Goal: Task Accomplishment & Management: Use online tool/utility

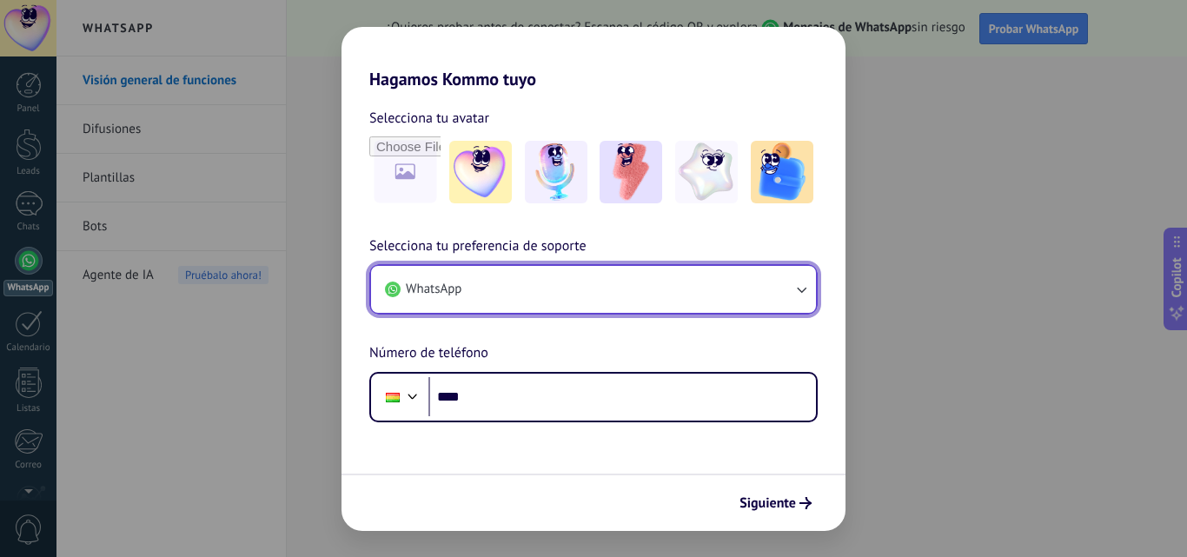
click at [567, 301] on button "WhatsApp" at bounding box center [593, 289] width 445 height 47
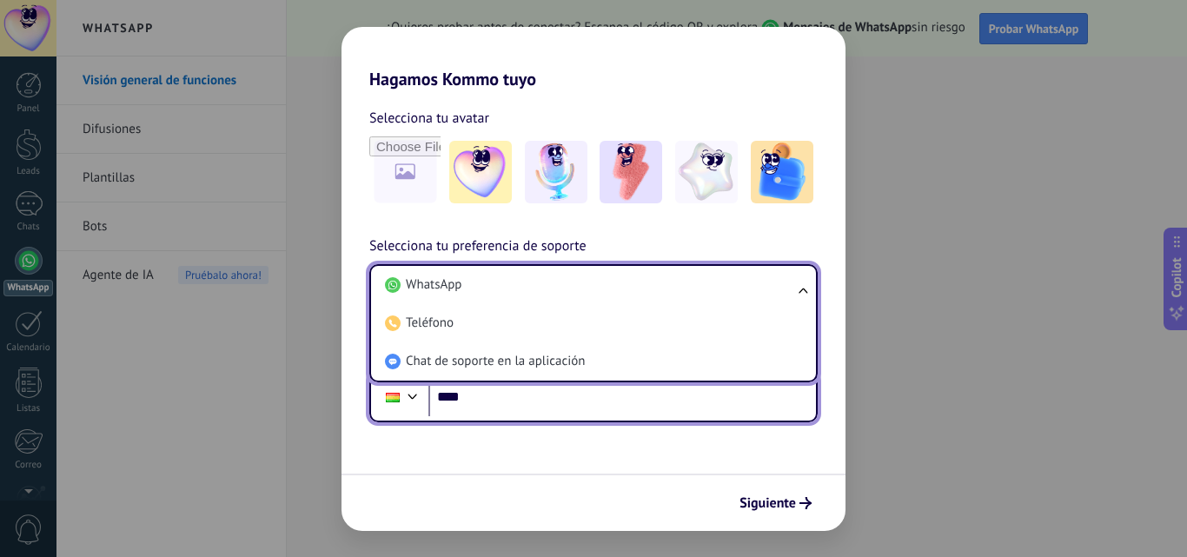
click at [548, 403] on input "****" at bounding box center [622, 397] width 388 height 40
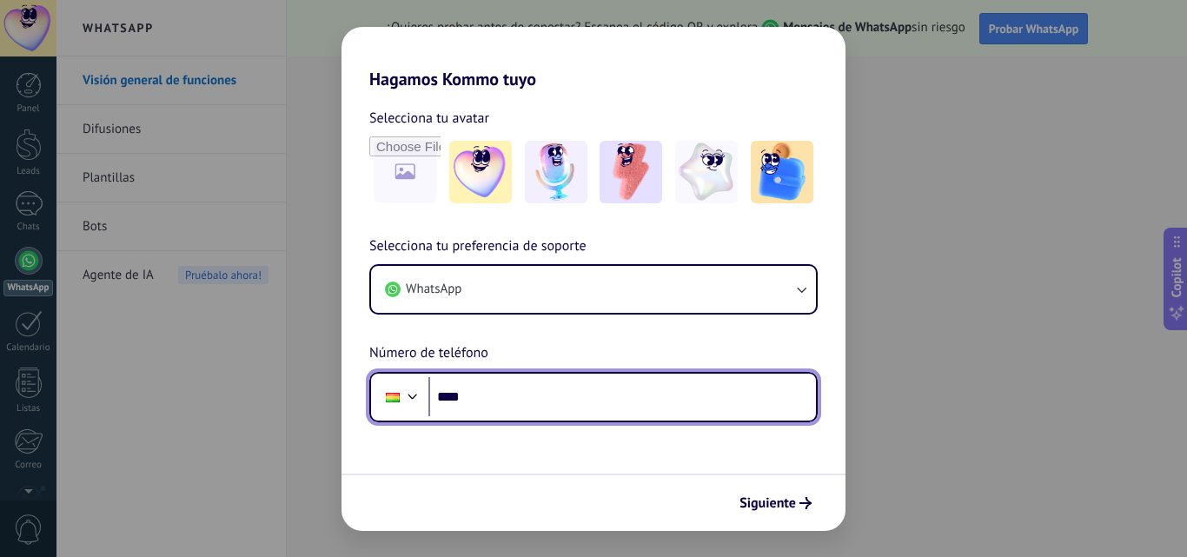
click at [568, 408] on input "****" at bounding box center [622, 397] width 388 height 40
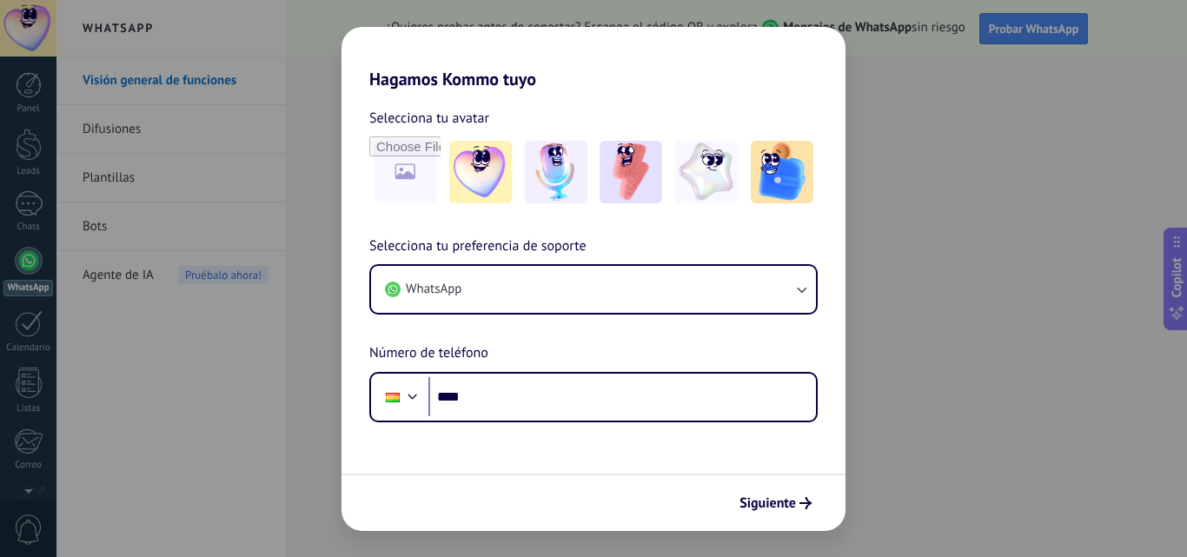
click at [235, 441] on div "Hagamos Kommo tuyo Selecciona tu avatar Selecciona tu preferencia de soporte Wh…" at bounding box center [593, 278] width 1187 height 557
click at [940, 514] on div "Hagamos Kommo tuyo Selecciona tu avatar Selecciona tu preferencia de soporte Wh…" at bounding box center [593, 278] width 1187 height 557
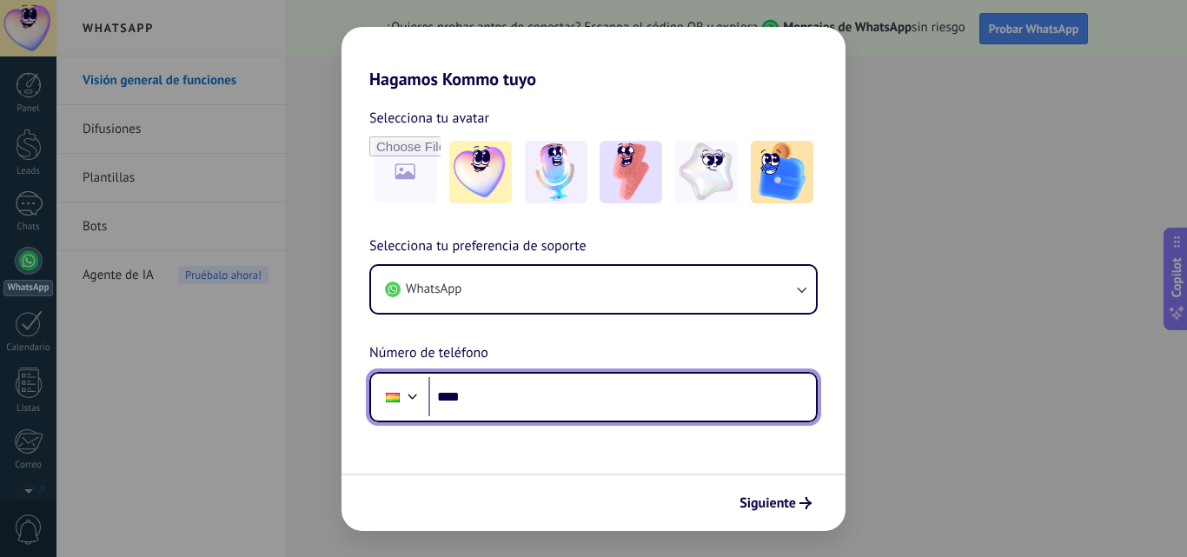
click at [719, 400] on input "****" at bounding box center [622, 397] width 388 height 40
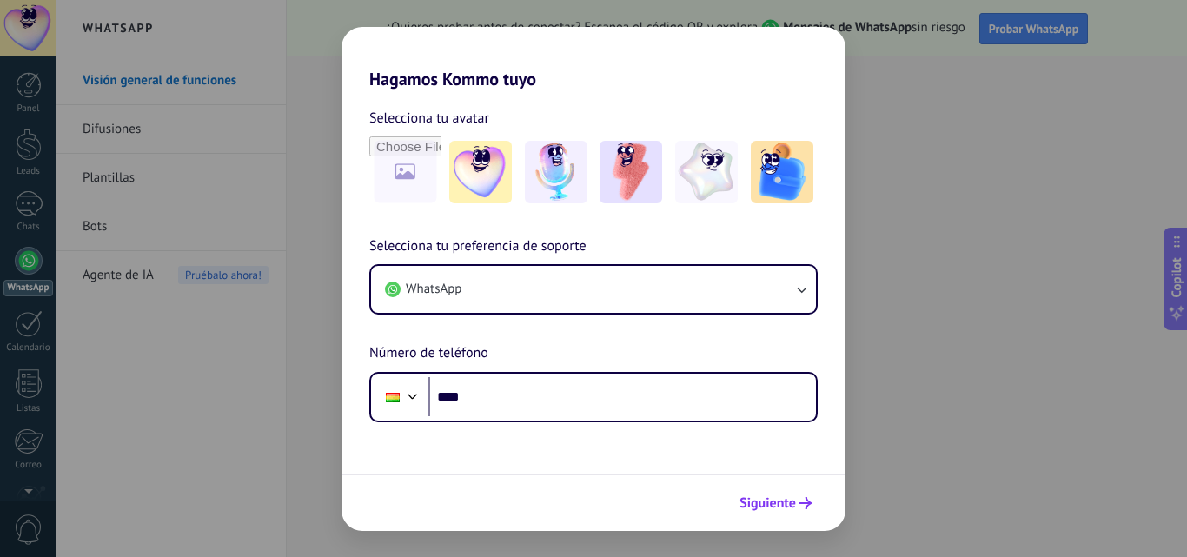
click at [791, 501] on span "Siguiente" at bounding box center [767, 503] width 56 height 12
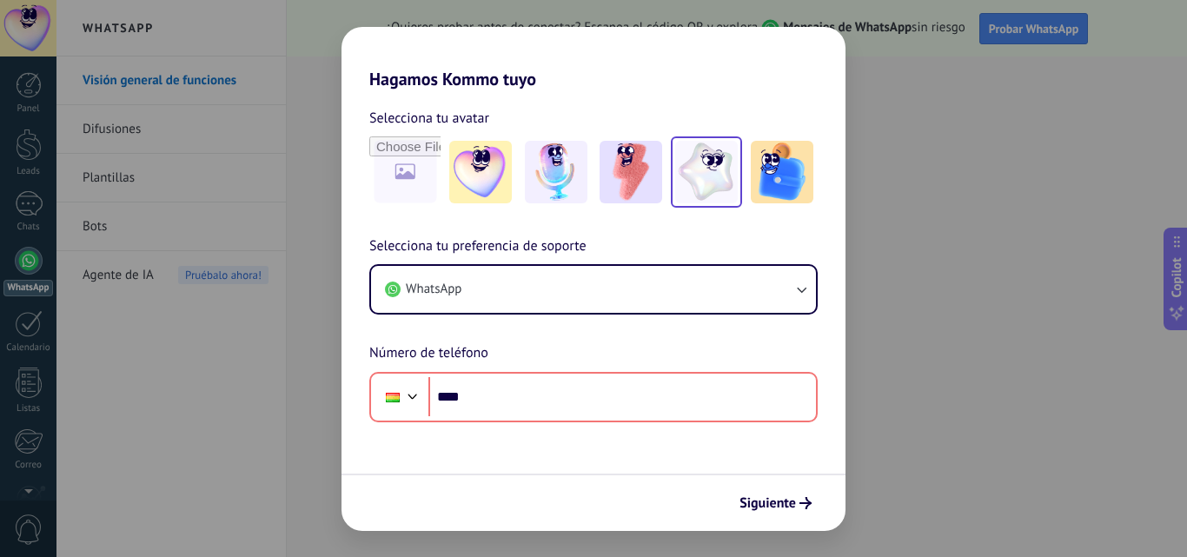
click at [729, 167] on img at bounding box center [706, 172] width 63 height 63
click at [909, 478] on div "Hagamos Kommo tuyo Selecciona tu avatar Restablecer Selecciona tu preferencia d…" at bounding box center [593, 278] width 1187 height 557
click at [43, 212] on div "Hagamos Kommo tuyo Selecciona tu avatar Restablecer Selecciona tu preferencia d…" at bounding box center [593, 278] width 1187 height 557
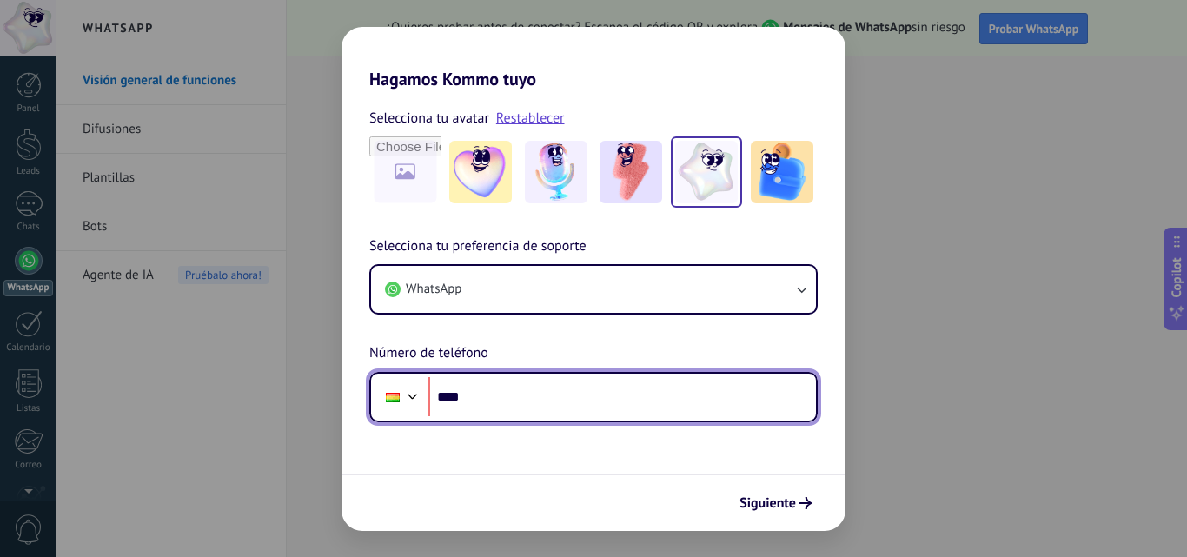
click at [539, 394] on input "****" at bounding box center [622, 397] width 388 height 40
type input "**********"
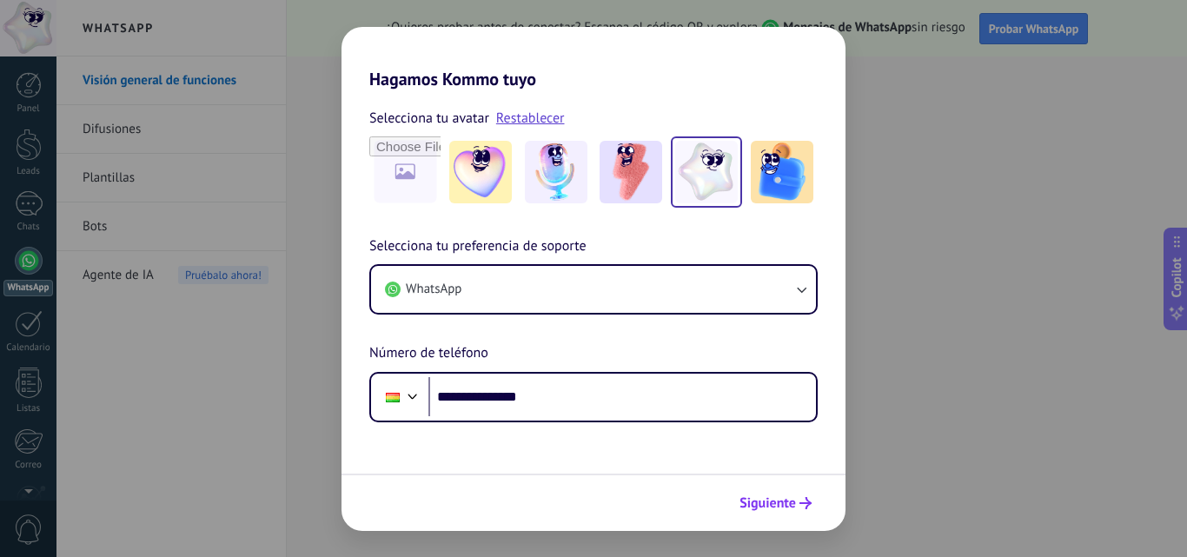
click at [756, 497] on span "Siguiente" at bounding box center [767, 503] width 56 height 12
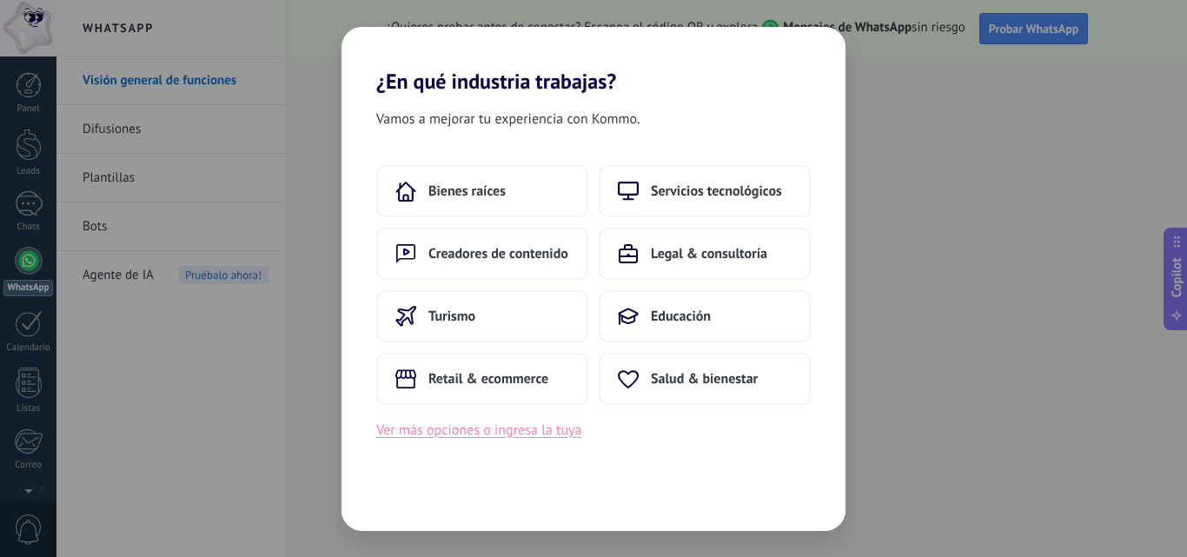
click at [532, 430] on button "Ver más opciones o ingresa la tuya" at bounding box center [478, 430] width 205 height 23
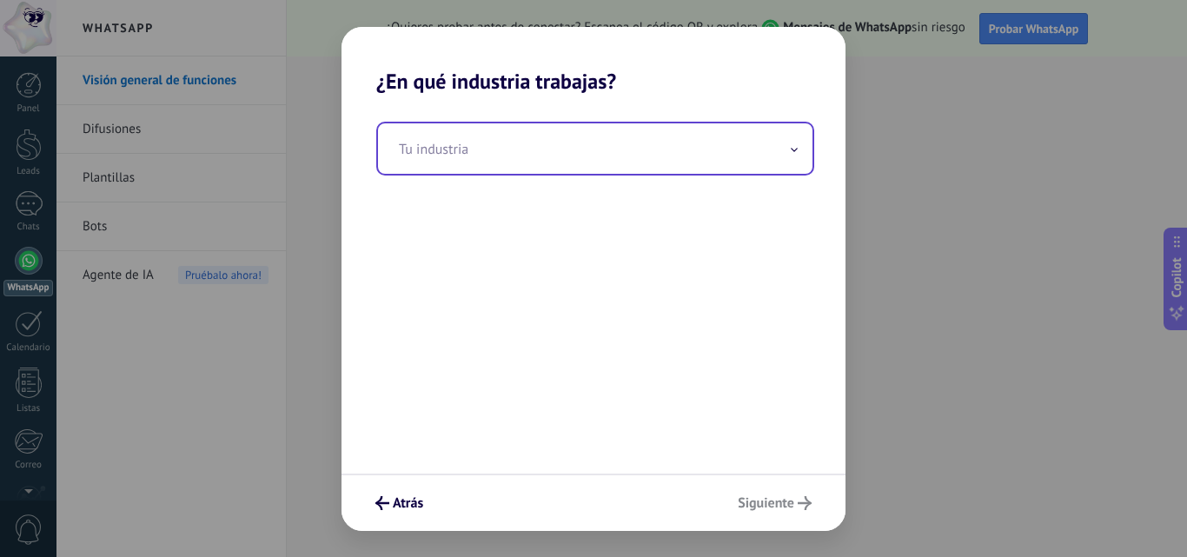
click at [555, 156] on input "text" at bounding box center [595, 148] width 434 height 50
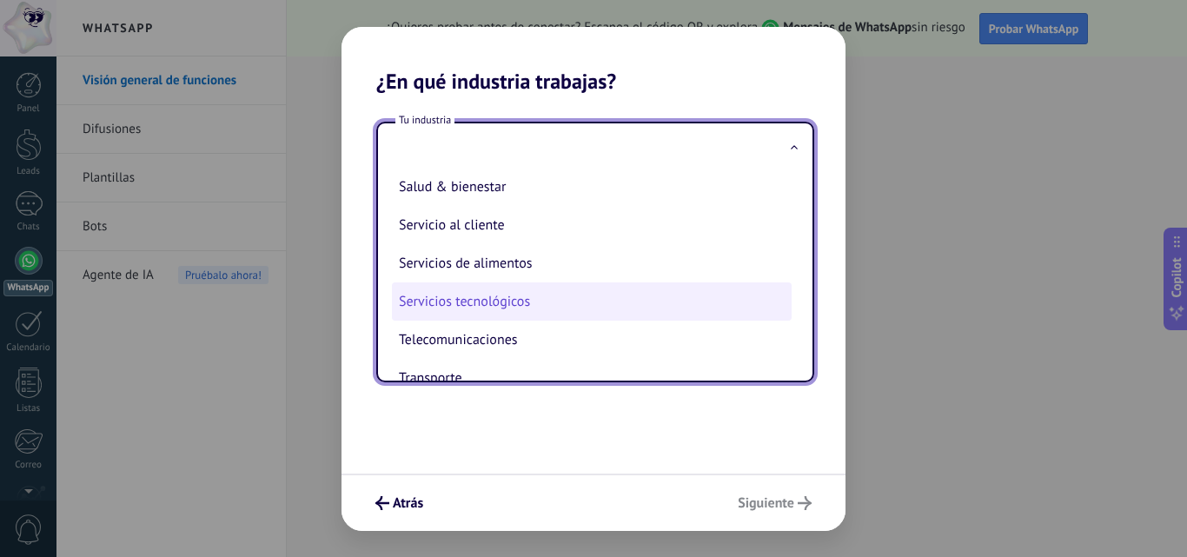
scroll to position [434, 0]
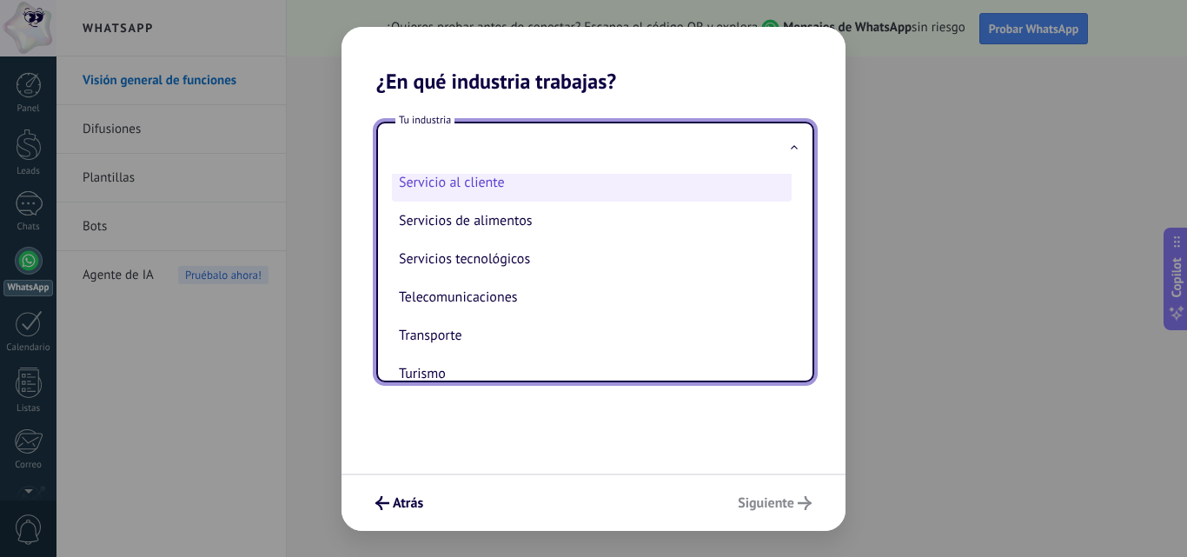
click at [534, 196] on li "Servicio al cliente" at bounding box center [592, 182] width 400 height 38
type input "**********"
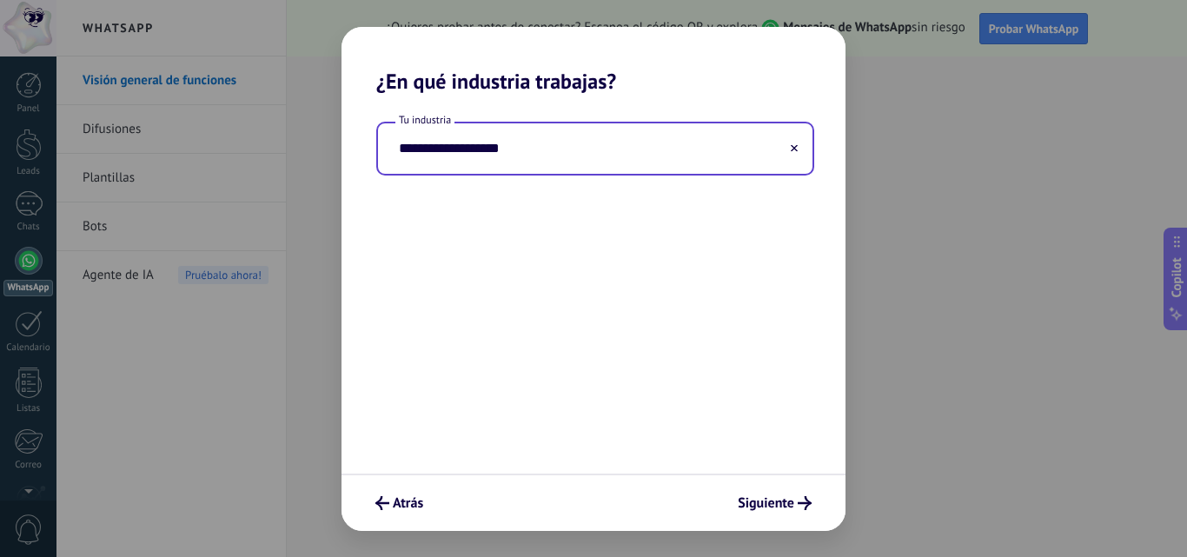
click at [547, 167] on input "**********" at bounding box center [595, 148] width 434 height 50
click at [782, 149] on input "**********" at bounding box center [595, 148] width 434 height 50
click at [795, 151] on icon at bounding box center [794, 147] width 7 height 7
click at [795, 152] on icon at bounding box center [794, 150] width 7 height 4
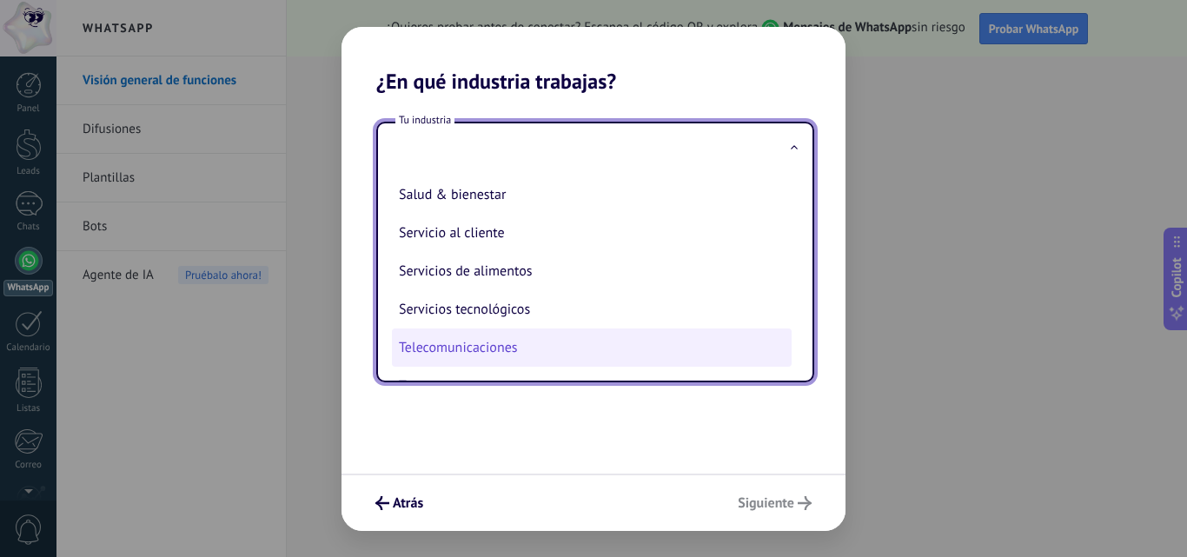
scroll to position [287, 0]
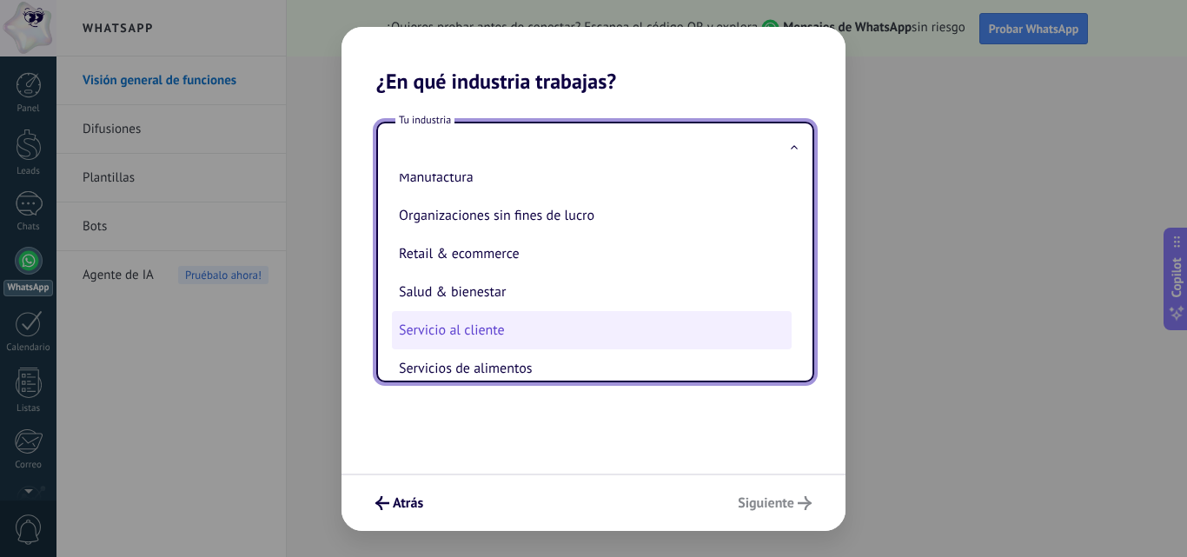
click at [521, 326] on li "Servicio al cliente" at bounding box center [592, 330] width 400 height 38
type input "**********"
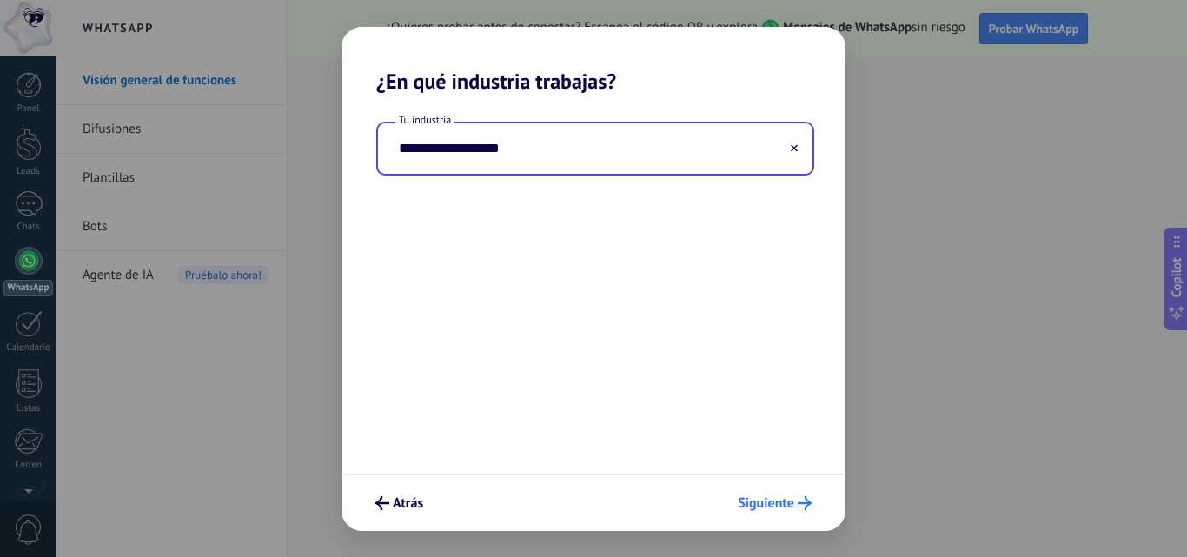
click at [789, 504] on span "Siguiente" at bounding box center [766, 503] width 56 height 12
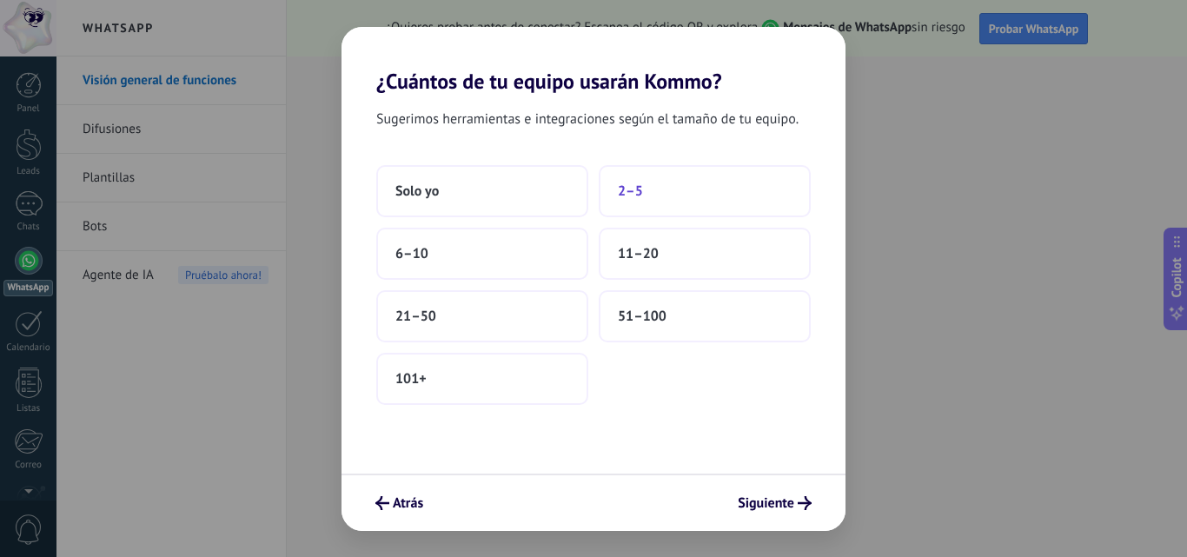
click at [632, 193] on span "2–5" at bounding box center [630, 190] width 25 height 17
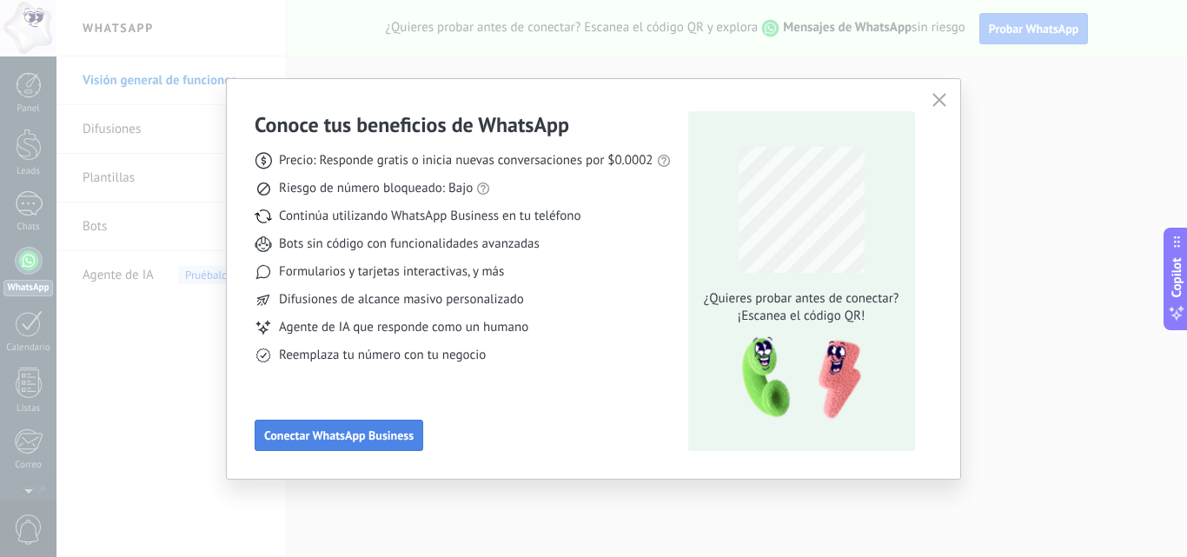
click at [346, 438] on span "Conectar WhatsApp Business" at bounding box center [338, 435] width 149 height 12
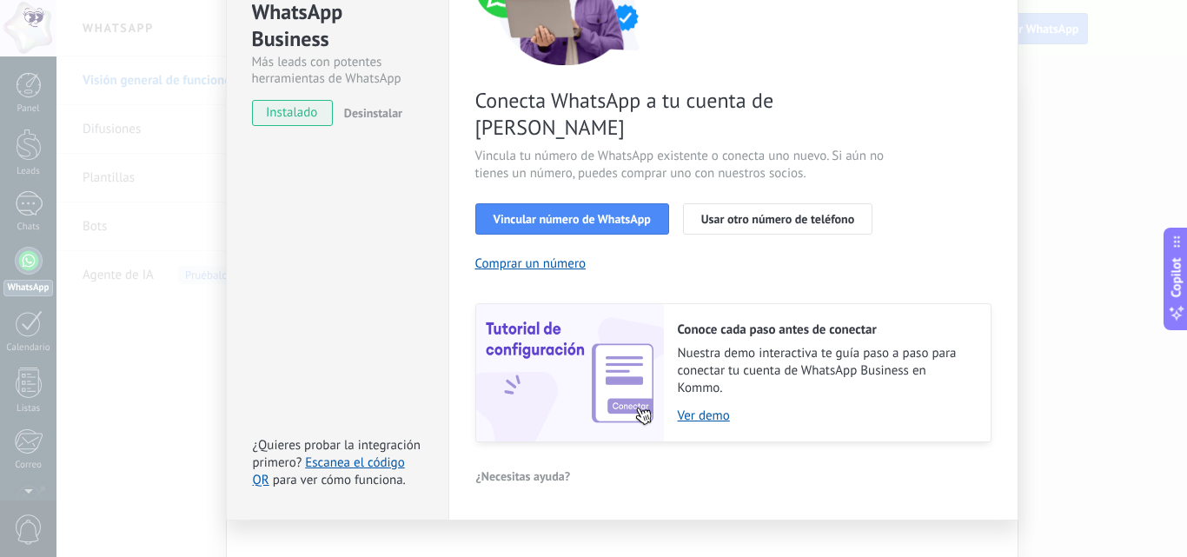
scroll to position [215, 0]
click at [612, 212] on span "Vincular número de WhatsApp" at bounding box center [572, 218] width 157 height 12
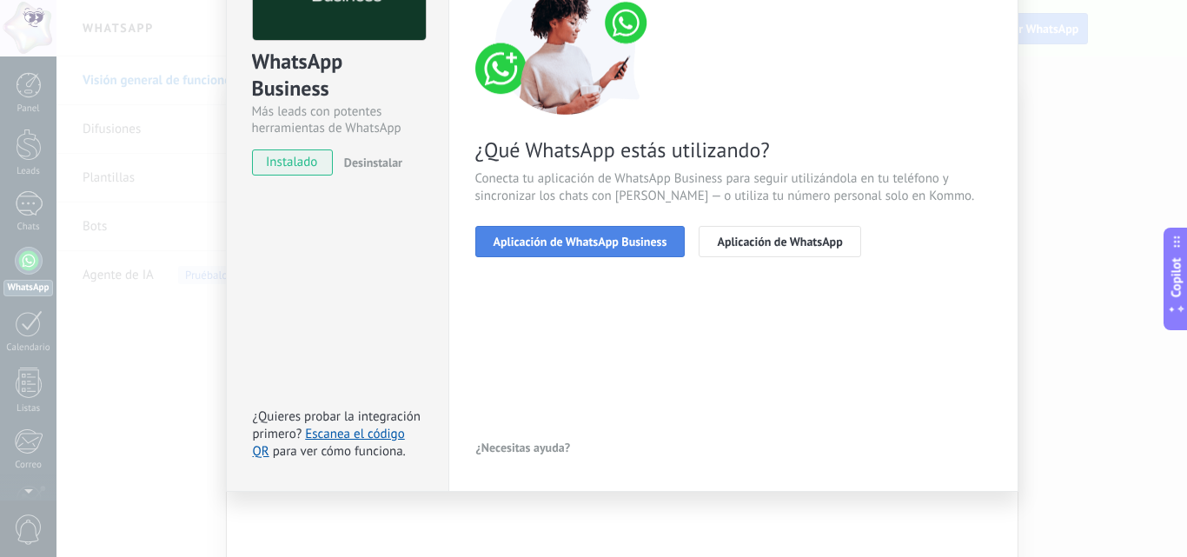
click at [646, 245] on span "Aplicación de WhatsApp Business" at bounding box center [581, 241] width 174 height 12
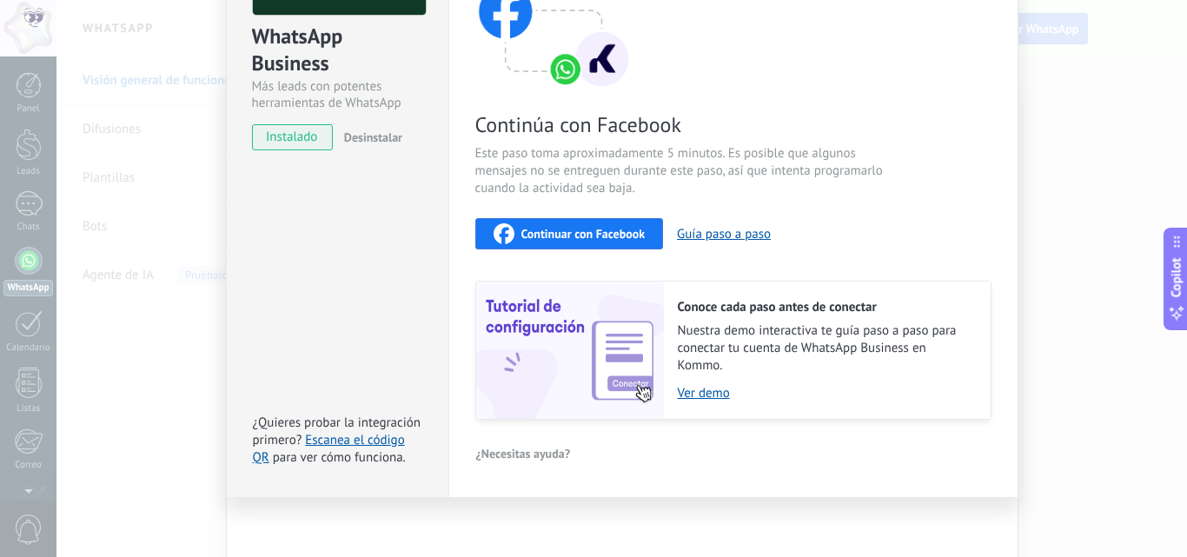
scroll to position [195, 0]
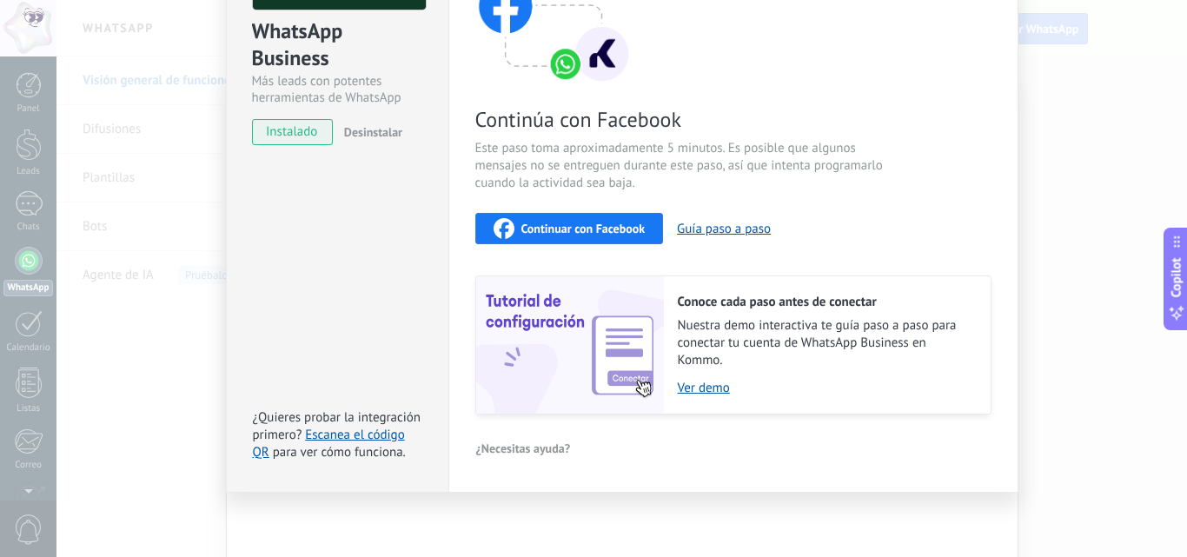
click at [594, 239] on button "Continuar con Facebook" at bounding box center [569, 228] width 189 height 31
click at [1065, 304] on div "WhatsApp Business Más leads con potentes herramientas de WhatsApp instalado Des…" at bounding box center [621, 278] width 1130 height 557
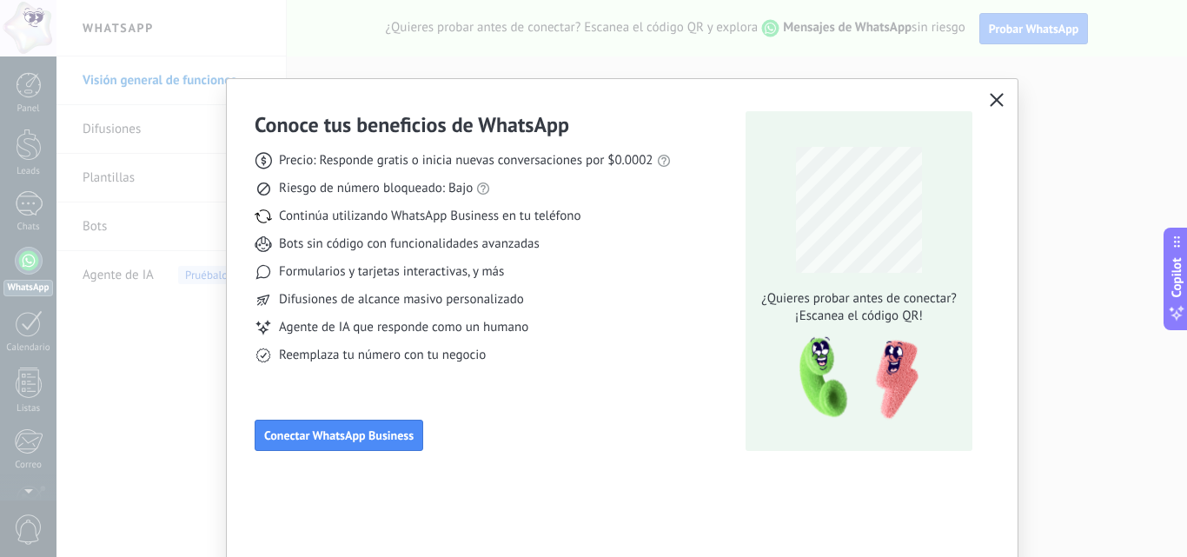
scroll to position [10, 0]
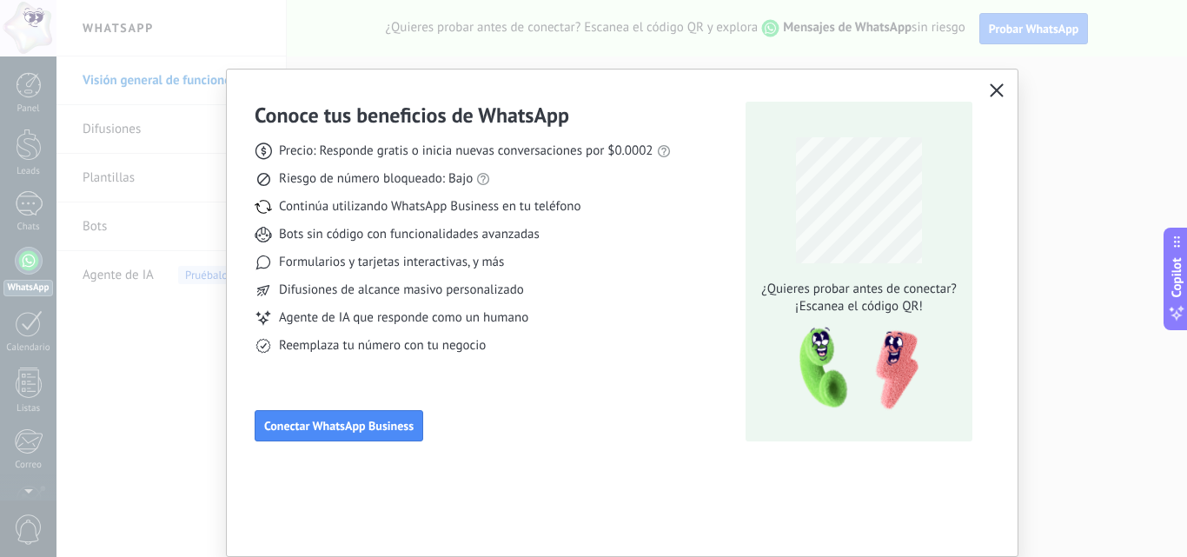
click at [1002, 103] on button "button" at bounding box center [996, 91] width 23 height 24
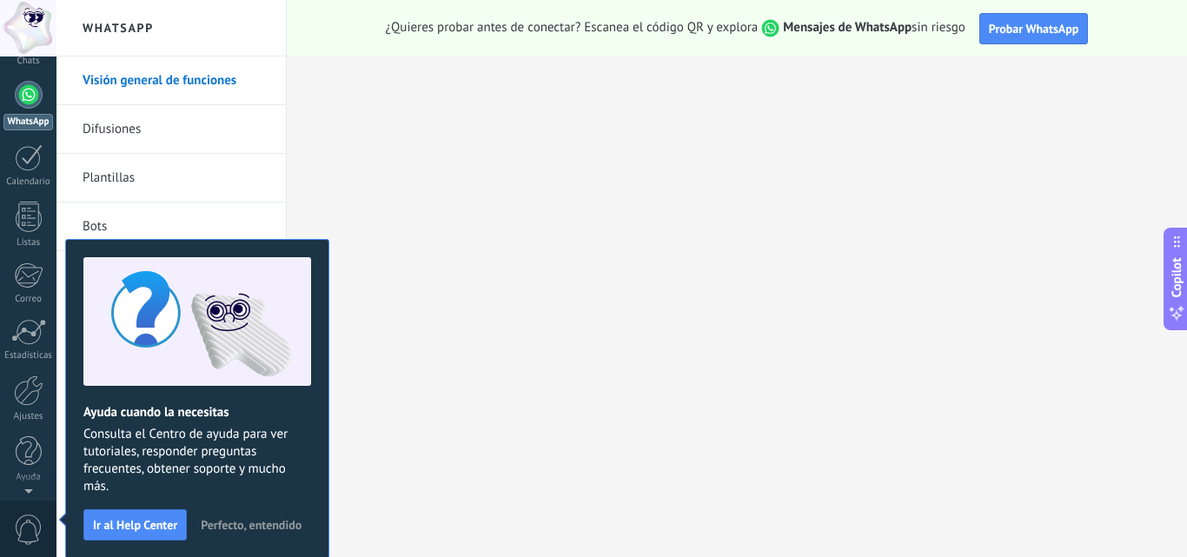
scroll to position [0, 0]
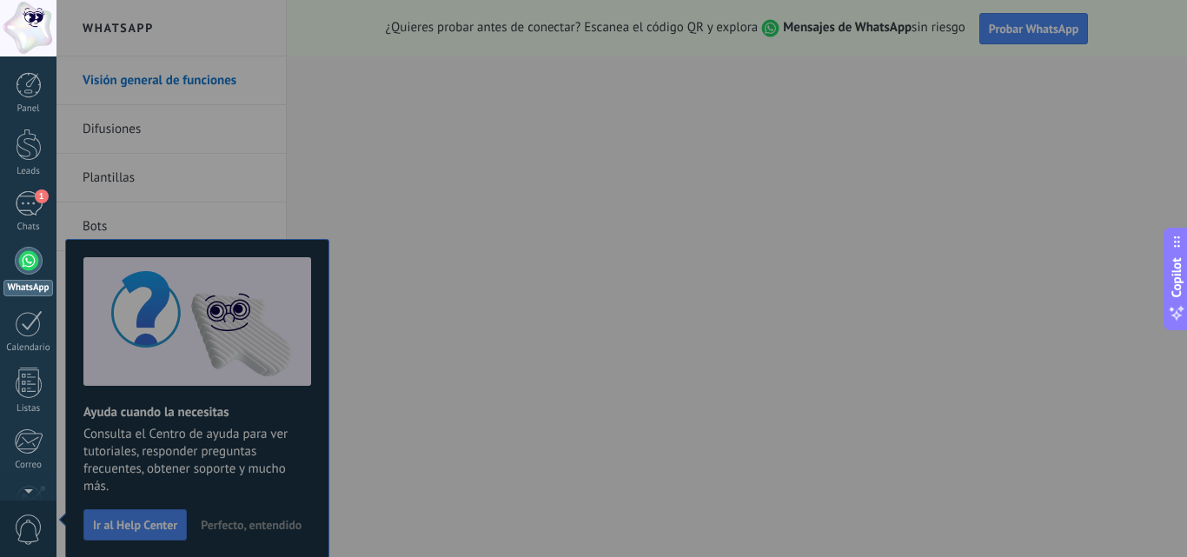
click at [802, 362] on div at bounding box center [649, 278] width 1187 height 557
click at [159, 523] on div at bounding box center [649, 278] width 1187 height 557
click at [113, 520] on div at bounding box center [649, 278] width 1187 height 557
click at [242, 520] on div at bounding box center [649, 278] width 1187 height 557
click at [930, 238] on div at bounding box center [649, 278] width 1187 height 557
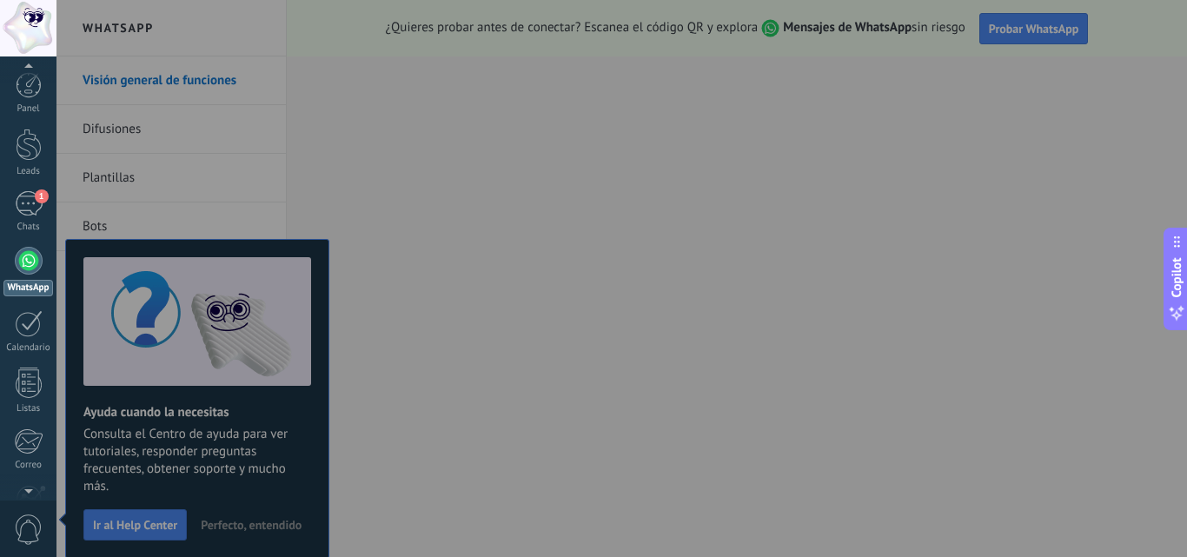
scroll to position [26, 0]
click at [28, 521] on span "0" at bounding box center [29, 529] width 30 height 30
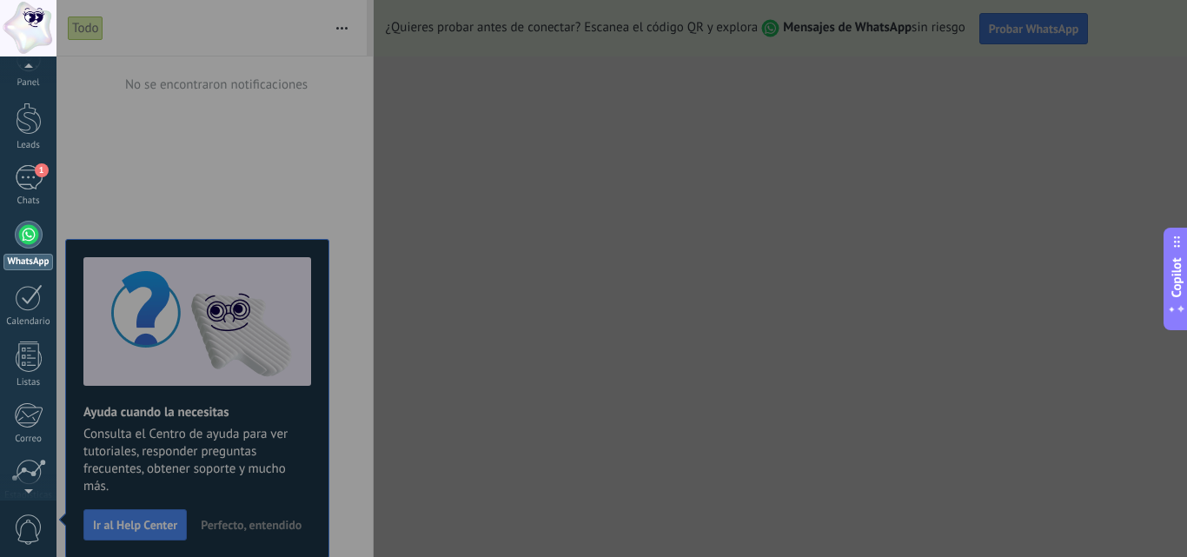
click at [120, 522] on div at bounding box center [649, 278] width 1187 height 557
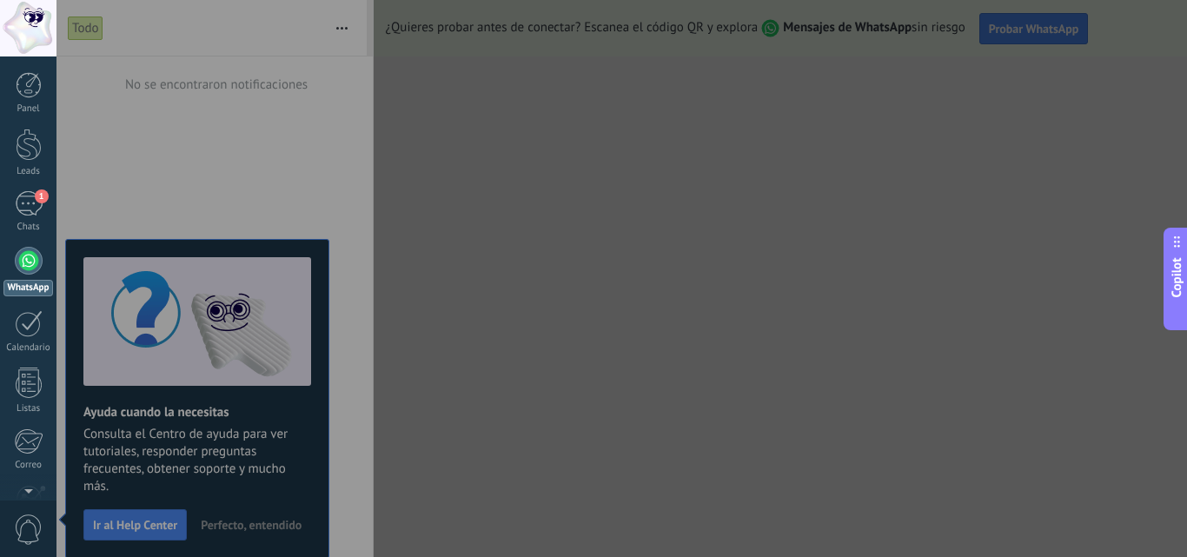
click at [344, 41] on div at bounding box center [649, 278] width 1187 height 557
click at [123, 36] on div at bounding box center [649, 278] width 1187 height 557
click at [17, 269] on link "WhatsApp" at bounding box center [28, 272] width 56 height 50
click at [28, 264] on div at bounding box center [29, 261] width 28 height 28
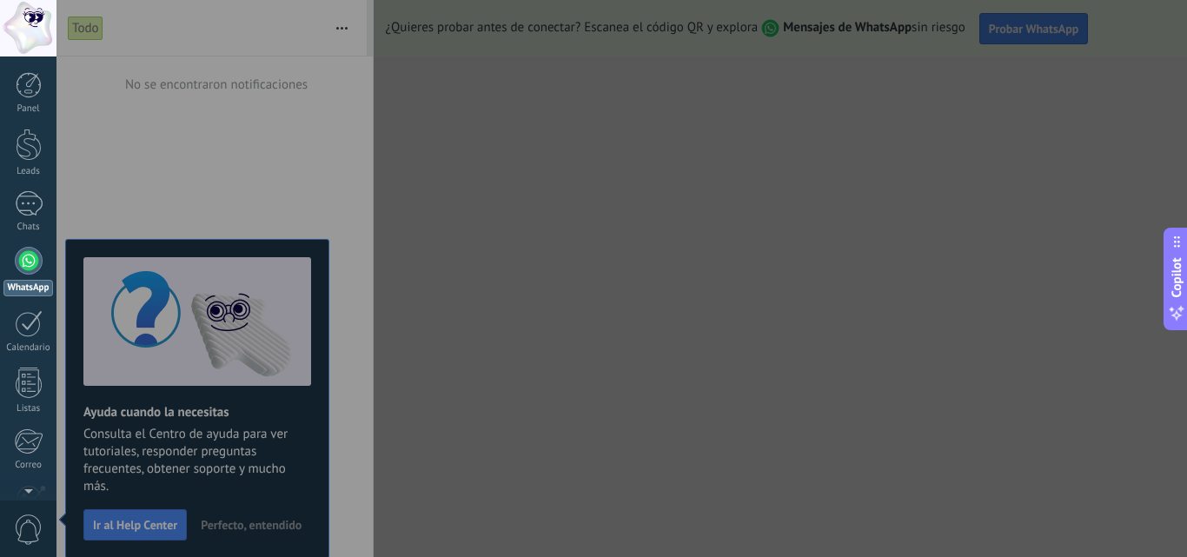
click at [28, 264] on div at bounding box center [29, 261] width 28 height 28
click at [21, 521] on span "0" at bounding box center [29, 529] width 30 height 30
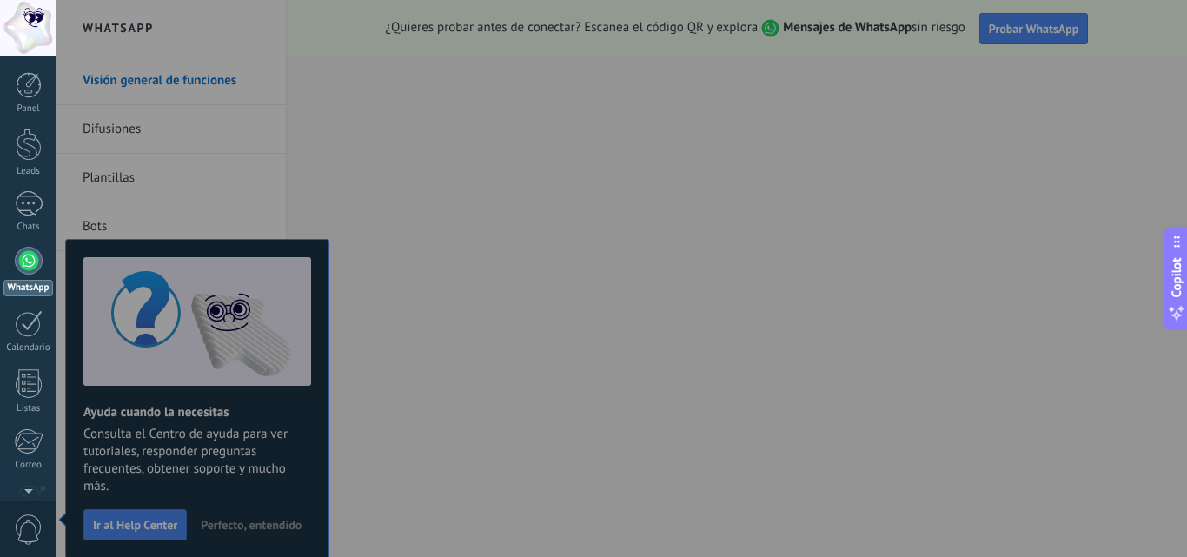
click at [22, 521] on span "0" at bounding box center [29, 529] width 30 height 30
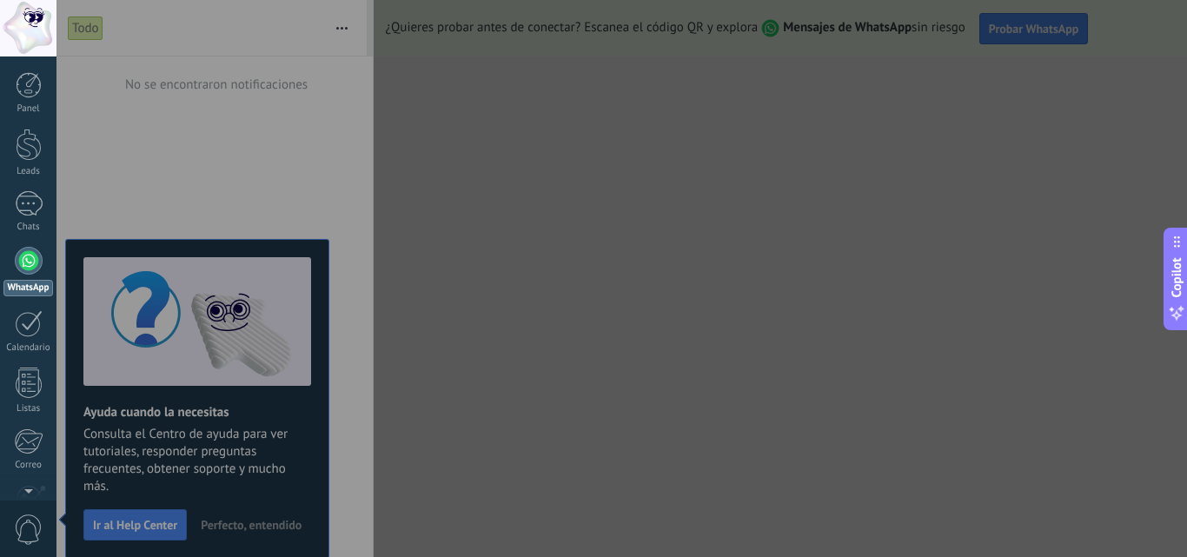
click at [22, 521] on span "0" at bounding box center [29, 529] width 30 height 30
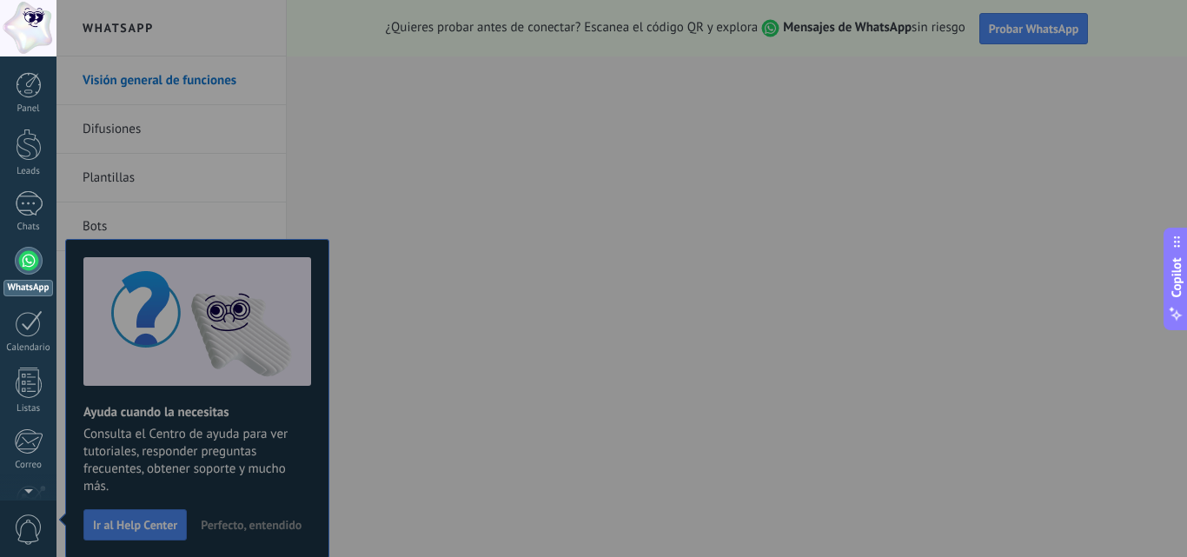
click at [98, 523] on div at bounding box center [649, 278] width 1187 height 557
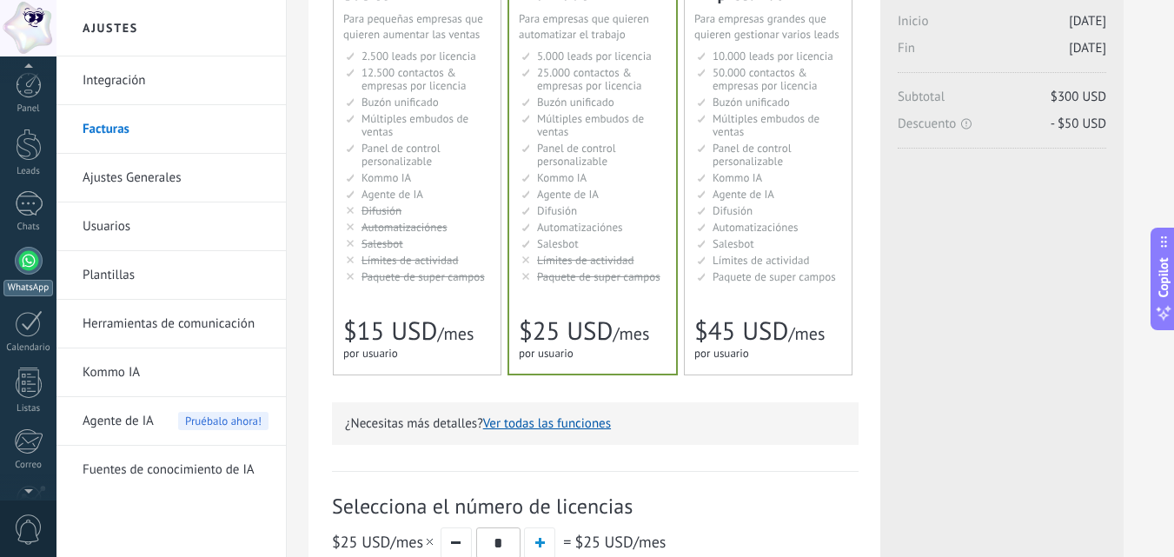
click at [17, 261] on div at bounding box center [29, 261] width 28 height 28
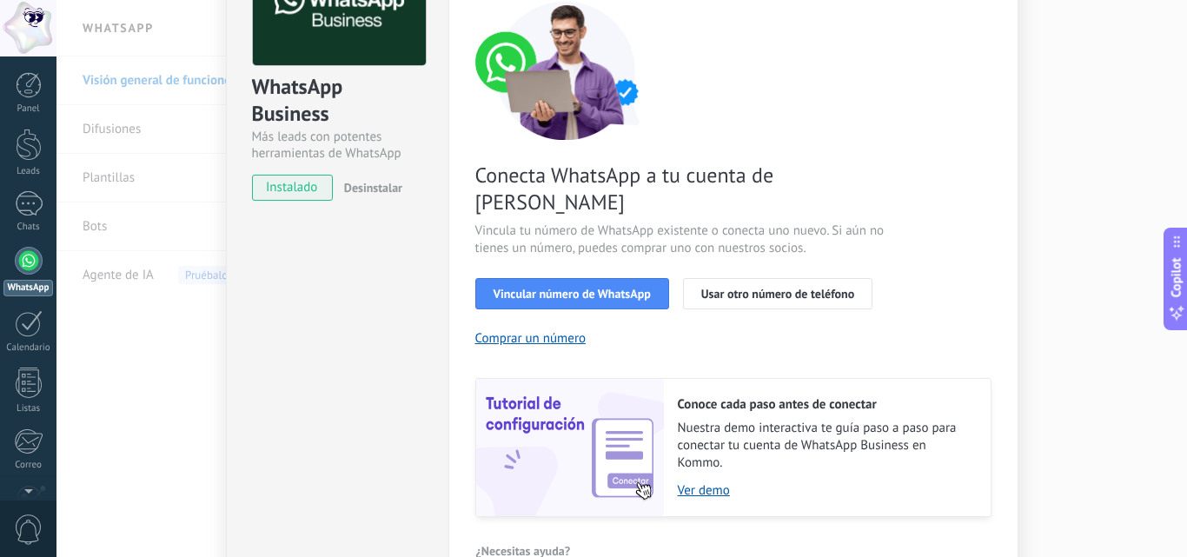
scroll to position [215, 0]
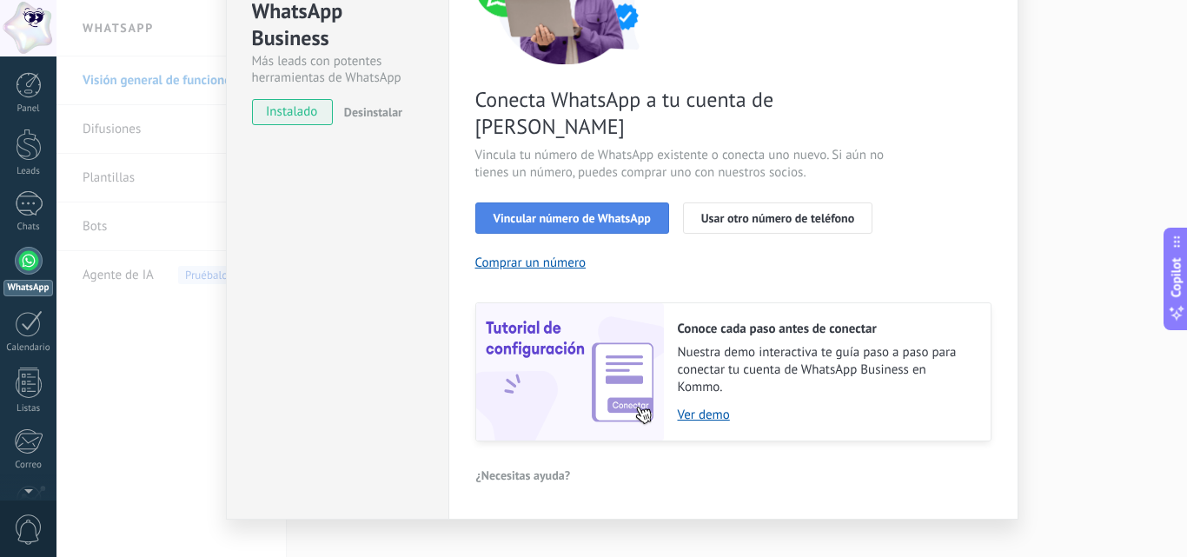
click at [547, 202] on button "Vincular número de WhatsApp" at bounding box center [572, 217] width 194 height 31
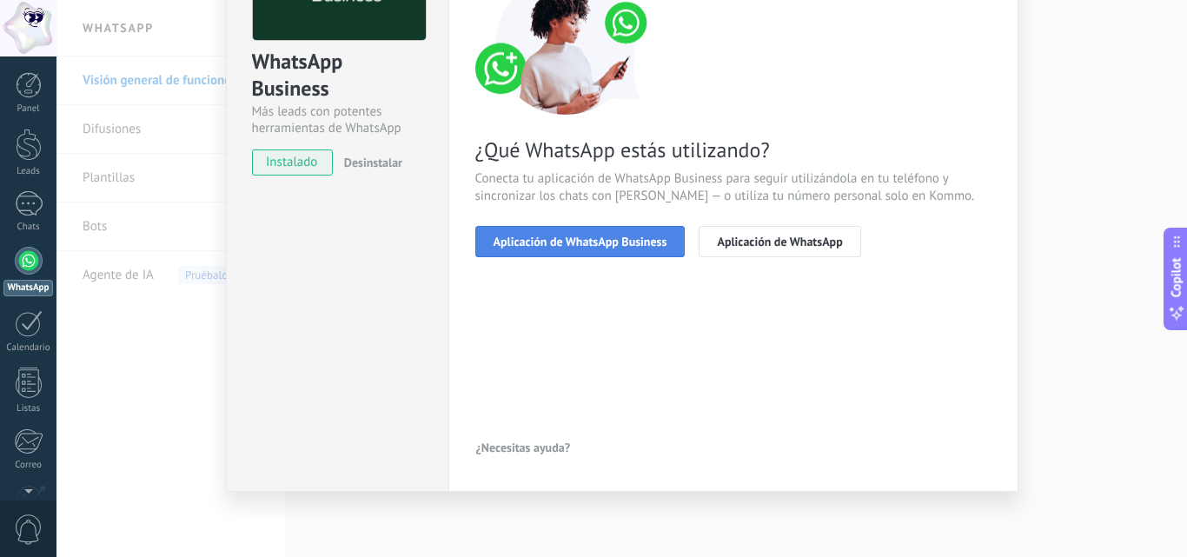
click at [606, 249] on button "Aplicación de WhatsApp Business" at bounding box center [580, 241] width 210 height 31
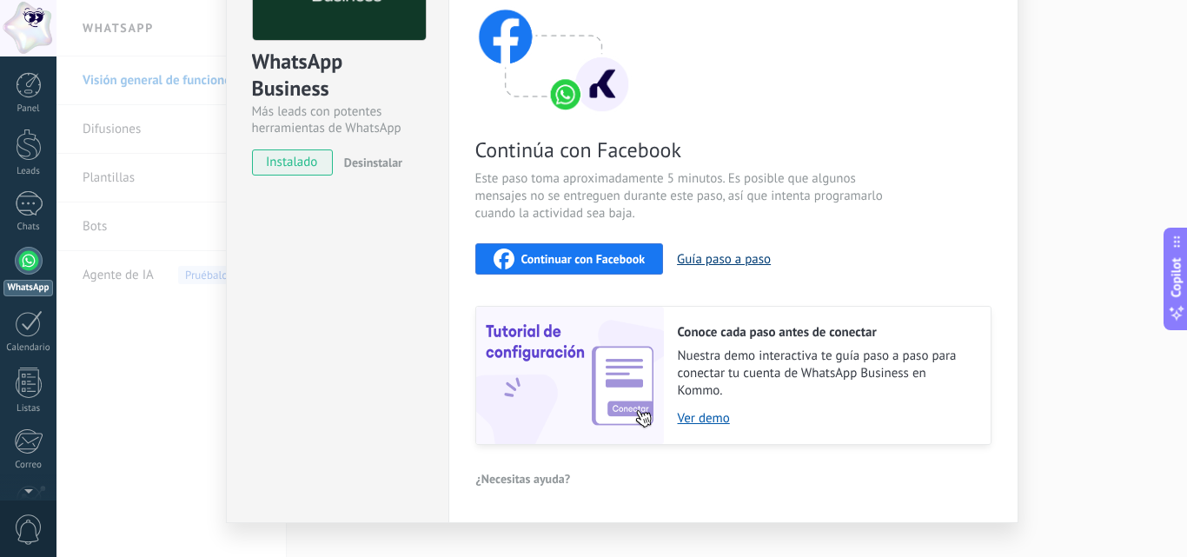
click at [708, 258] on button "Guía paso a paso" at bounding box center [724, 259] width 94 height 17
click at [26, 266] on div at bounding box center [29, 261] width 28 height 28
click at [28, 262] on div at bounding box center [29, 261] width 28 height 28
click at [527, 249] on div "Continuar con Facebook" at bounding box center [570, 259] width 152 height 21
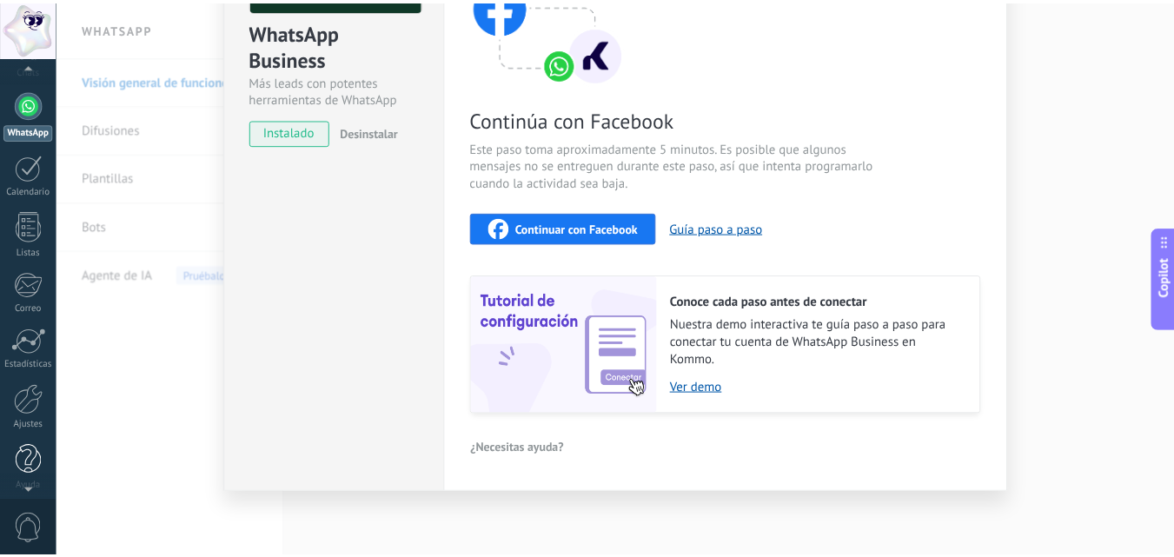
scroll to position [166, 0]
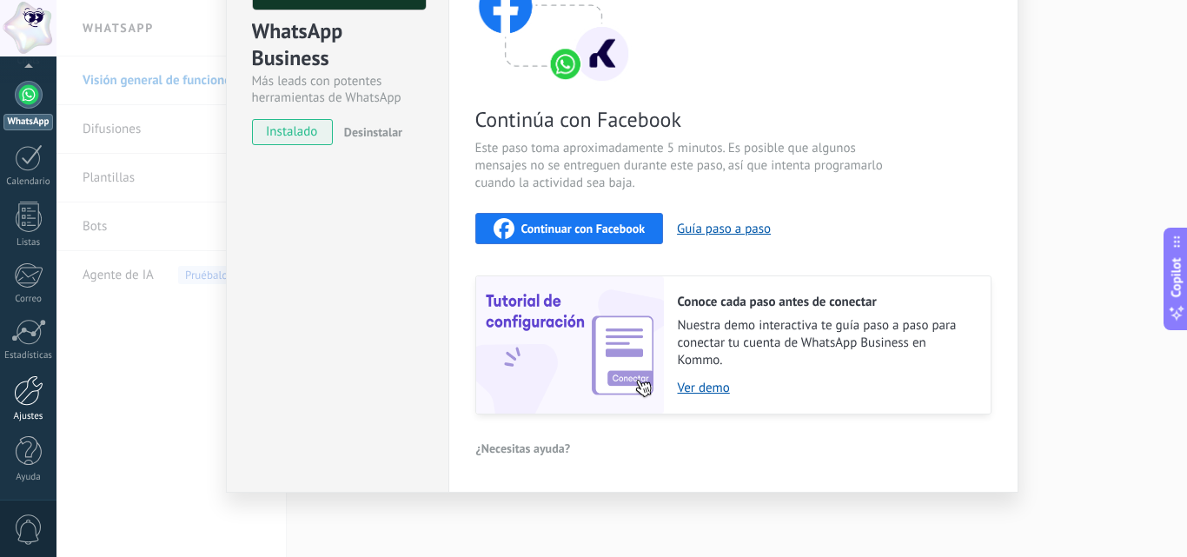
click at [36, 401] on div at bounding box center [29, 390] width 30 height 30
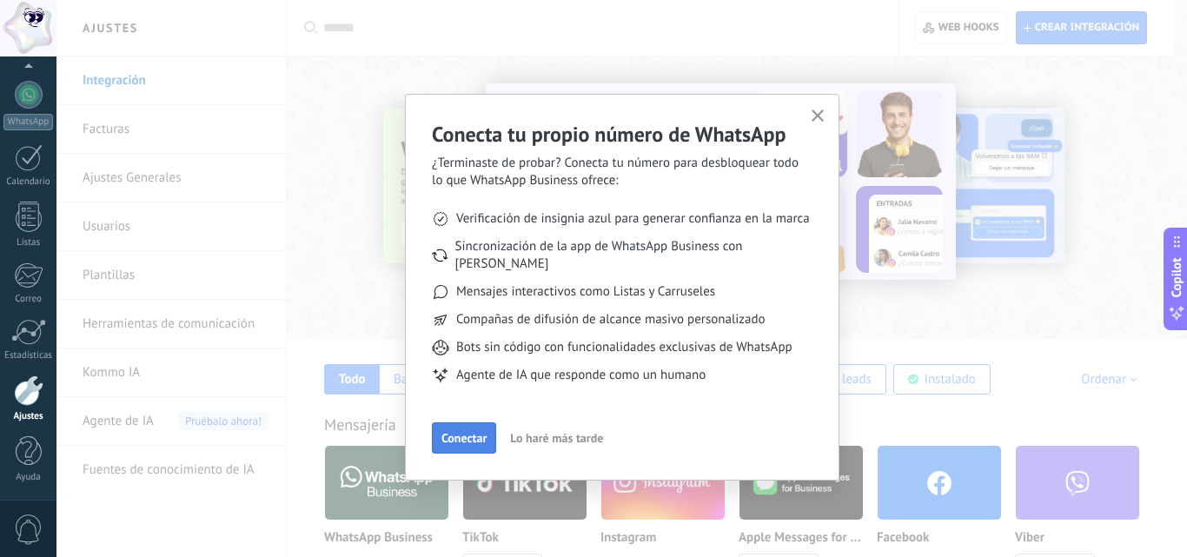
click at [478, 432] on span "Conectar" at bounding box center [463, 438] width 45 height 12
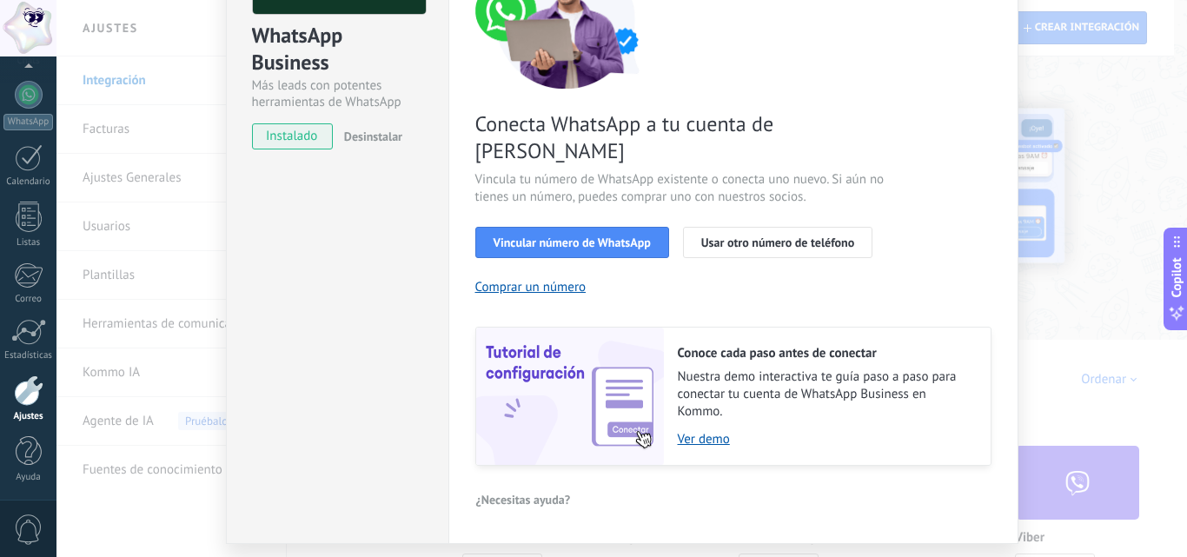
scroll to position [215, 0]
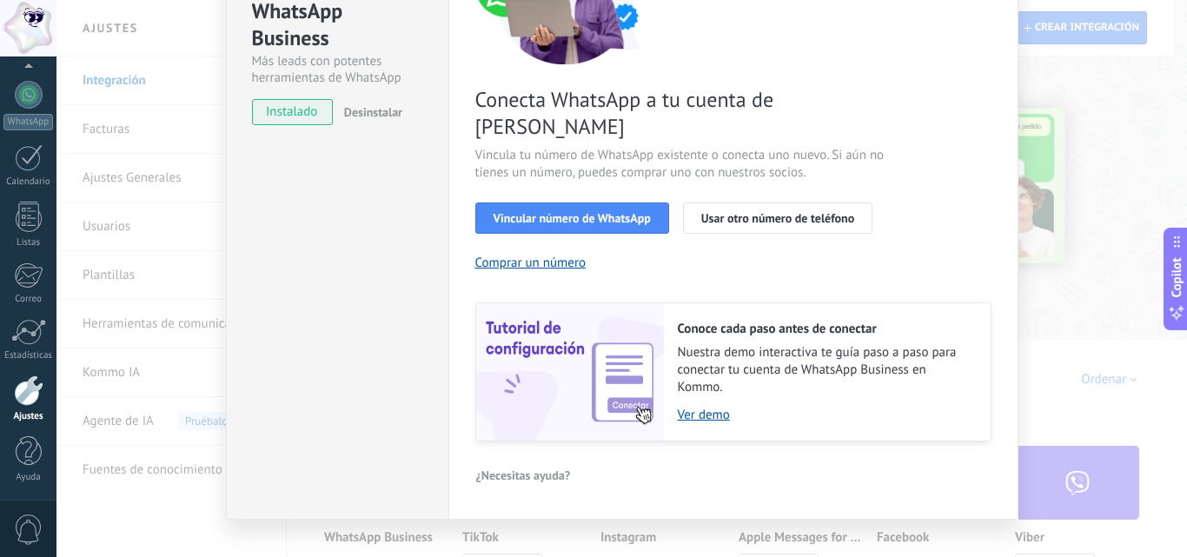
click at [637, 384] on img at bounding box center [570, 371] width 188 height 137
click at [546, 312] on img at bounding box center [570, 371] width 188 height 137
click at [766, 321] on h2 "Conoce cada paso antes de conectar" at bounding box center [825, 329] width 295 height 17
click at [698, 407] on link "Ver demo" at bounding box center [825, 415] width 295 height 17
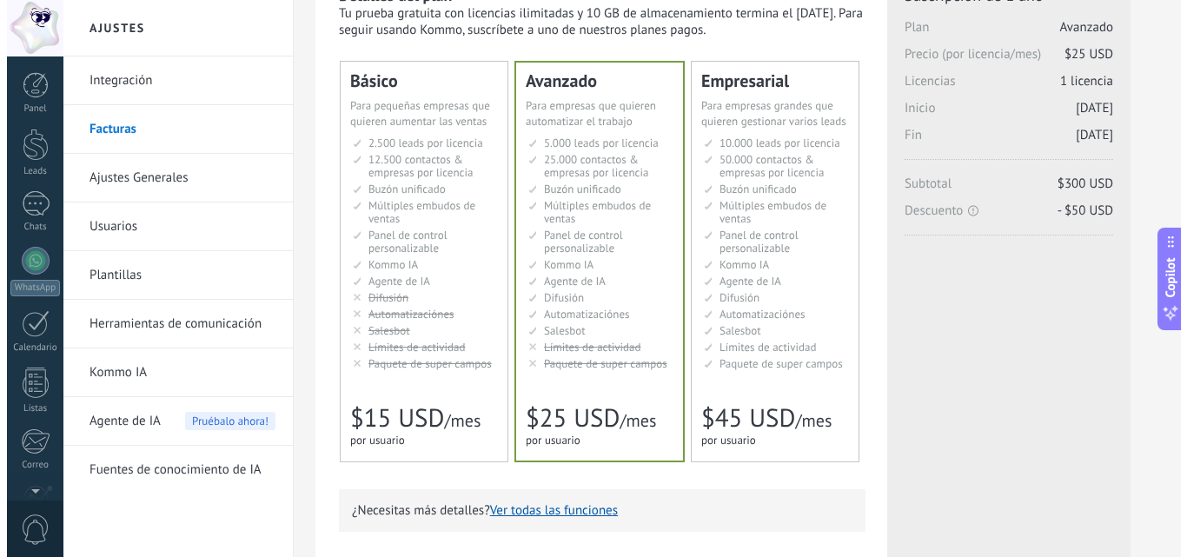
scroll to position [166, 0]
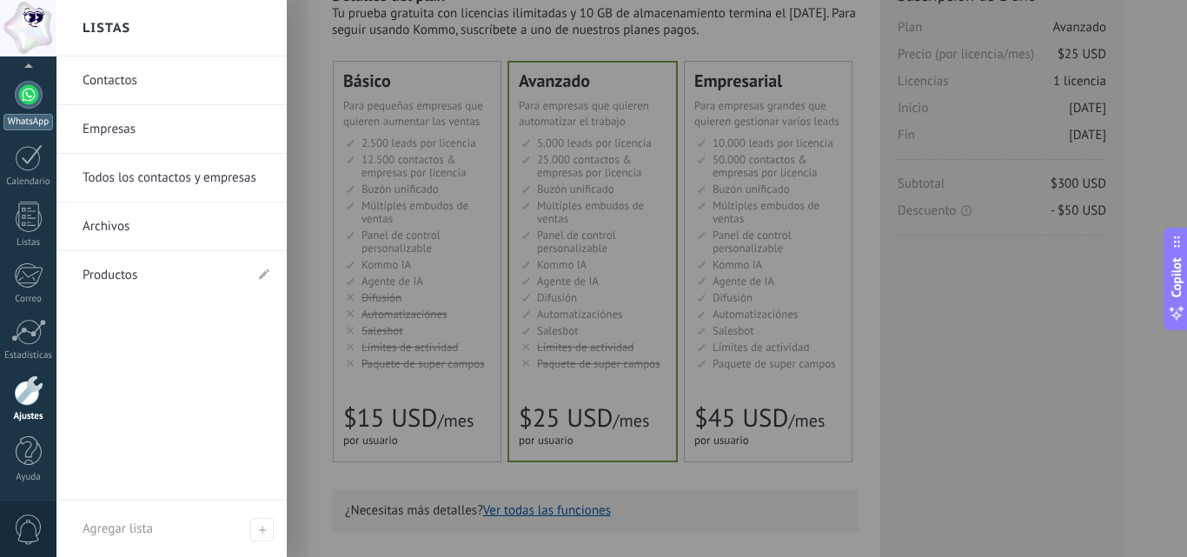
click at [30, 100] on div at bounding box center [29, 95] width 28 height 28
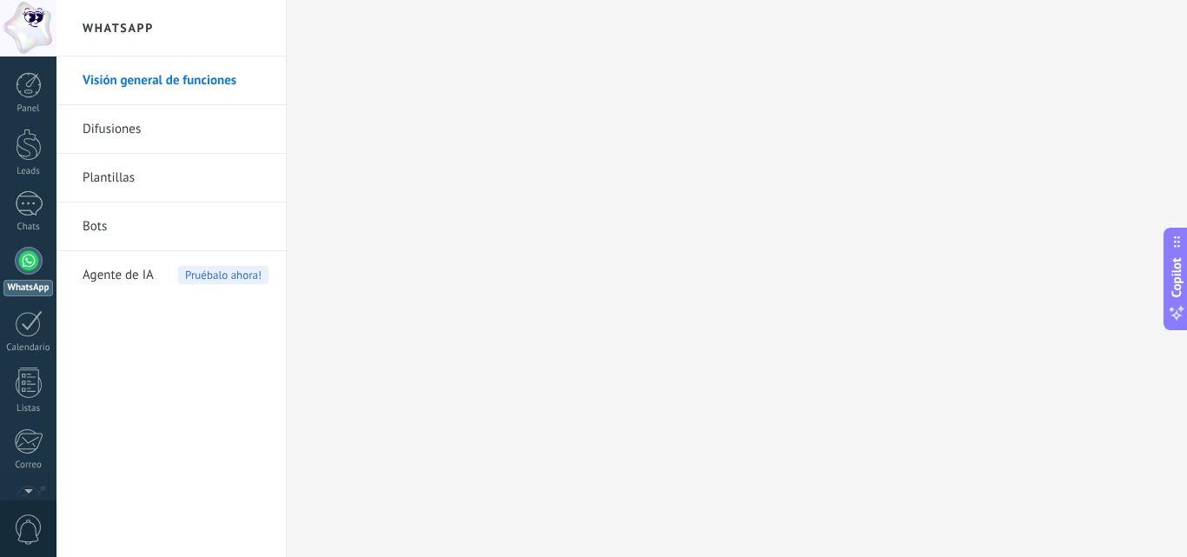
click at [169, 129] on link "Difusiones" at bounding box center [176, 129] width 186 height 49
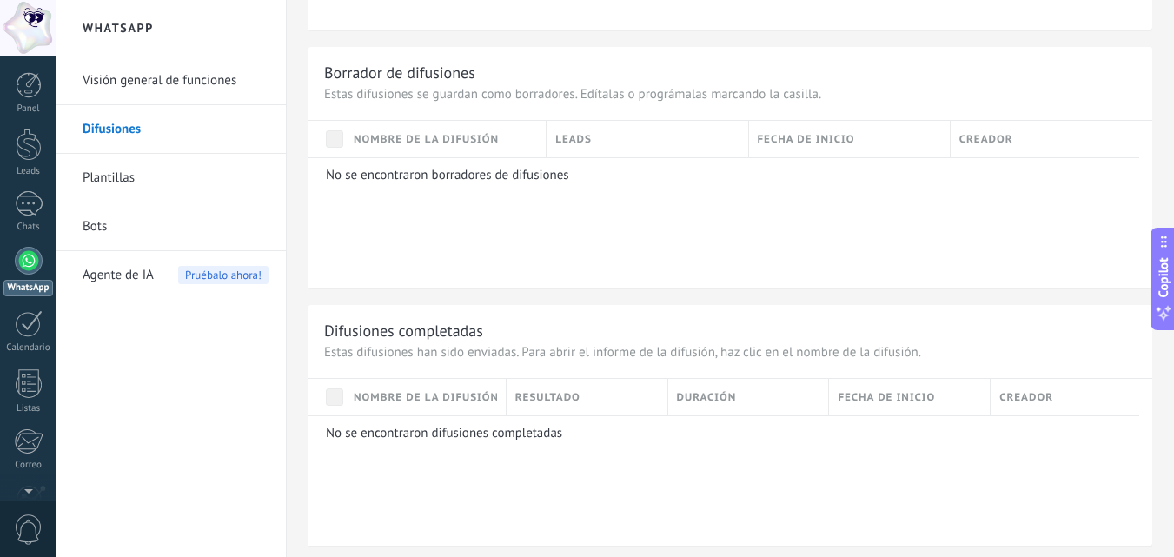
scroll to position [1263, 0]
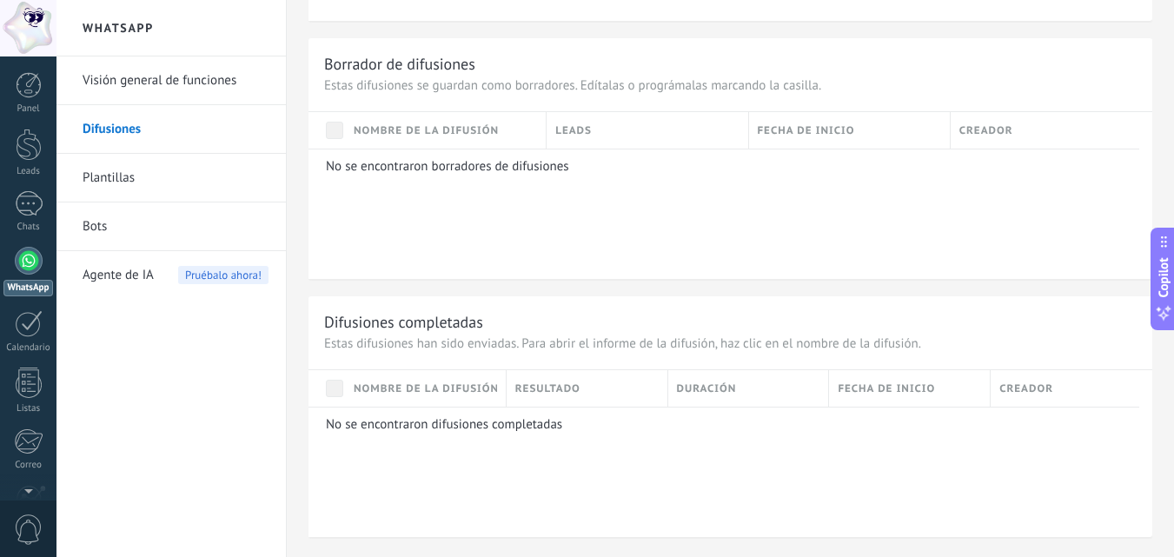
click at [170, 220] on link "Bots" at bounding box center [176, 226] width 186 height 49
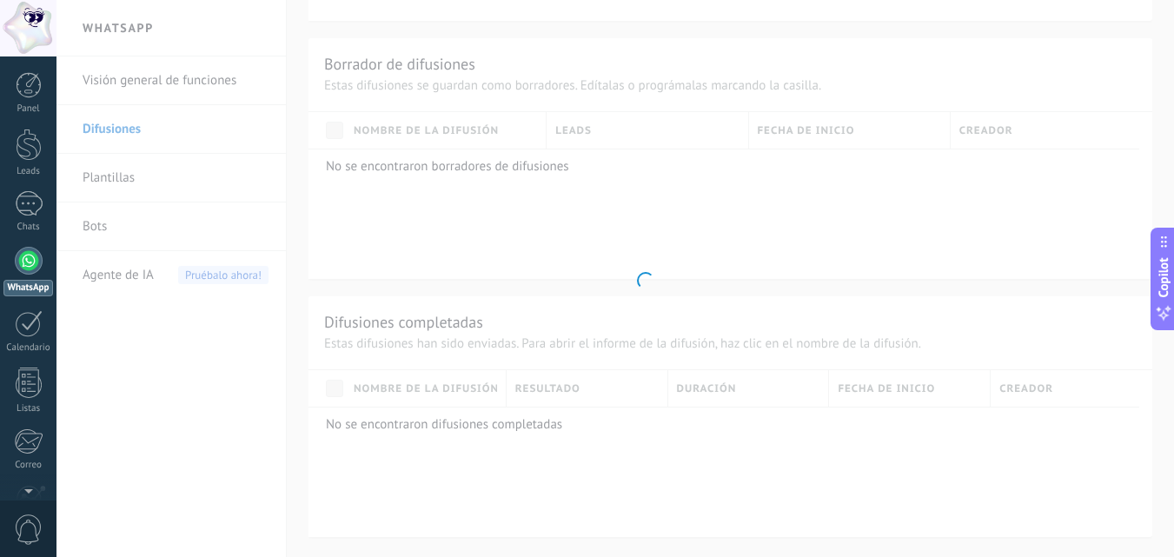
scroll to position [534, 0]
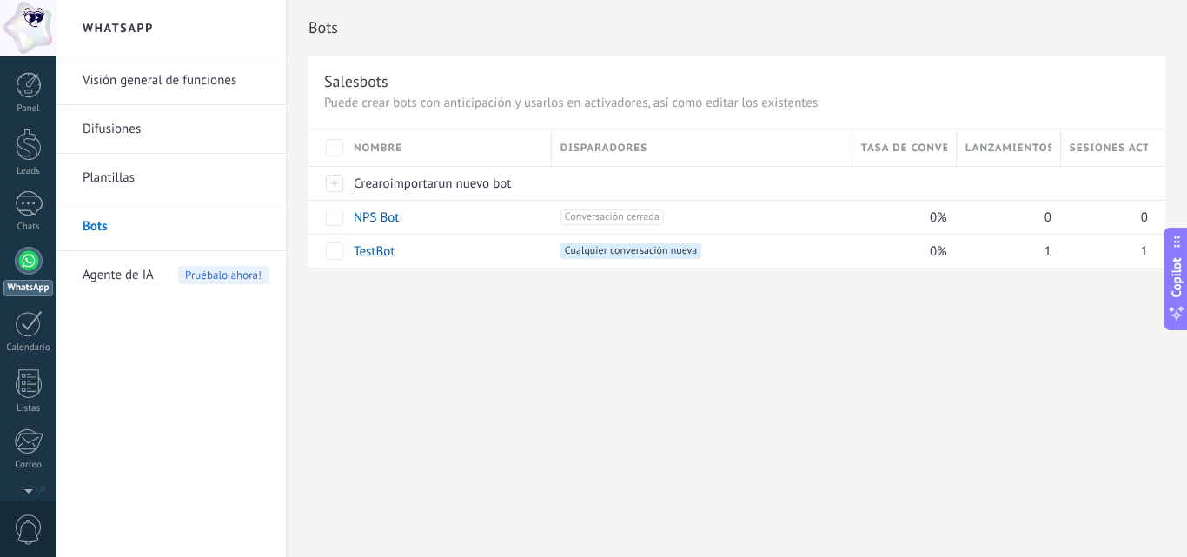
click at [582, 142] on span "Disparadores" at bounding box center [603, 148] width 87 height 17
click at [334, 185] on div at bounding box center [335, 184] width 19 height 16
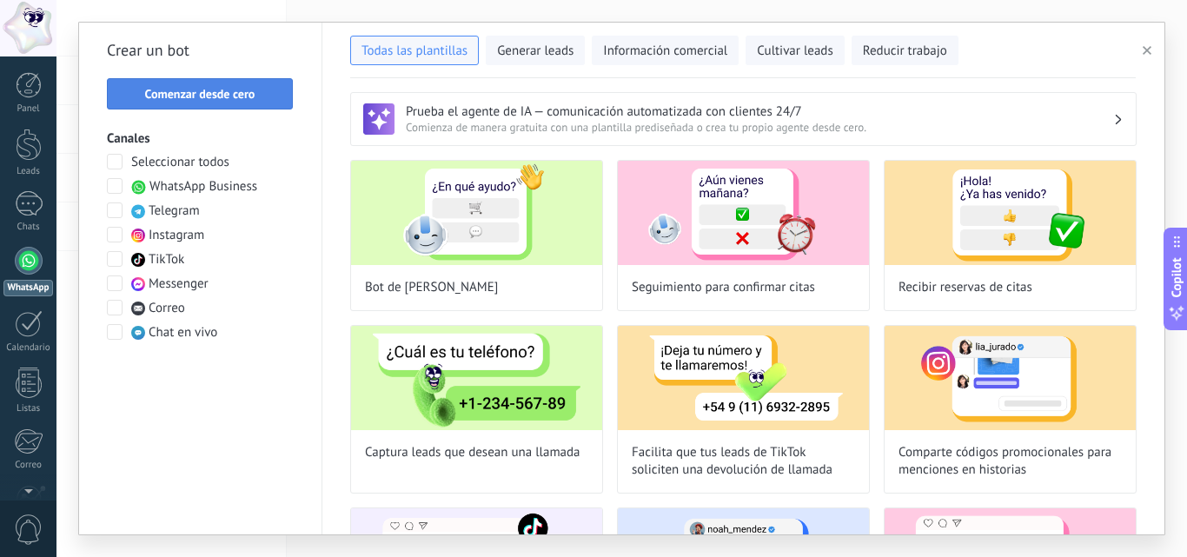
click at [246, 88] on span "Comenzar desde cero" at bounding box center [200, 94] width 110 height 12
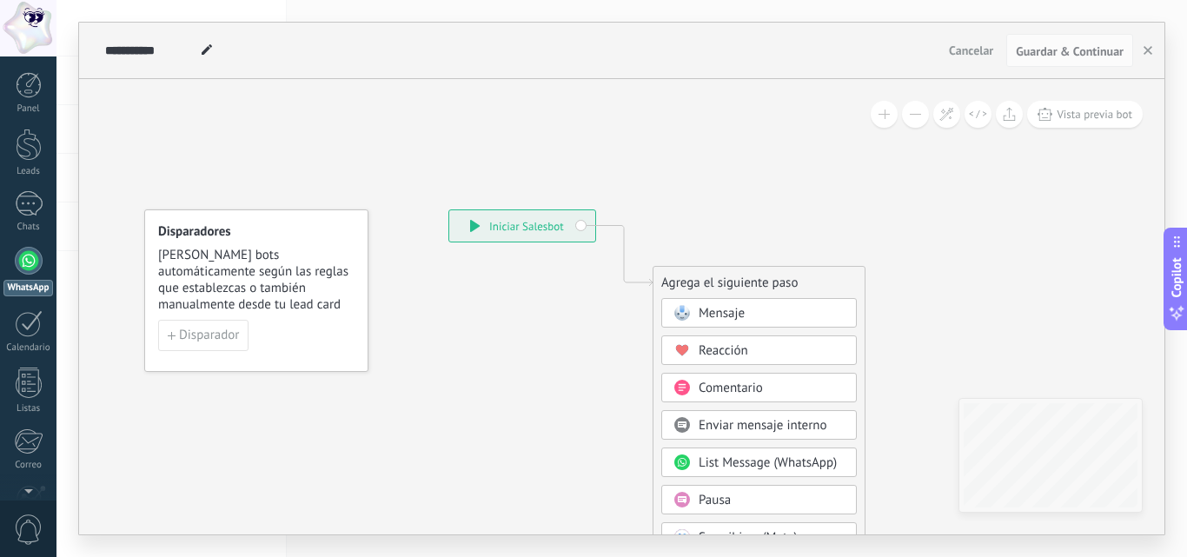
click at [732, 307] on span "Mensaje" at bounding box center [722, 313] width 46 height 17
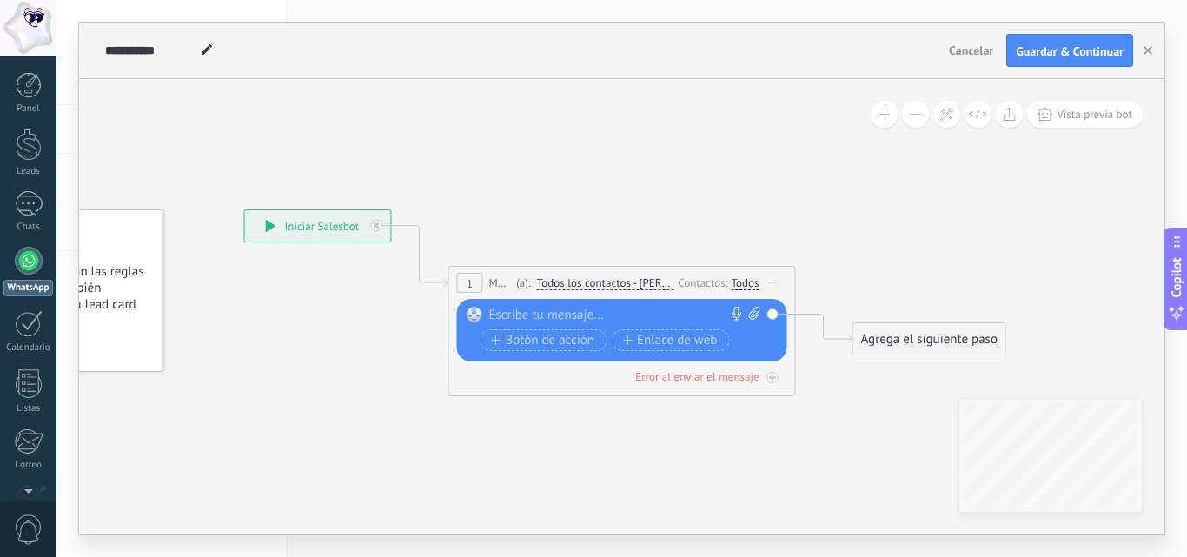
click at [570, 307] on div at bounding box center [618, 315] width 258 height 17
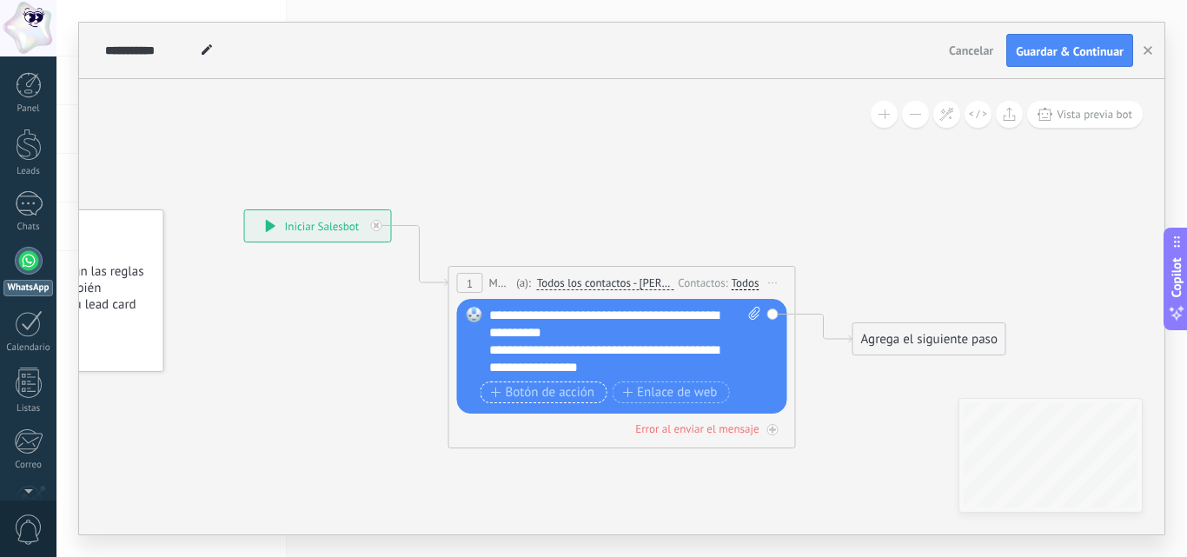
click at [557, 399] on span "Botón de acción" at bounding box center [543, 393] width 104 height 14
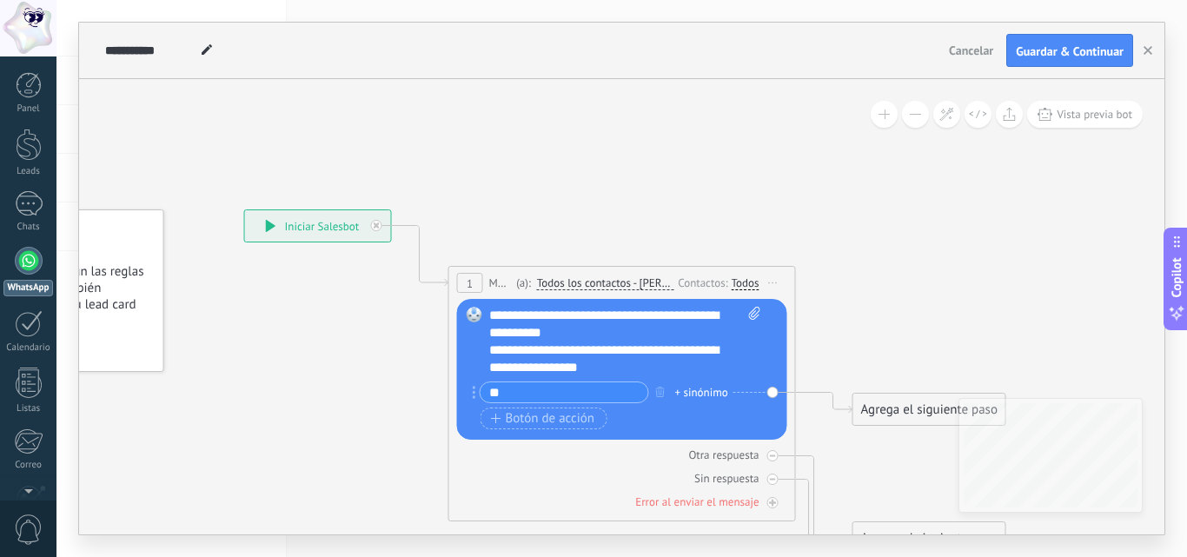
type input "*"
type input "**********"
click at [536, 418] on span "Botón de acción" at bounding box center [543, 419] width 104 height 14
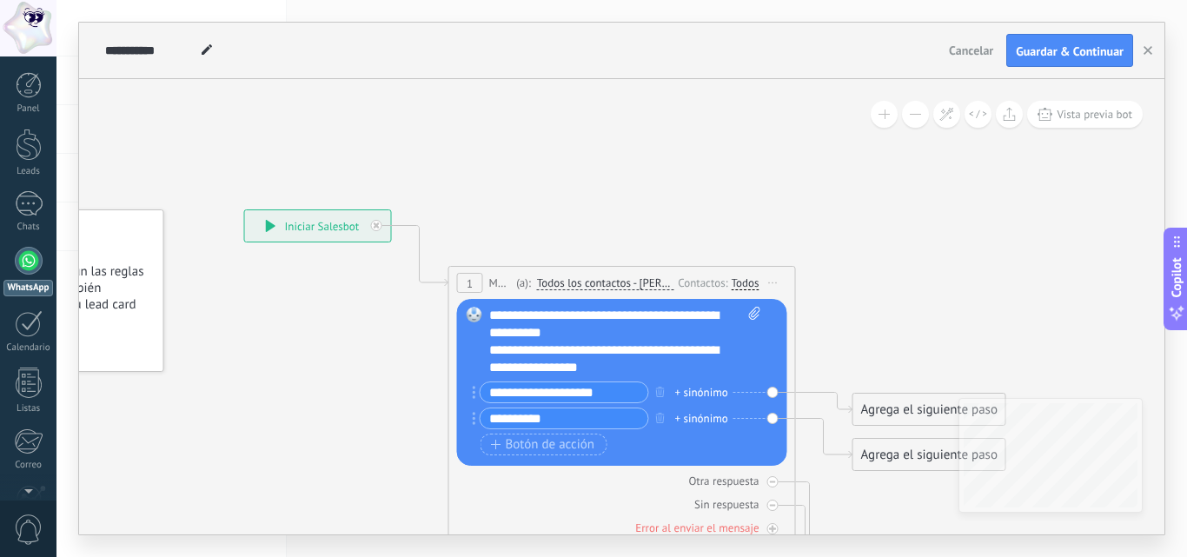
click at [493, 416] on input "*********" at bounding box center [565, 418] width 168 height 20
type input "*********"
click at [545, 434] on button "Botón de acción" at bounding box center [544, 445] width 127 height 22
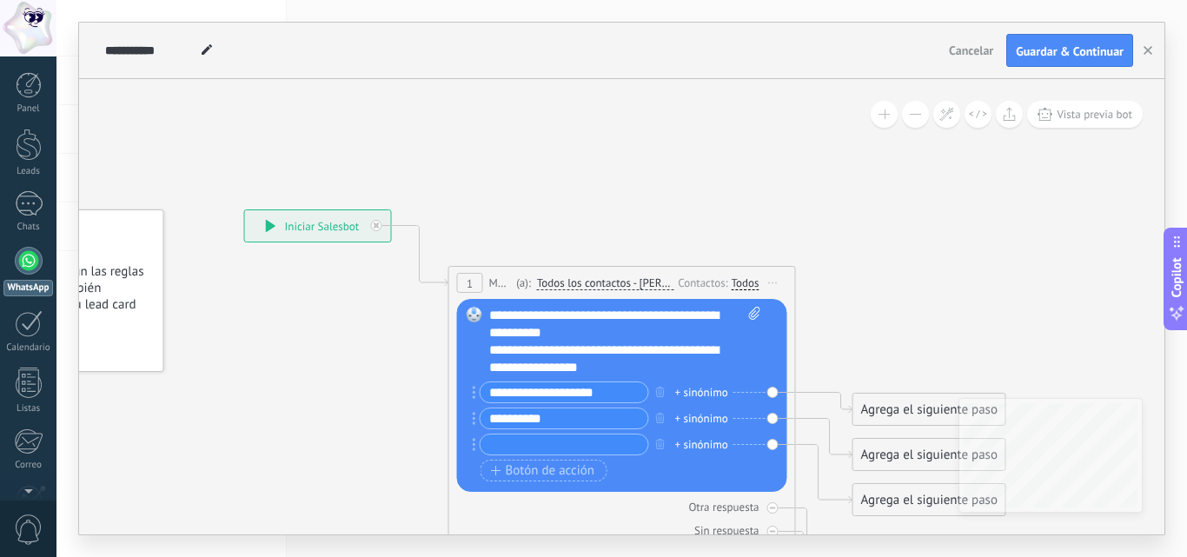
type input "*"
type input "**********"
click at [685, 391] on div "+ sinónimo" at bounding box center [701, 392] width 53 height 17
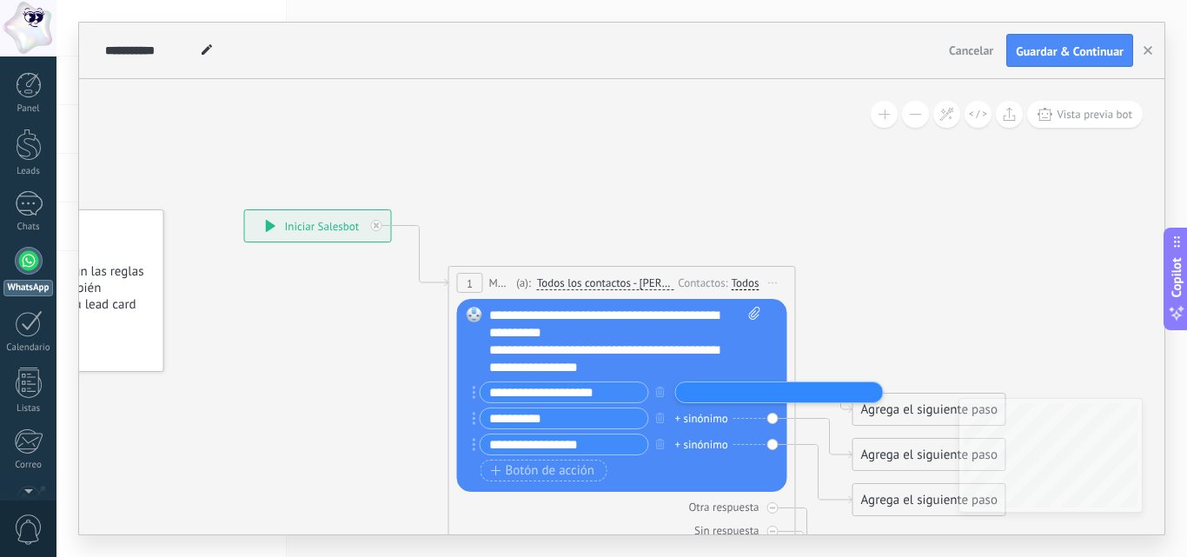
click at [876, 323] on icon at bounding box center [596, 430] width 1572 height 1311
click at [912, 405] on div "Agrega el siguiente paso" at bounding box center [929, 409] width 152 height 29
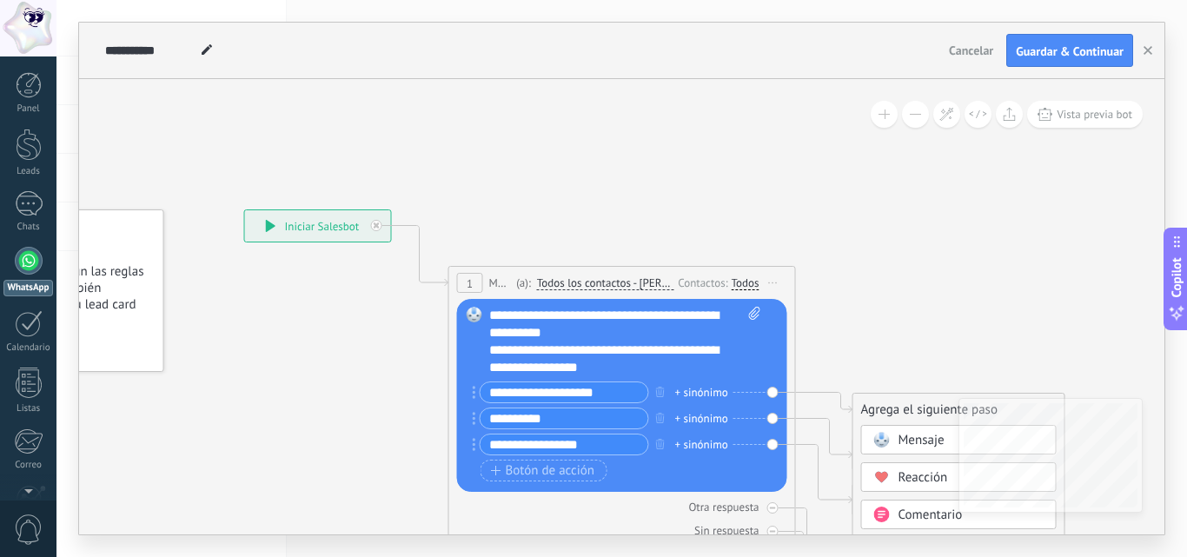
click at [928, 446] on span "Mensaje" at bounding box center [921, 440] width 46 height 17
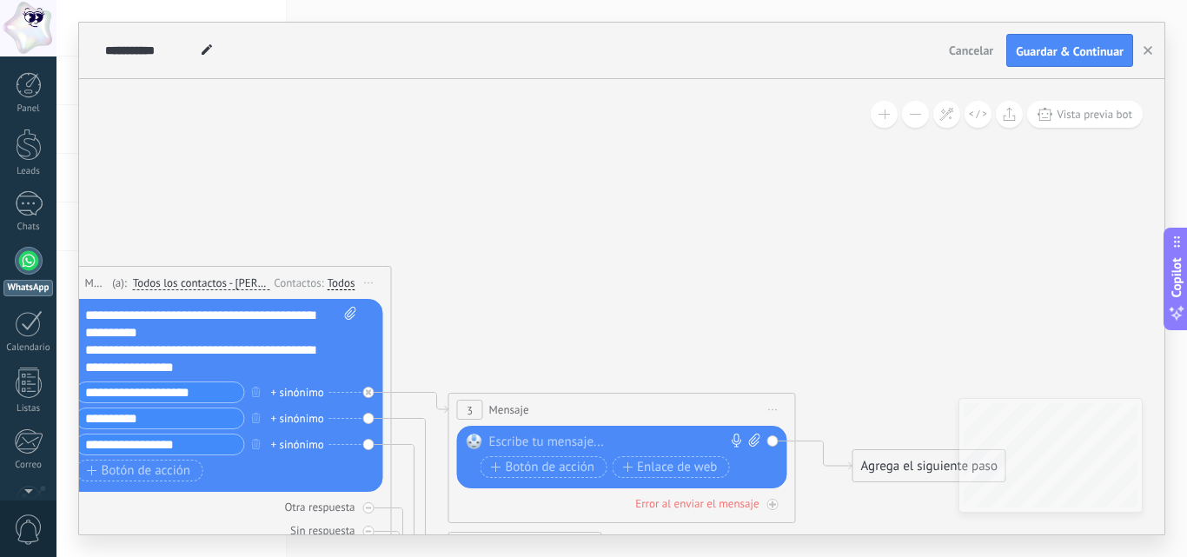
click at [525, 441] on div at bounding box center [618, 442] width 258 height 17
paste div
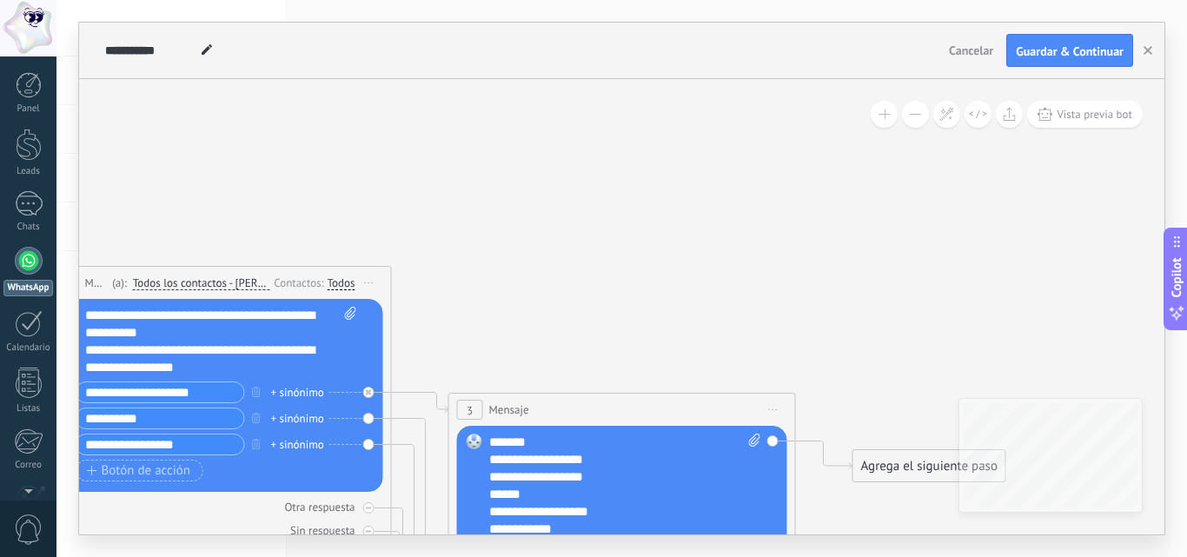
click at [724, 344] on icon at bounding box center [394, 451] width 1976 height 1353
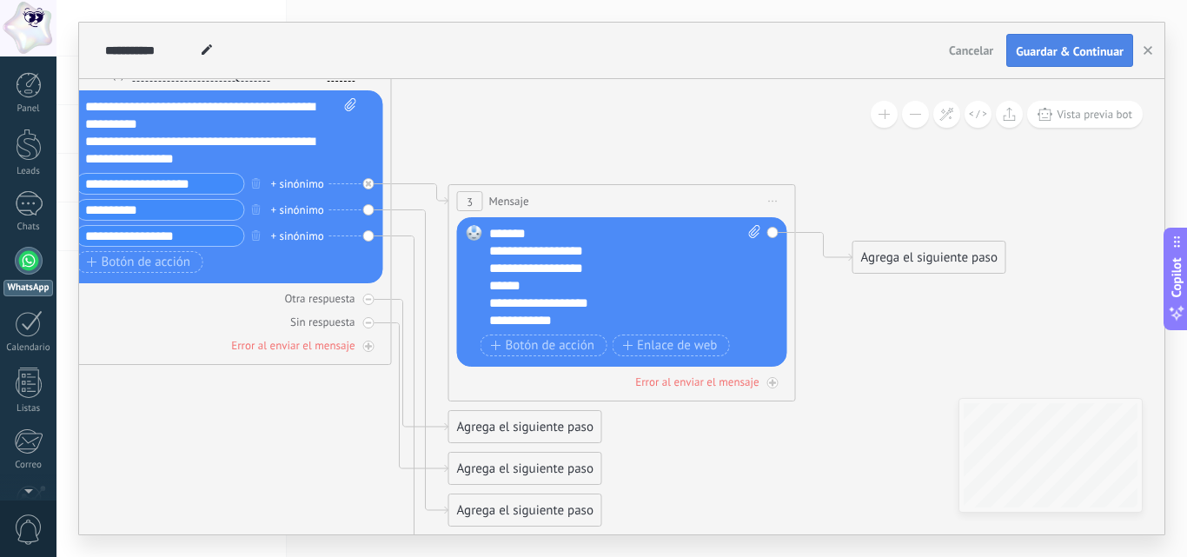
click at [1033, 52] on span "Guardar & Continuar" at bounding box center [1070, 51] width 108 height 12
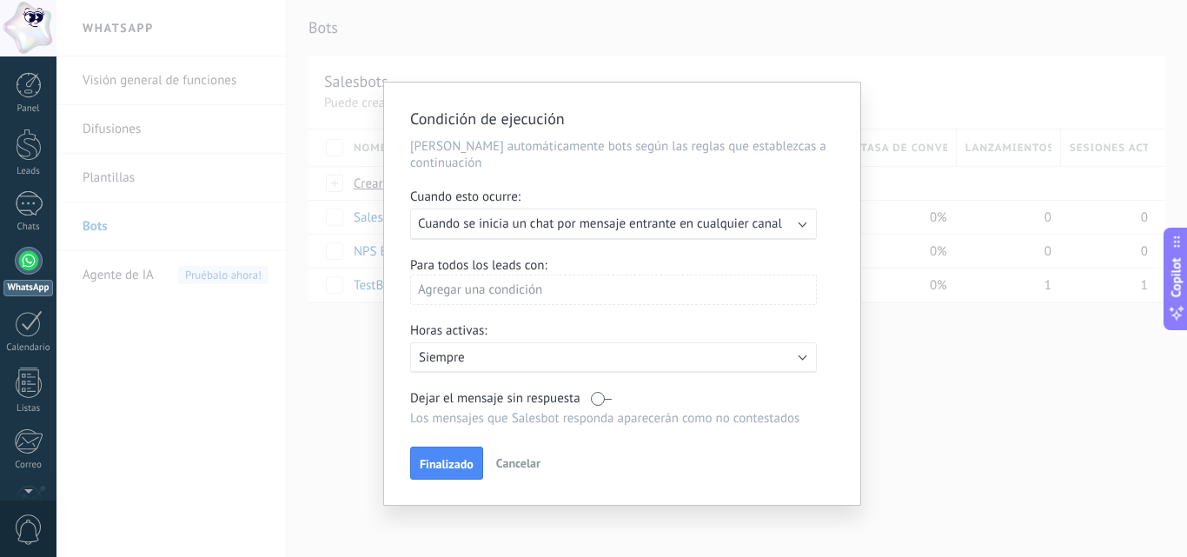
click at [741, 221] on span "Cuando se inicia un chat por mensaje entrante en cualquier canal" at bounding box center [600, 223] width 364 height 17
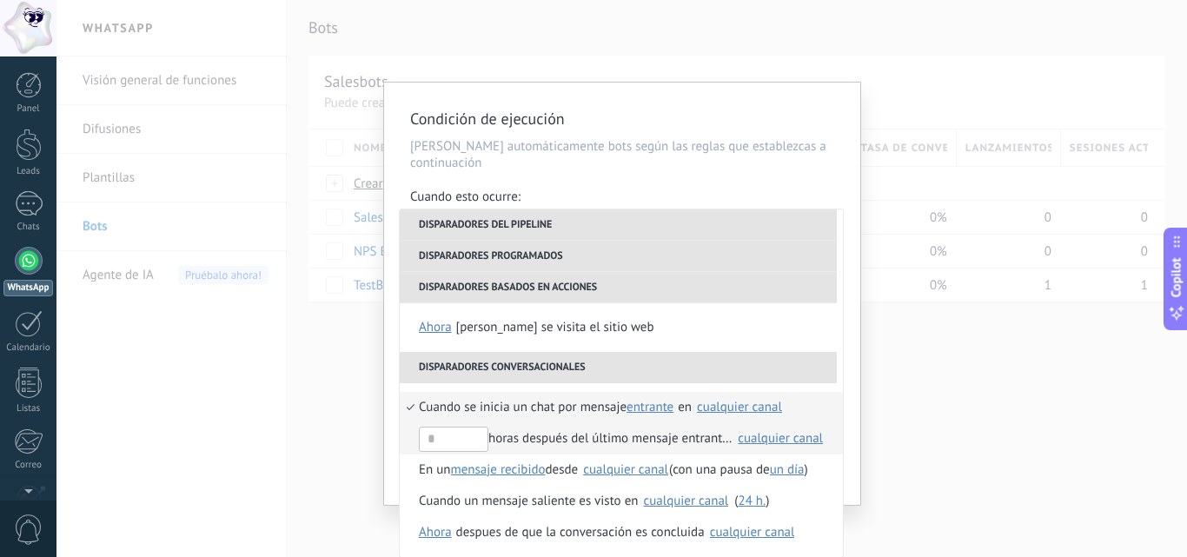
scroll to position [1, 0]
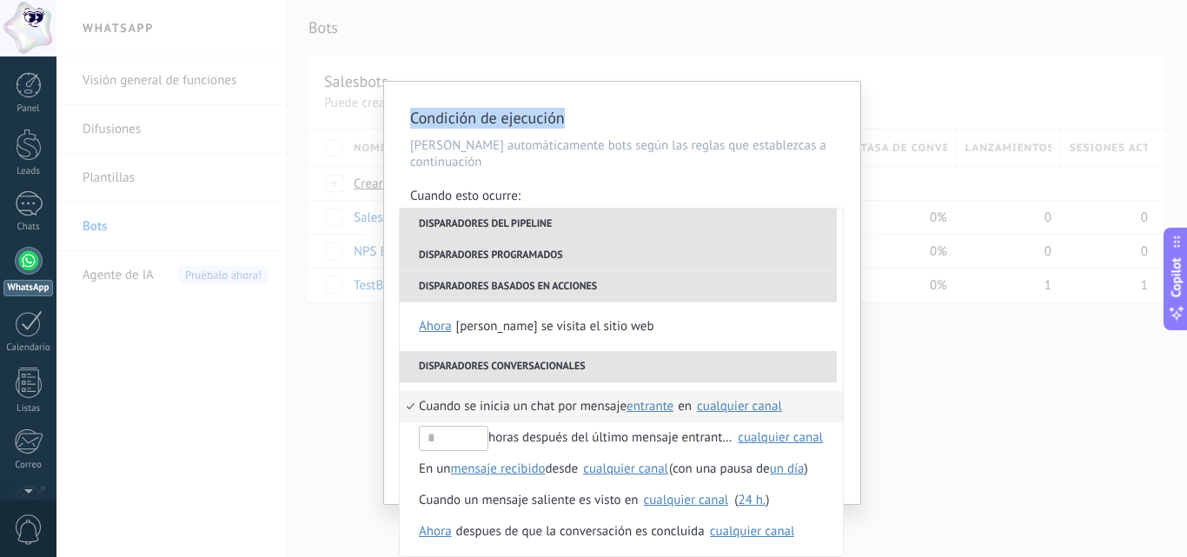
drag, startPoint x: 696, startPoint y: 116, endPoint x: 705, endPoint y: 76, distance: 41.8
click at [705, 76] on div "**********" at bounding box center [621, 278] width 1130 height 557
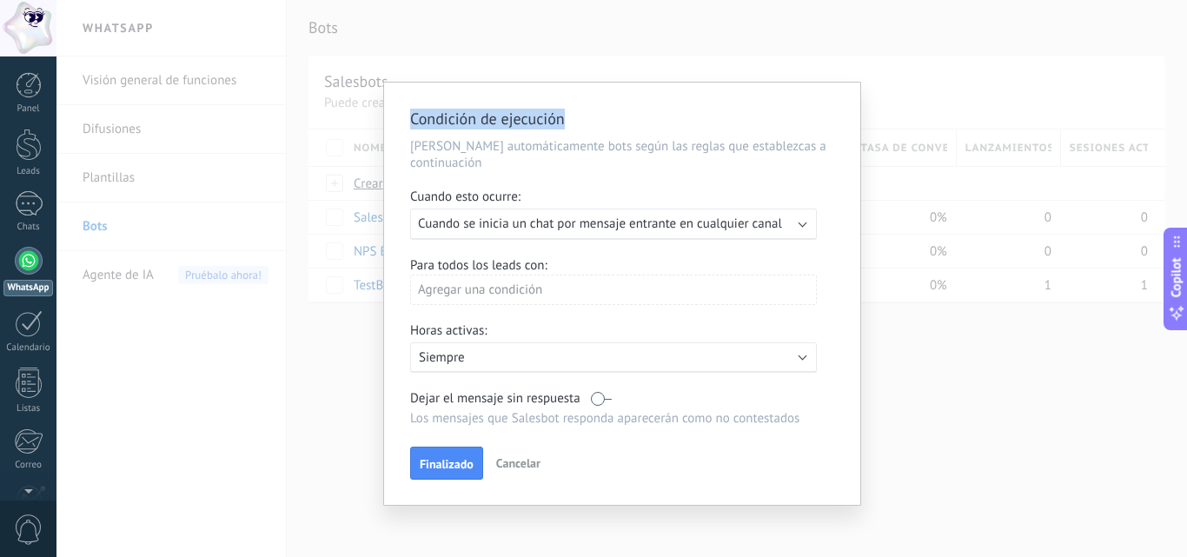
scroll to position [0, 0]
click at [509, 358] on p "Siempre" at bounding box center [571, 357] width 304 height 17
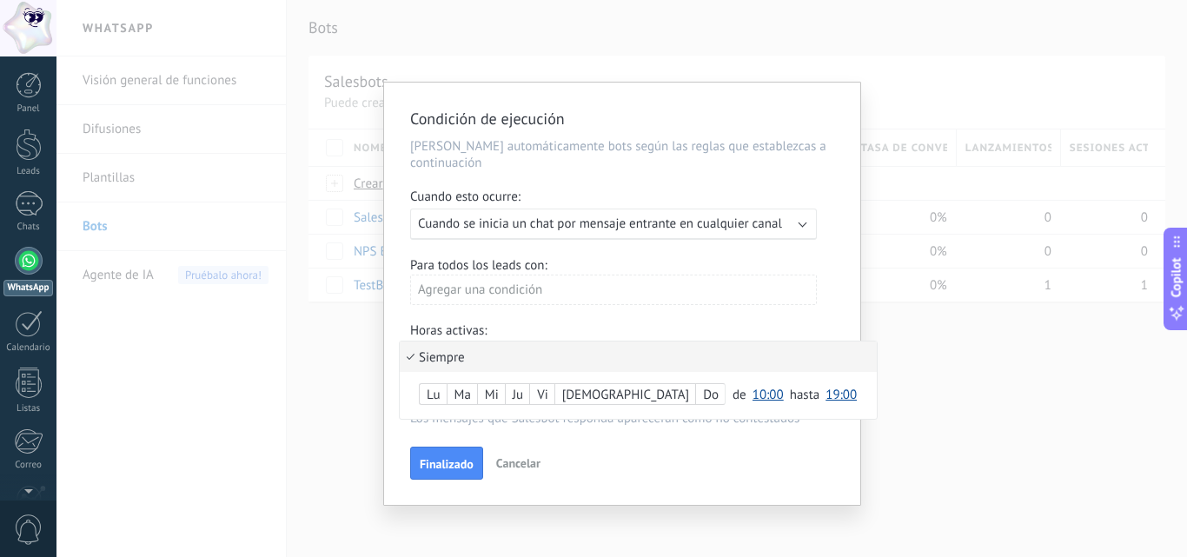
click at [752, 388] on span "10:00" at bounding box center [767, 395] width 31 height 17
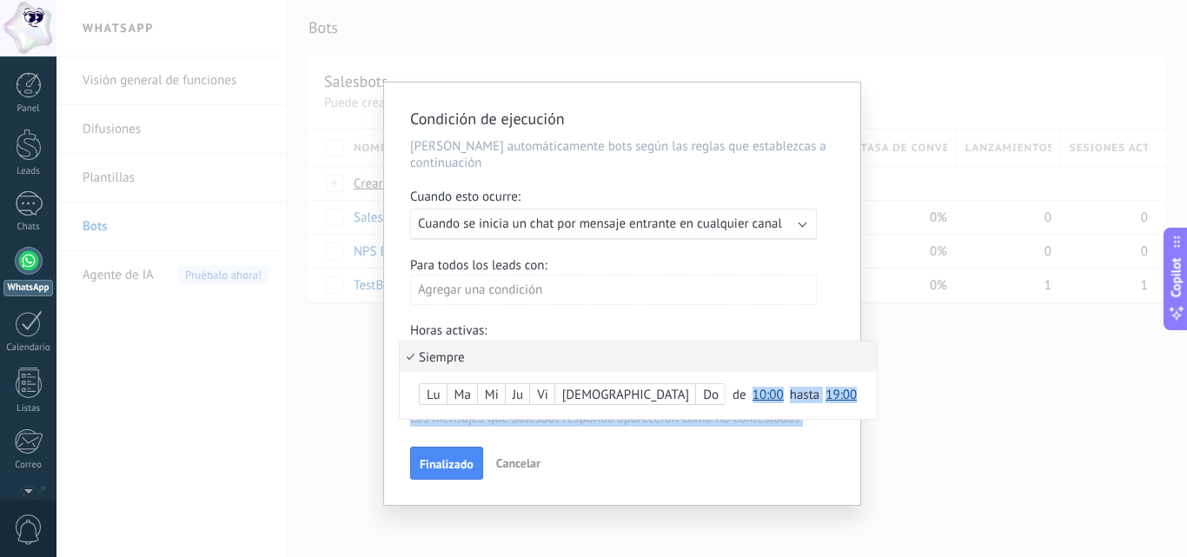
drag, startPoint x: 679, startPoint y: 308, endPoint x: 681, endPoint y: 273, distance: 35.7
click at [681, 273] on div "Condición de ejecución Lanza automáticamente bots según las reglas que establez…" at bounding box center [622, 294] width 476 height 422
click at [752, 394] on span "10:00" at bounding box center [767, 395] width 31 height 17
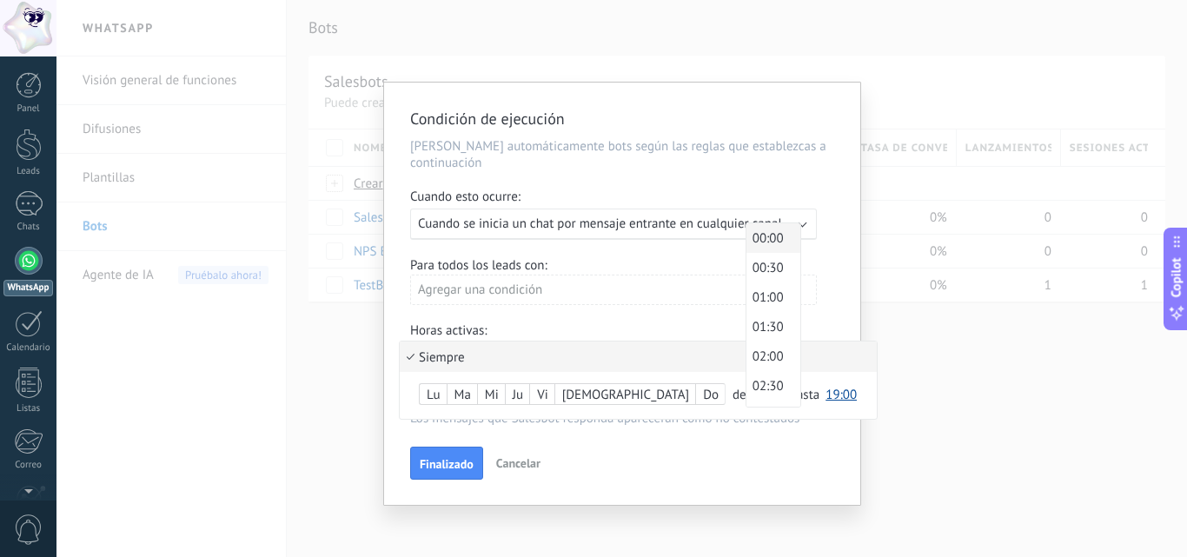
click at [746, 244] on span "00:00" at bounding box center [770, 238] width 49 height 17
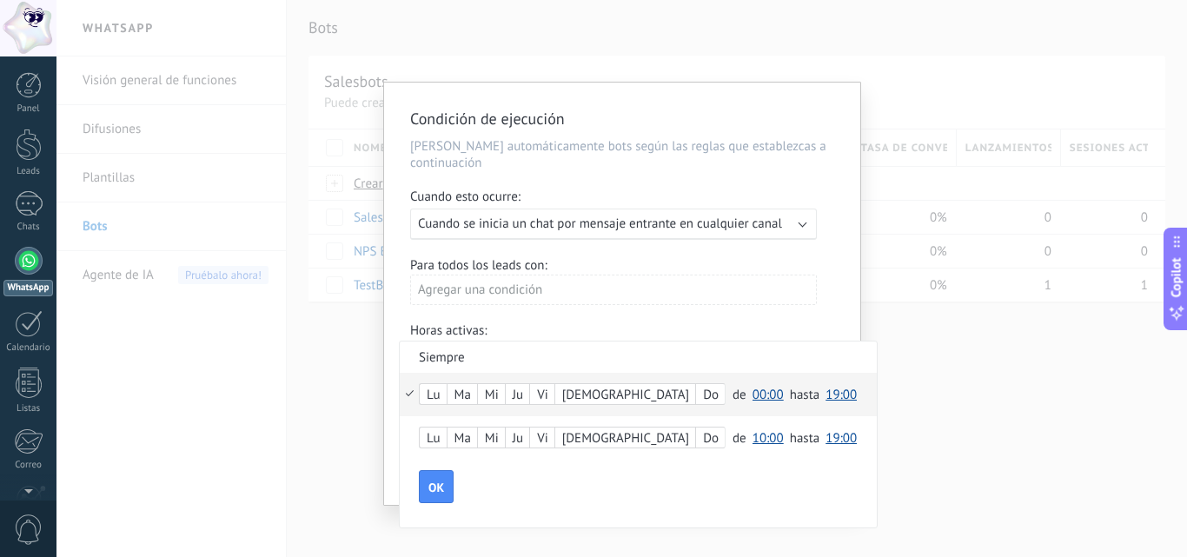
click at [825, 394] on span "19:00" at bounding box center [840, 395] width 31 height 17
click at [819, 243] on span "00:00" at bounding box center [843, 238] width 49 height 17
click at [447, 483] on button "OK" at bounding box center [436, 486] width 35 height 33
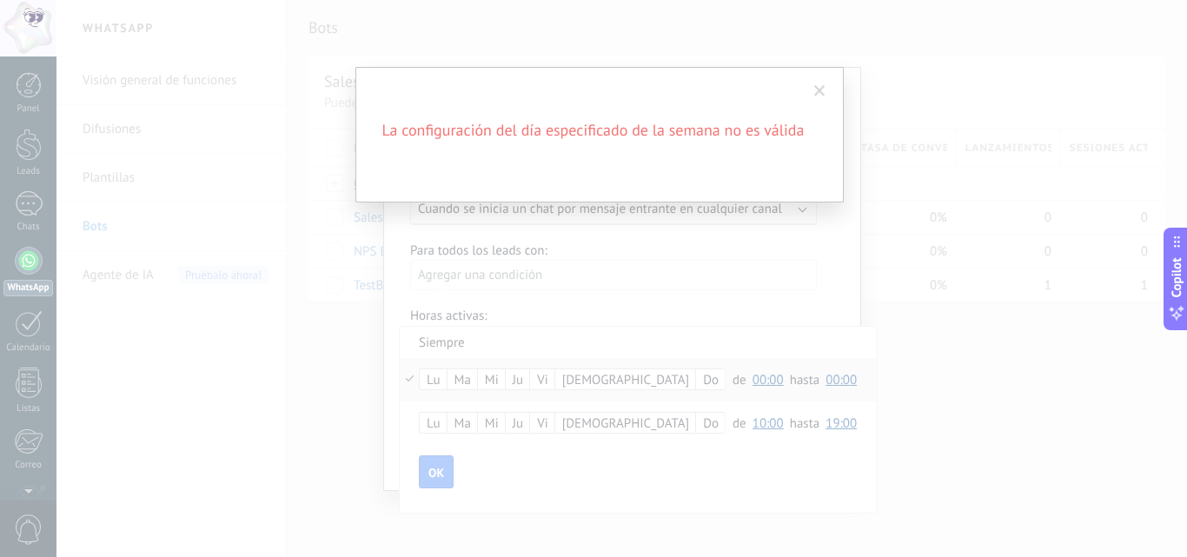
click at [797, 162] on div "La configuración del día especificado de la semana no es válida" at bounding box center [599, 135] width 488 height 136
click at [822, 88] on span at bounding box center [819, 91] width 11 height 12
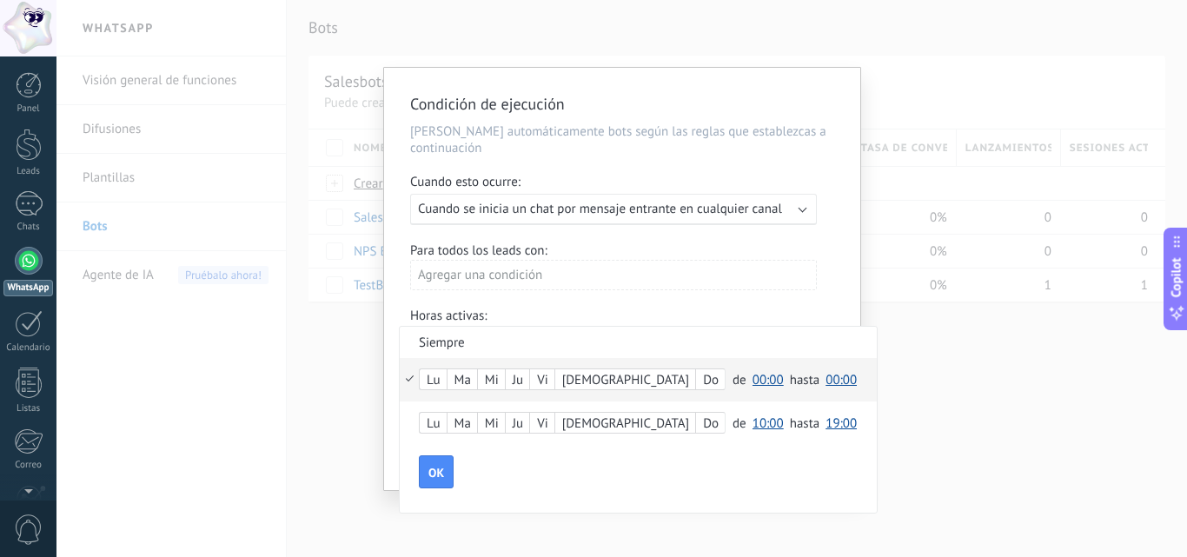
click at [825, 381] on span "00:00" at bounding box center [840, 380] width 31 height 17
drag, startPoint x: 752, startPoint y: 380, endPoint x: 762, endPoint y: 395, distance: 18.3
click at [757, 411] on div "Lu Ma Mi Ju Vi Sá Do de 00:00 00:30 01:00 01:30 02:00 02:30 03:00 03:30 04:00 0…" at bounding box center [638, 401] width 477 height 87
click at [825, 381] on span "00:00" at bounding box center [840, 380] width 31 height 17
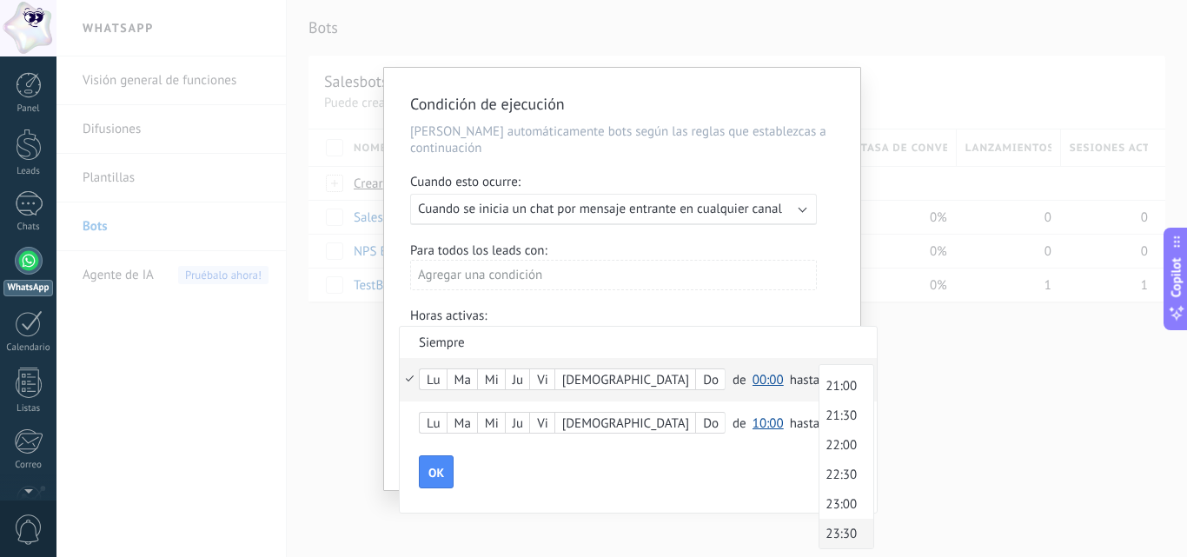
click at [819, 536] on span "23:30" at bounding box center [843, 534] width 49 height 17
click at [764, 471] on div "OK" at bounding box center [648, 471] width 458 height 33
click at [438, 381] on div "Lu" at bounding box center [433, 380] width 27 height 24
click at [497, 387] on div "Mi" at bounding box center [491, 380] width 27 height 24
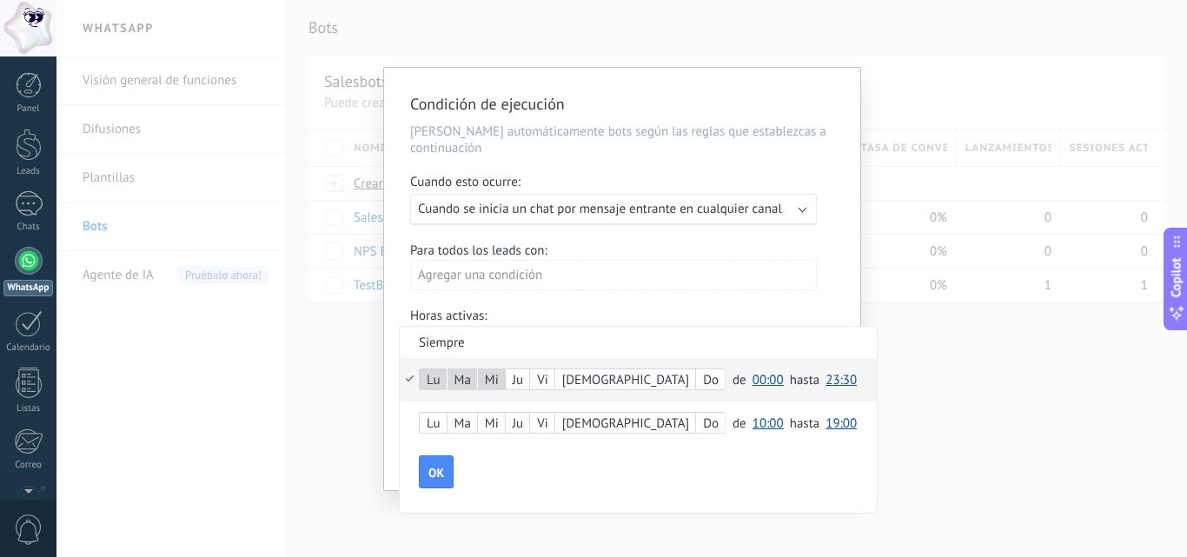
click at [524, 386] on div "Ju" at bounding box center [517, 380] width 23 height 24
click at [696, 384] on div "Do" at bounding box center [710, 380] width 29 height 24
click at [443, 468] on span "OK" at bounding box center [436, 473] width 16 height 12
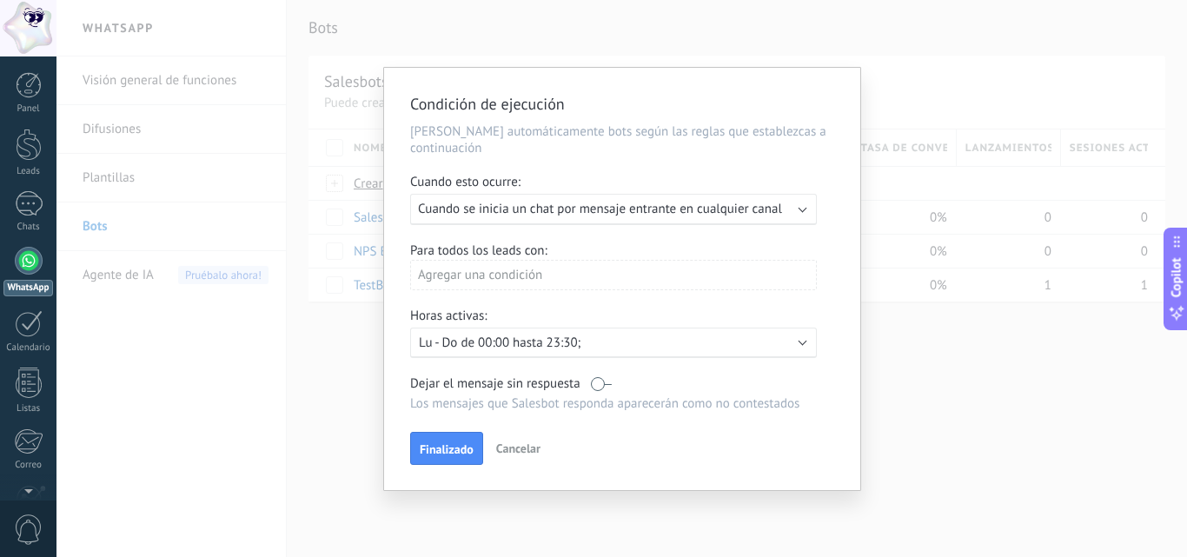
click at [605, 383] on label at bounding box center [601, 383] width 21 height 17
click at [451, 443] on span "Finalizado" at bounding box center [447, 449] width 54 height 12
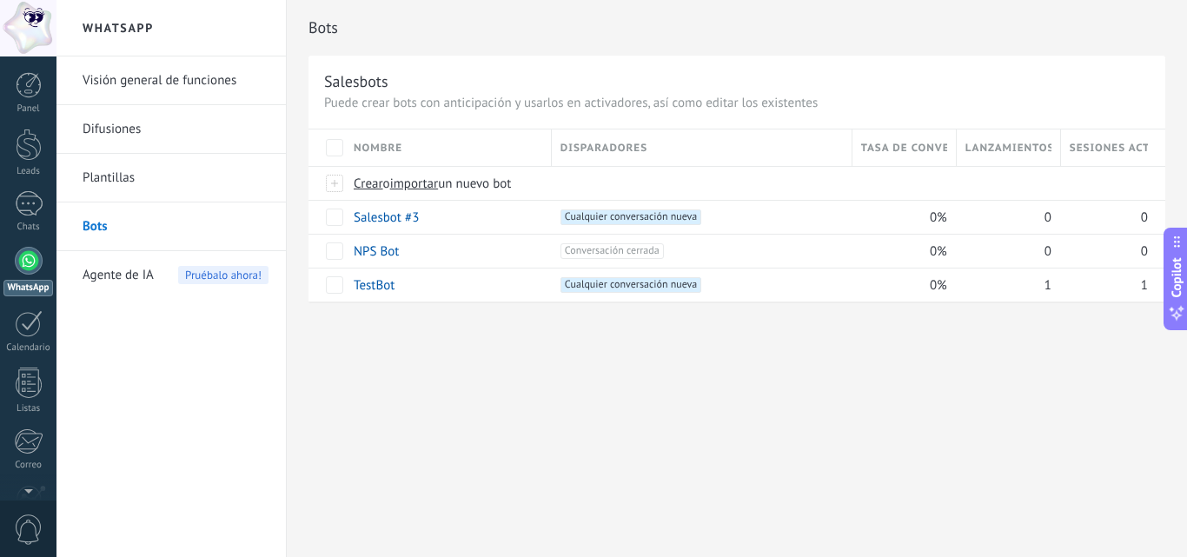
click at [24, 264] on div at bounding box center [29, 261] width 28 height 28
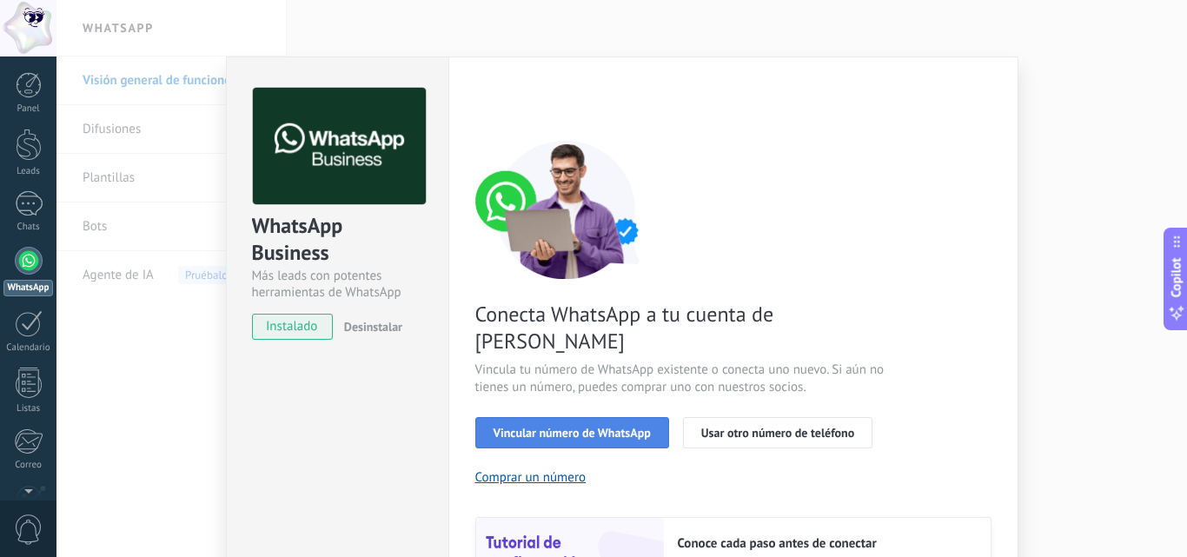
click at [505, 427] on span "Vincular número de WhatsApp" at bounding box center [572, 433] width 157 height 12
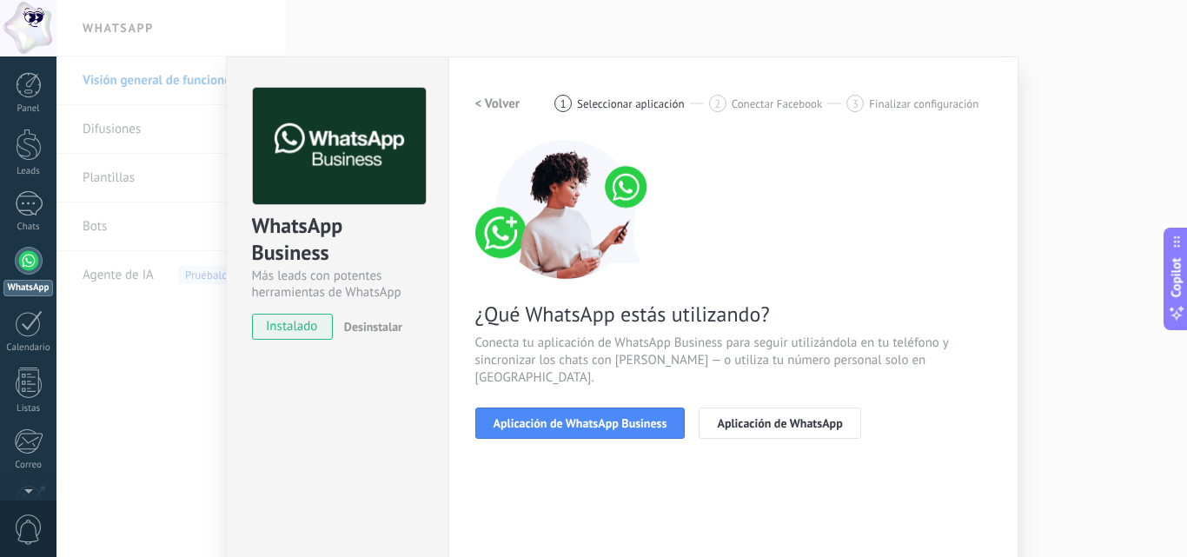
click at [344, 412] on div "WhatsApp Business Más leads con potentes herramientas de WhatsApp instalado Des…" at bounding box center [337, 356] width 222 height 600
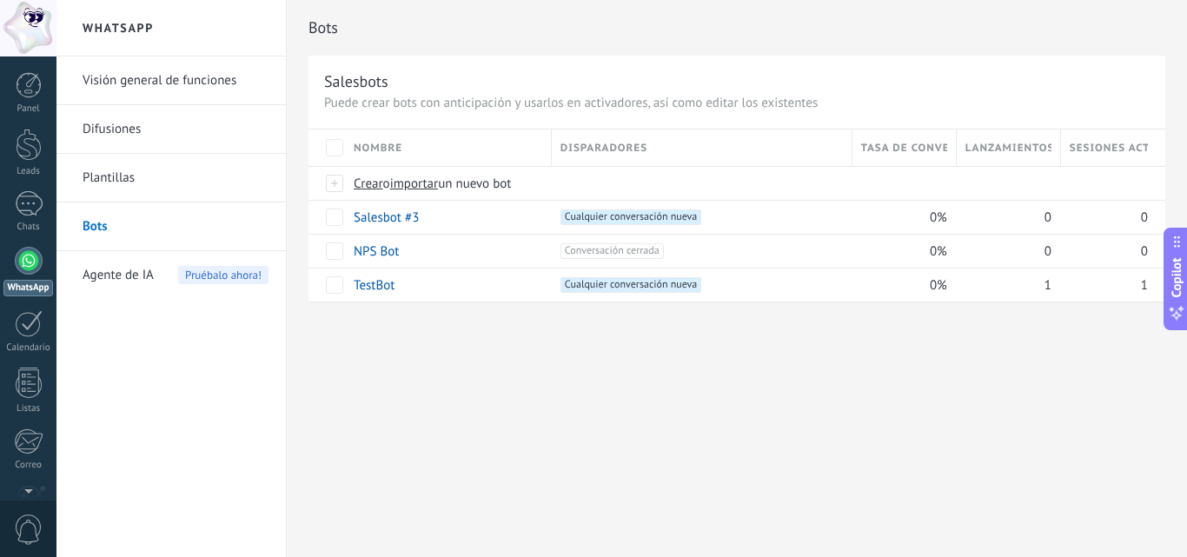
click at [30, 265] on div at bounding box center [29, 261] width 28 height 28
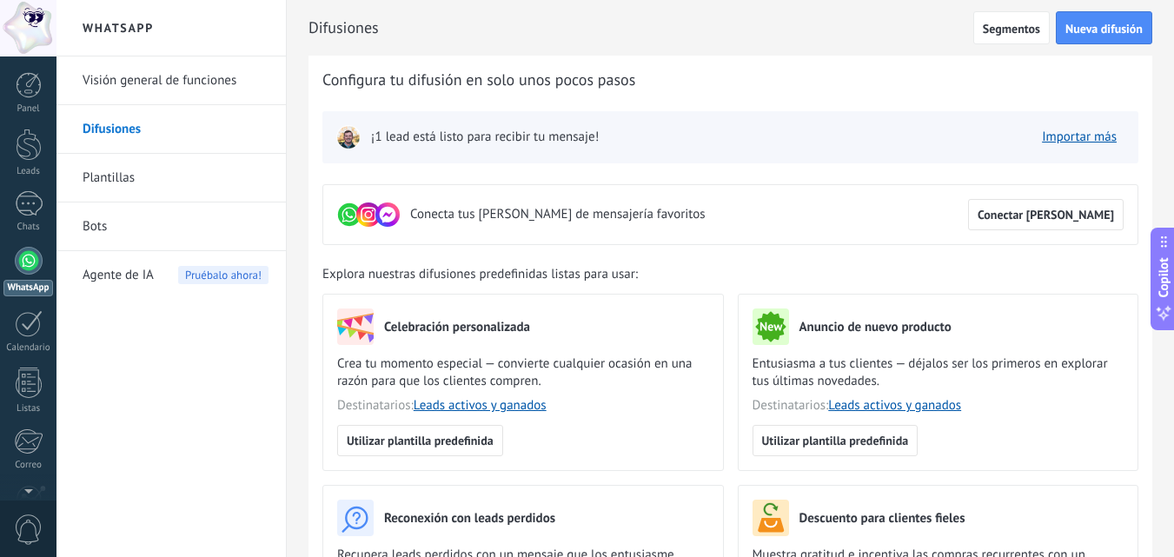
click at [30, 259] on div at bounding box center [29, 261] width 28 height 28
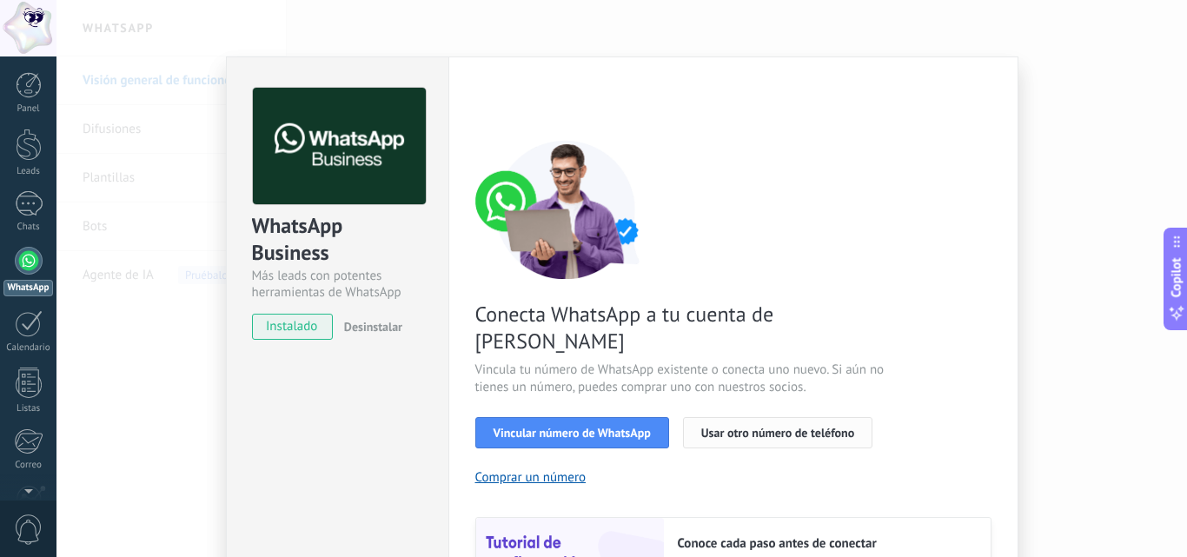
click at [773, 427] on span "Usar otro número de teléfono" at bounding box center [777, 433] width 153 height 12
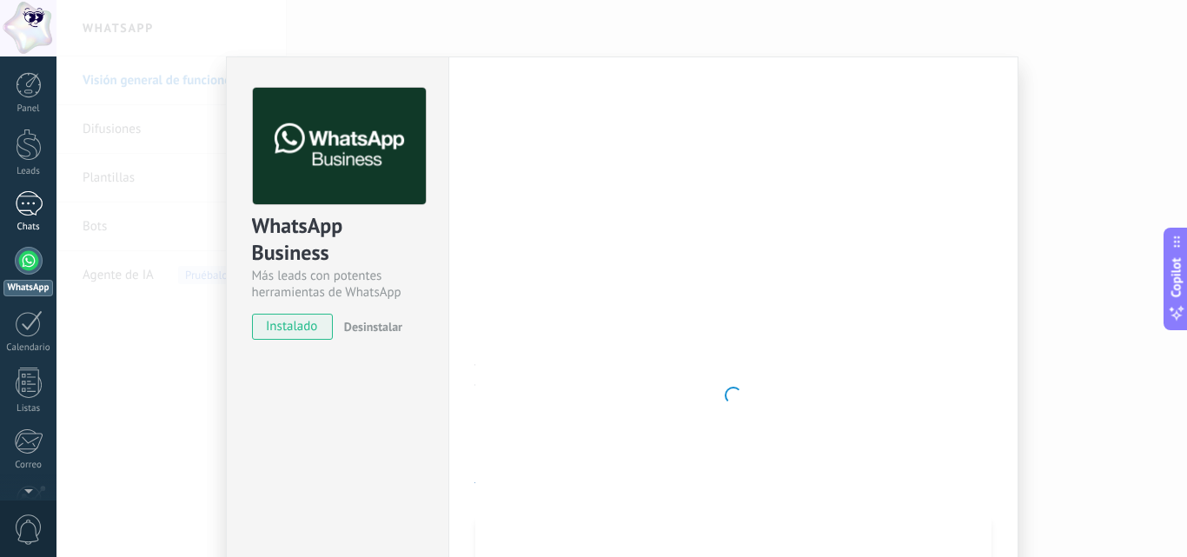
click at [31, 208] on div at bounding box center [29, 203] width 28 height 25
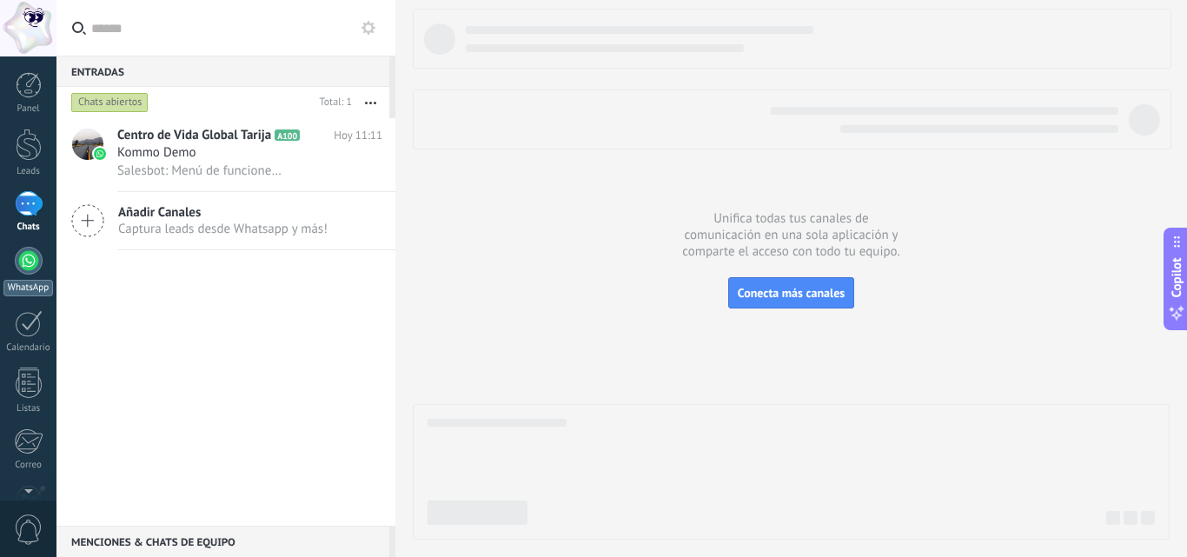
click at [19, 263] on div at bounding box center [29, 261] width 28 height 28
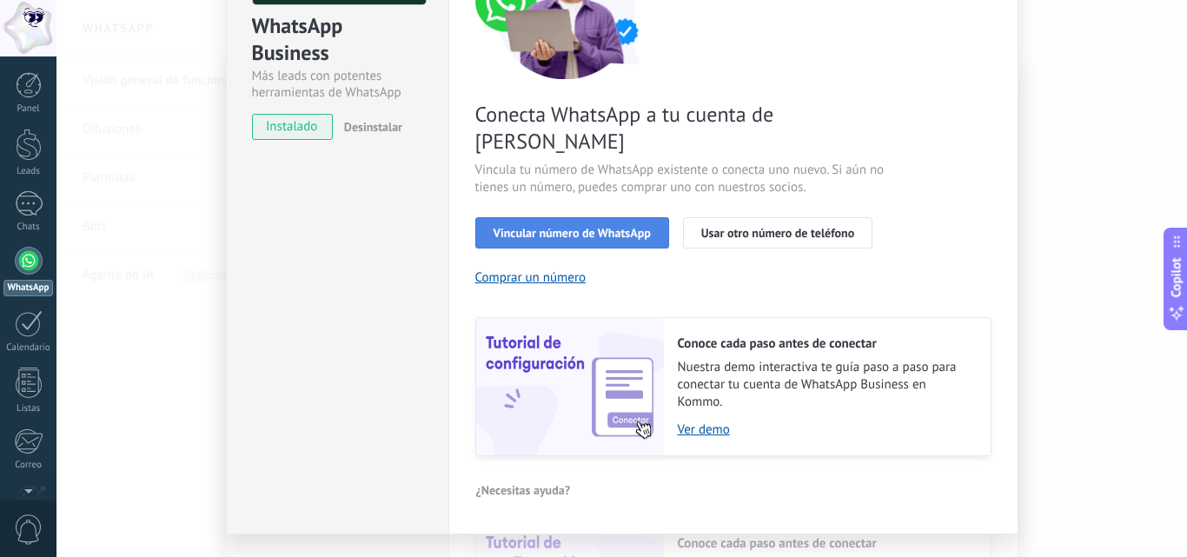
scroll to position [215, 0]
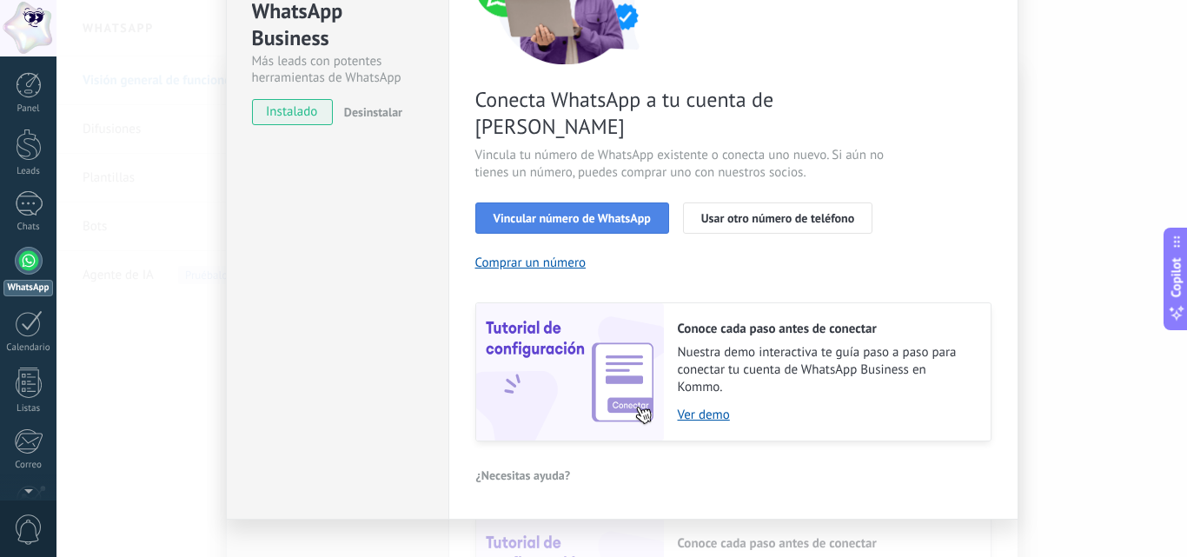
click at [506, 202] on button "Vincular número de WhatsApp" at bounding box center [572, 217] width 194 height 31
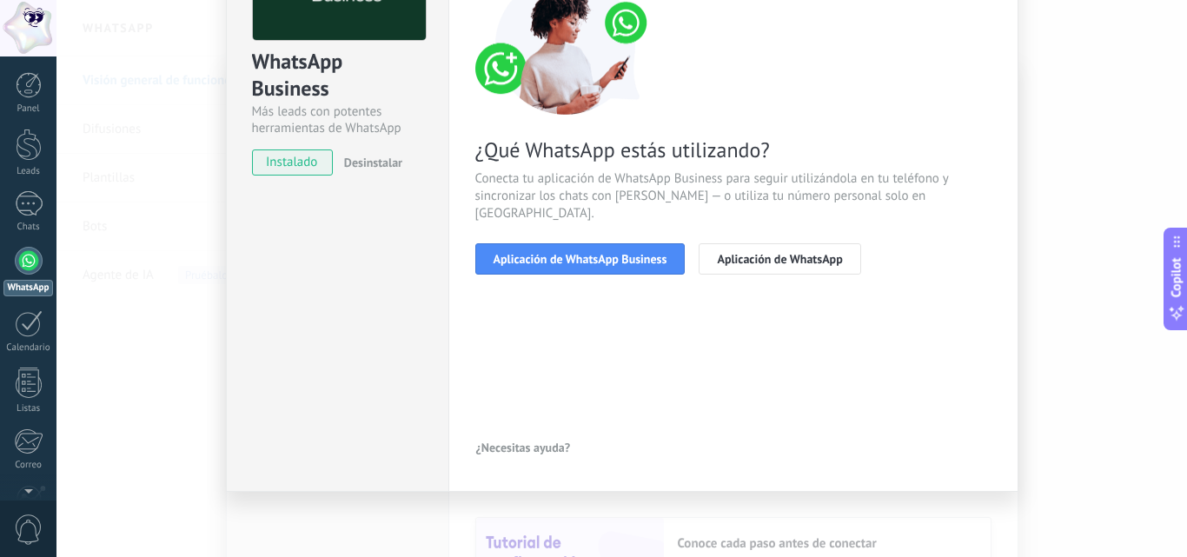
scroll to position [164, 0]
click at [600, 253] on span "Aplicación de WhatsApp Business" at bounding box center [581, 259] width 174 height 12
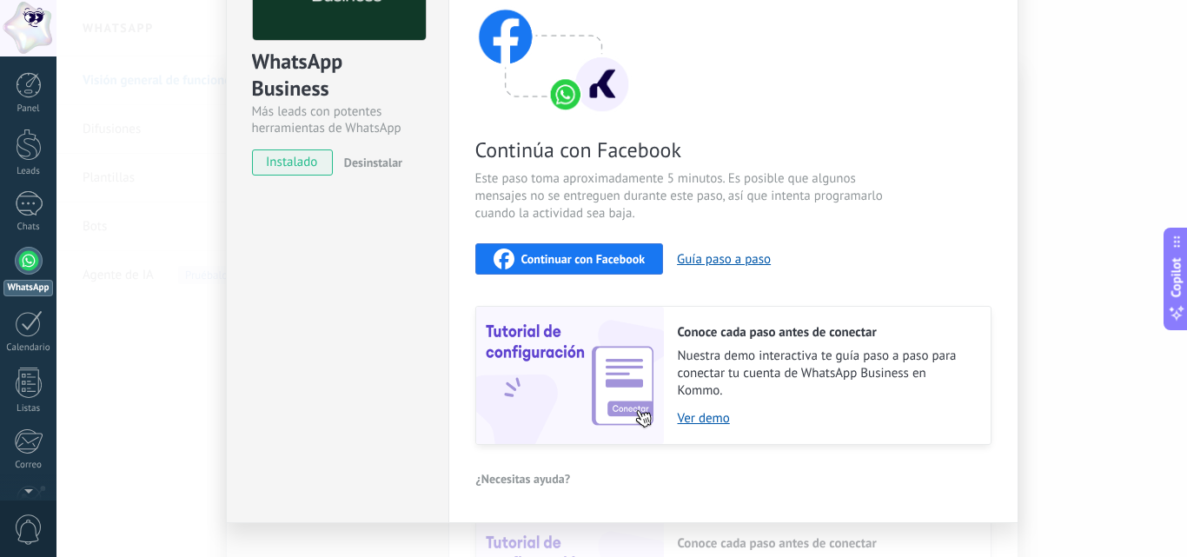
click at [600, 247] on button "Continuar con Facebook" at bounding box center [569, 258] width 189 height 31
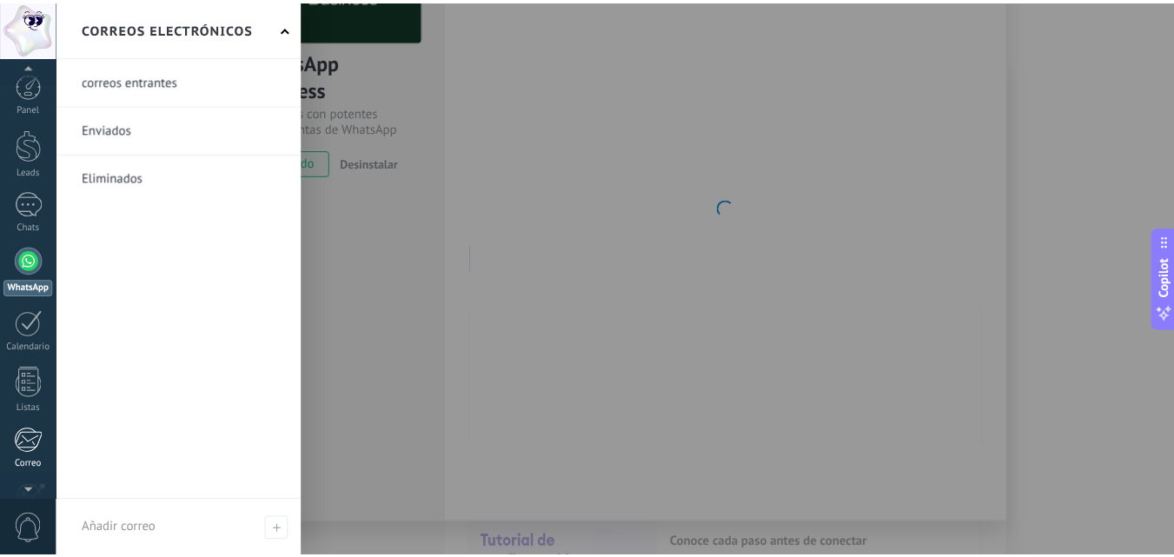
scroll to position [166, 0]
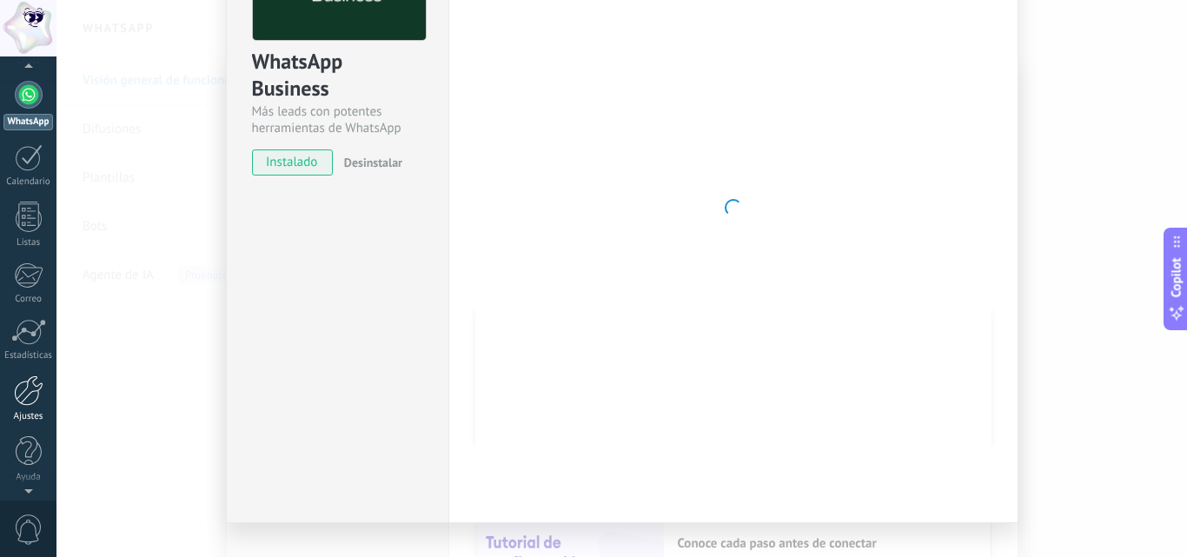
click at [26, 410] on link "Ajustes" at bounding box center [28, 398] width 56 height 47
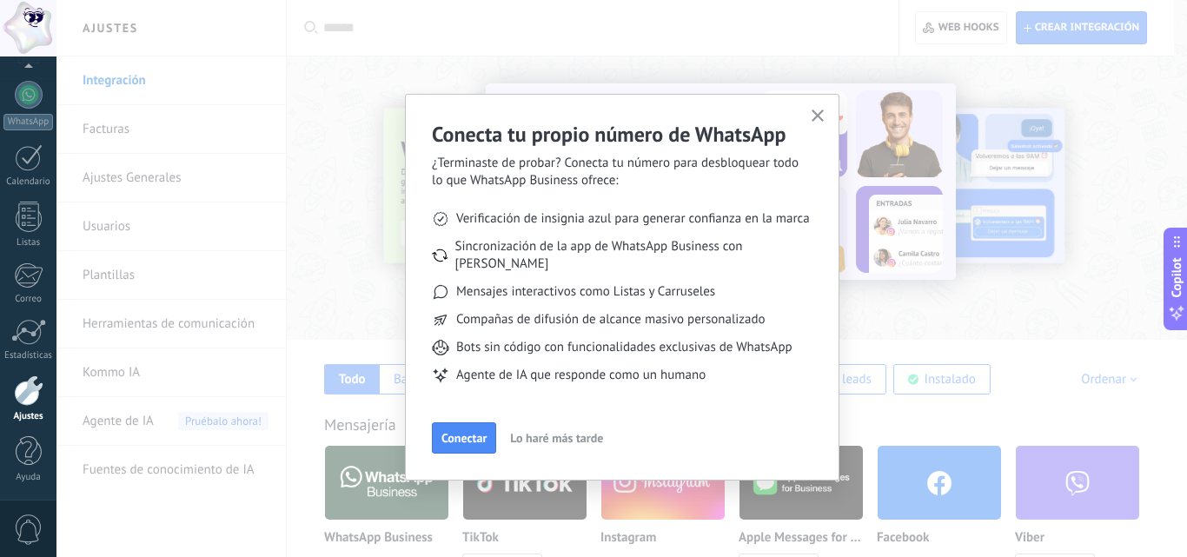
click at [529, 432] on span "Lo haré más tarde" at bounding box center [556, 438] width 93 height 12
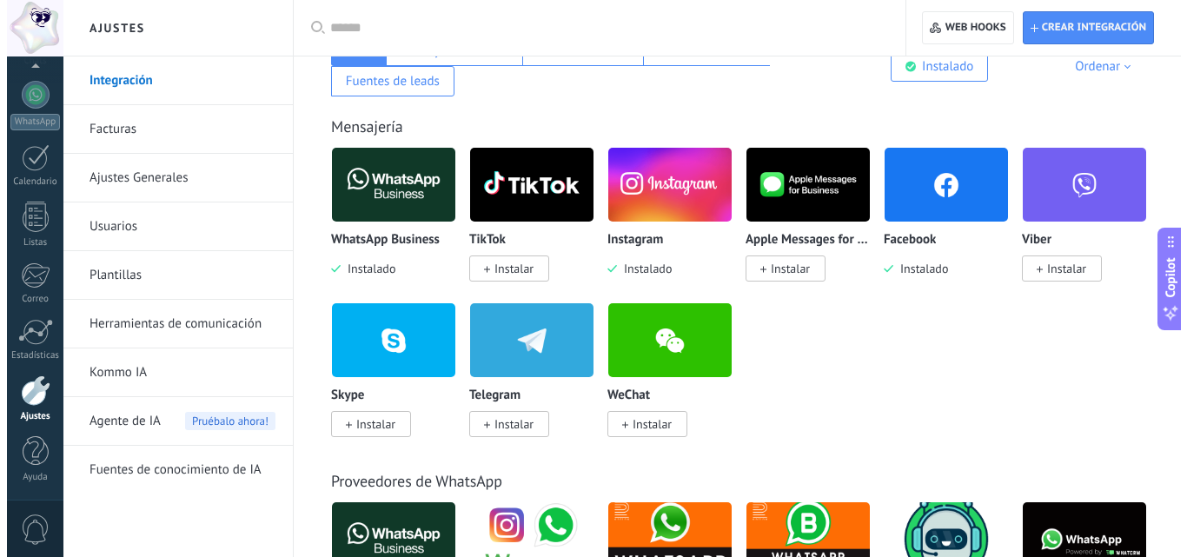
scroll to position [348, 0]
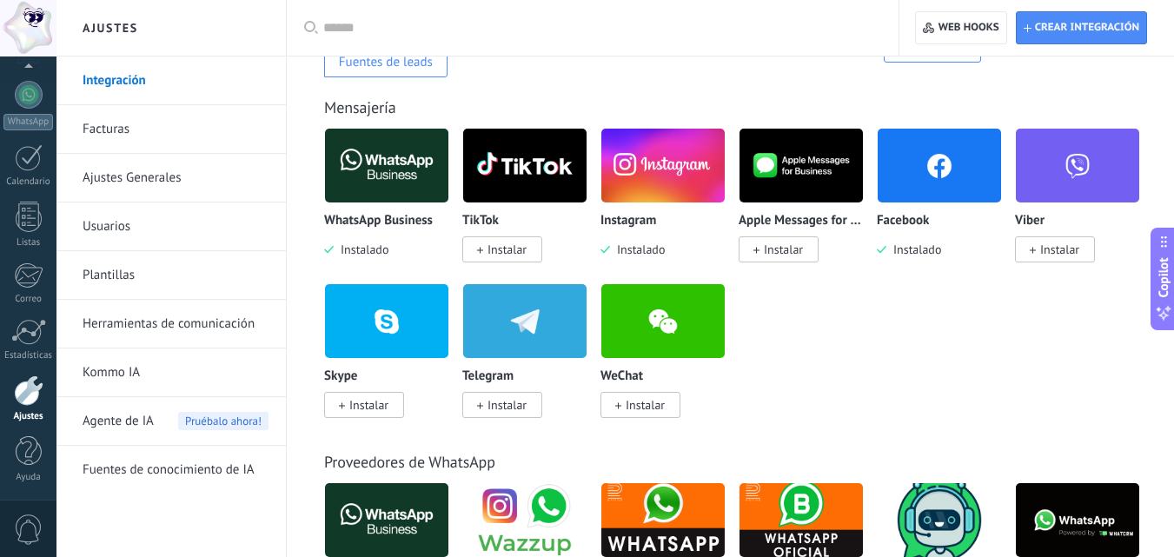
click at [383, 257] on span "Instalado" at bounding box center [361, 250] width 55 height 16
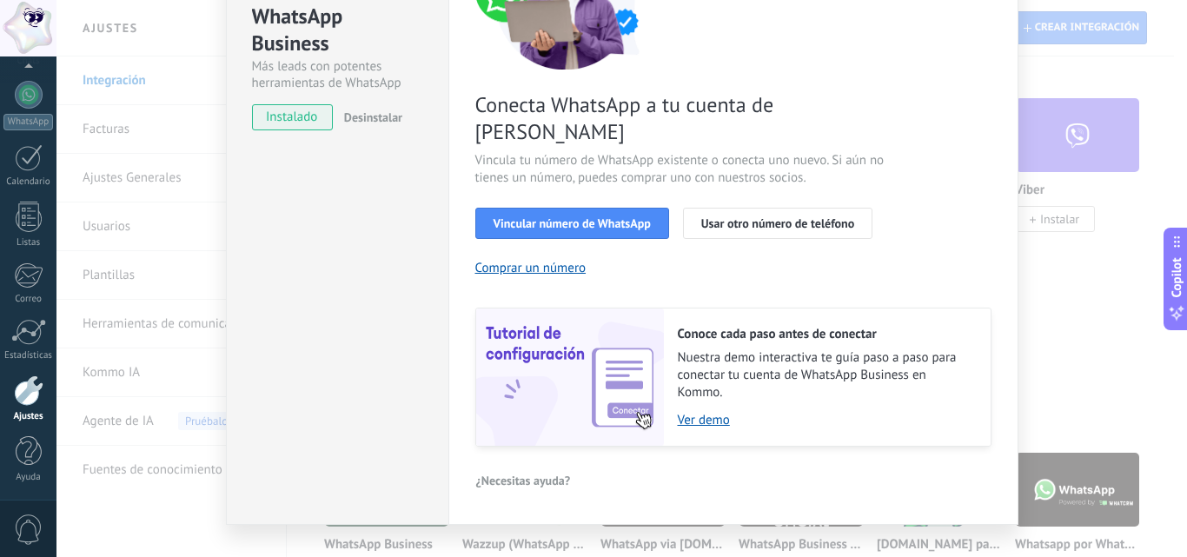
scroll to position [215, 0]
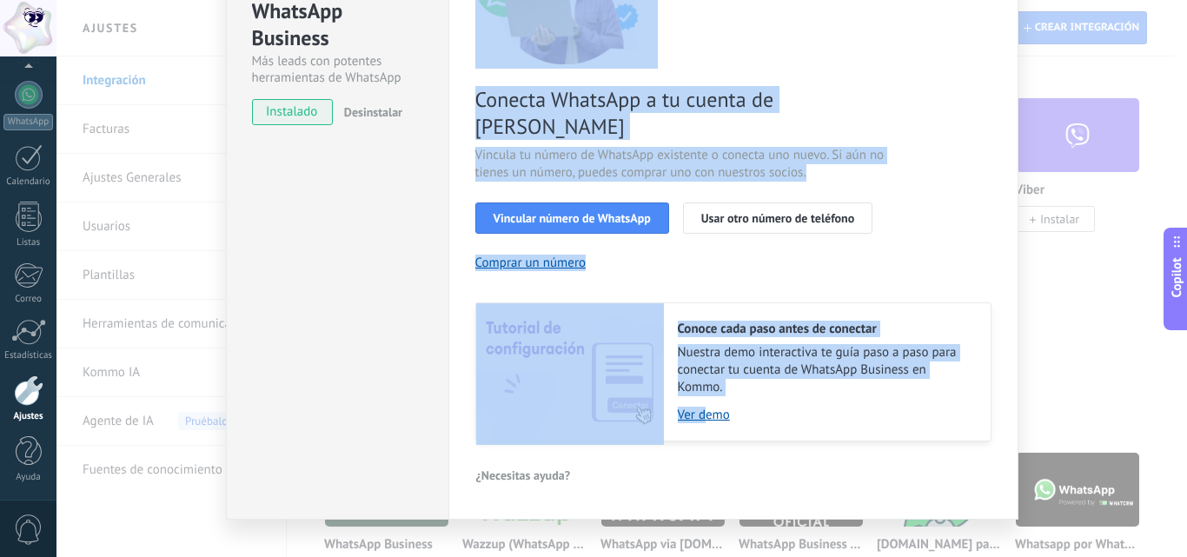
drag, startPoint x: 700, startPoint y: 390, endPoint x: 350, endPoint y: 374, distance: 350.6
click at [350, 374] on div "WhatsApp Business Más leads con potentes herramientas de WhatsApp instalado Des…" at bounding box center [622, 181] width 792 height 678
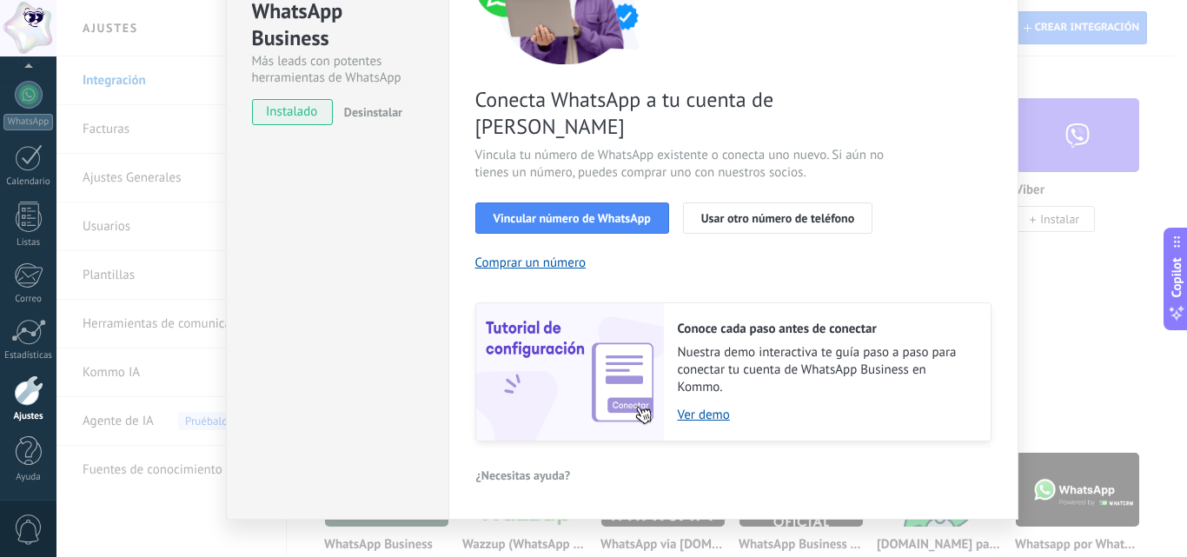
click at [350, 374] on div "WhatsApp Business Más leads con potentes herramientas de WhatsApp instalado Des…" at bounding box center [337, 181] width 222 height 678
click at [344, 106] on span "Desinstalar" at bounding box center [373, 112] width 58 height 16
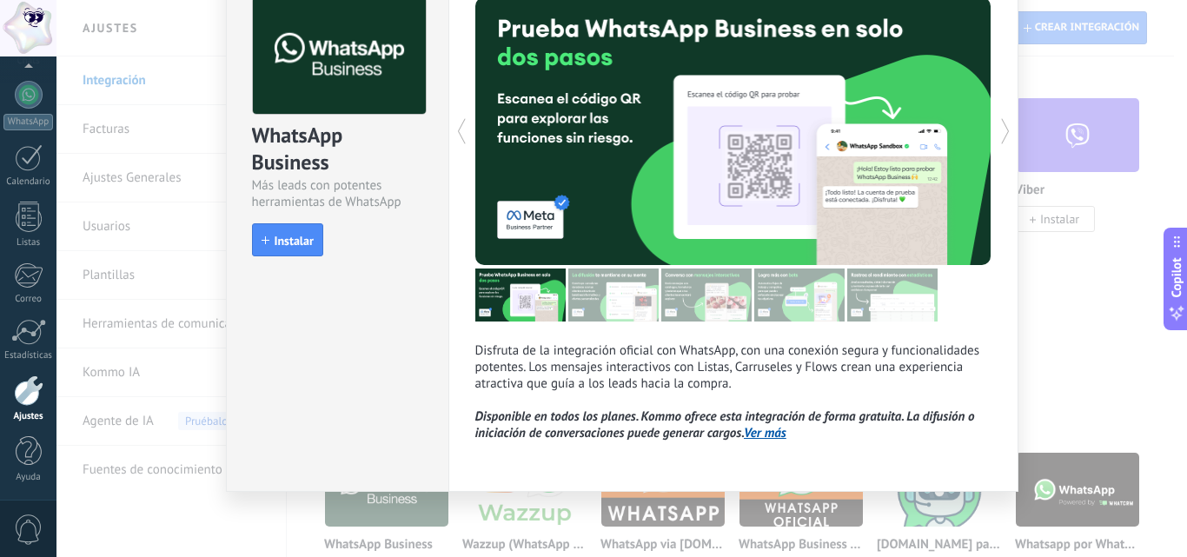
scroll to position [90, 0]
click at [296, 243] on span "Instalar" at bounding box center [294, 241] width 39 height 12
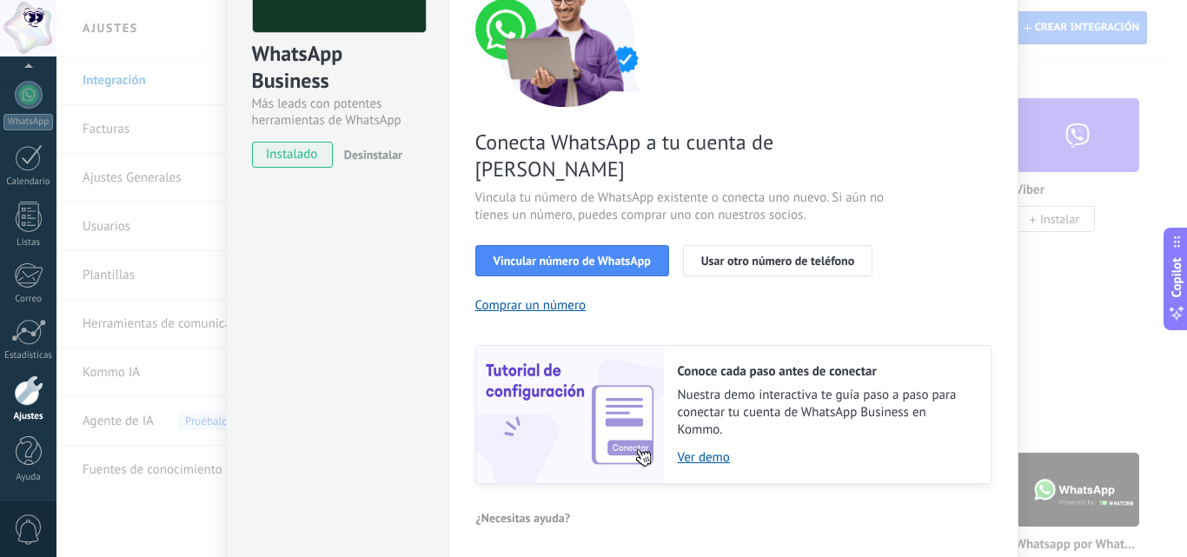
scroll to position [215, 0]
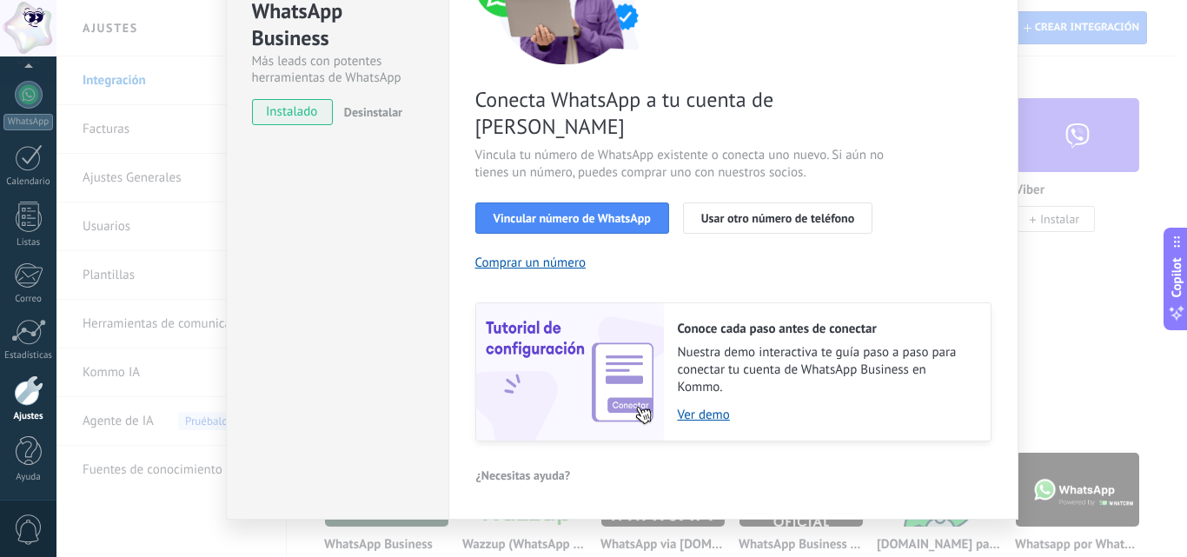
click at [173, 241] on div "WhatsApp Business Más leads con potentes herramientas de WhatsApp instalado Des…" at bounding box center [621, 278] width 1130 height 557
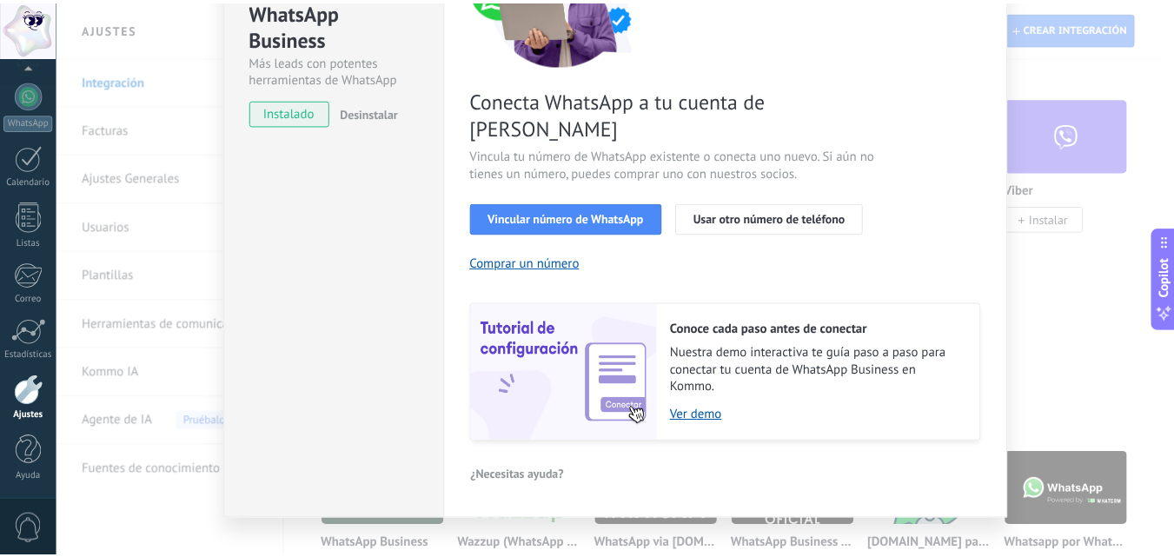
scroll to position [0, 0]
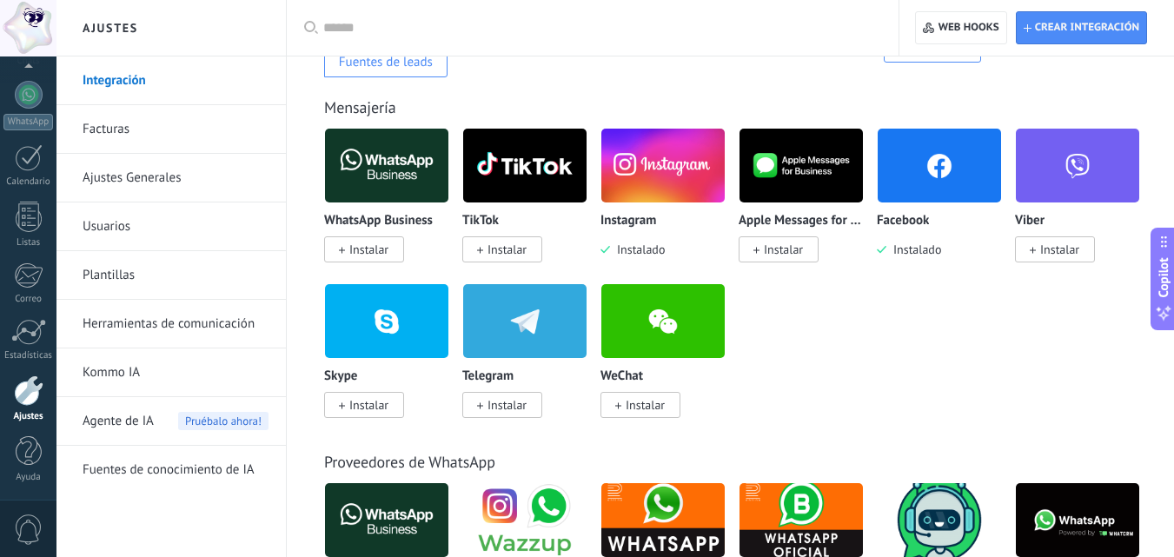
click at [147, 241] on link "Usuarios" at bounding box center [176, 226] width 186 height 49
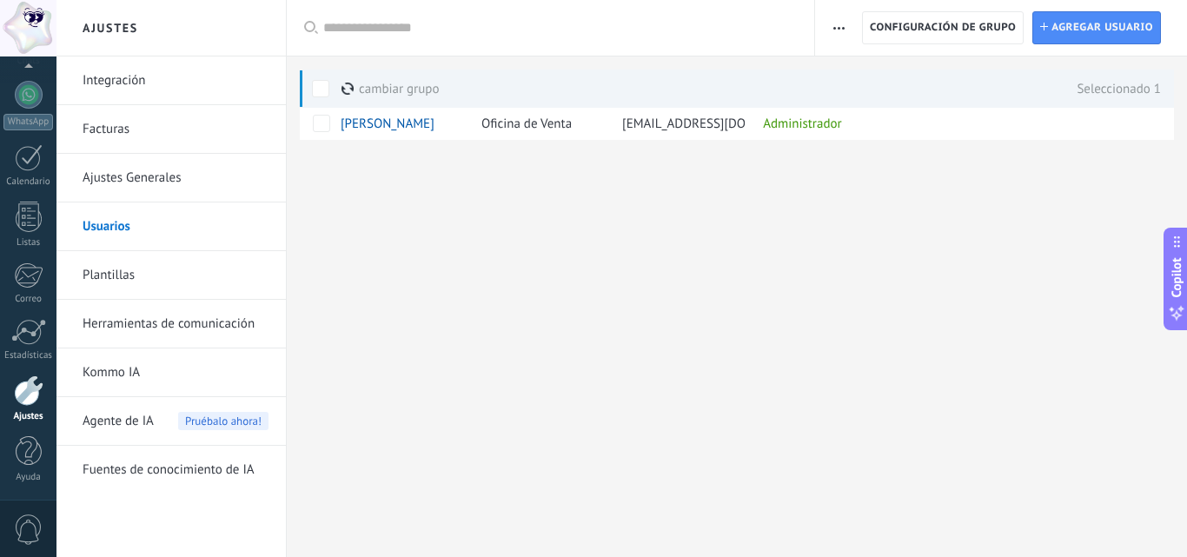
click at [485, 256] on div "Ajustes Integración Facturas Ajustes Generales Usuarios Plantillas Herramientas…" at bounding box center [621, 278] width 1130 height 557
click at [197, 188] on link "Ajustes Generales" at bounding box center [176, 178] width 186 height 49
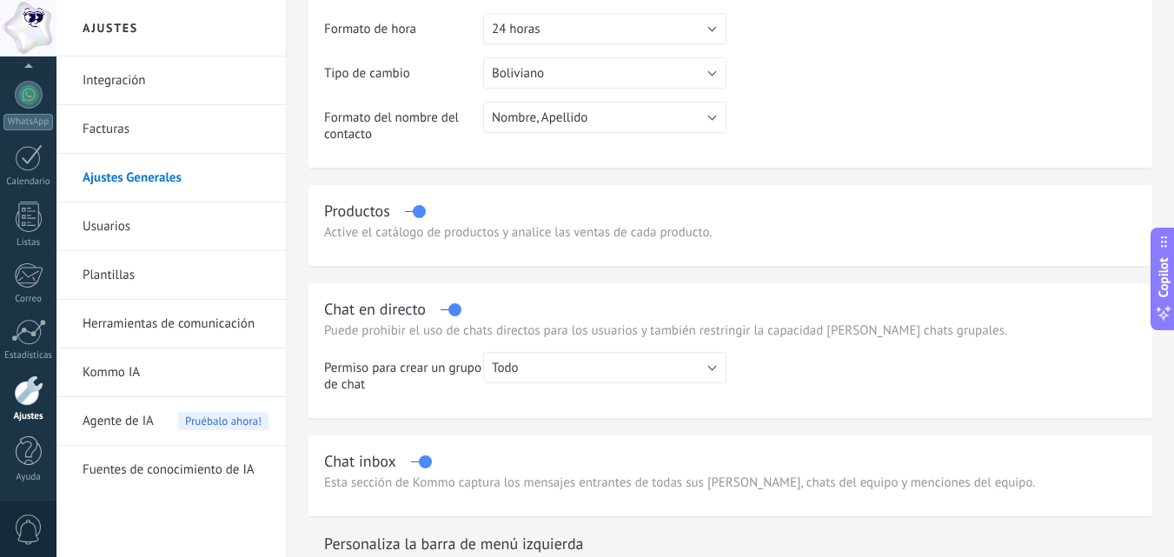
scroll to position [348, 0]
click at [176, 232] on link "Usuarios" at bounding box center [176, 226] width 186 height 49
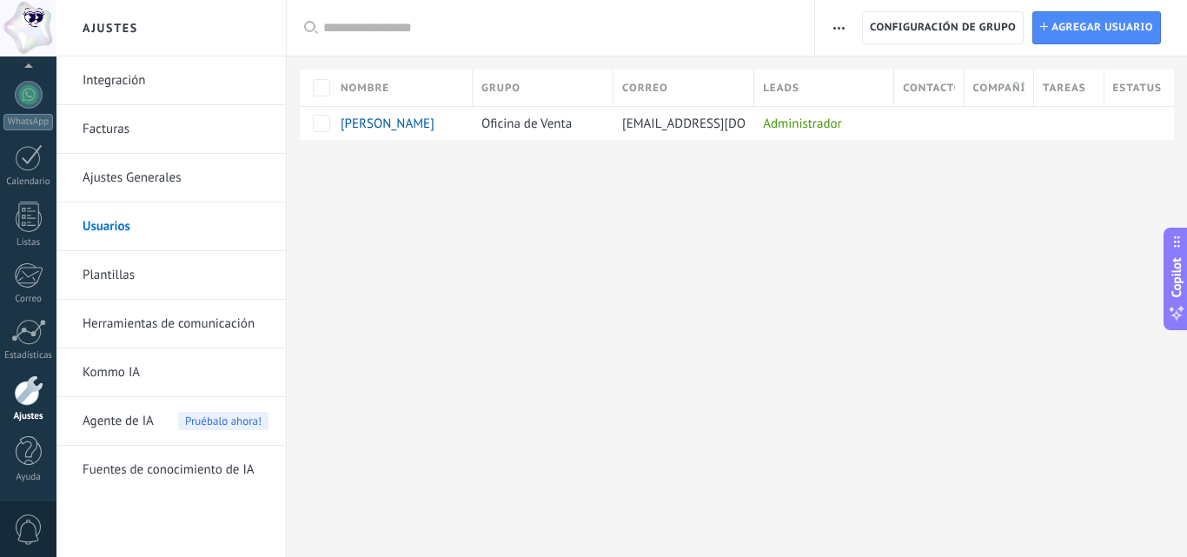
click at [125, 143] on link "Facturas" at bounding box center [176, 129] width 186 height 49
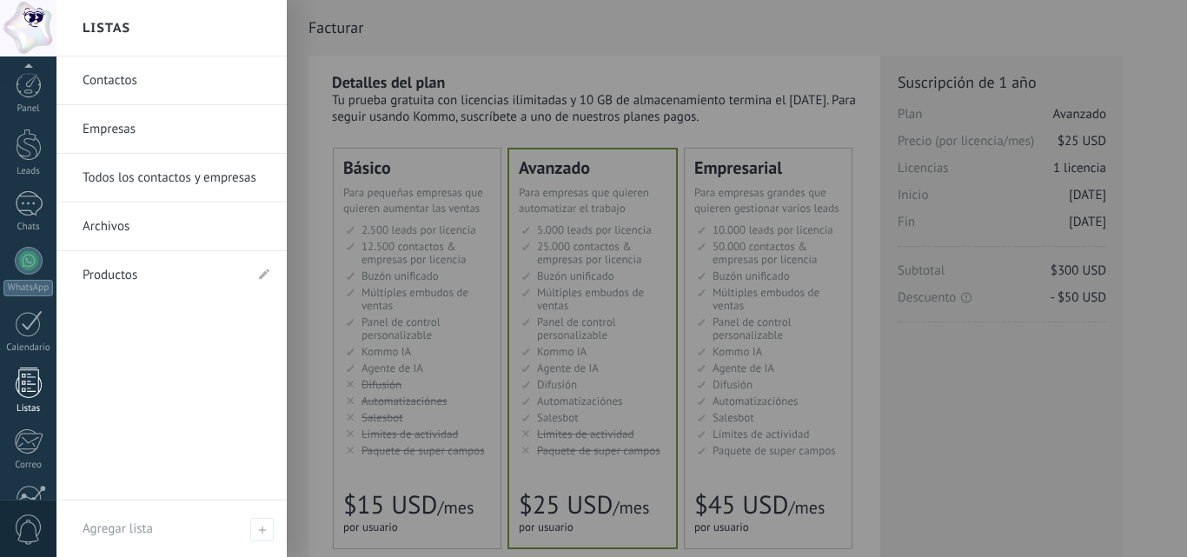
scroll to position [166, 0]
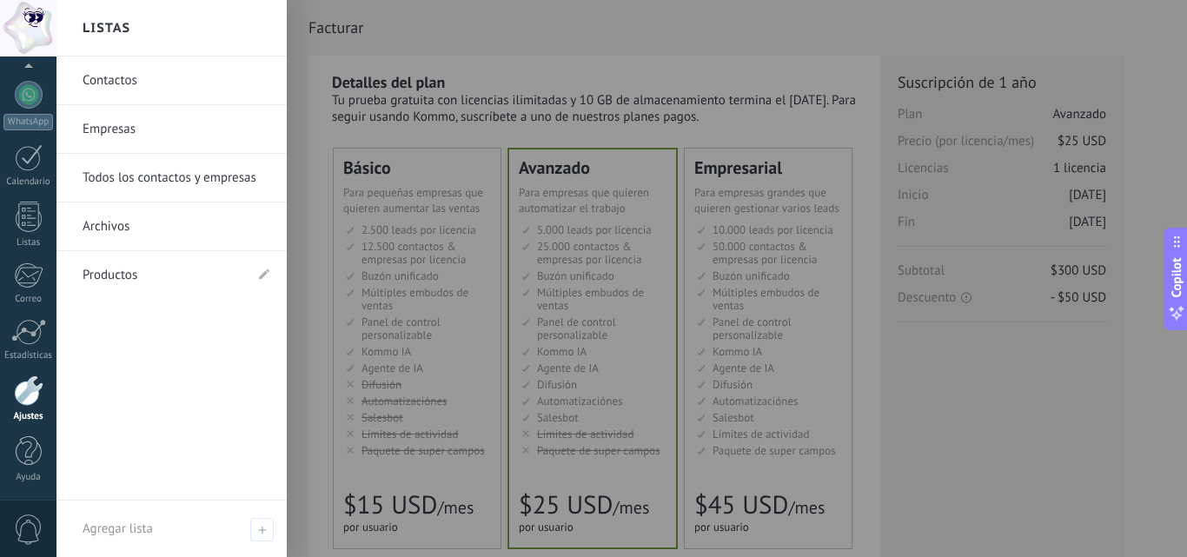
click at [110, 75] on link "Contactos" at bounding box center [176, 80] width 187 height 49
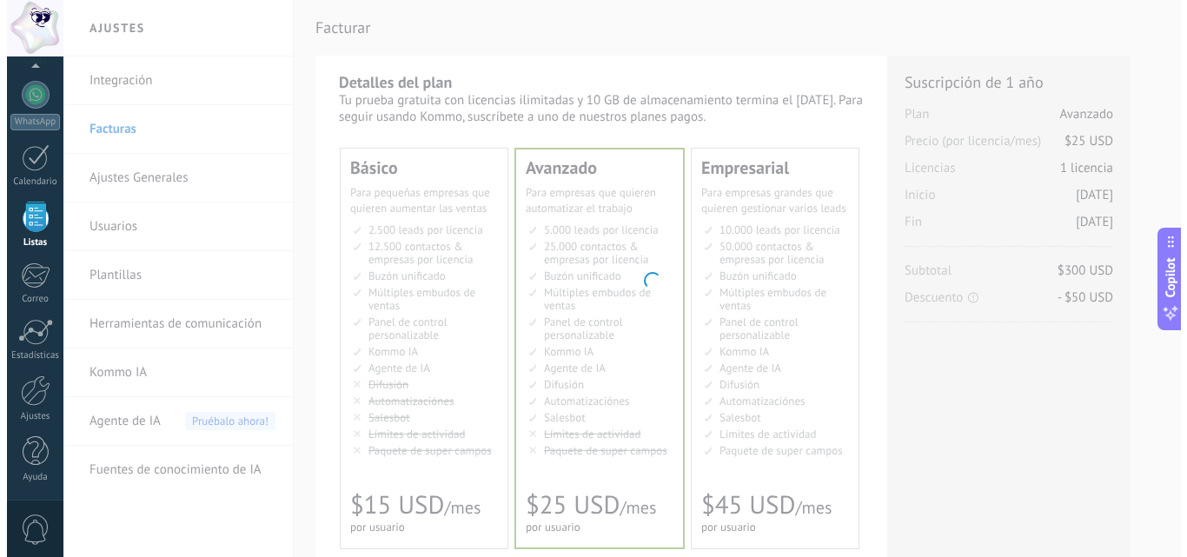
scroll to position [108, 0]
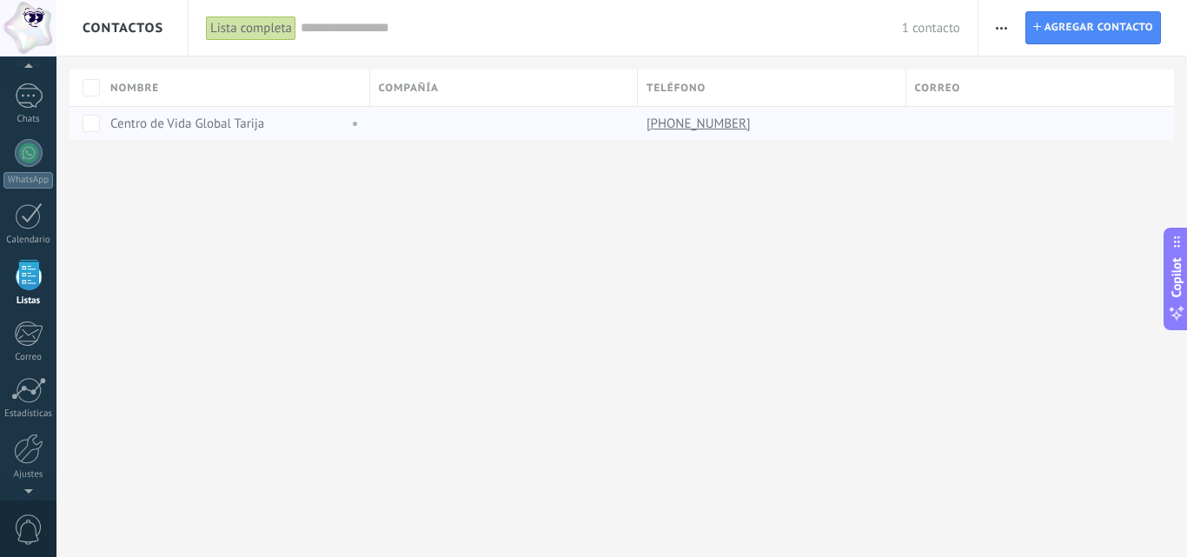
click at [128, 123] on link "Centro de Vida Global Tarija" at bounding box center [187, 124] width 154 height 17
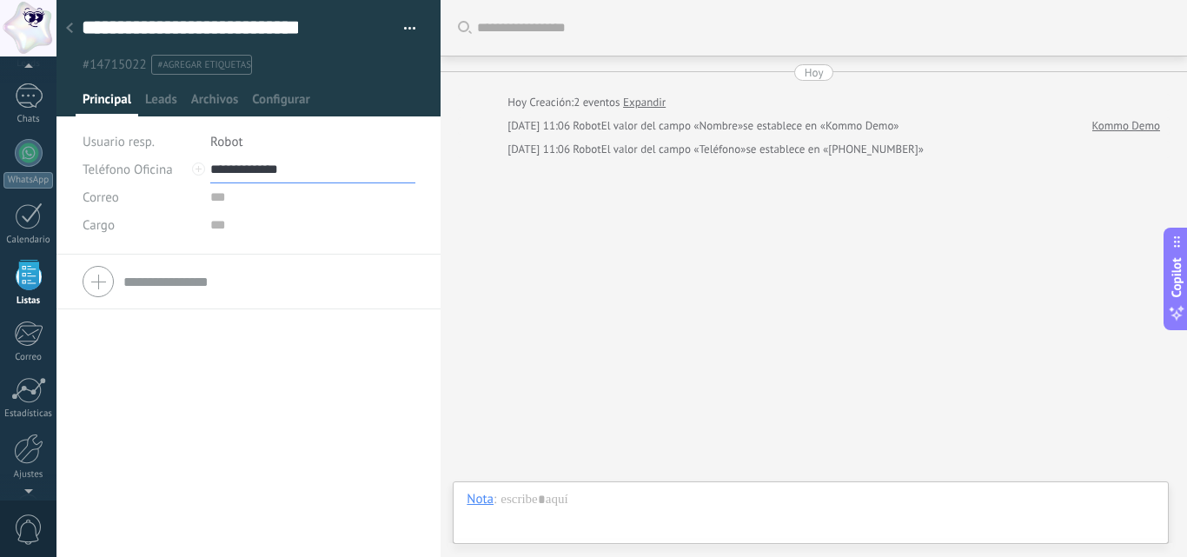
click at [267, 168] on input "**********" at bounding box center [312, 170] width 205 height 28
type input "**********"
click at [325, 259] on div "Teléfono Oficina Ofic. directo Celular Fax Casa Otro Teléfono Oficina Llamar Co…" at bounding box center [248, 282] width 384 height 55
click at [76, 23] on div at bounding box center [69, 29] width 24 height 34
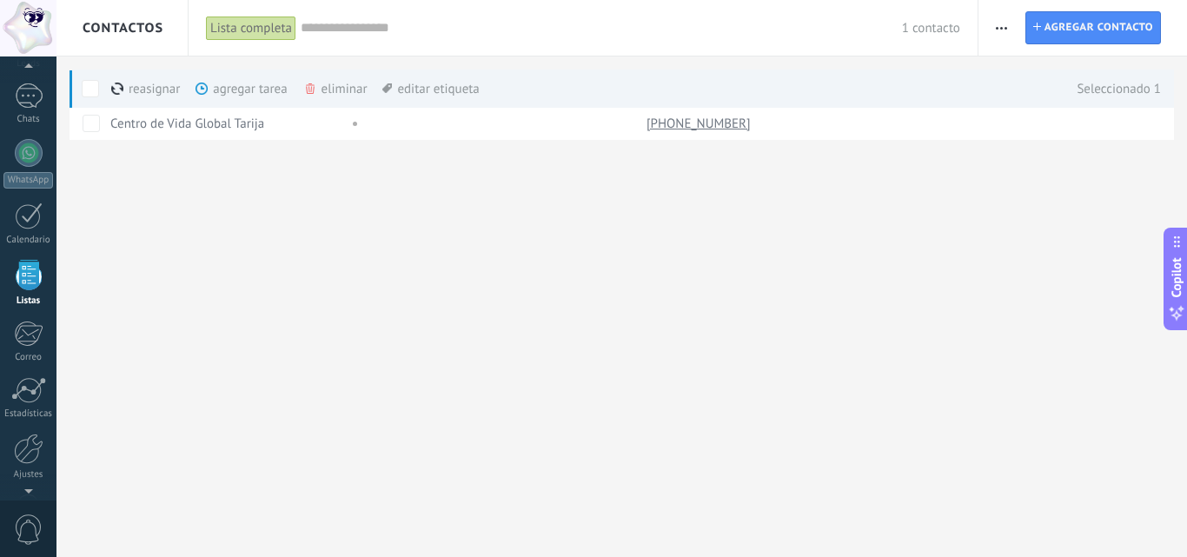
click at [272, 32] on div "Lista completa" at bounding box center [251, 28] width 90 height 25
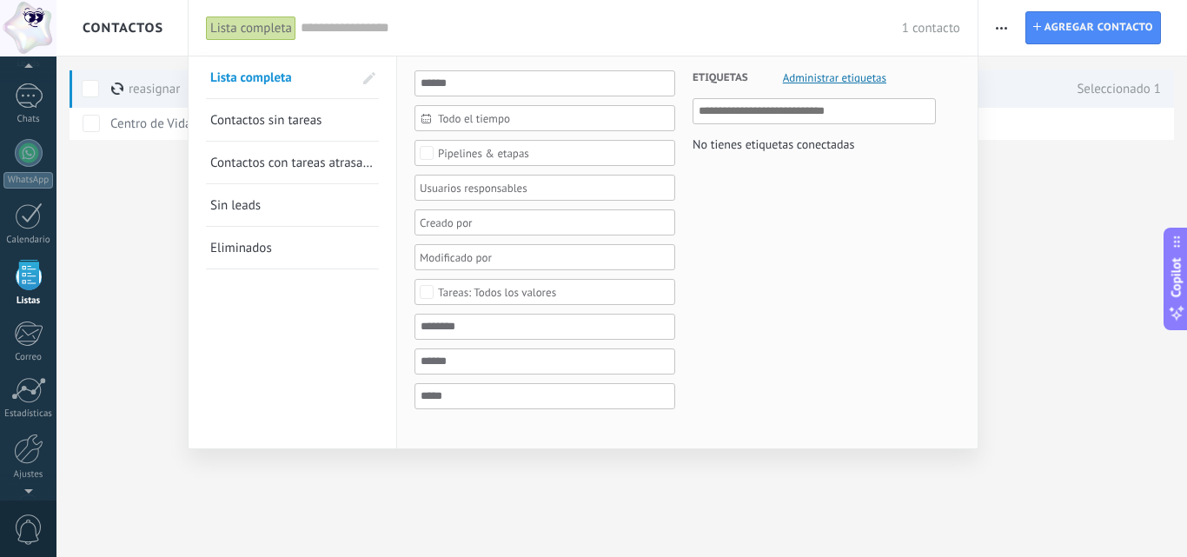
click at [169, 235] on div at bounding box center [593, 278] width 1187 height 557
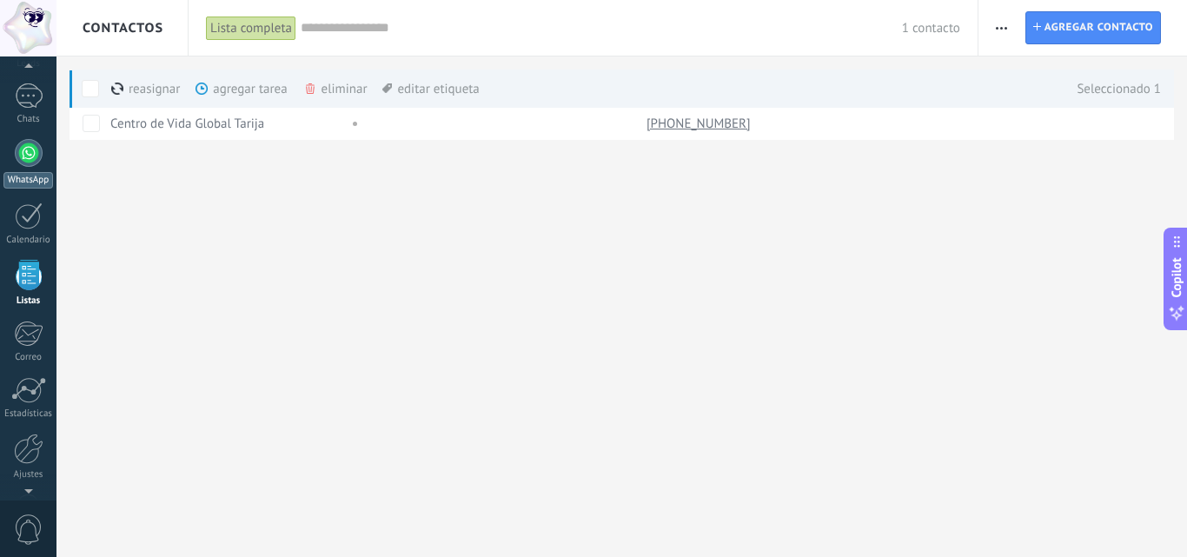
click at [47, 158] on link "WhatsApp" at bounding box center [28, 164] width 56 height 50
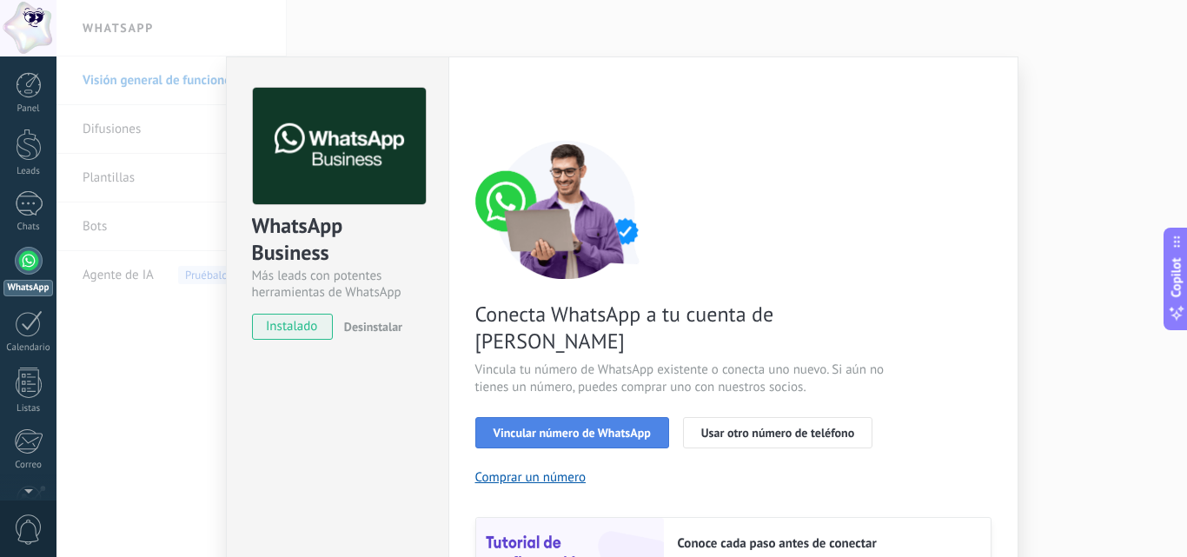
click at [508, 427] on span "Vincular número de WhatsApp" at bounding box center [572, 433] width 157 height 12
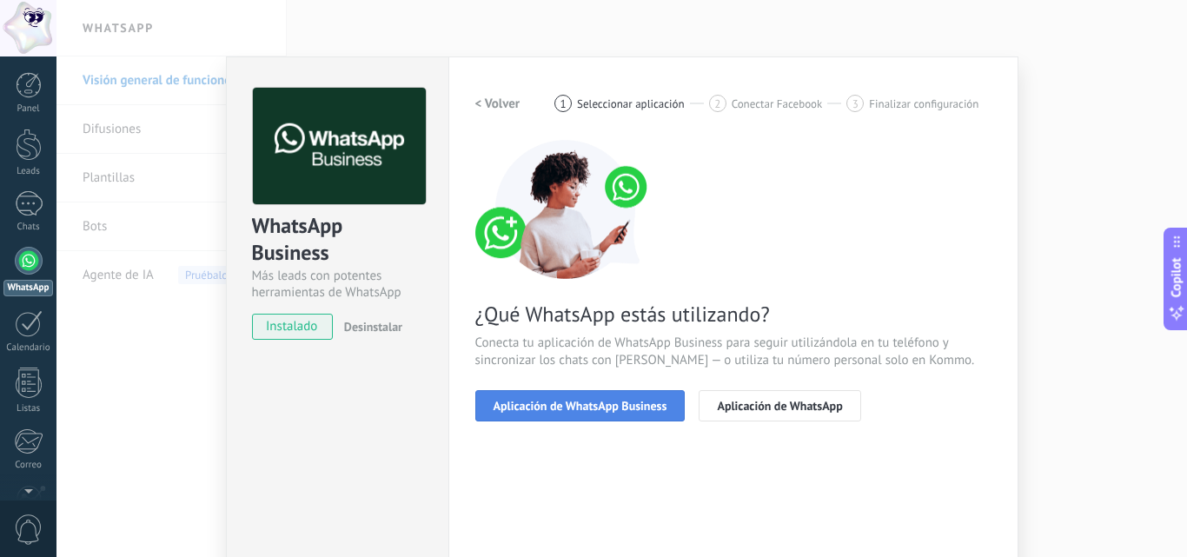
click at [508, 408] on span "Aplicación de WhatsApp Business" at bounding box center [581, 406] width 174 height 12
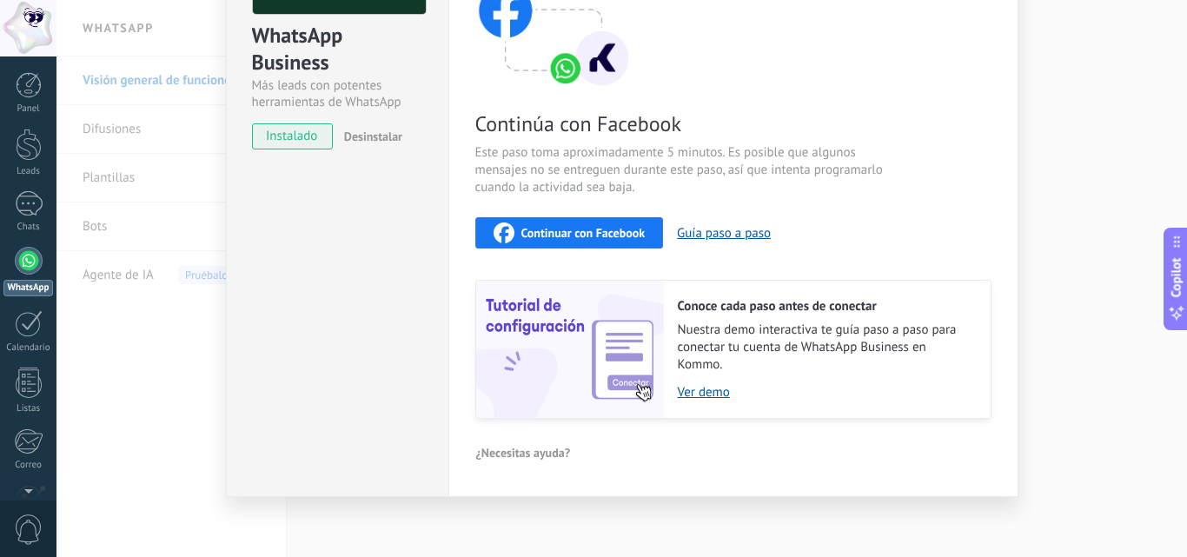
scroll to position [195, 0]
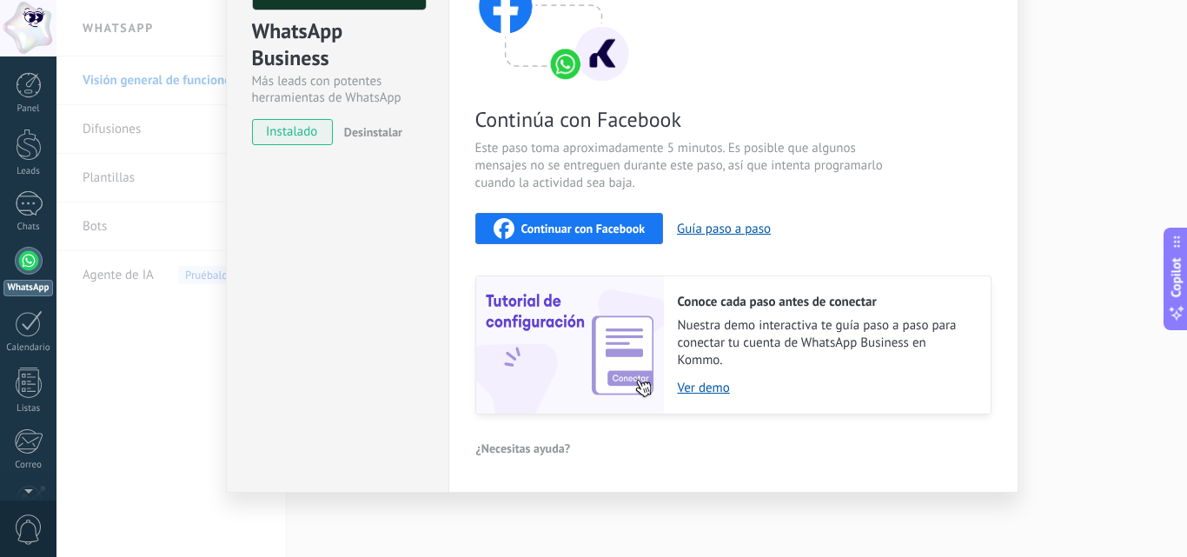
click at [577, 220] on div "Continuar con Facebook" at bounding box center [570, 228] width 152 height 21
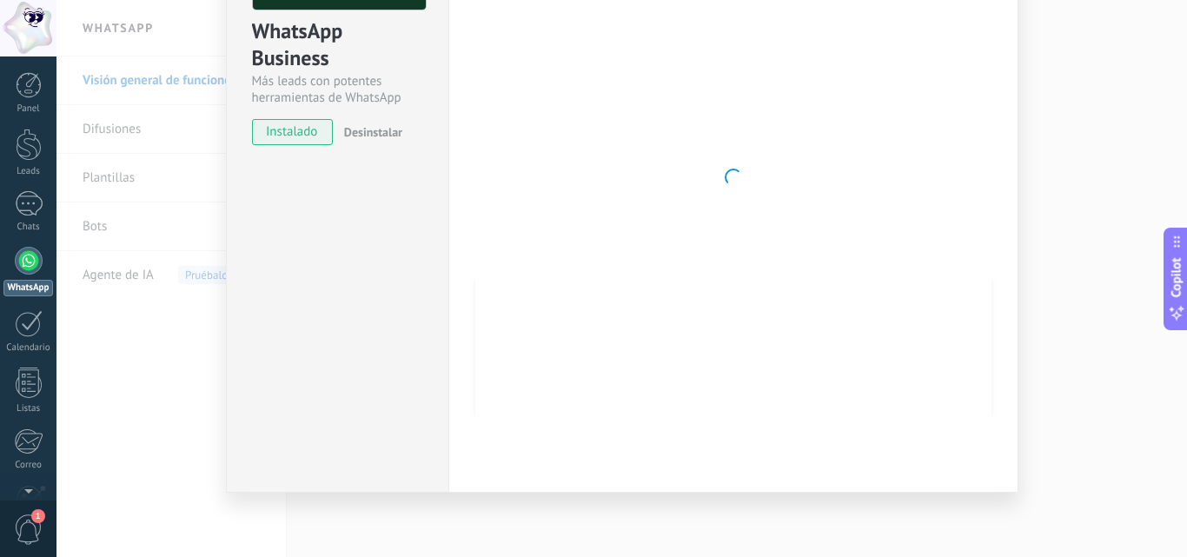
click at [611, 218] on div at bounding box center [733, 177] width 516 height 568
click at [83, 371] on div "WhatsApp Business Más leads con potentes herramientas de WhatsApp instalado Des…" at bounding box center [621, 278] width 1130 height 557
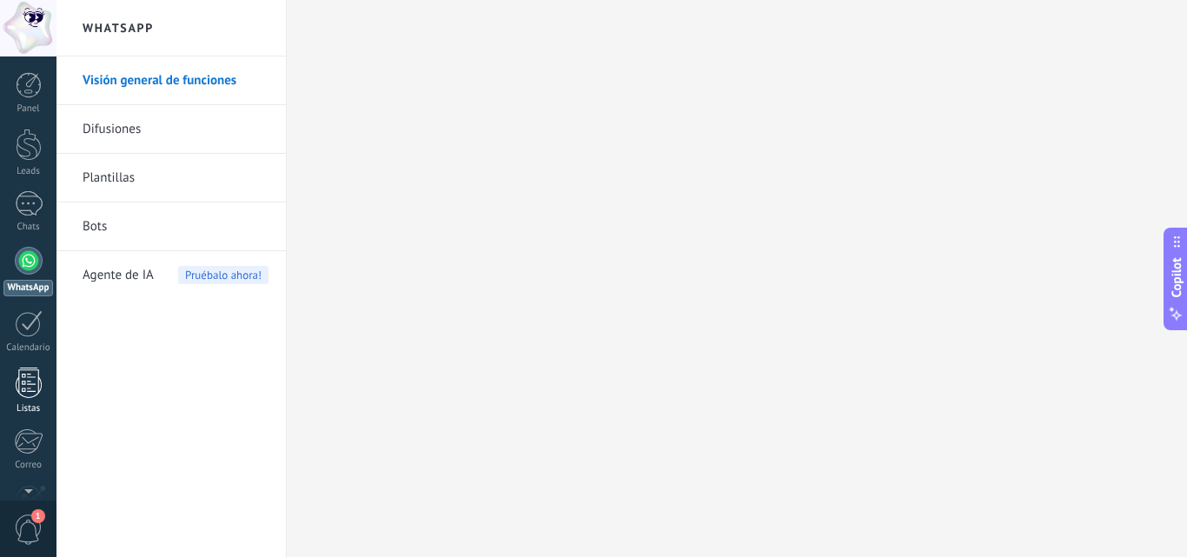
scroll to position [0, 0]
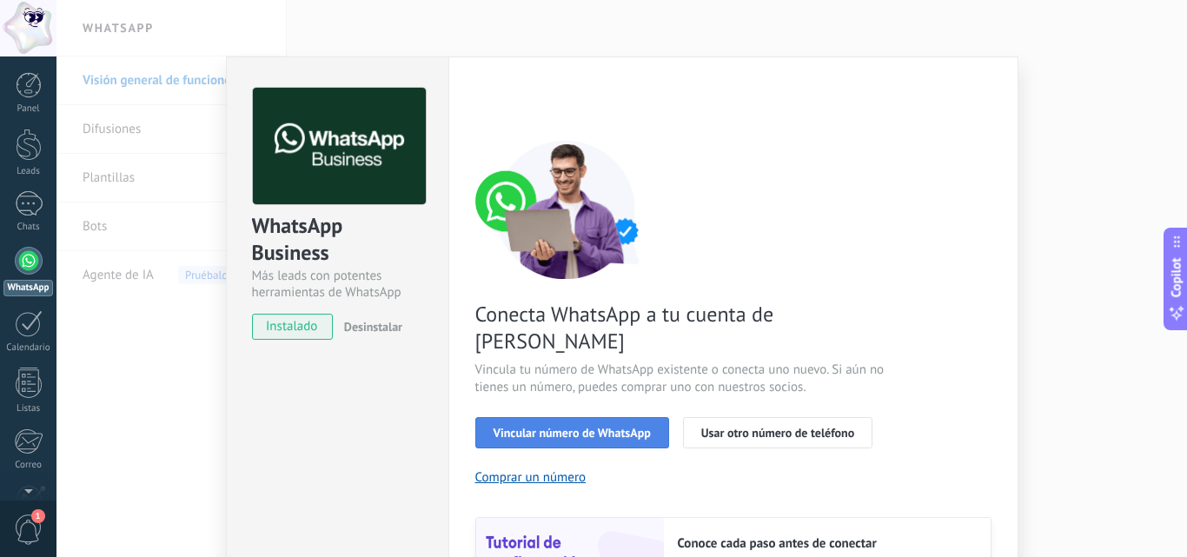
click at [550, 417] on button "Vincular número de WhatsApp" at bounding box center [572, 432] width 194 height 31
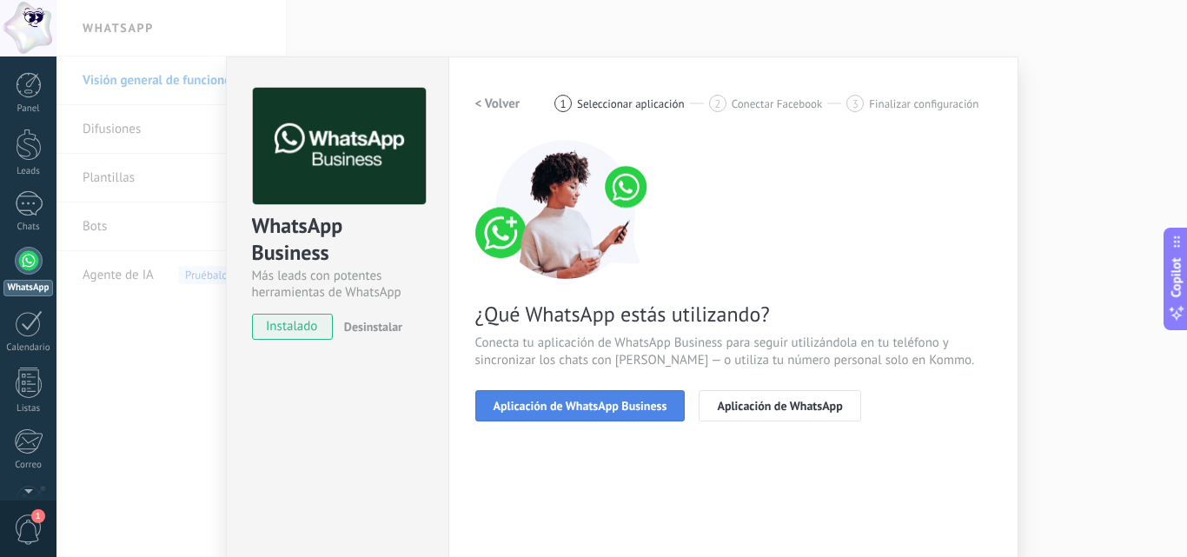
click at [542, 412] on span "Aplicación de WhatsApp Business" at bounding box center [581, 406] width 174 height 12
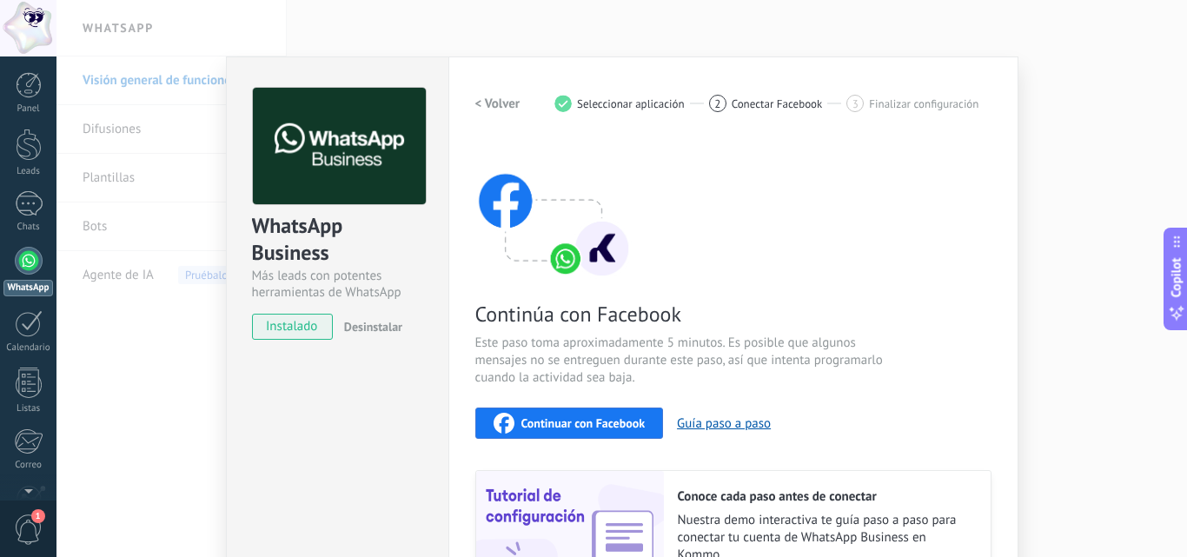
click at [542, 412] on button "Continuar con Facebook" at bounding box center [569, 423] width 189 height 31
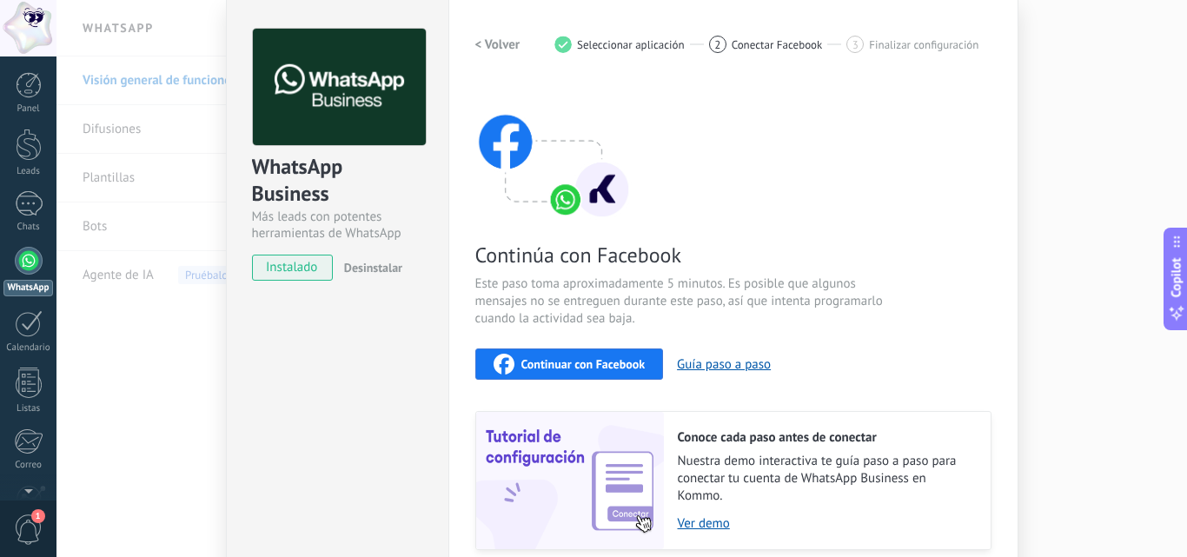
scroll to position [87, 0]
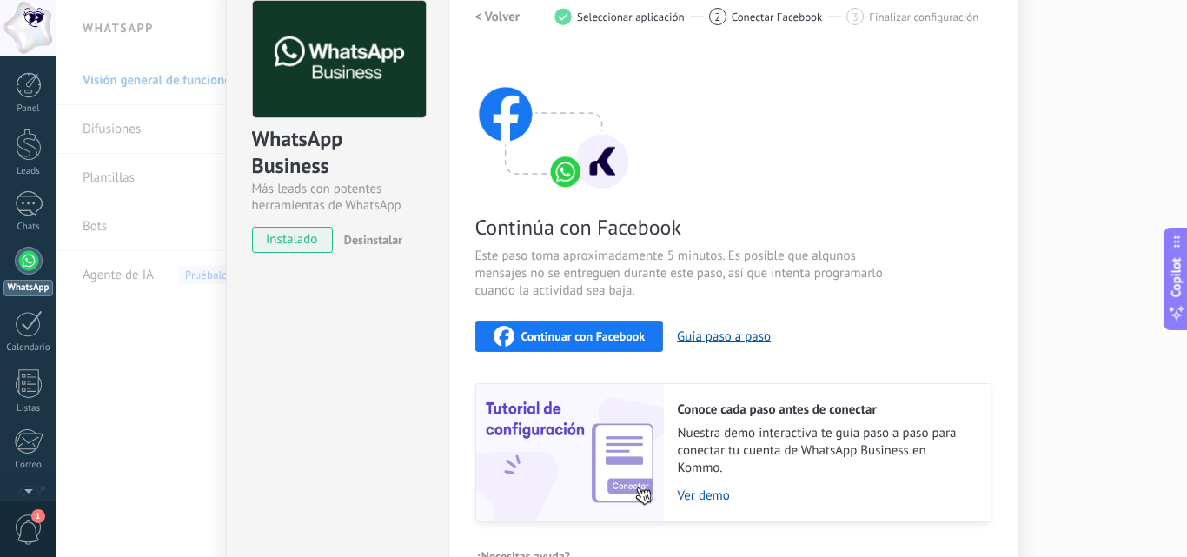
click at [38, 527] on span "1" at bounding box center [29, 529] width 30 height 30
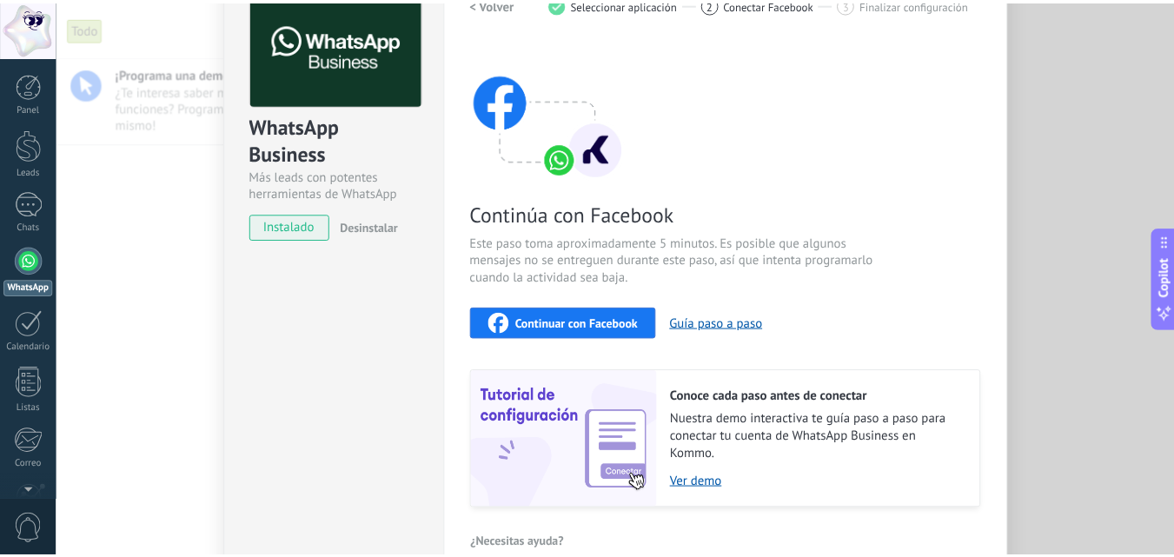
scroll to position [0, 0]
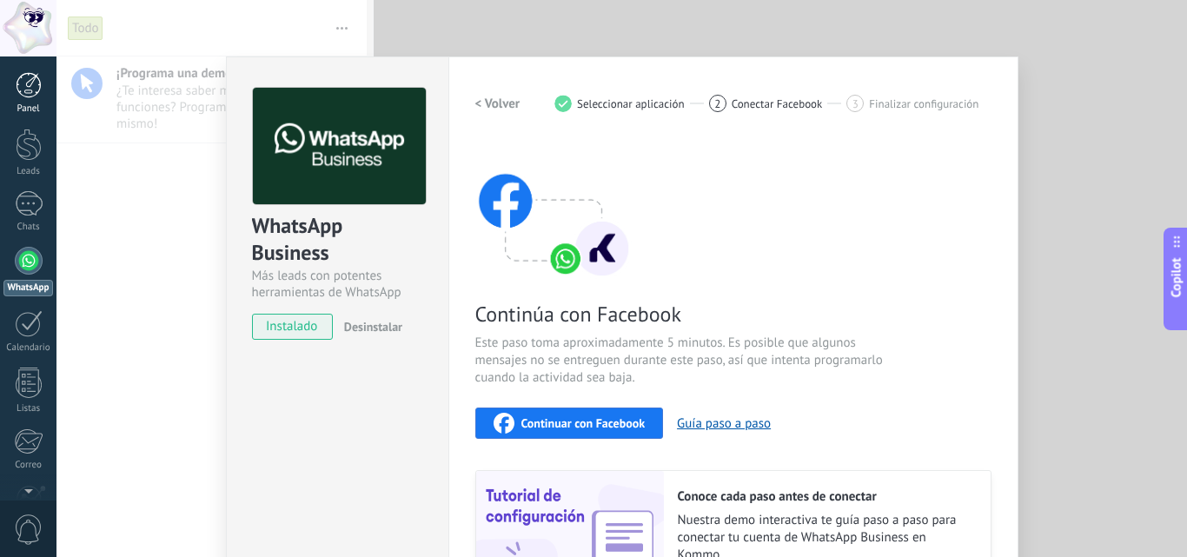
click at [25, 91] on div at bounding box center [29, 85] width 26 height 26
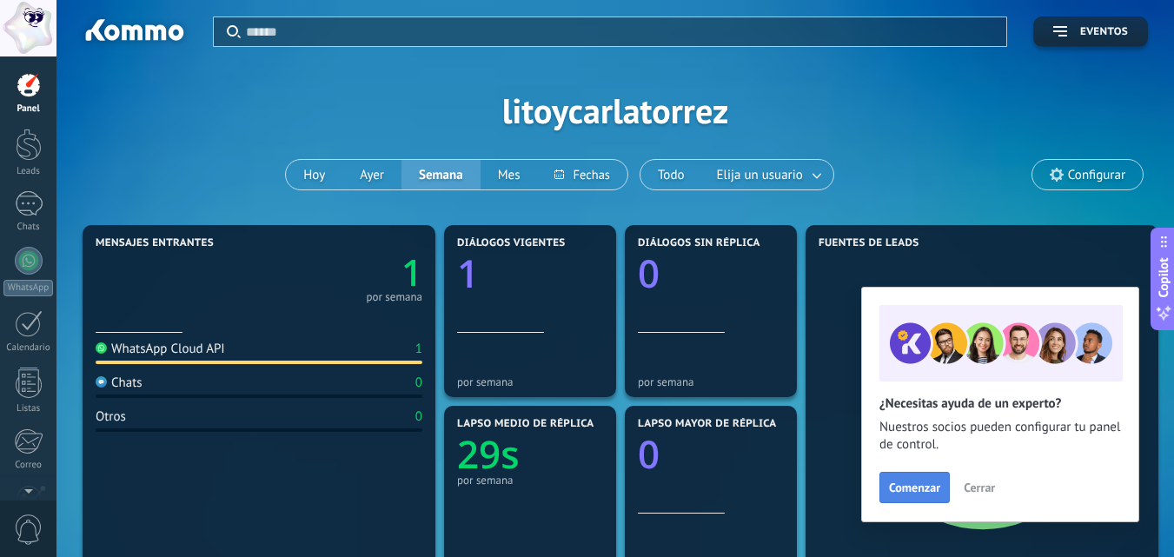
click at [905, 497] on button "Comenzar" at bounding box center [914, 487] width 70 height 31
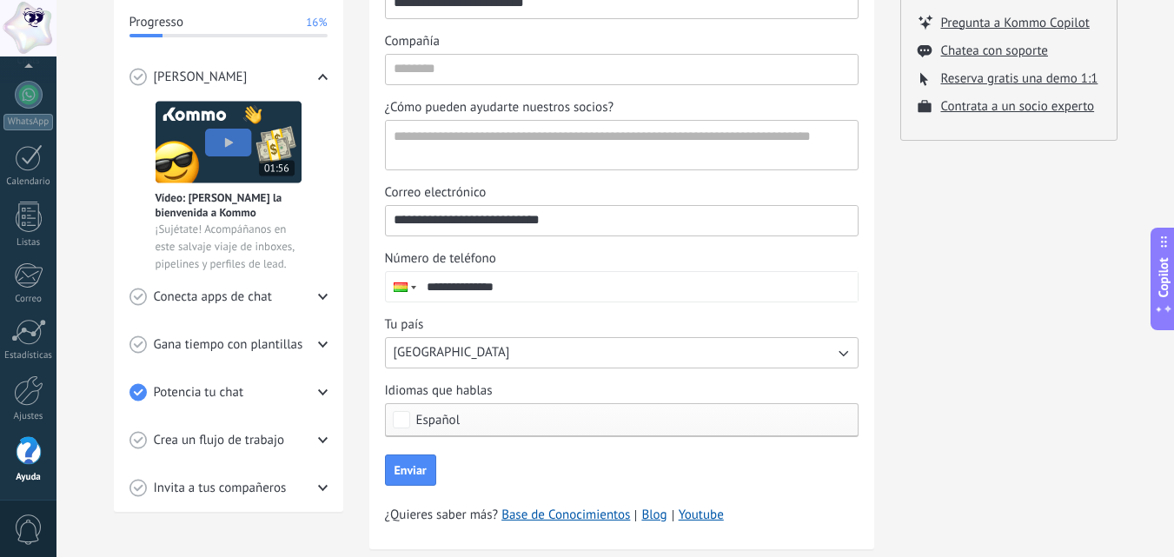
scroll to position [325, 0]
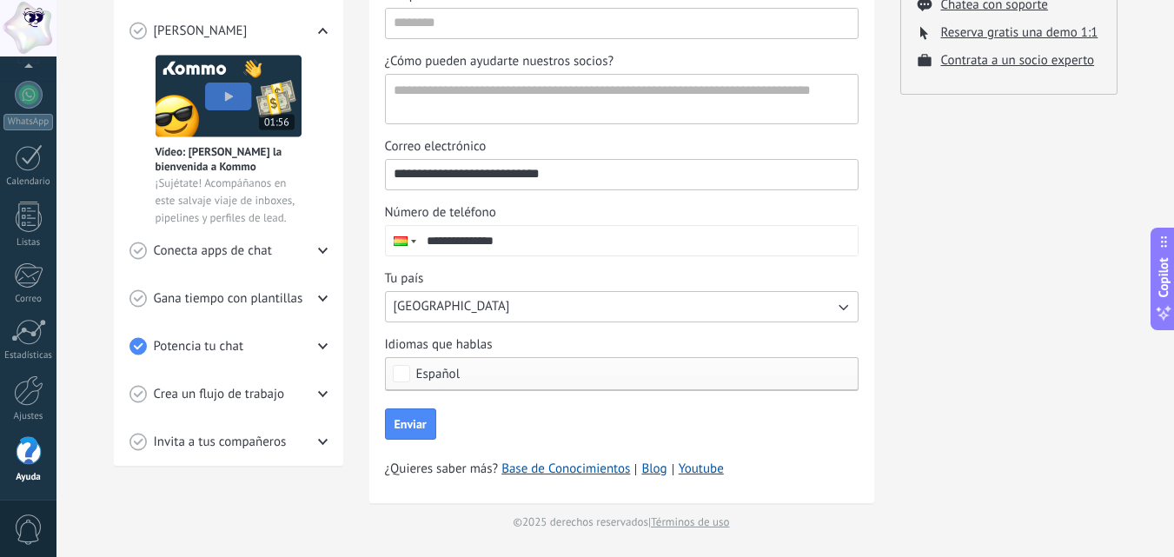
click at [561, 313] on button "USA" at bounding box center [622, 306] width 474 height 31
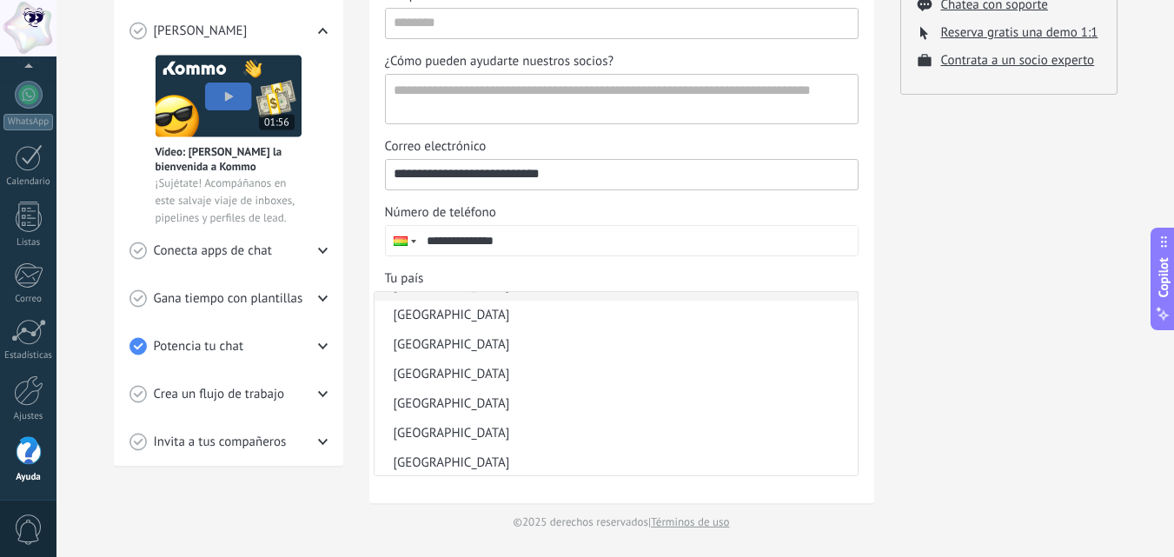
scroll to position [521, 0]
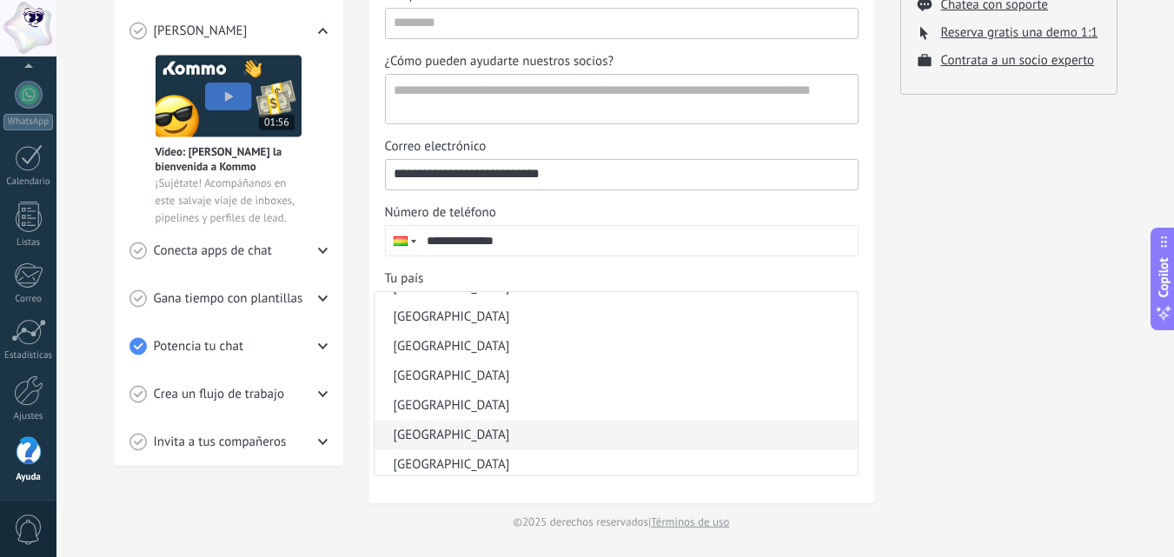
click at [555, 434] on li "Bolivia" at bounding box center [616, 436] width 483 height 30
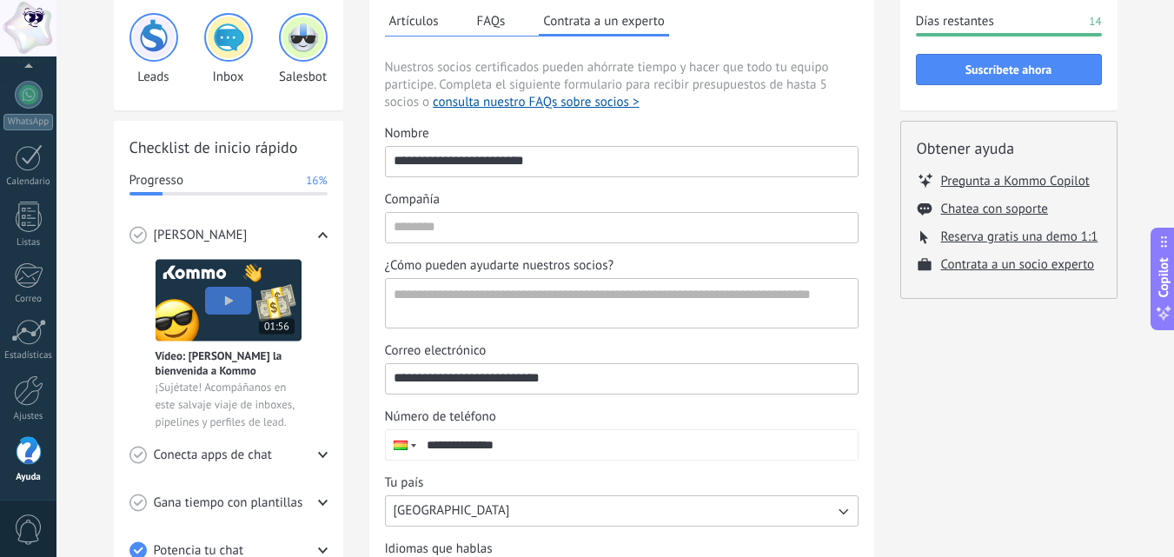
scroll to position [151, 0]
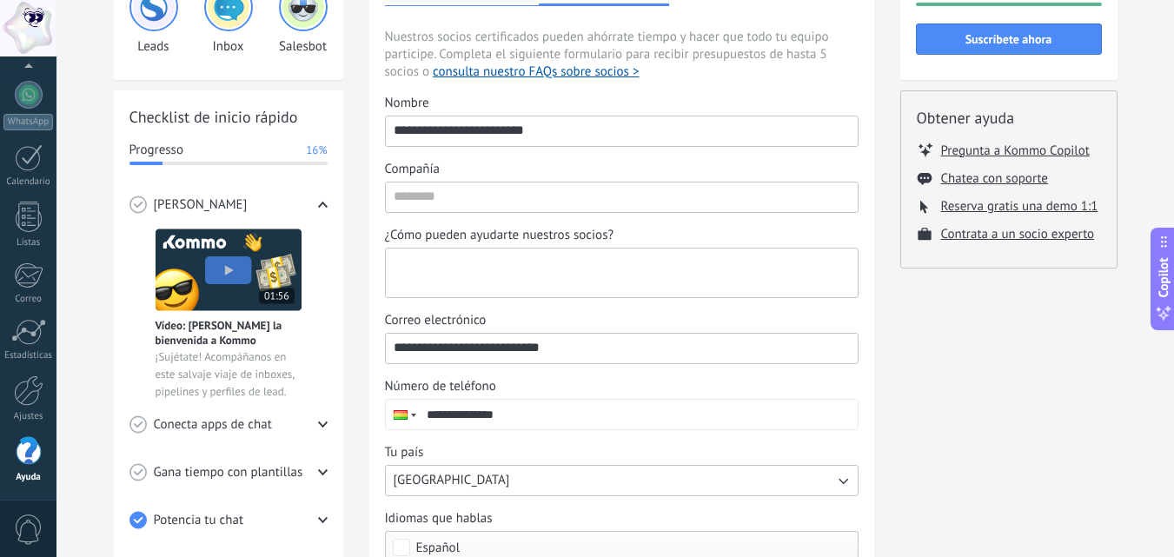
click at [467, 257] on textarea "¿Cómo pueden ayudarte nuestros socios?" at bounding box center [620, 273] width 468 height 49
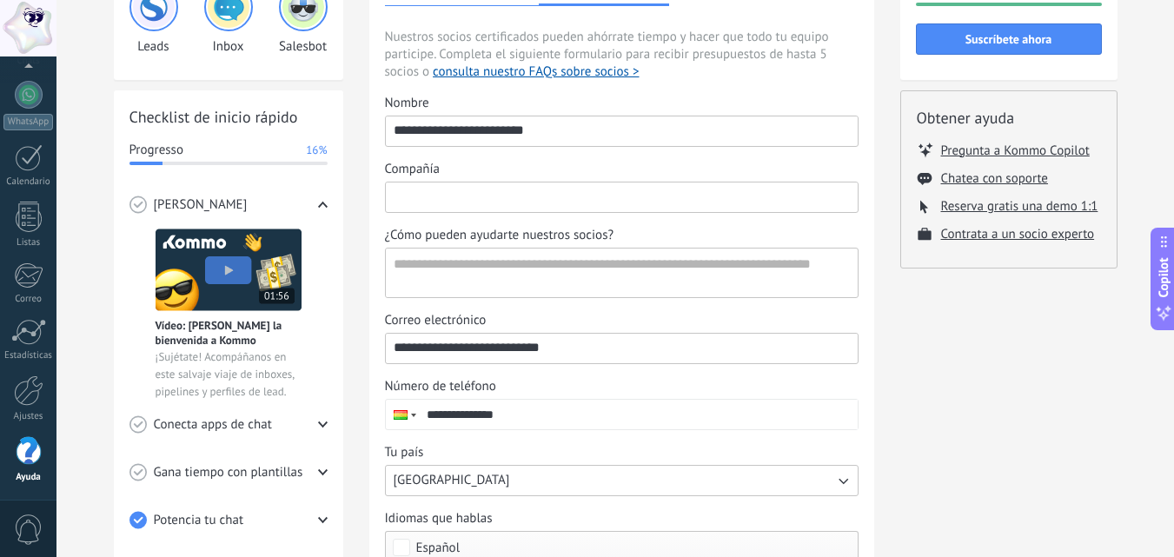
click at [468, 195] on input "Compañía" at bounding box center [622, 196] width 472 height 28
type input "*"
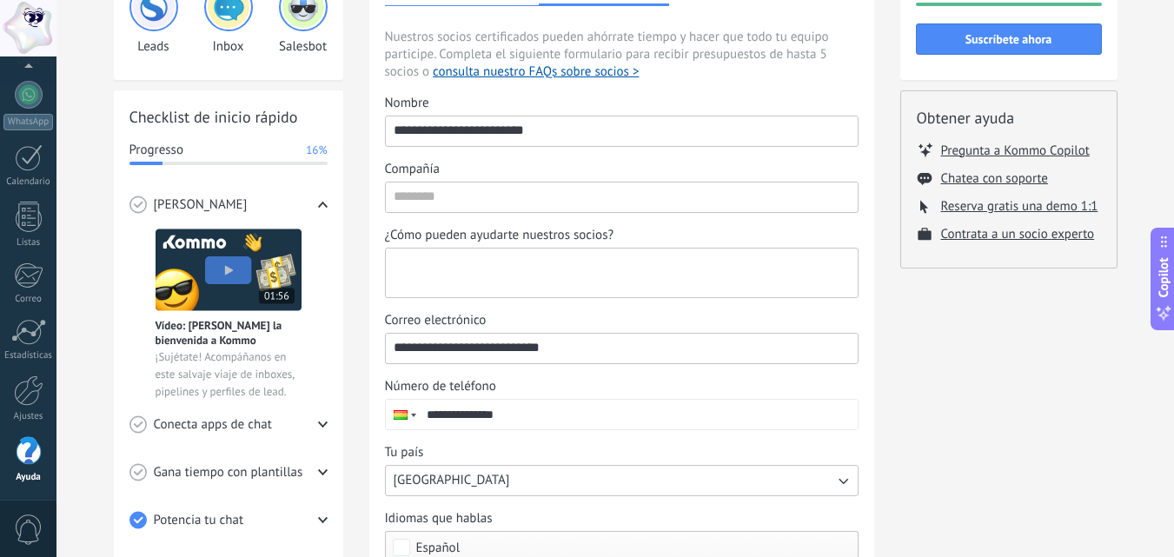
click at [443, 275] on textarea "¿Cómo pueden ayudarte nuestros socios?" at bounding box center [620, 273] width 468 height 49
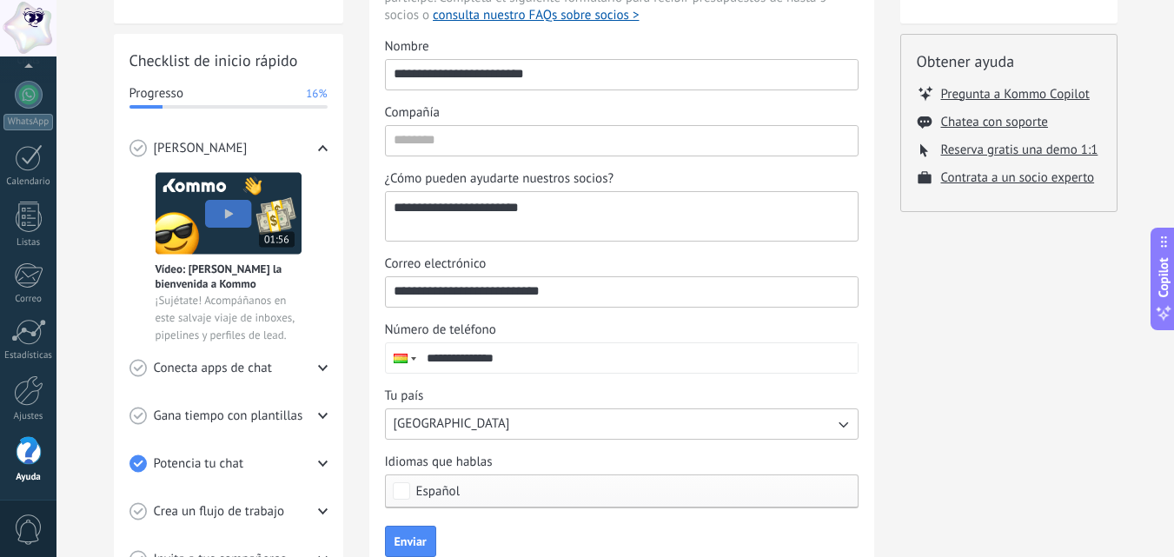
scroll to position [238, 0]
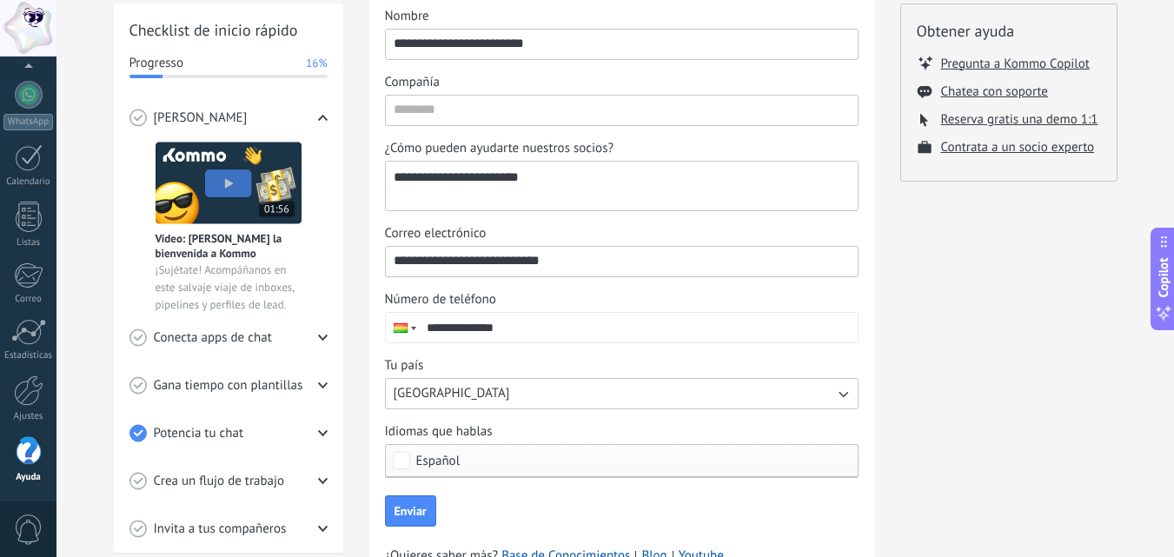
type textarea "**********"
click at [482, 113] on input "Compañía" at bounding box center [622, 110] width 472 height 28
type input "**********"
click at [385, 495] on button "Enviar" at bounding box center [410, 510] width 51 height 31
click at [632, 355] on div "**********" at bounding box center [622, 243] width 474 height 470
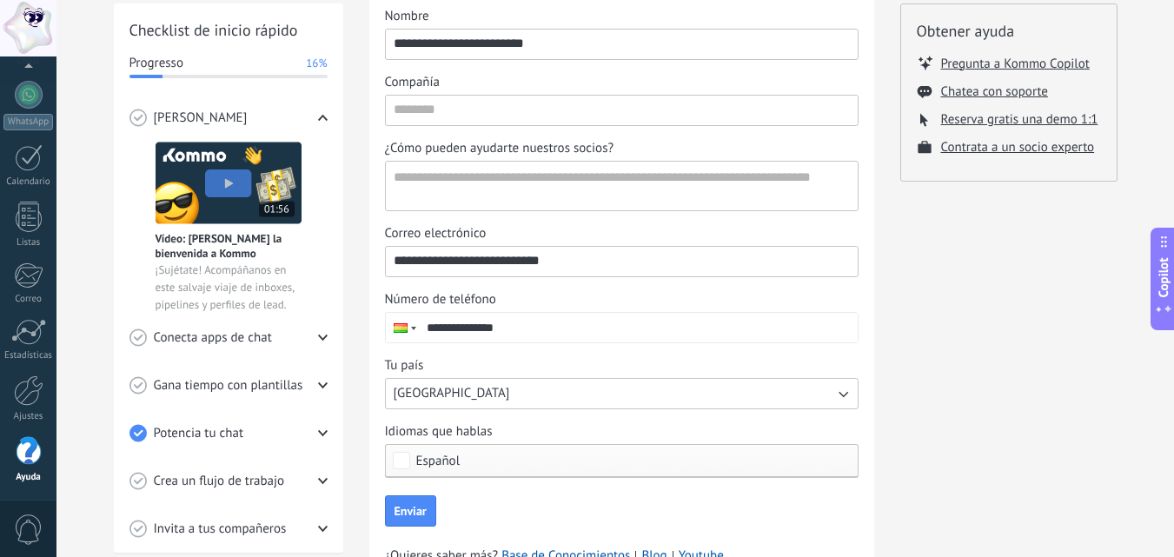
click at [674, 401] on button "USA" at bounding box center [622, 393] width 474 height 31
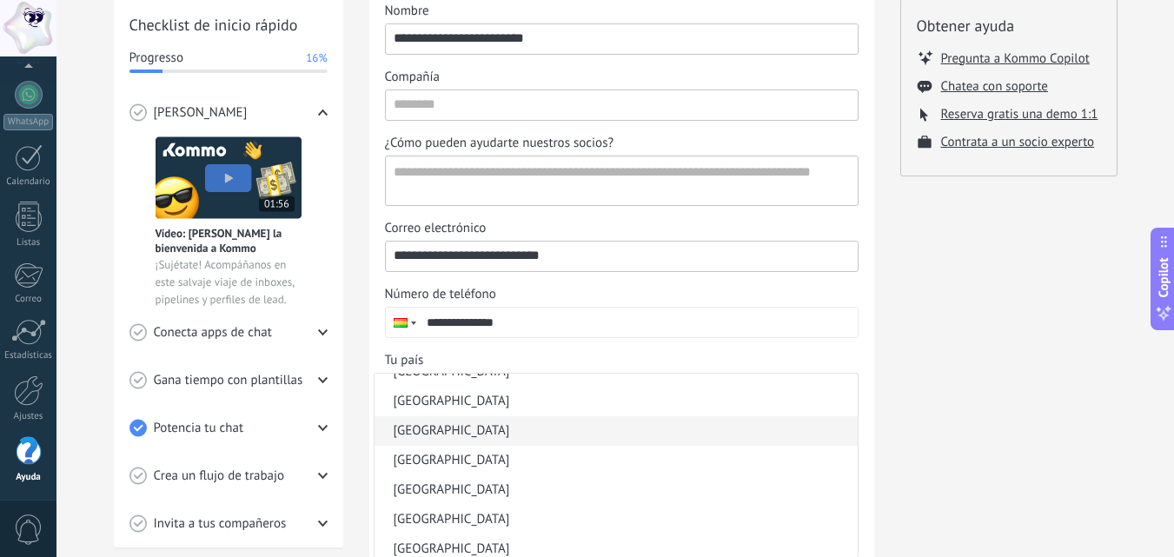
scroll to position [608, 0]
click at [458, 426] on li "Bolivia" at bounding box center [616, 430] width 483 height 30
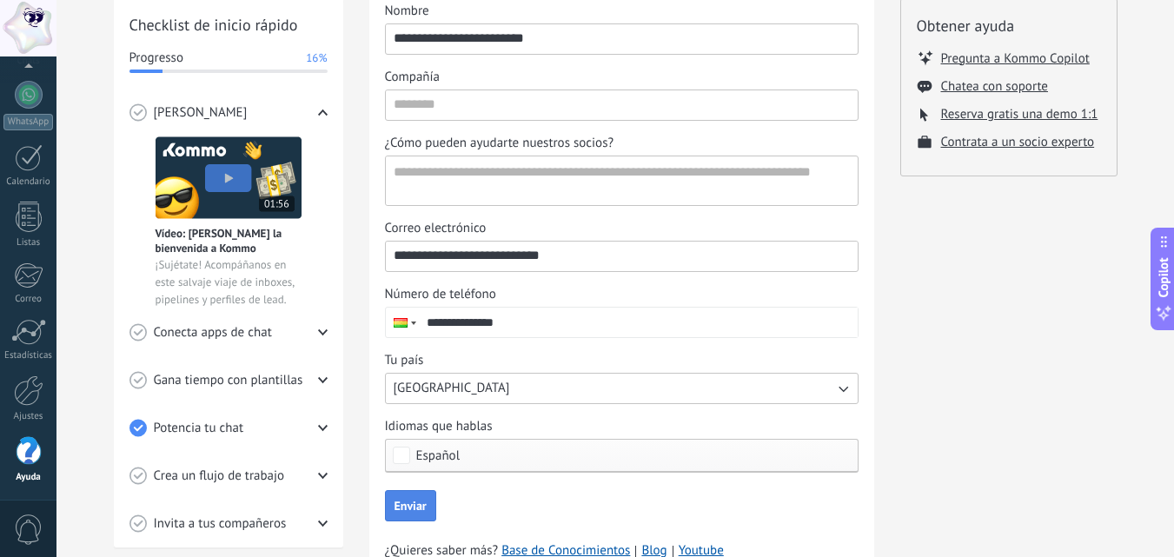
click at [404, 501] on span "Enviar" at bounding box center [410, 506] width 32 height 12
click at [534, 126] on div "**********" at bounding box center [622, 238] width 474 height 470
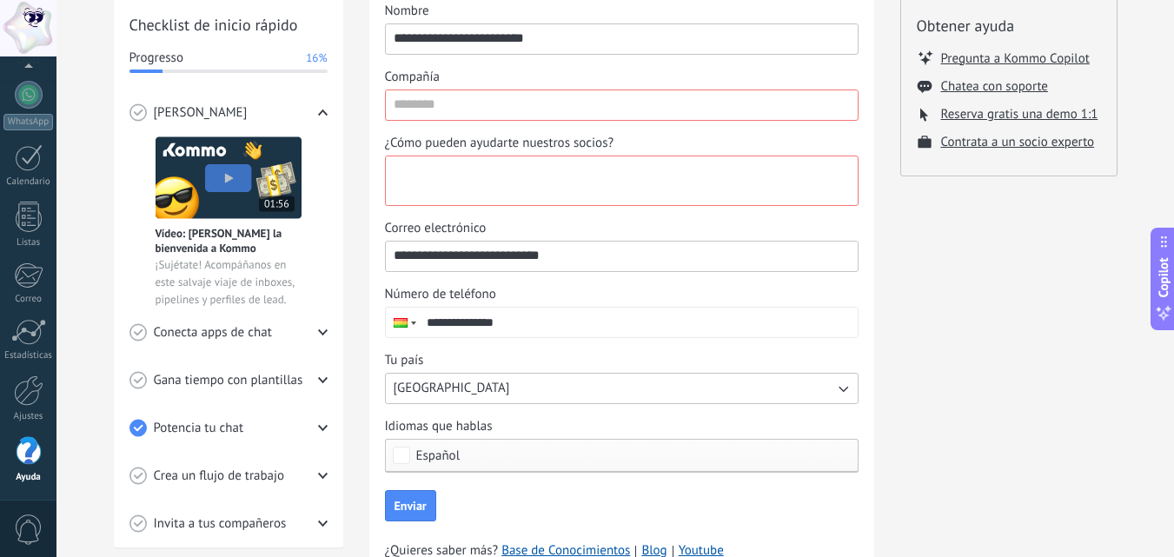
click at [530, 164] on textarea "¿Cómo pueden ayudarte nuestros socios?" at bounding box center [620, 180] width 468 height 49
type textarea "**********"
click at [696, 98] on input "Compañía" at bounding box center [622, 104] width 472 height 28
type input "**********"
click at [403, 496] on button "Enviar" at bounding box center [410, 505] width 51 height 31
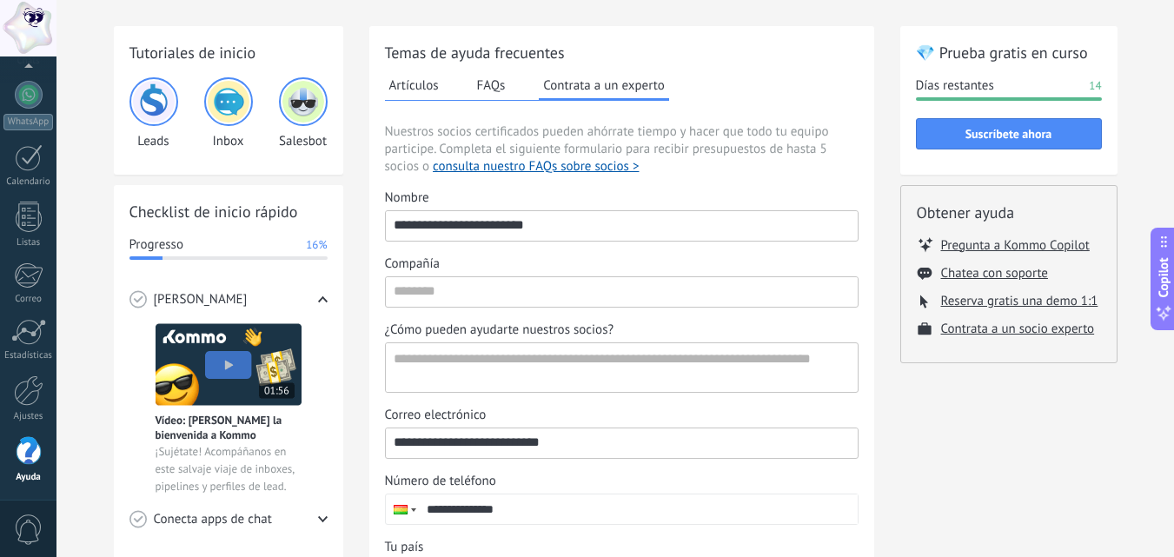
scroll to position [87, 0]
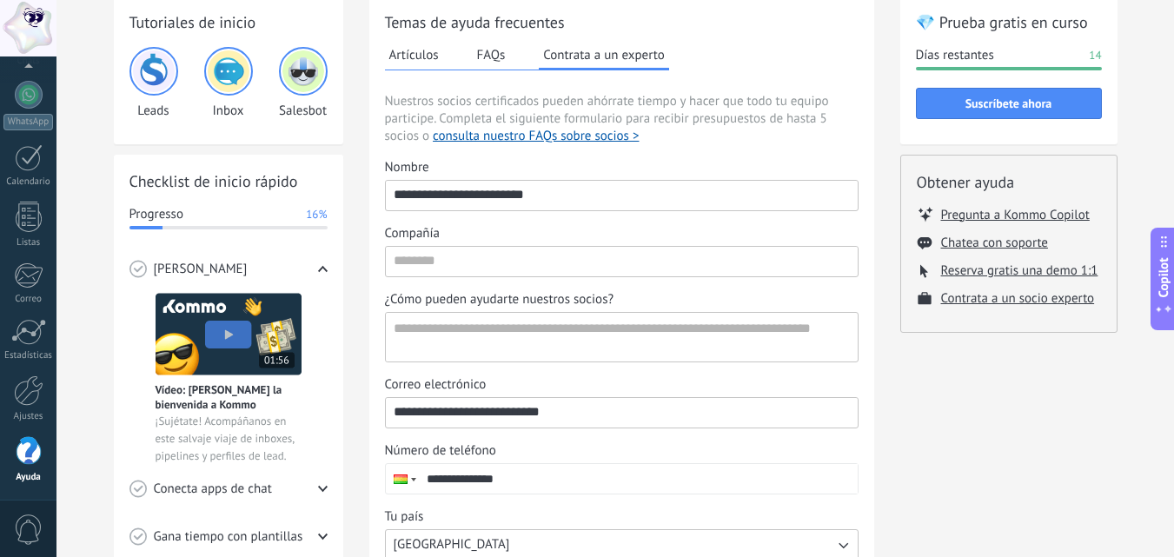
click at [434, 50] on button "Artículos" at bounding box center [414, 55] width 58 height 26
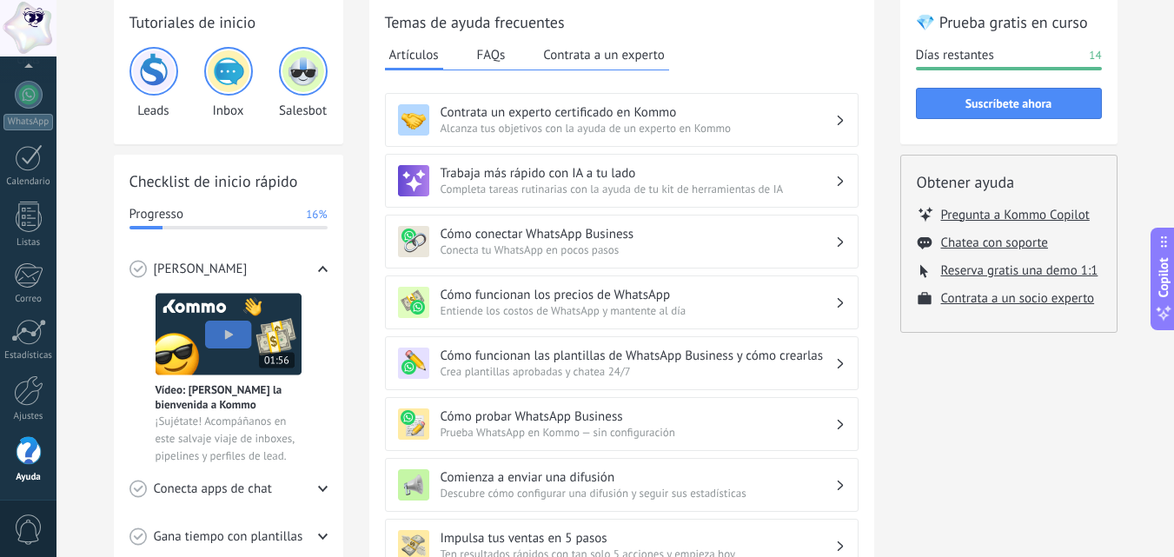
click at [490, 53] on button "FAQs" at bounding box center [491, 55] width 37 height 26
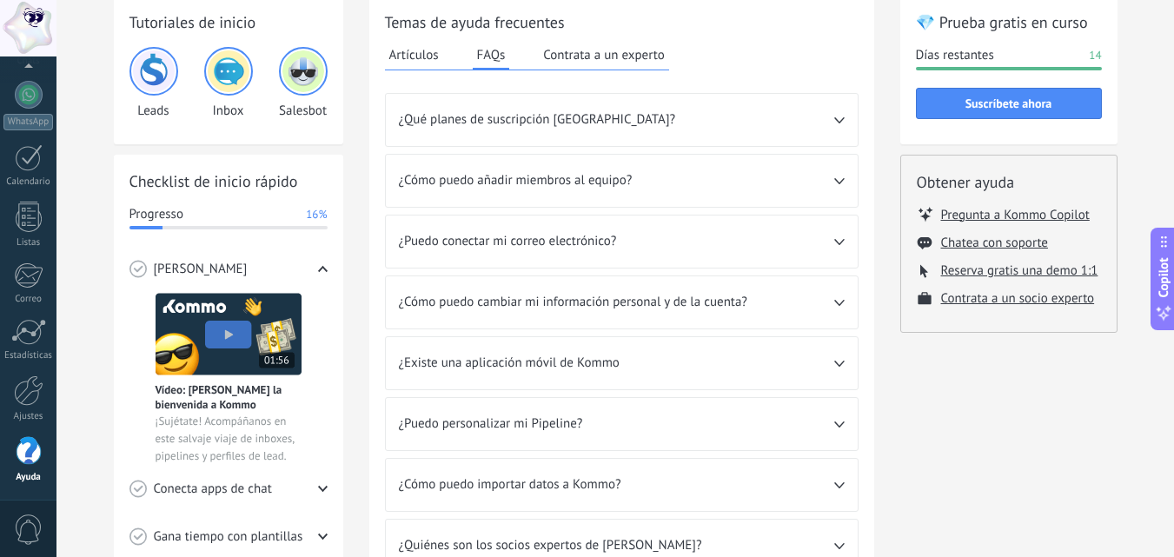
click at [419, 61] on button "Artículos" at bounding box center [414, 55] width 58 height 26
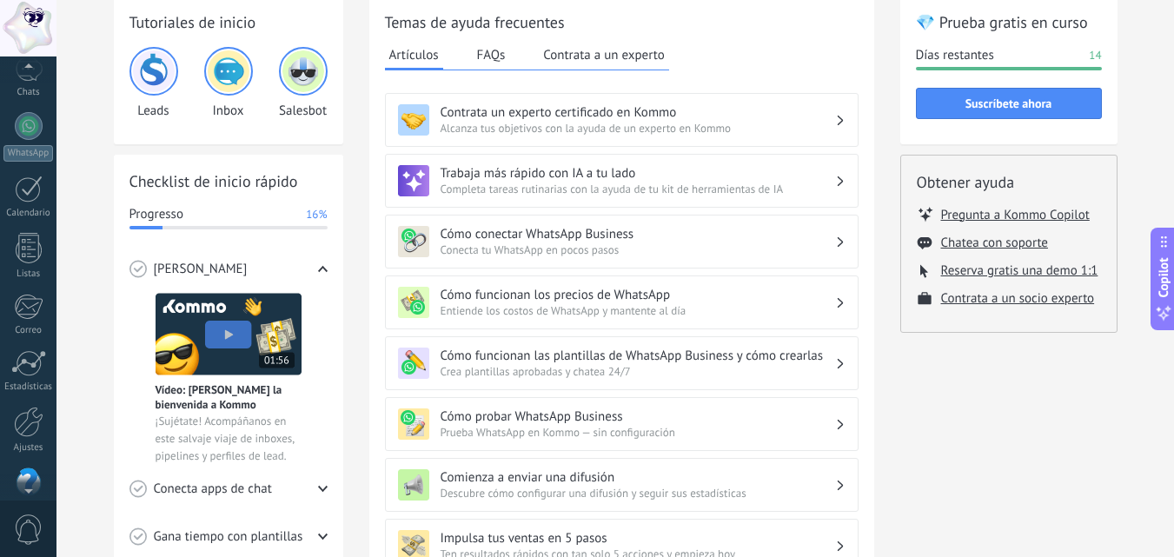
drag, startPoint x: 17, startPoint y: 49, endPoint x: 36, endPoint y: 67, distance: 26.4
click at [32, 18] on div at bounding box center [28, 28] width 56 height 56
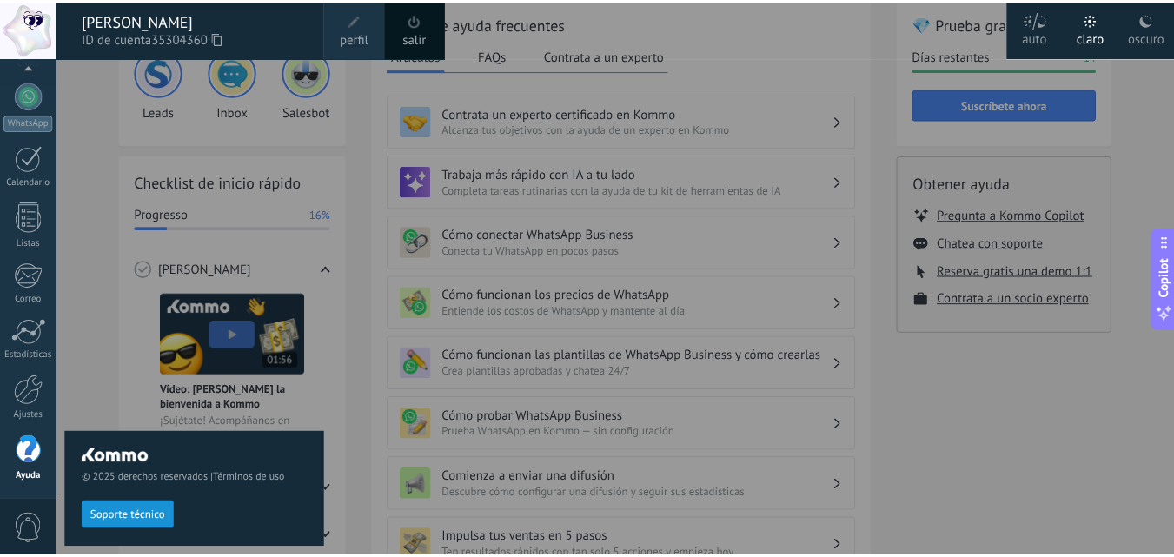
scroll to position [119, 0]
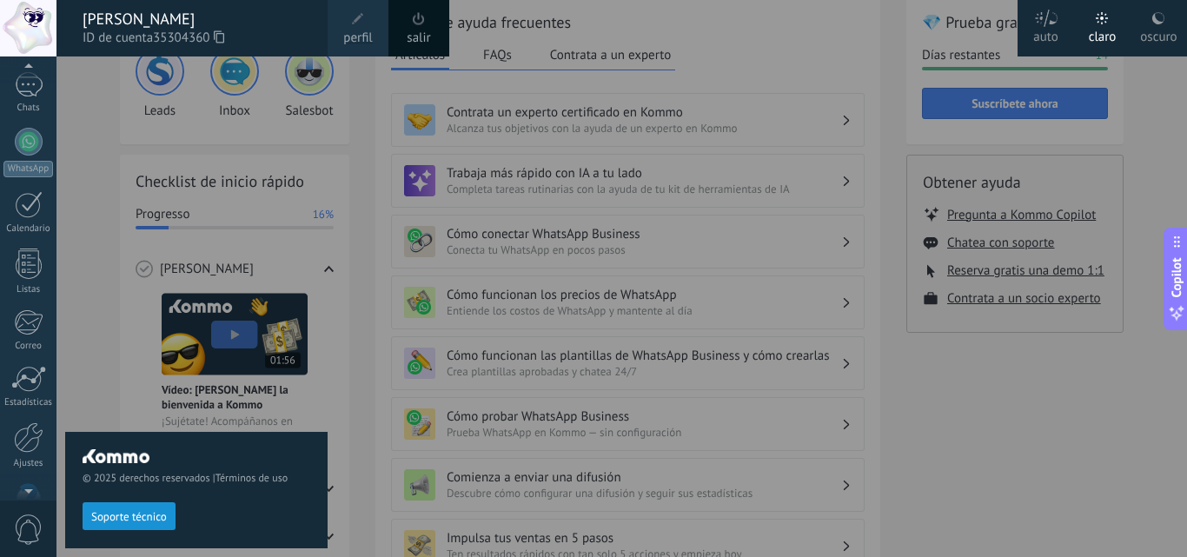
click at [26, 22] on div at bounding box center [28, 28] width 56 height 56
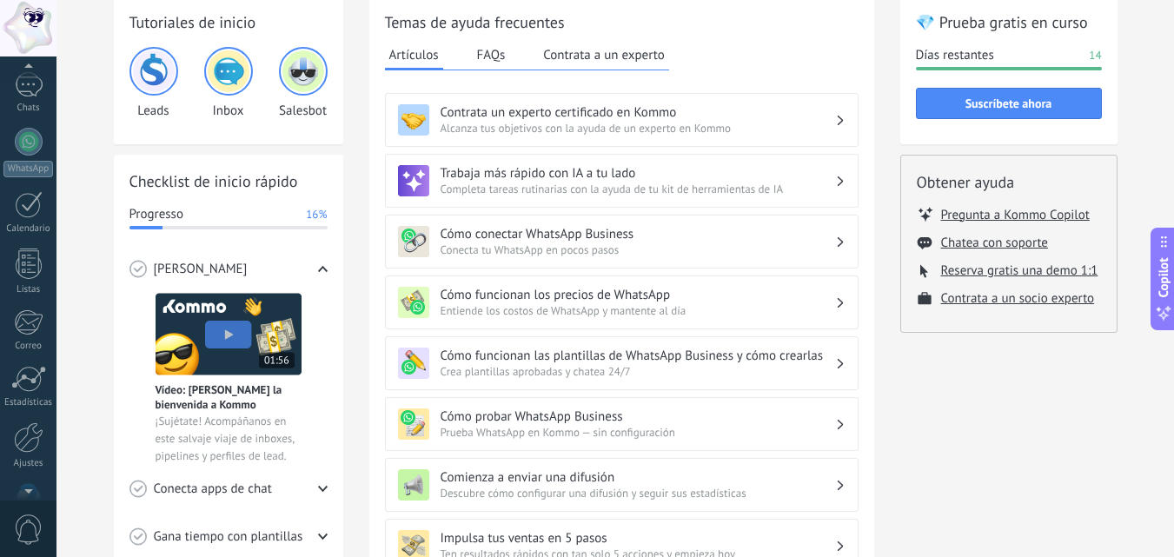
click at [26, 22] on div at bounding box center [28, 28] width 56 height 56
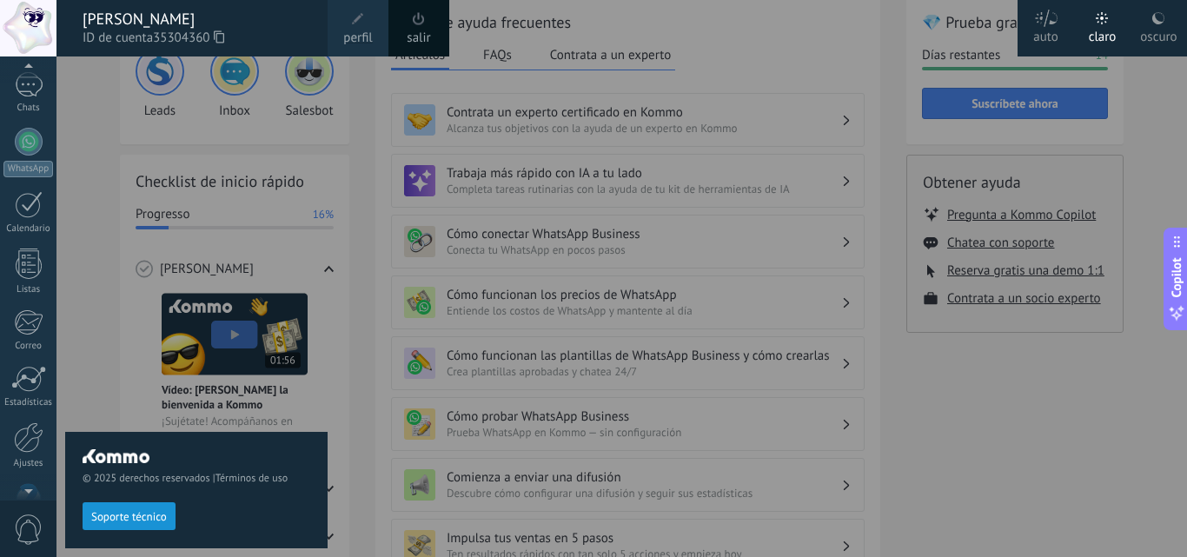
click at [364, 18] on span at bounding box center [357, 19] width 19 height 19
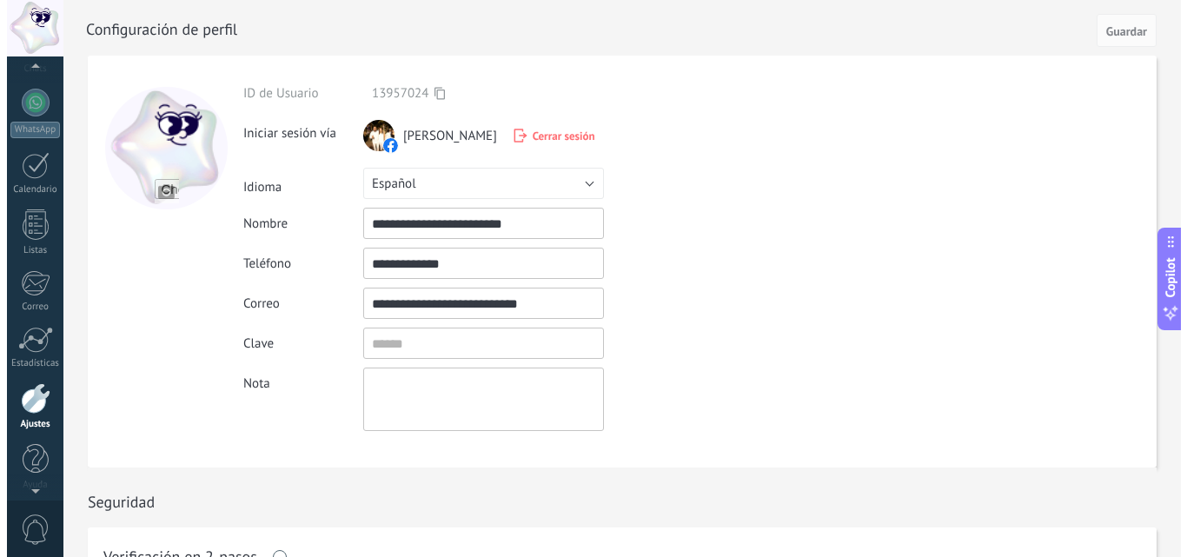
scroll to position [135, 0]
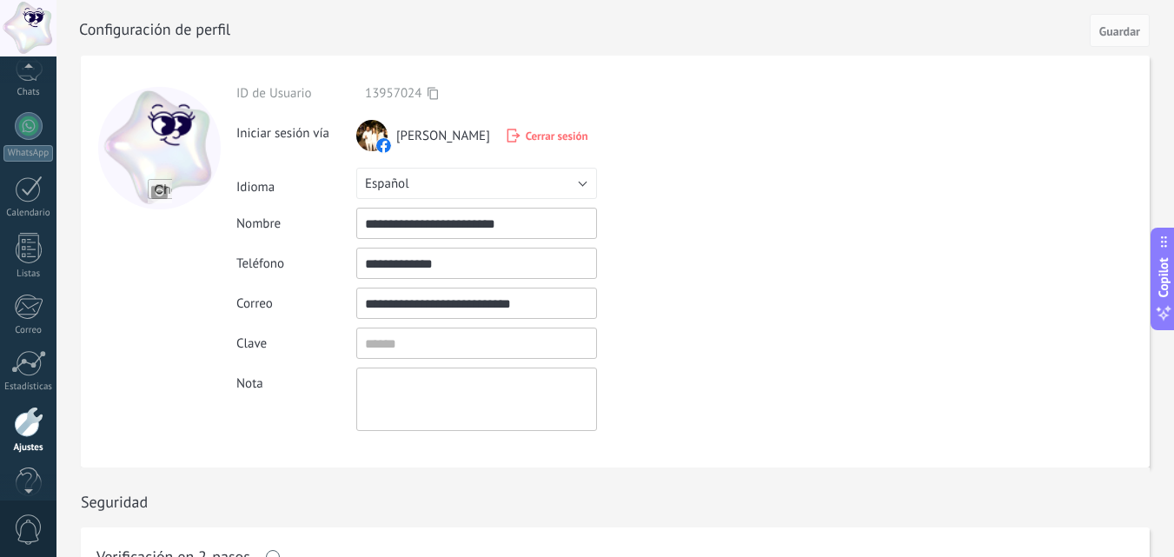
click at [42, 27] on div at bounding box center [28, 28] width 56 height 56
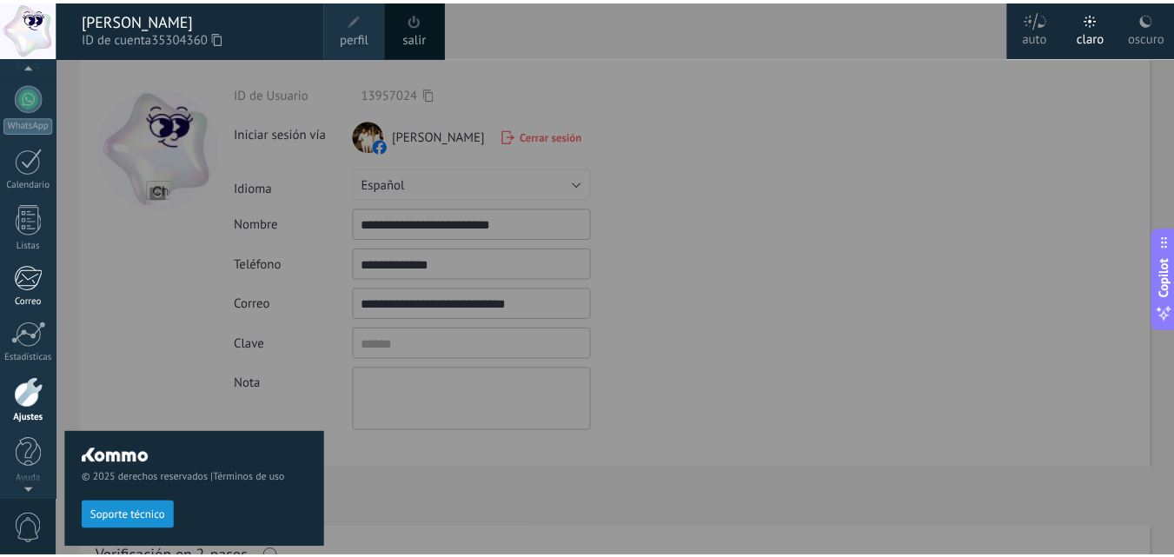
scroll to position [166, 0]
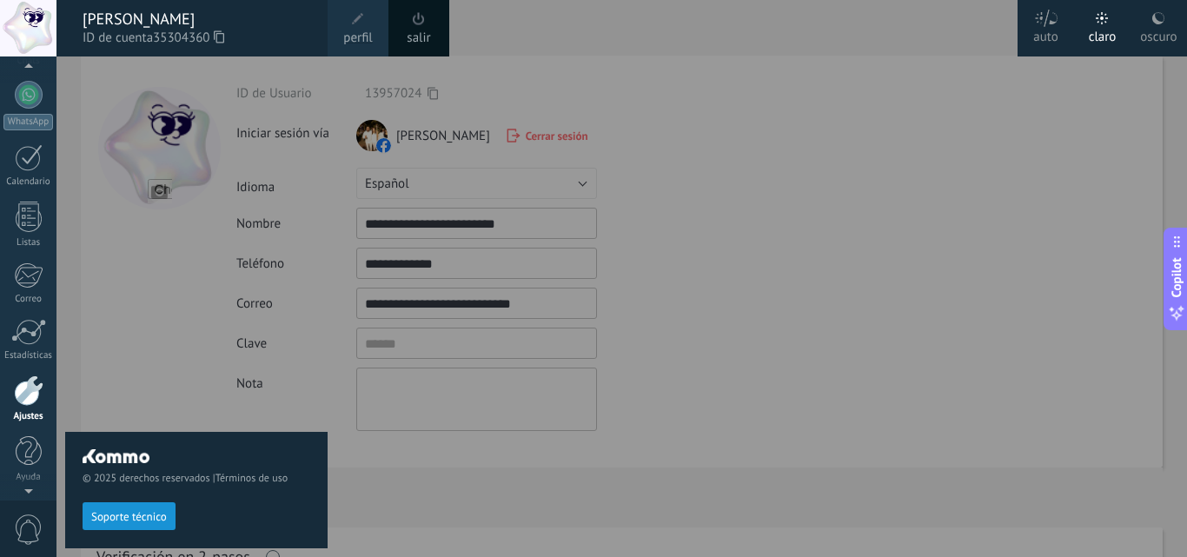
click at [35, 400] on div at bounding box center [29, 390] width 30 height 30
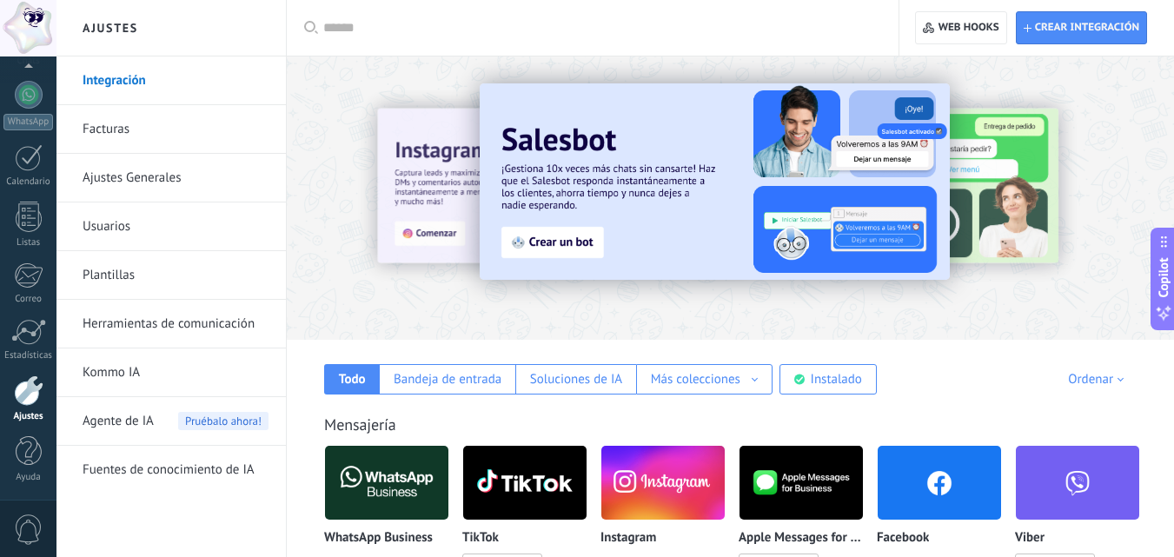
click at [378, 493] on img at bounding box center [386, 483] width 123 height 84
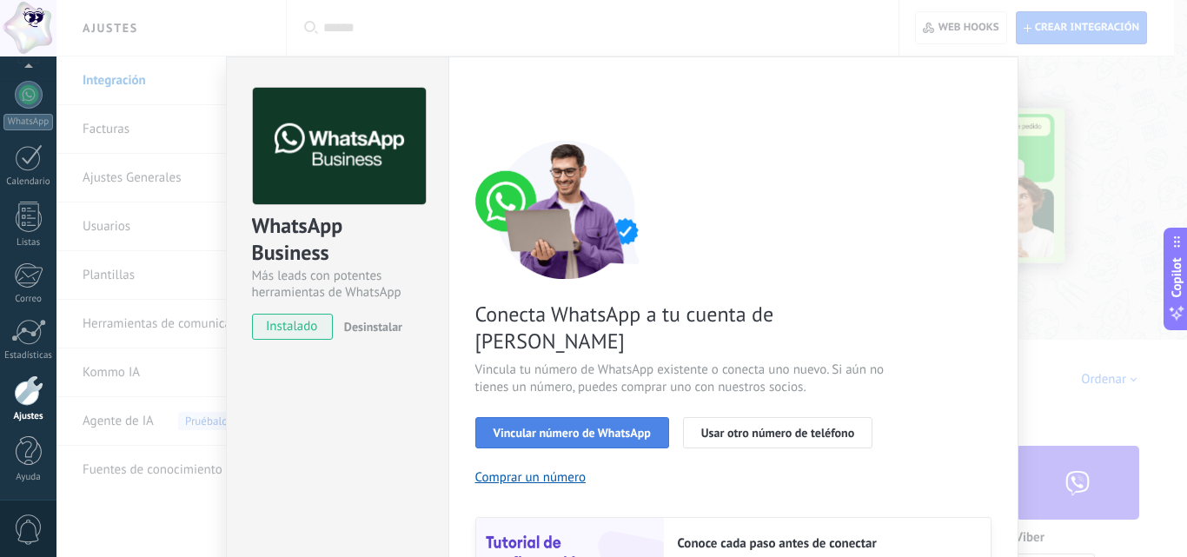
click at [529, 427] on span "Vincular número de WhatsApp" at bounding box center [572, 433] width 157 height 12
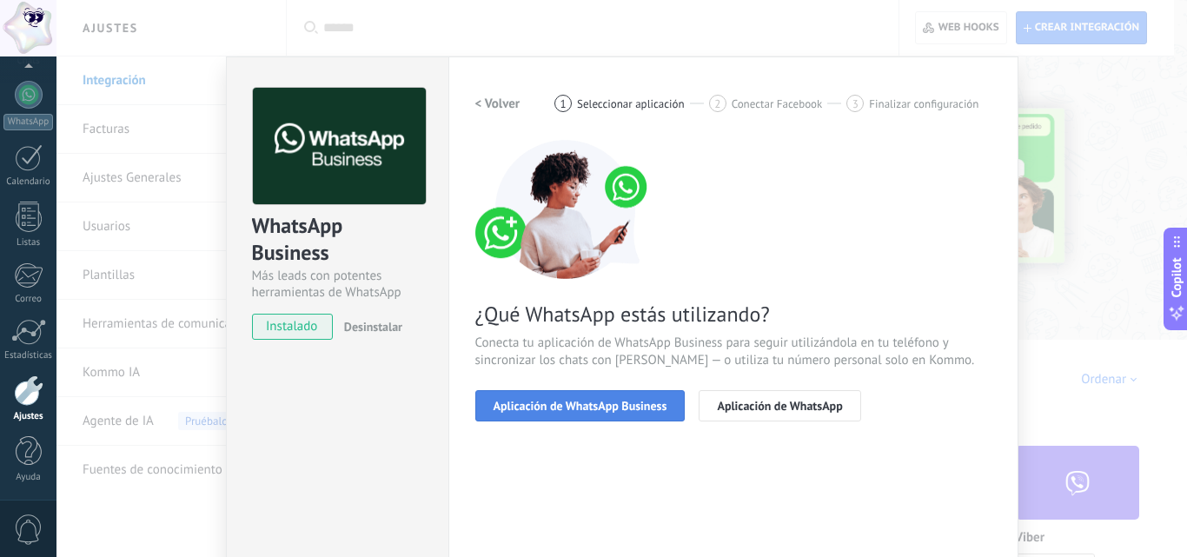
click at [557, 413] on button "Aplicación de WhatsApp Business" at bounding box center [580, 405] width 210 height 31
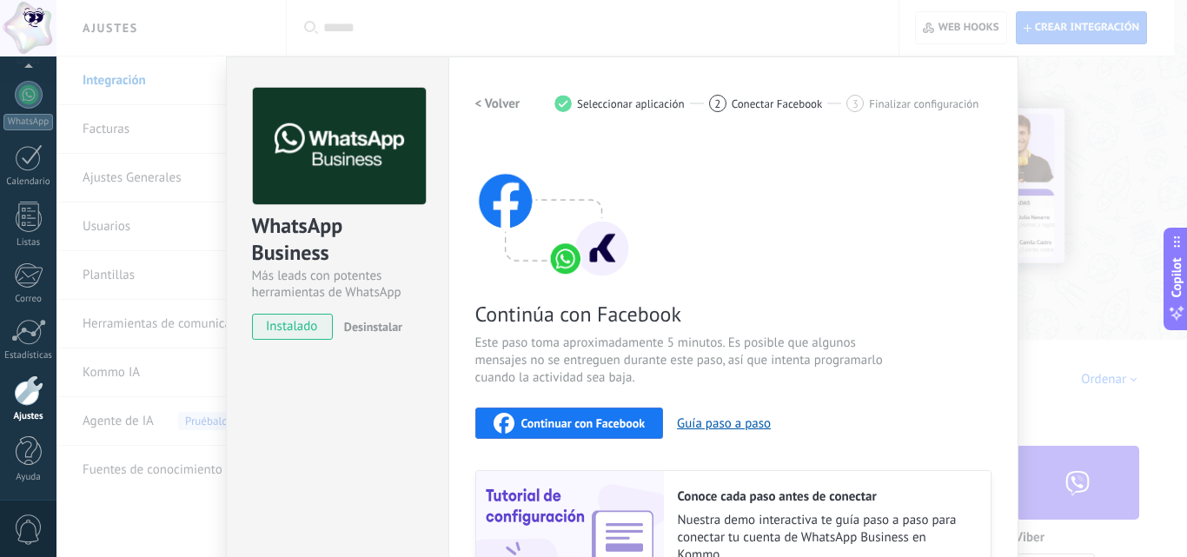
click at [475, 108] on h2 "< Volver" at bounding box center [497, 104] width 45 height 17
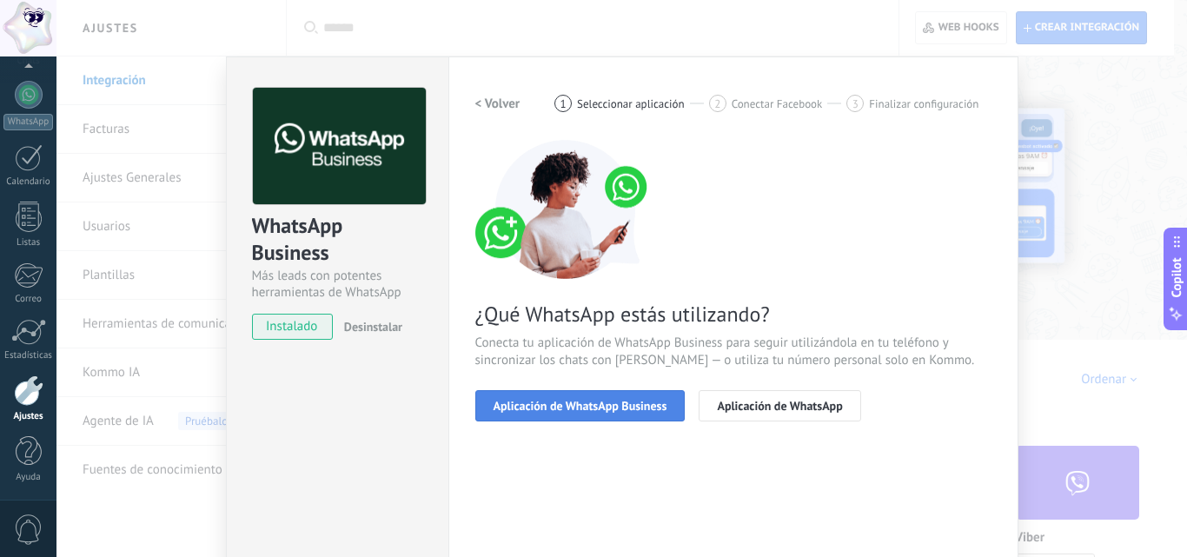
click at [564, 401] on span "Aplicación de WhatsApp Business" at bounding box center [581, 406] width 174 height 12
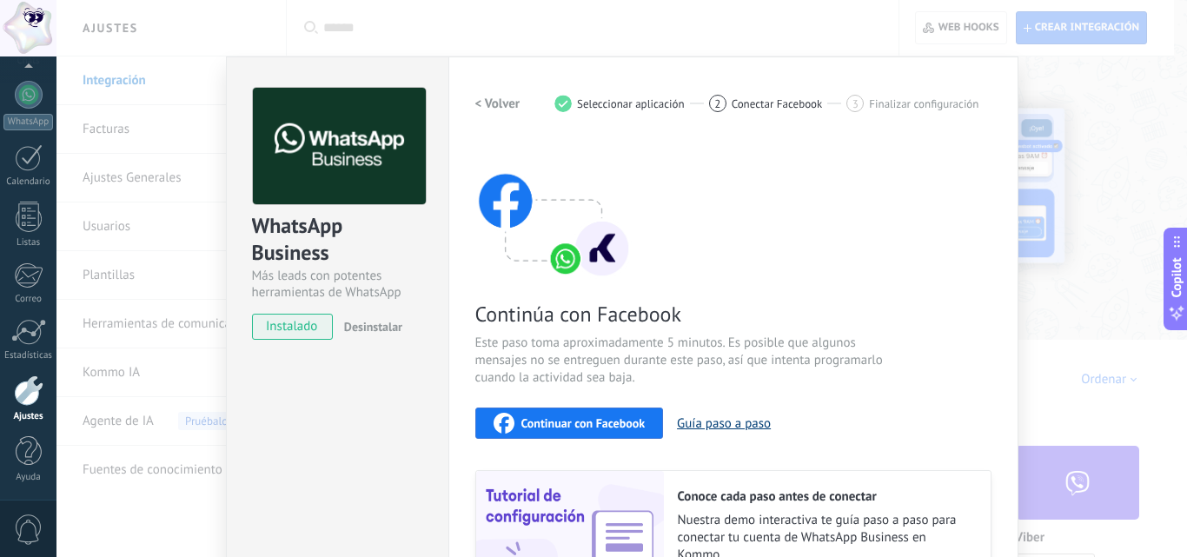
click at [739, 416] on button "Guía paso a paso" at bounding box center [724, 423] width 94 height 17
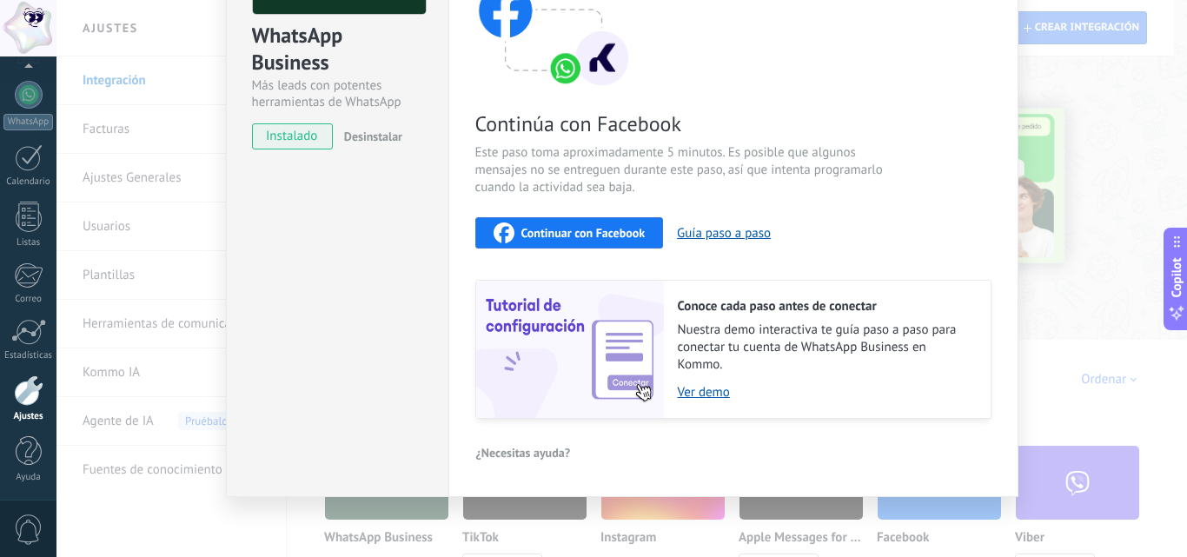
scroll to position [195, 0]
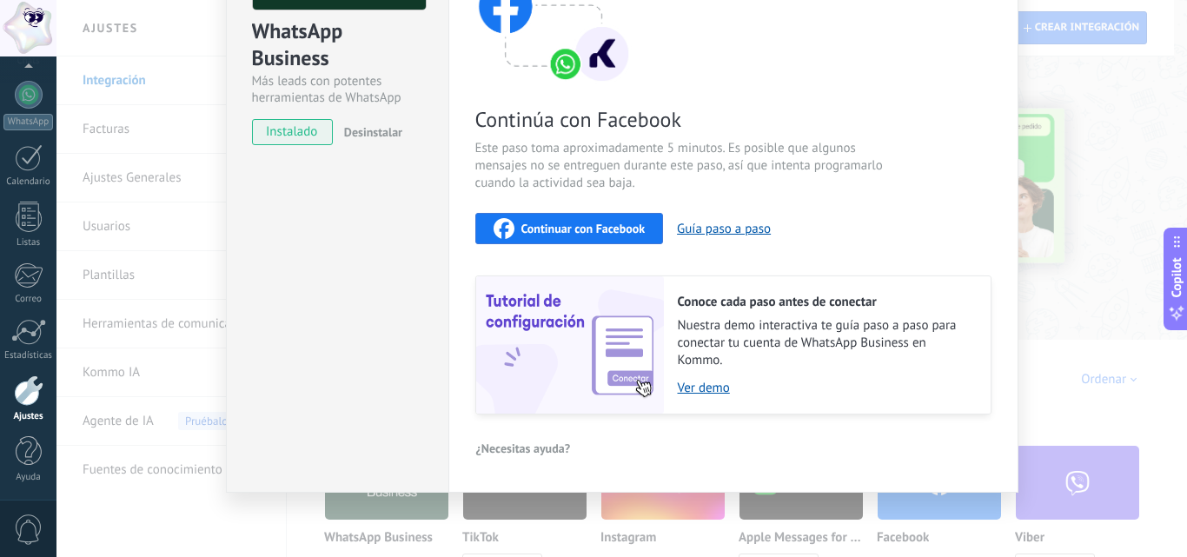
click at [510, 453] on span "¿Necesitas ayuda?" at bounding box center [523, 448] width 95 height 12
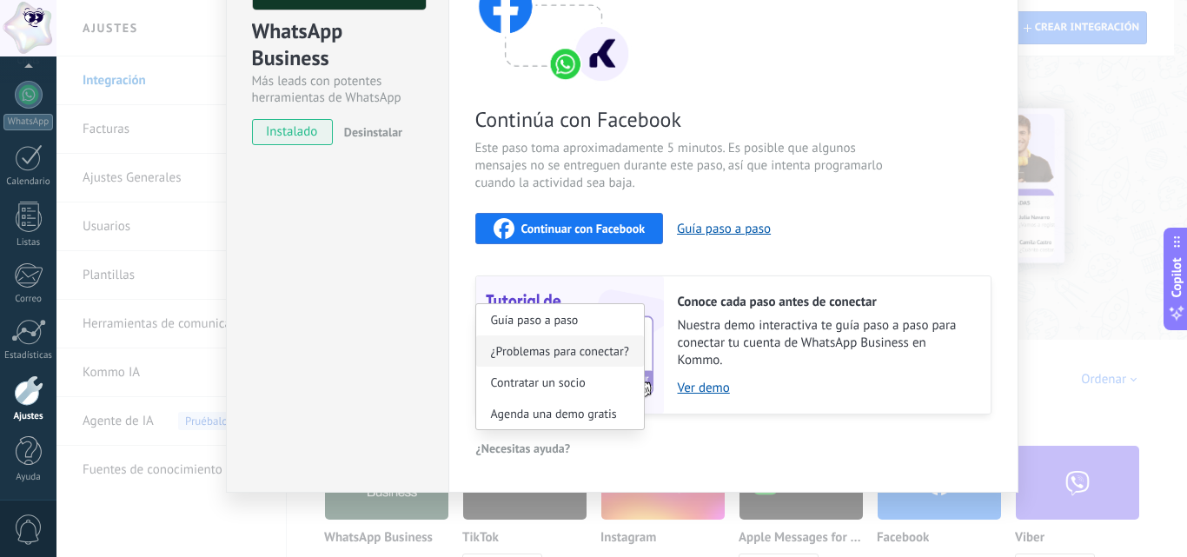
click at [574, 349] on span "¿Problemas para conectar?" at bounding box center [560, 351] width 138 height 12
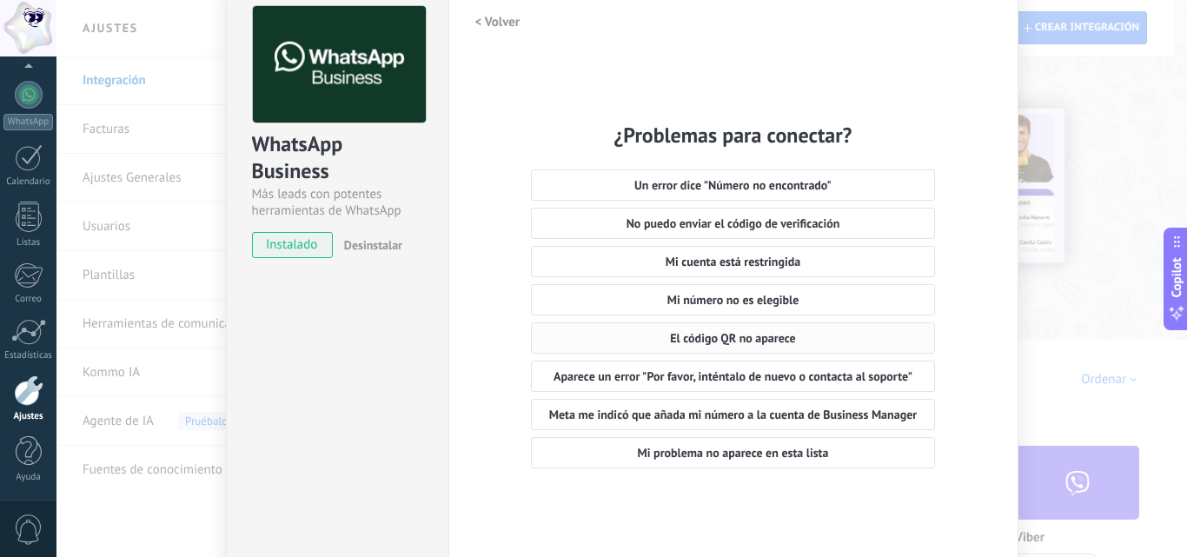
click at [686, 335] on span "El código QR no aparece" at bounding box center [732, 338] width 125 height 12
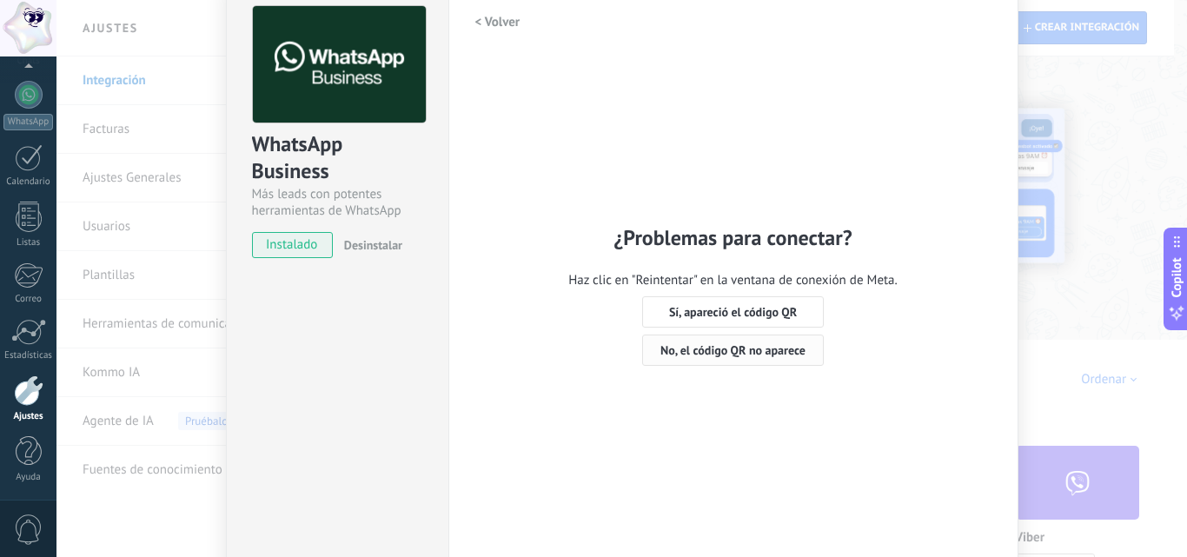
click at [771, 348] on span "No, el código QR no aparece" at bounding box center [732, 350] width 145 height 12
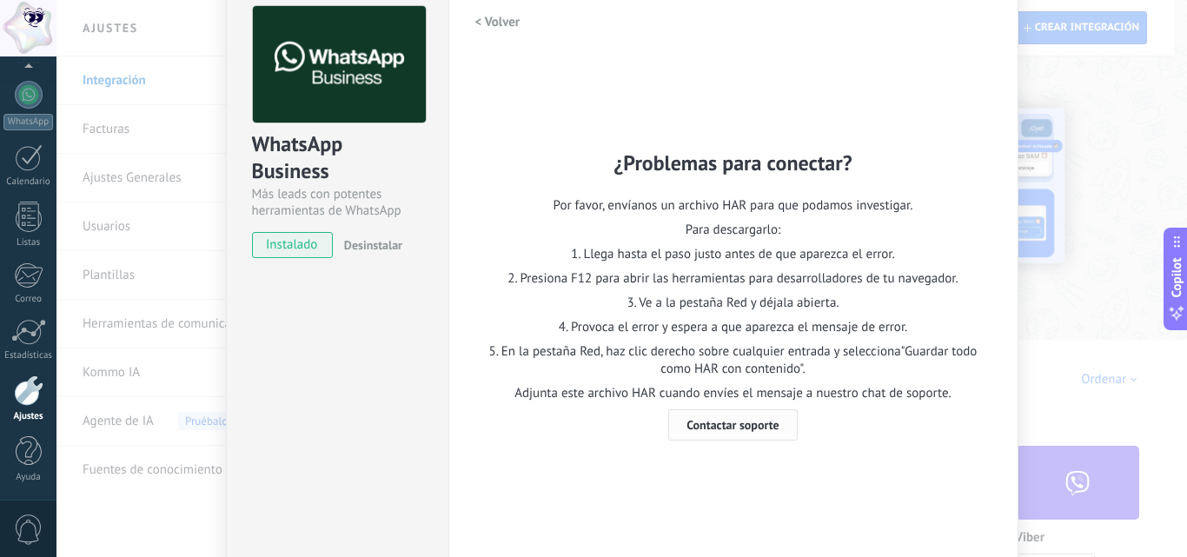
click at [717, 429] on span "Contactar soporte" at bounding box center [732, 425] width 92 height 12
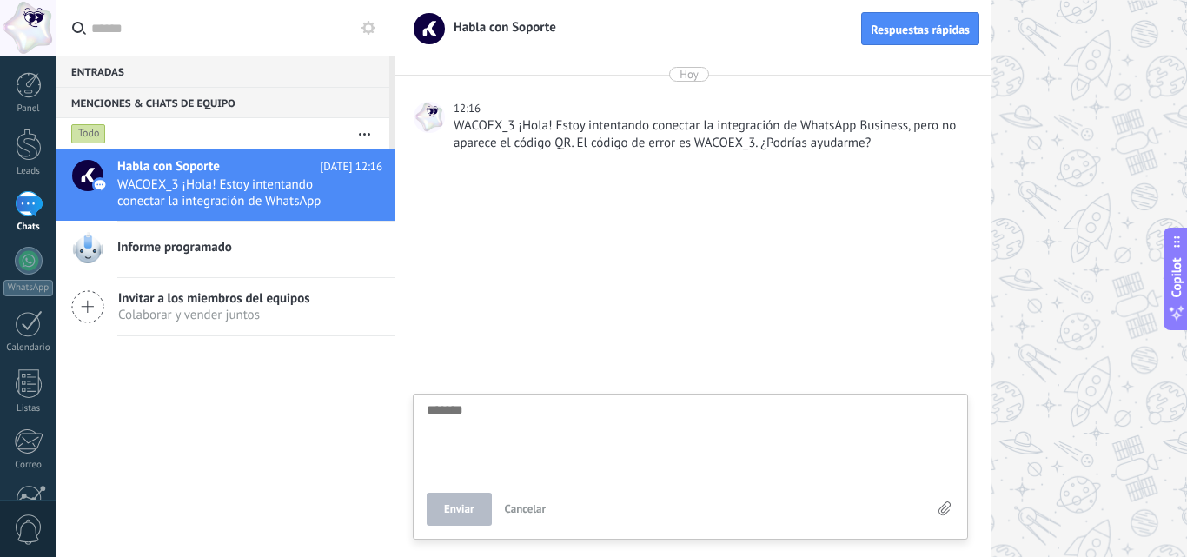
click at [517, 434] on textarea at bounding box center [690, 438] width 527 height 71
type textarea "*"
type textarea "**"
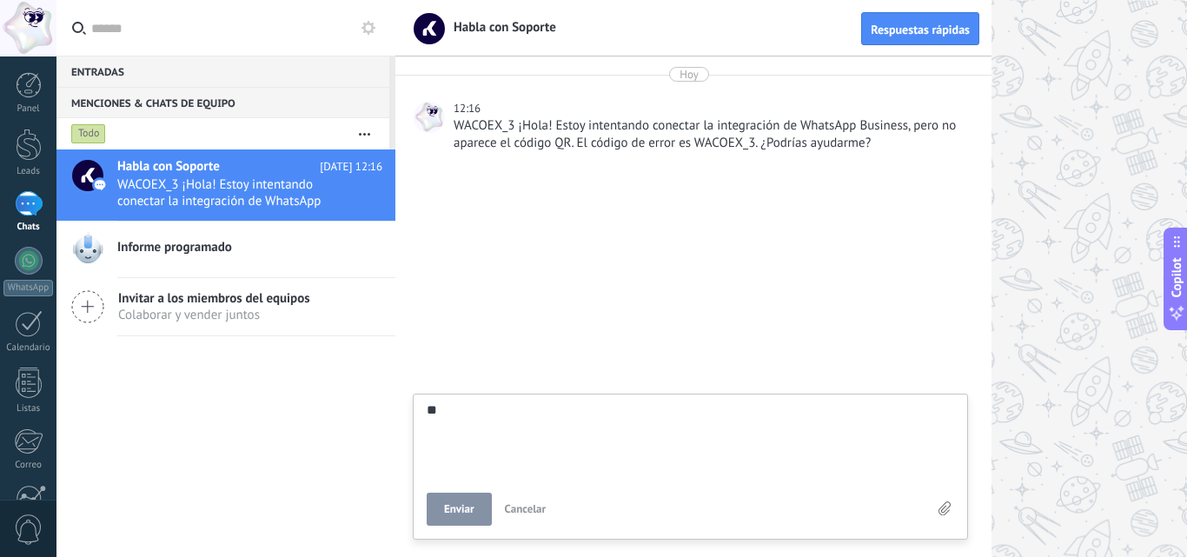
type textarea "***"
type textarea "****"
type textarea "******"
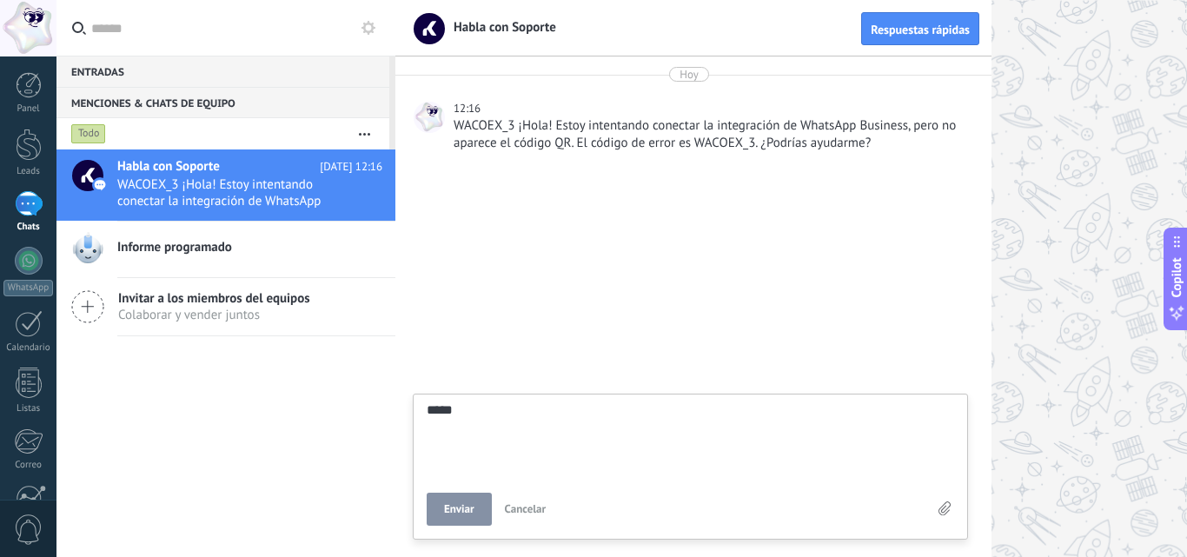
type textarea "******"
type textarea "*******"
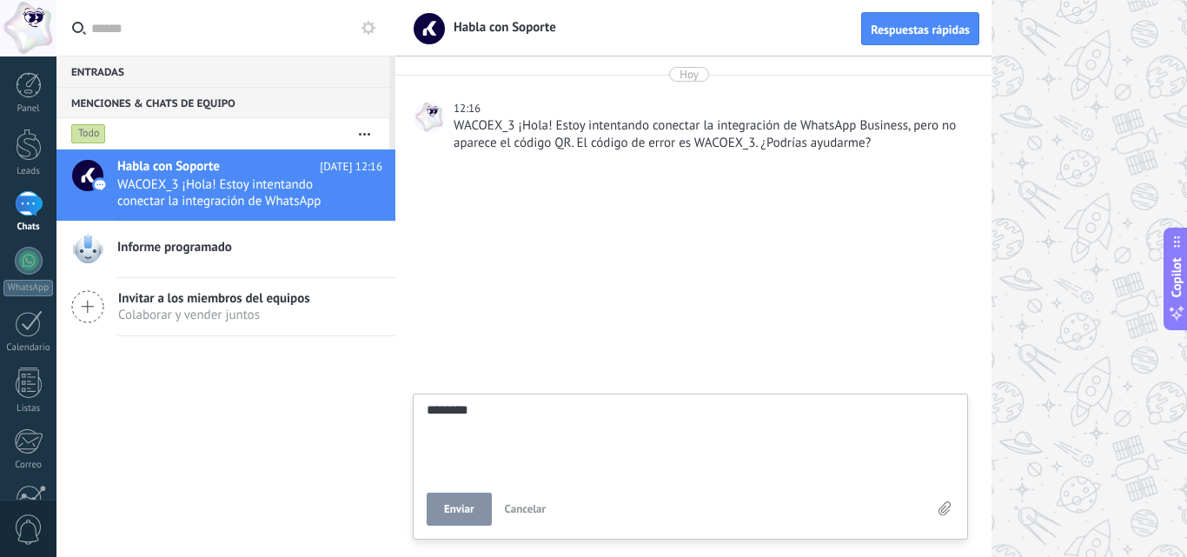
type textarea "*********"
type textarea "**********"
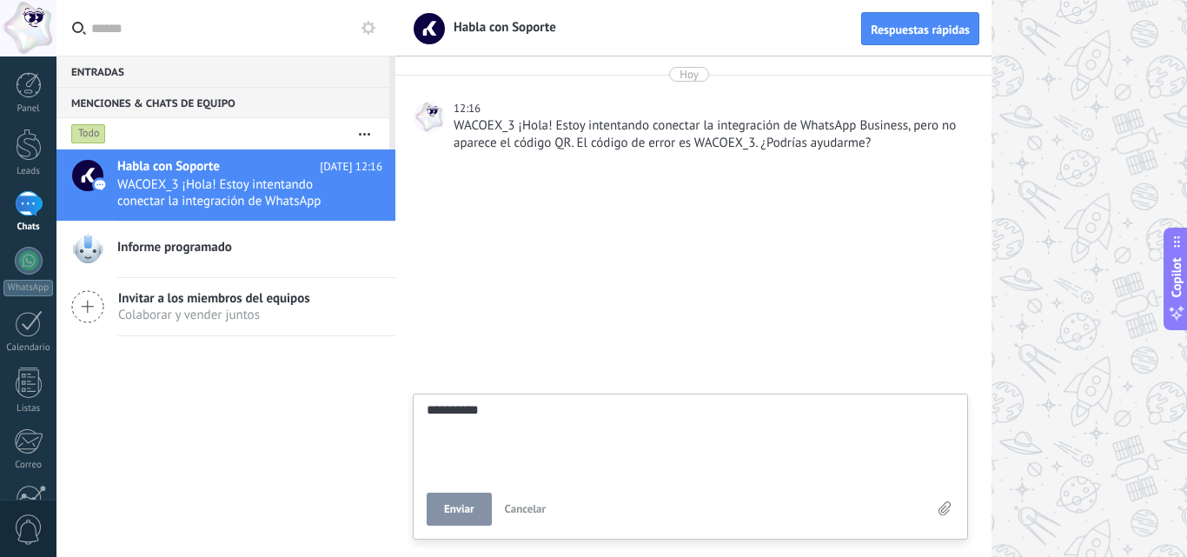
type textarea "**********"
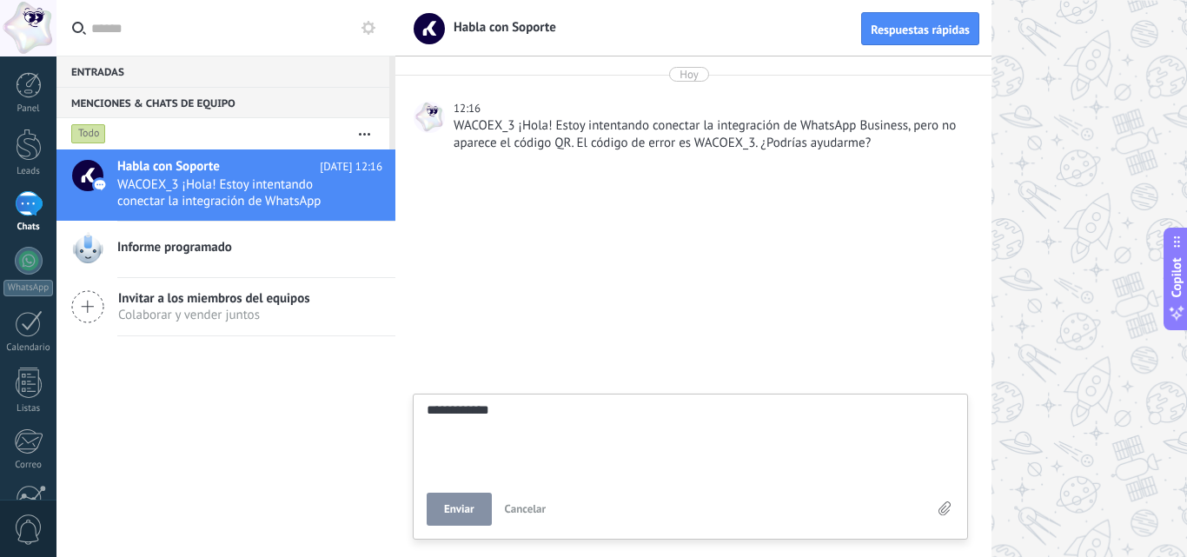
type textarea "**********"
type textarea "*********"
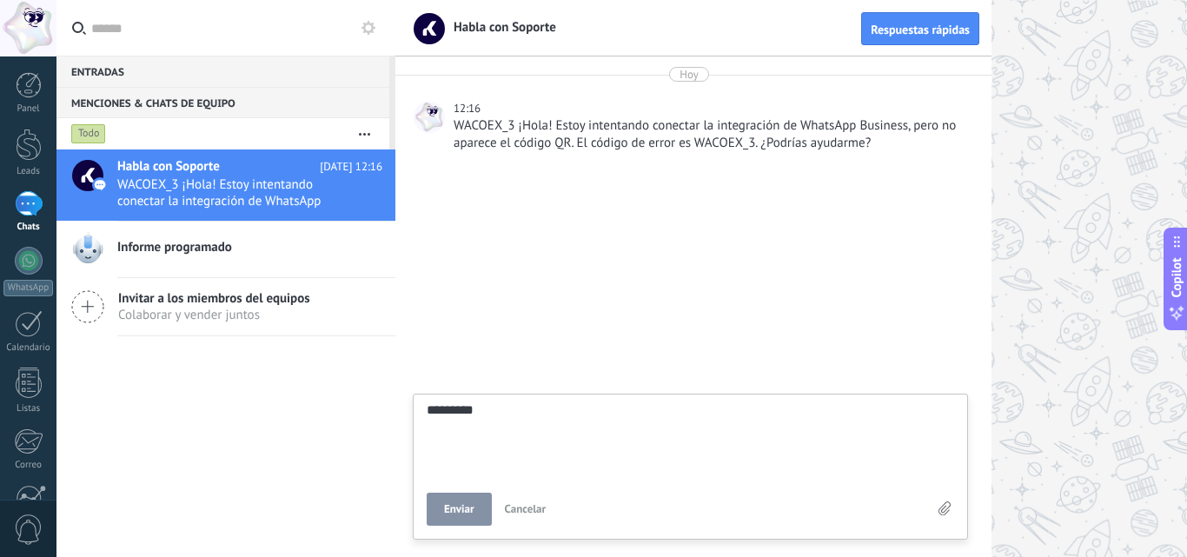
type textarea "*******"
type textarea "*********"
type textarea "**********"
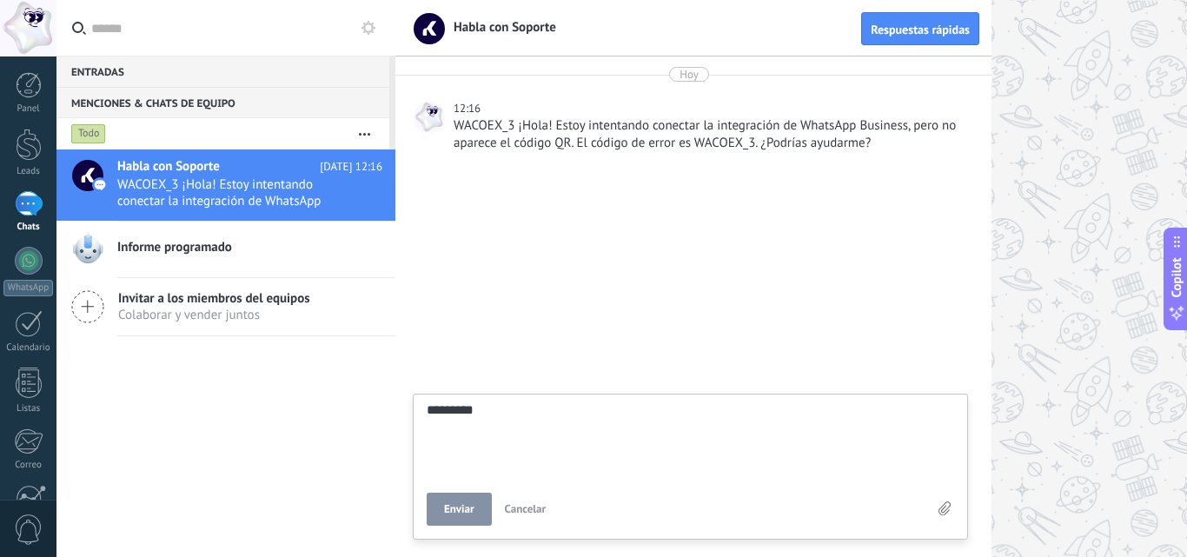
type textarea "**********"
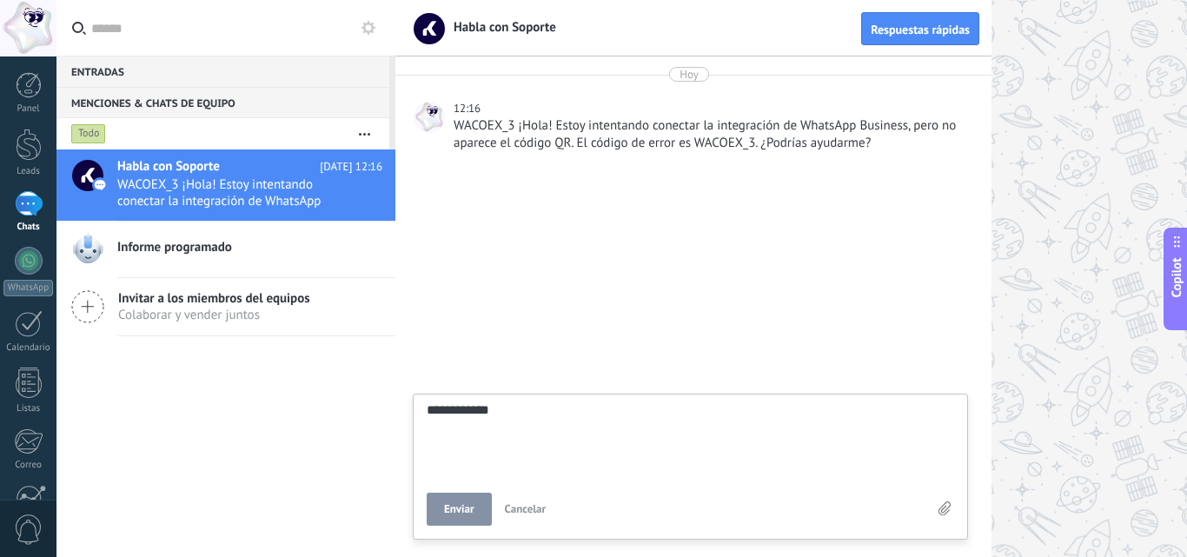
type textarea "**********"
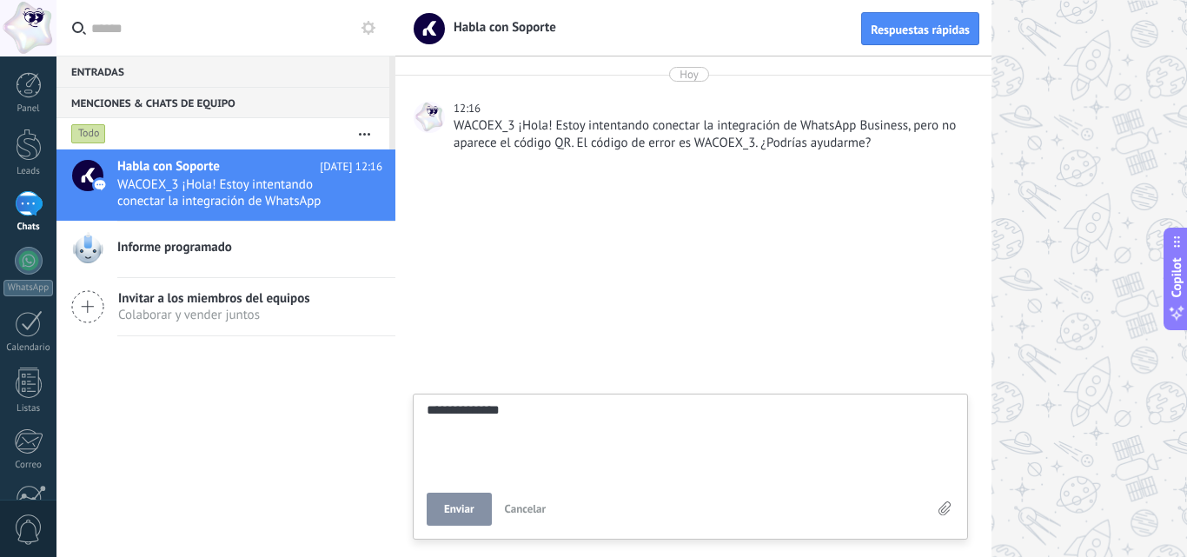
type textarea "**********"
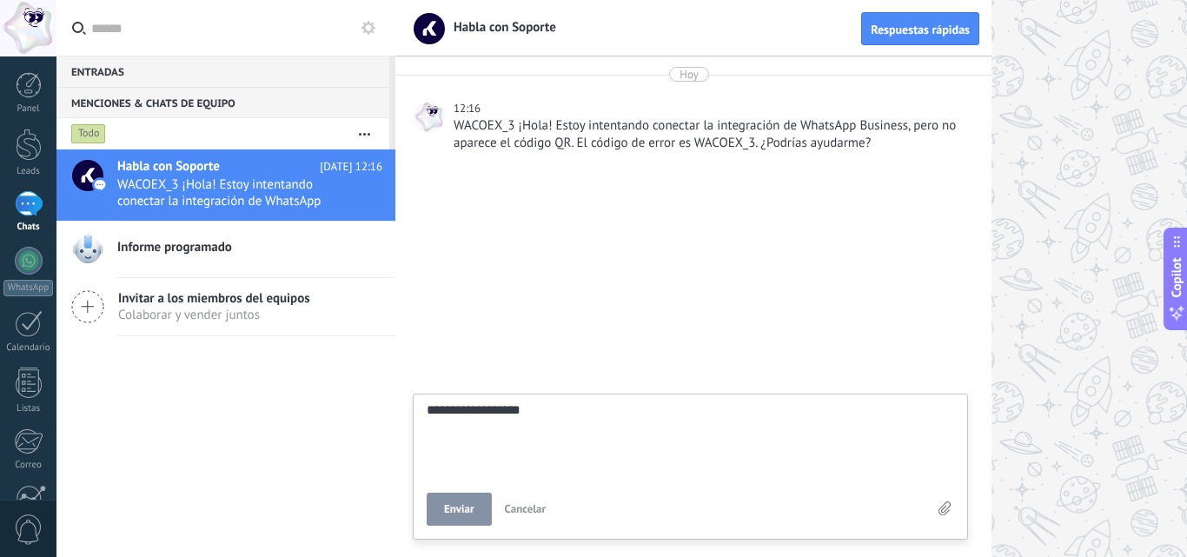
type textarea "**********"
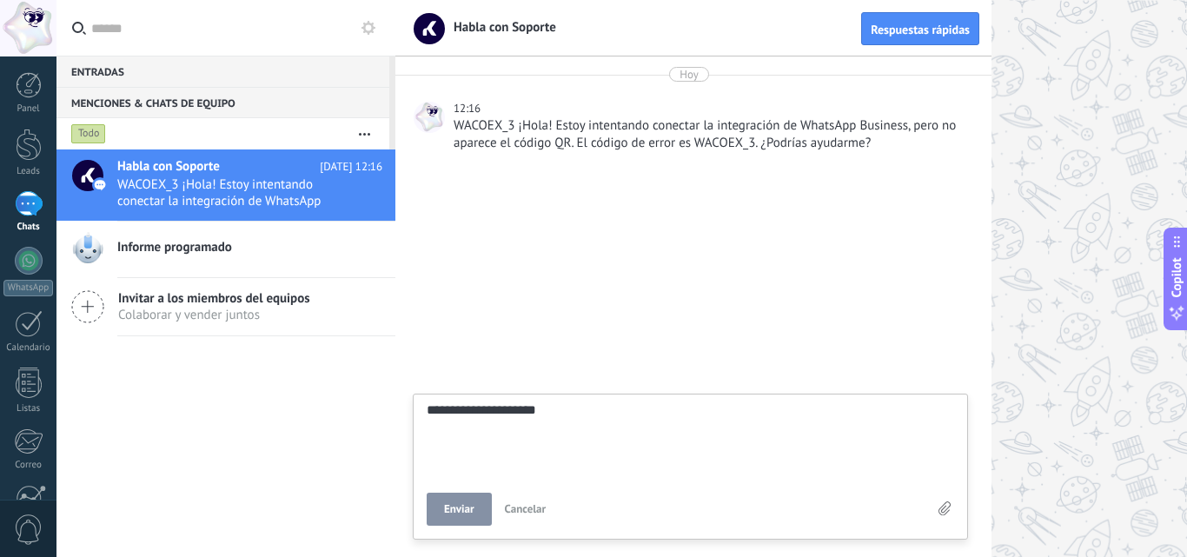
type textarea "**********"
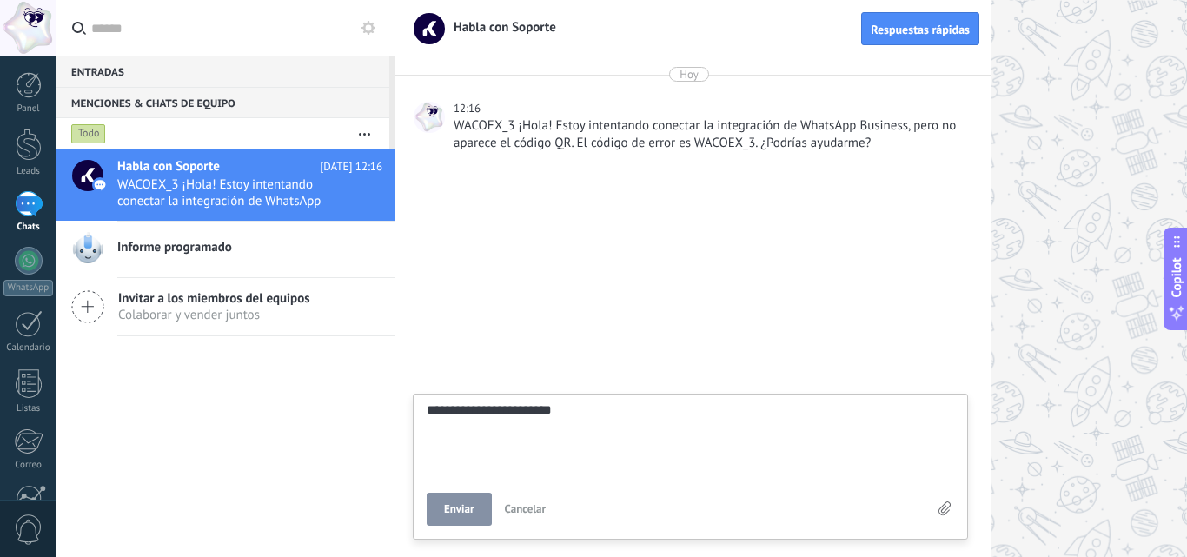
type textarea "**********"
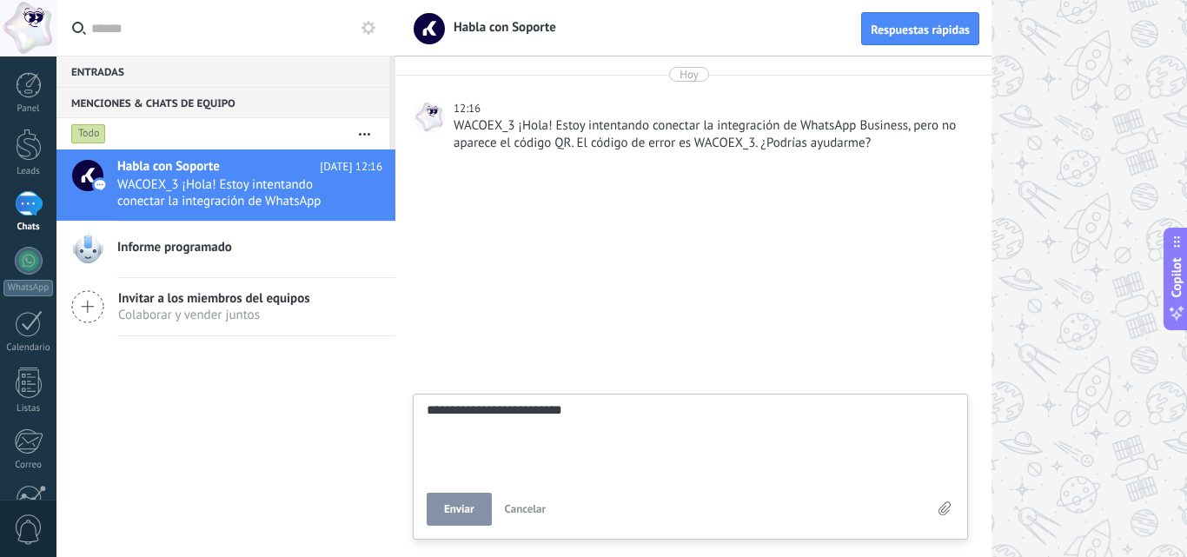
type textarea "**********"
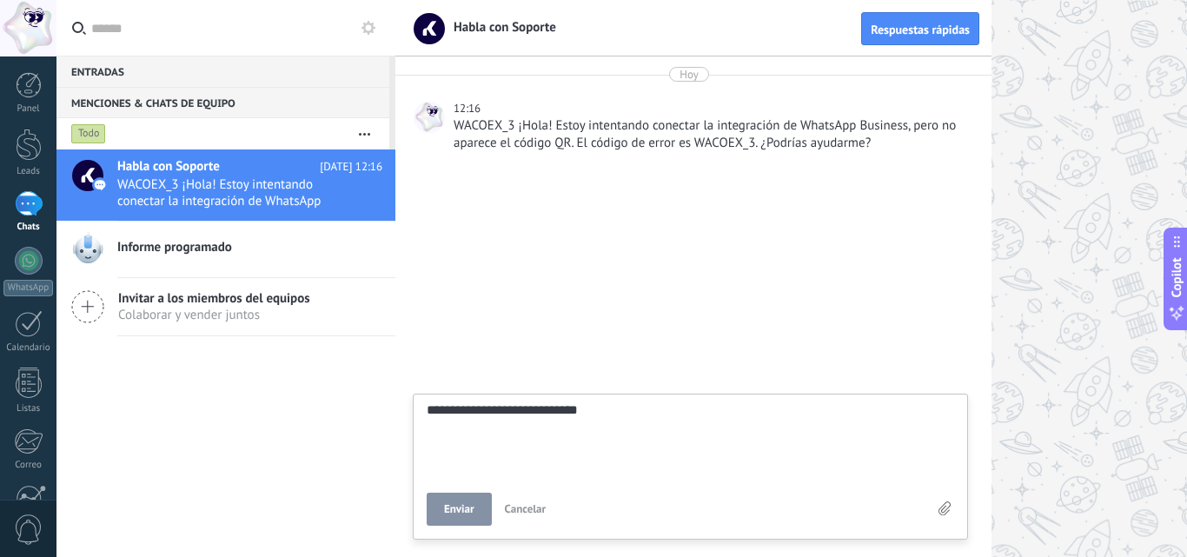
type textarea "**********"
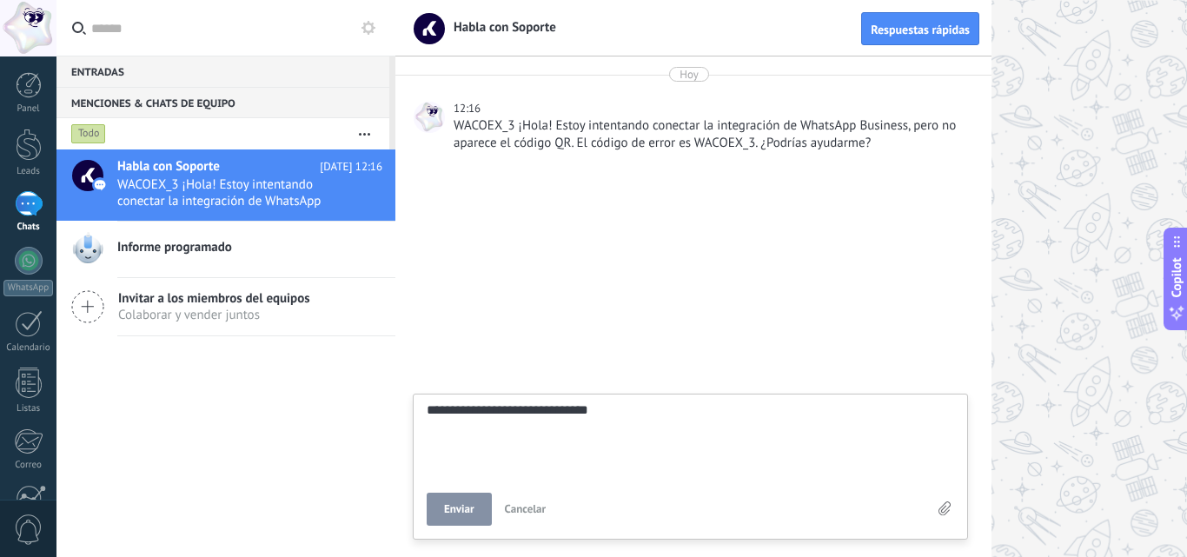
type textarea "**********"
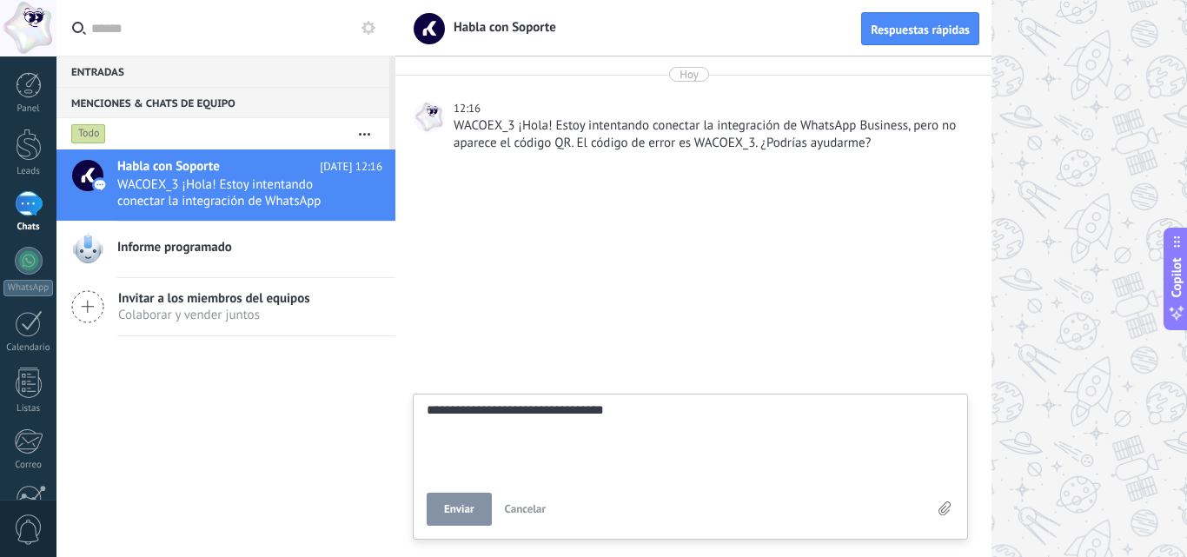
type textarea "**********"
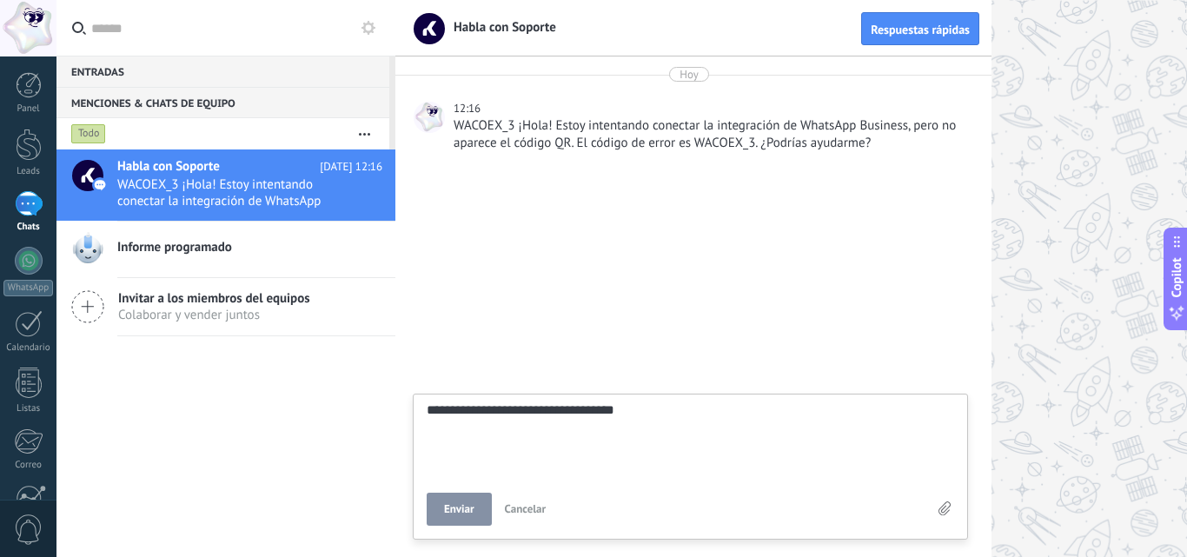
type textarea "**********"
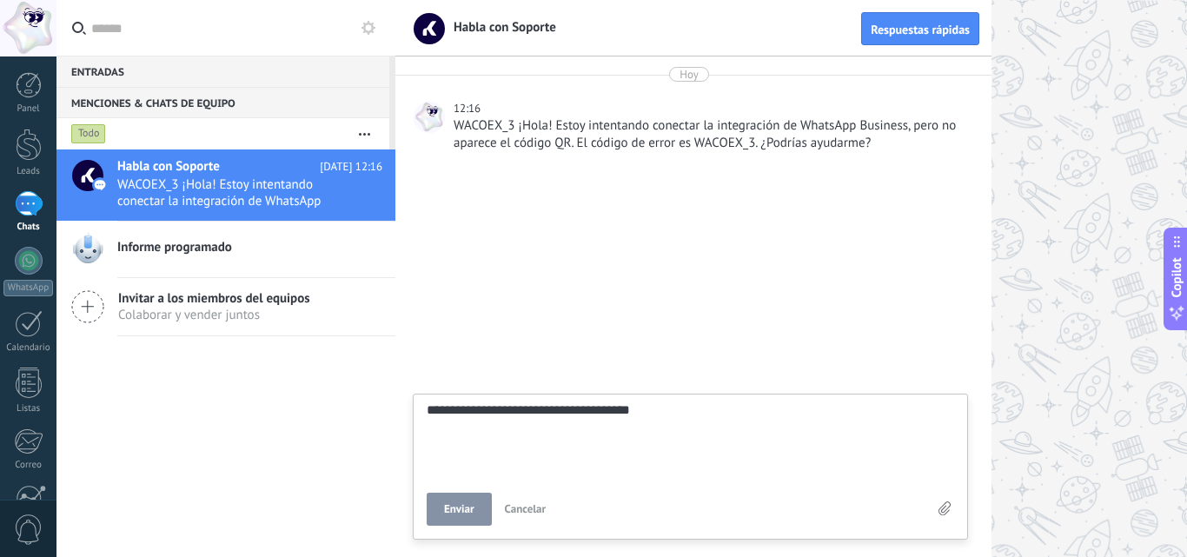
type textarea "**********"
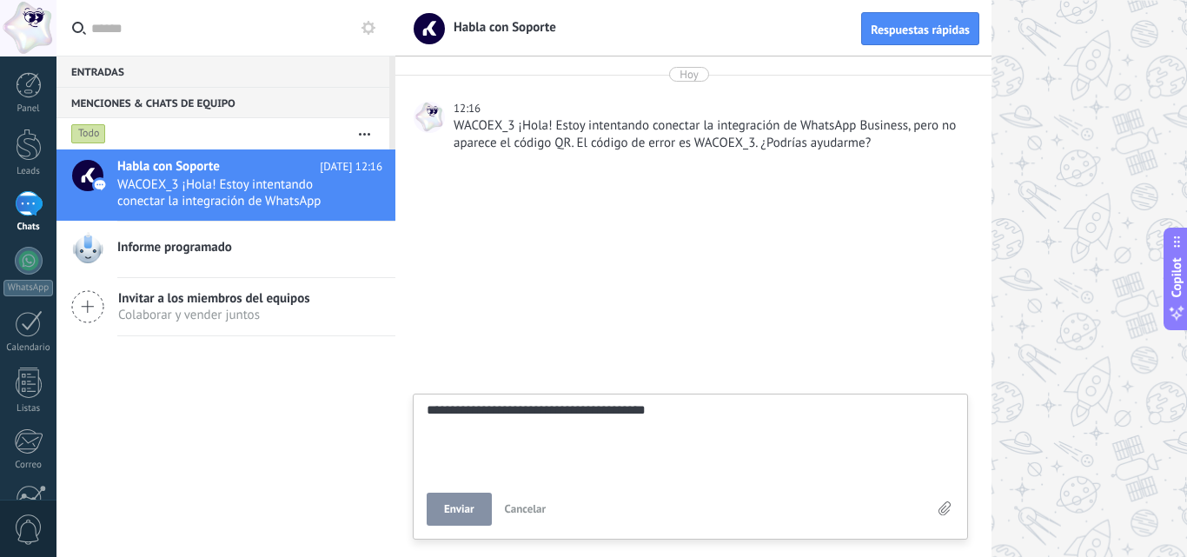
type textarea "**********"
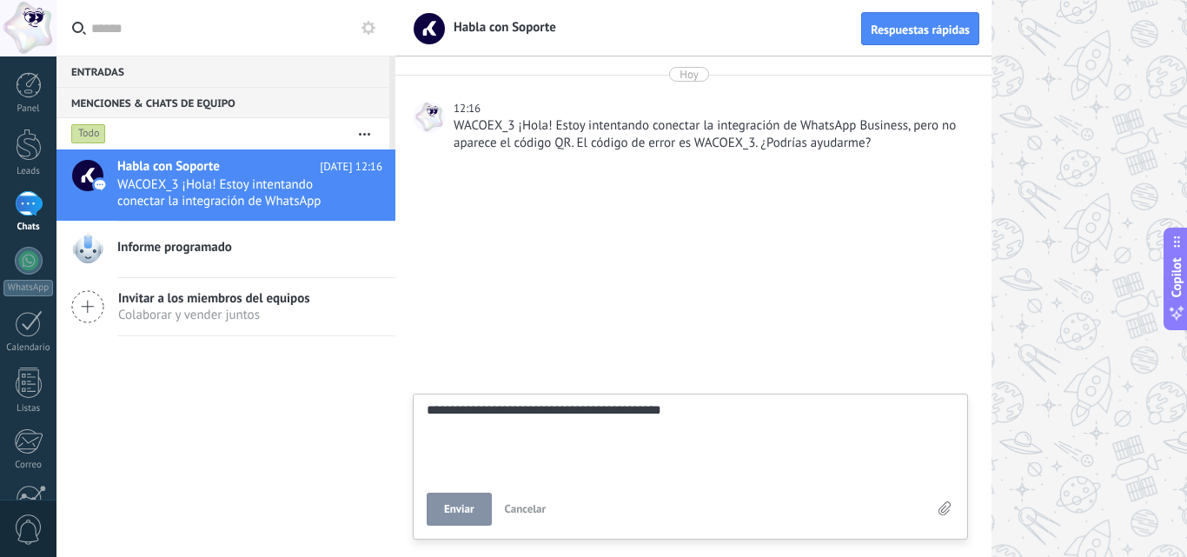
type textarea "**********"
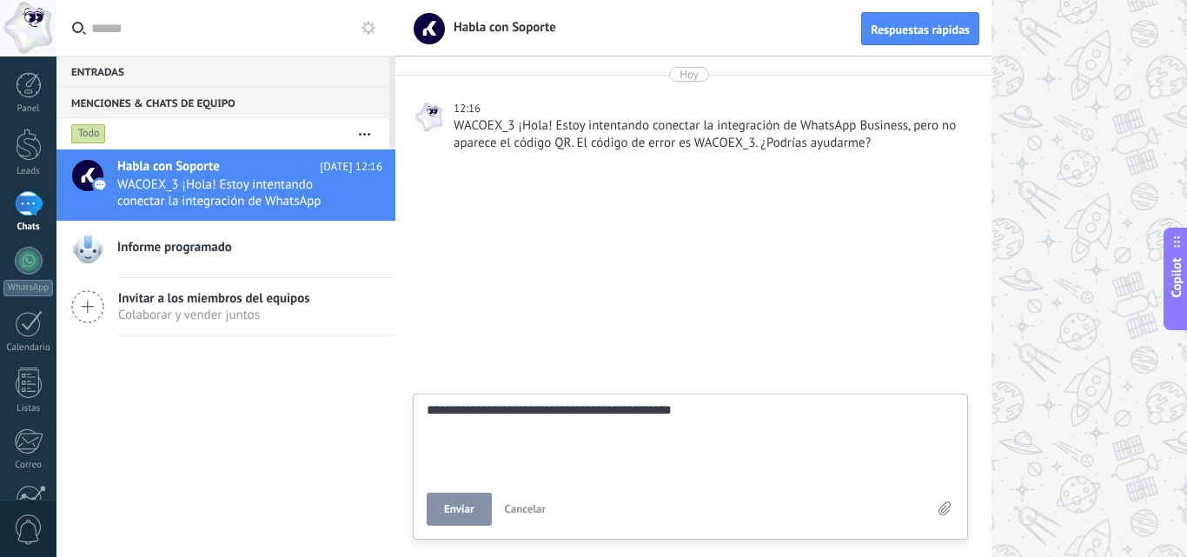
type textarea "**********"
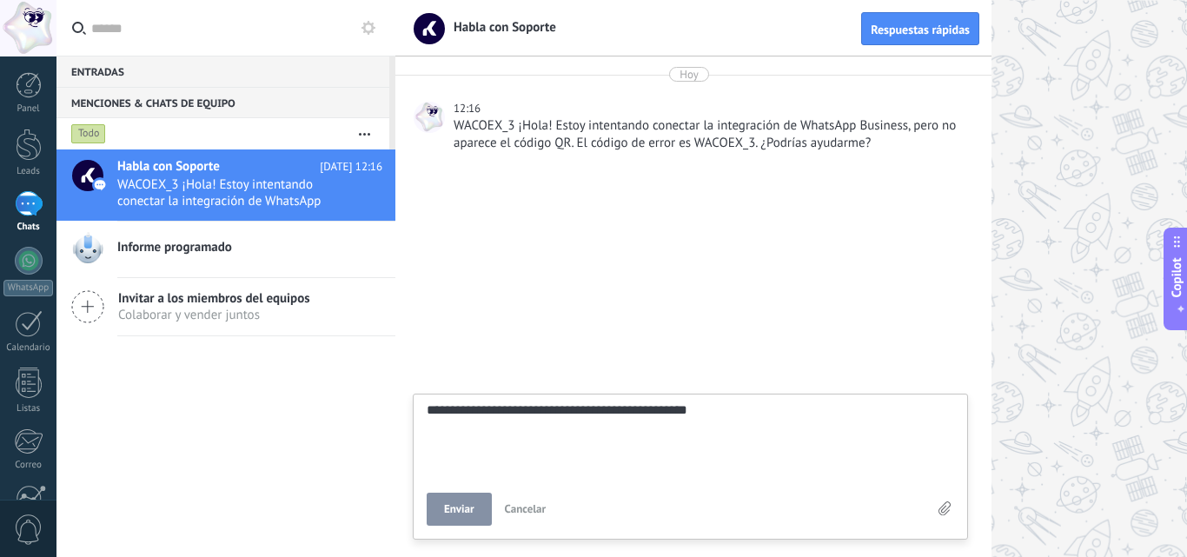
type textarea "**********"
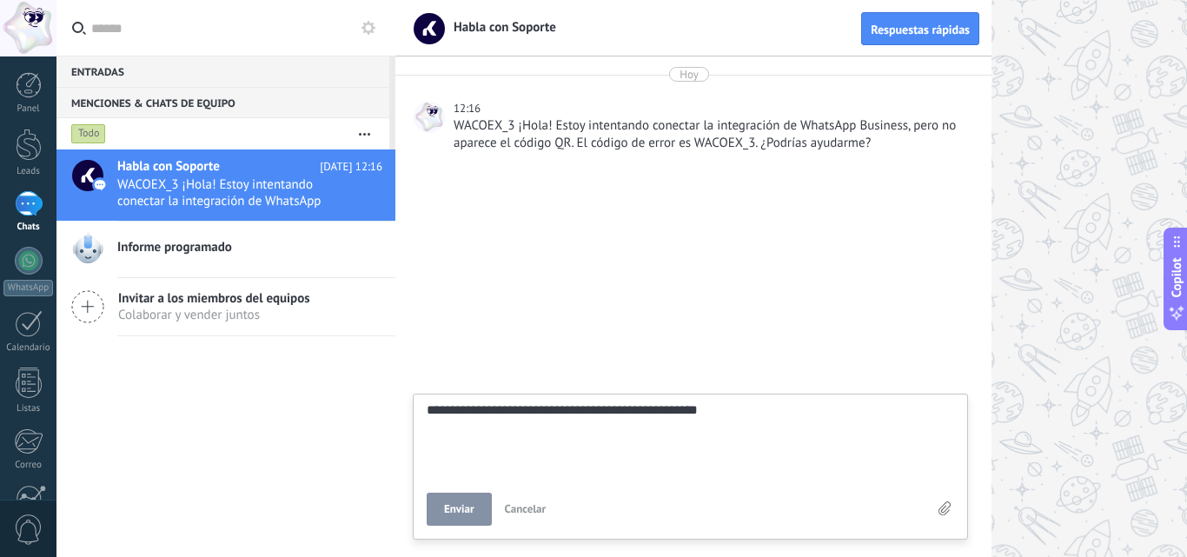
type textarea "**********"
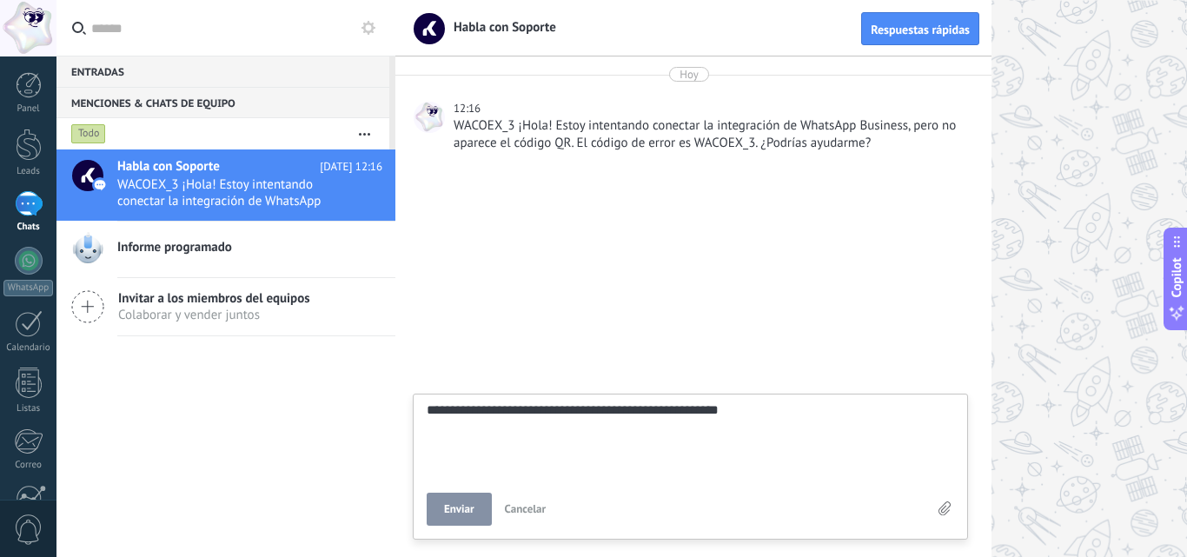
type textarea "**********"
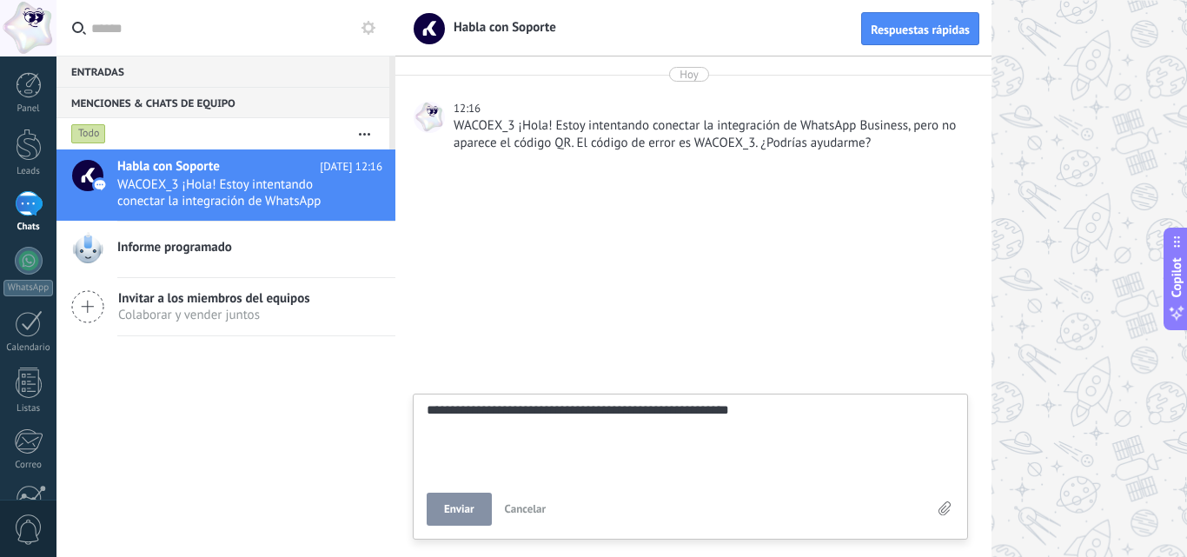
type textarea "**********"
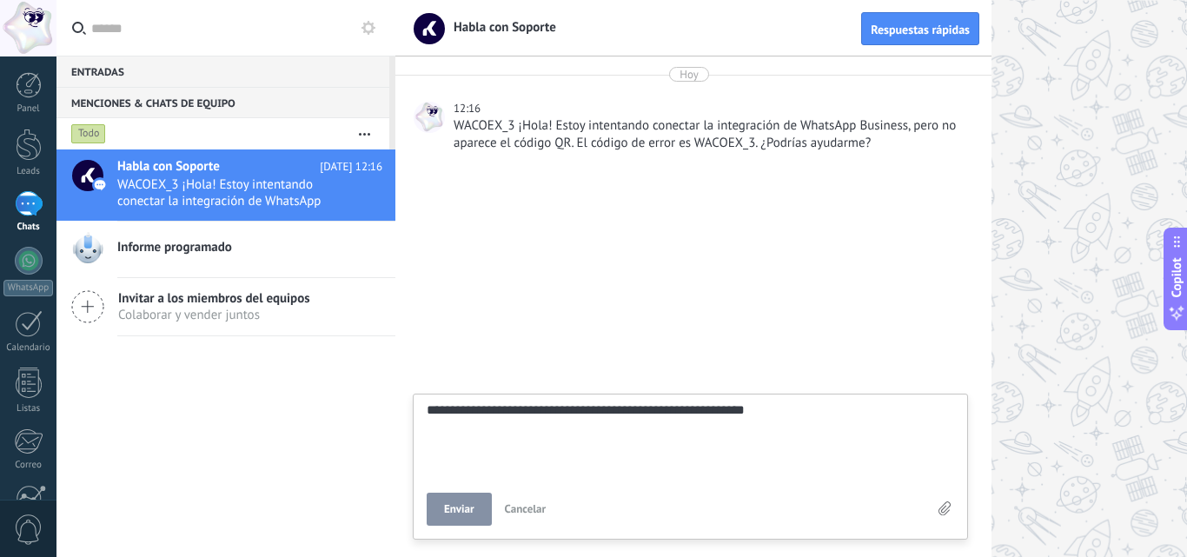
type textarea "**********"
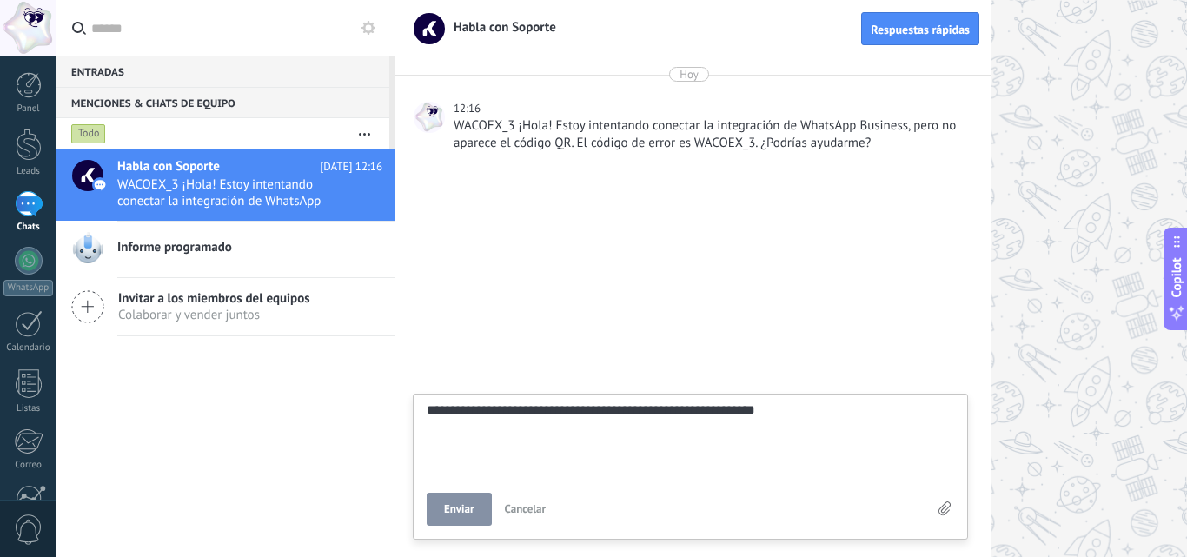
type textarea "**********"
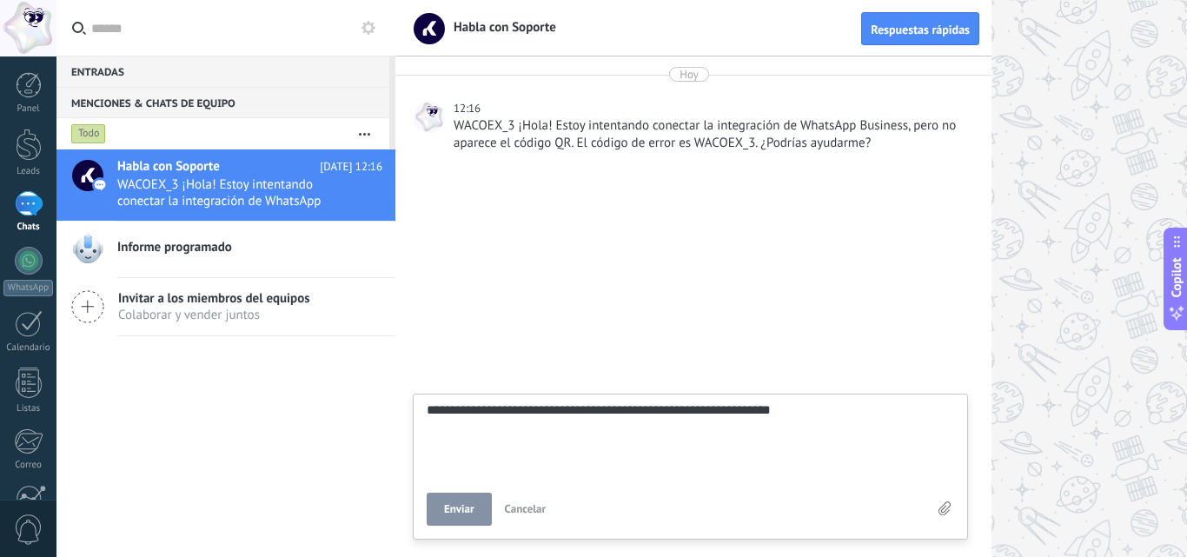
type textarea "**********"
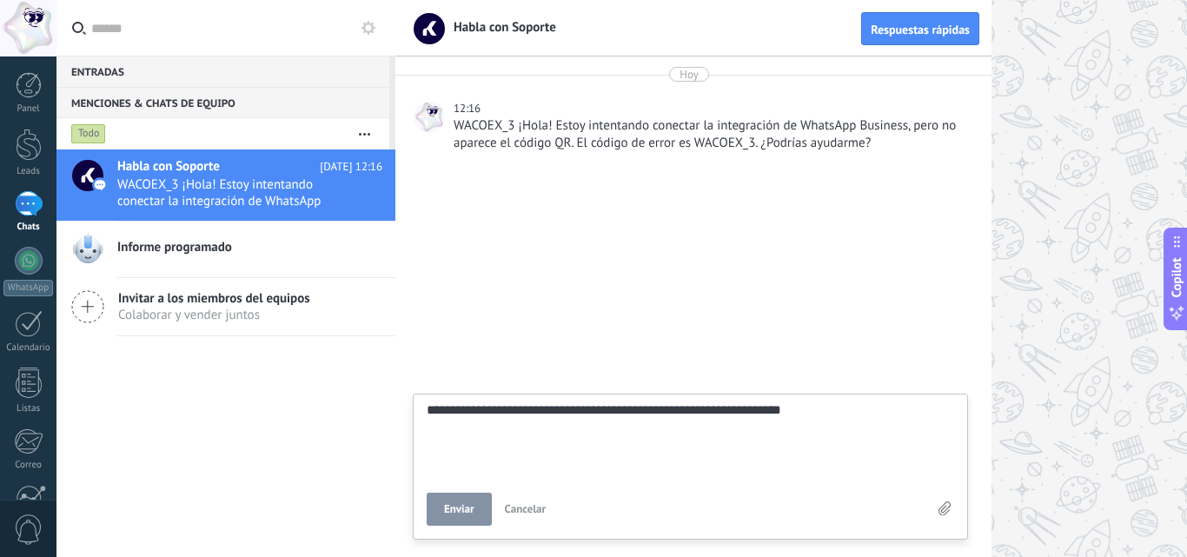
type textarea "**********"
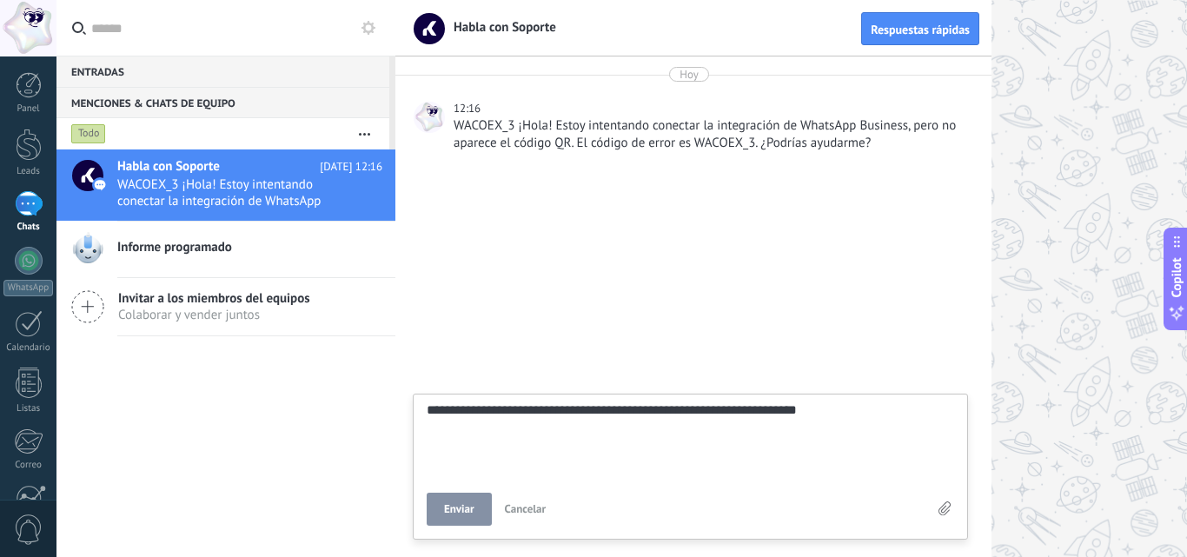
type textarea "**********"
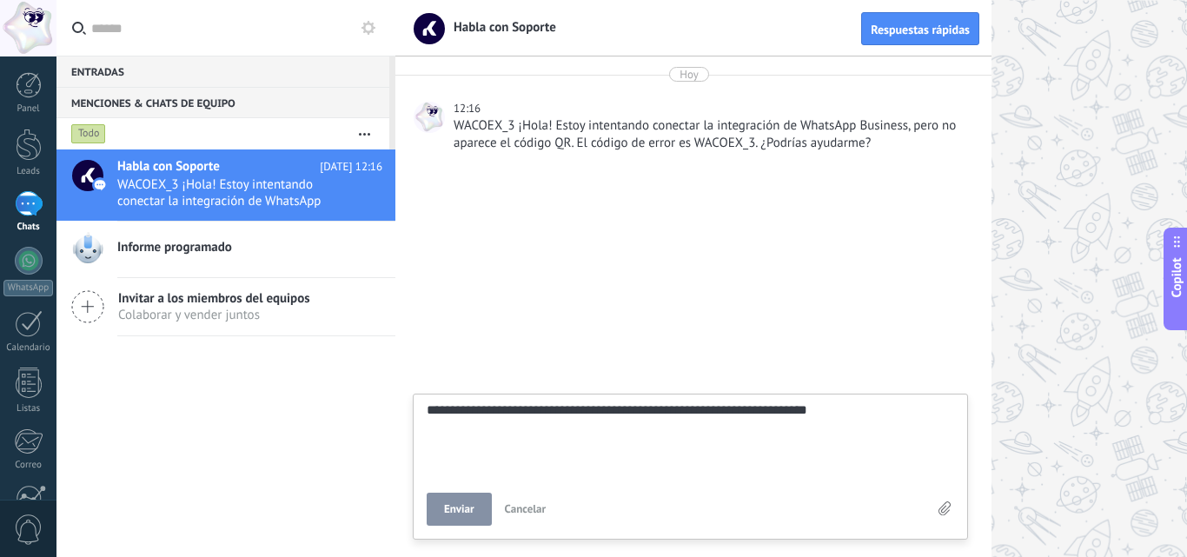
type textarea "**********"
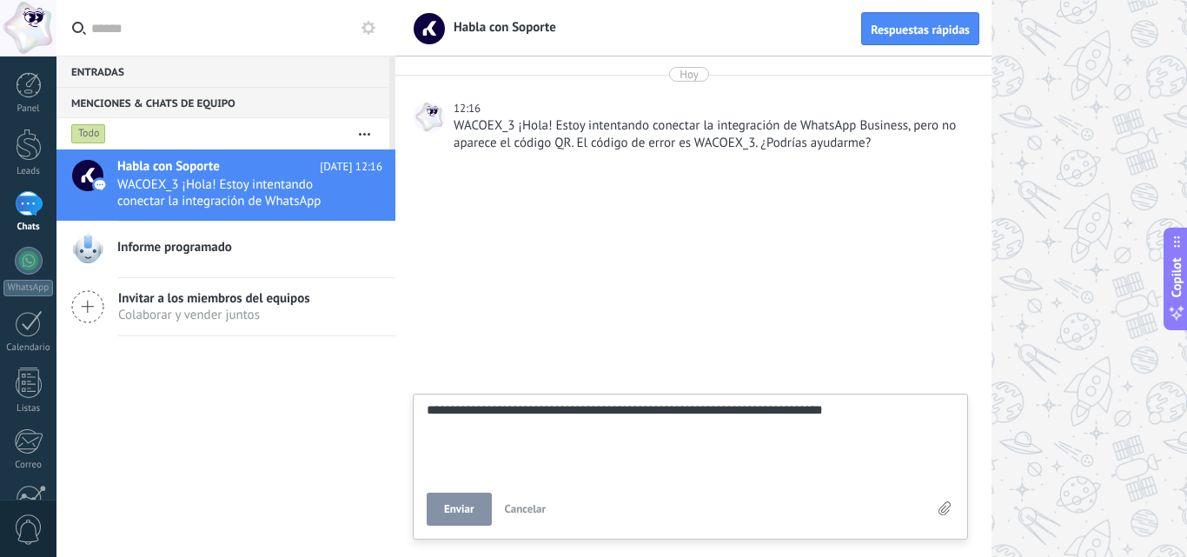
type textarea "**********"
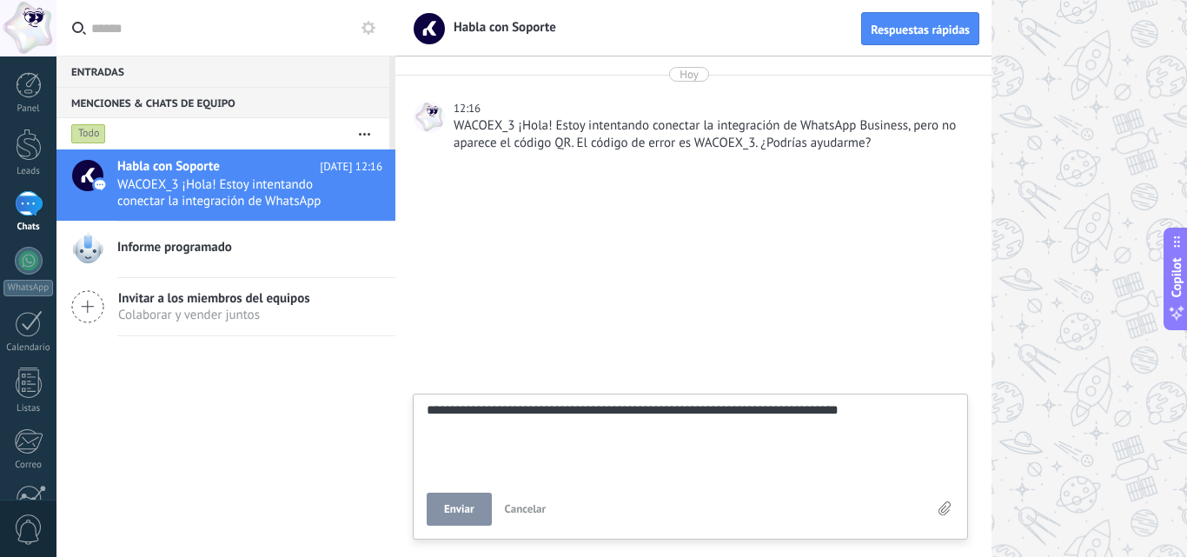
type textarea "**********"
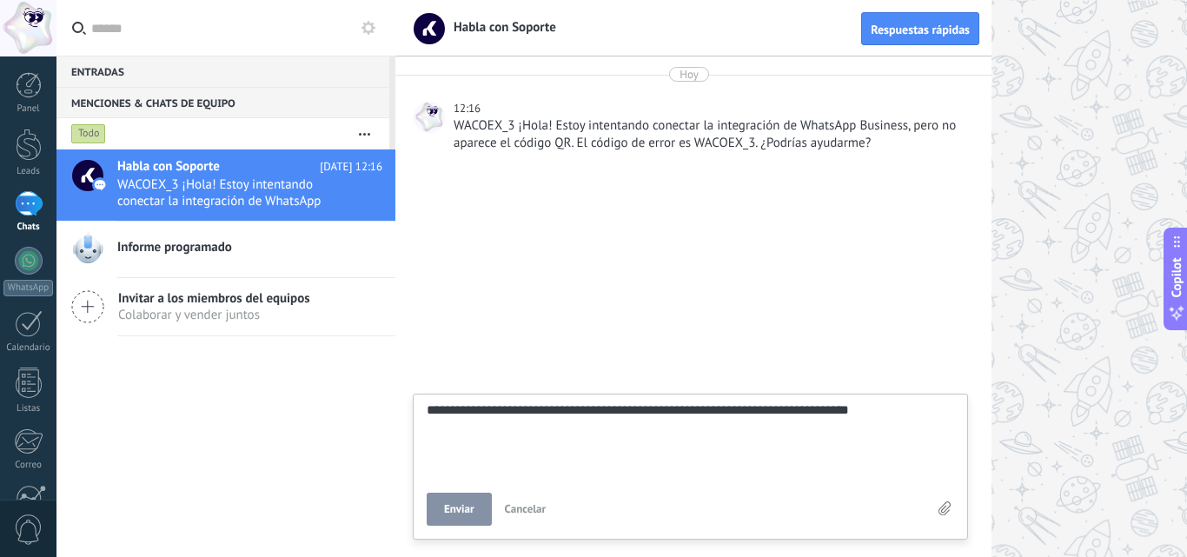
type textarea "**********"
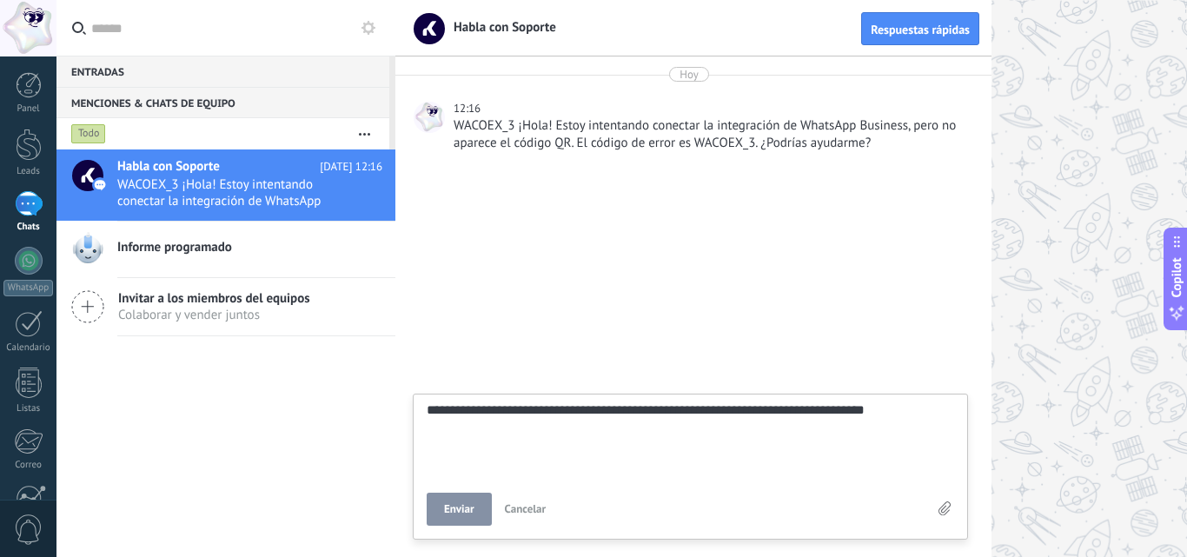
type textarea "**********"
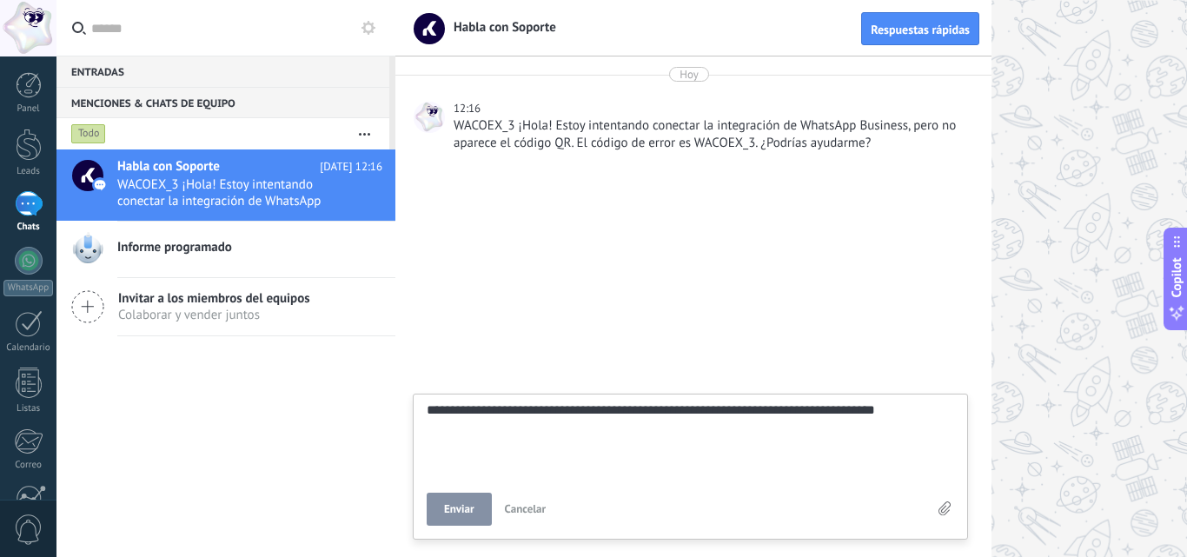
type textarea "**********"
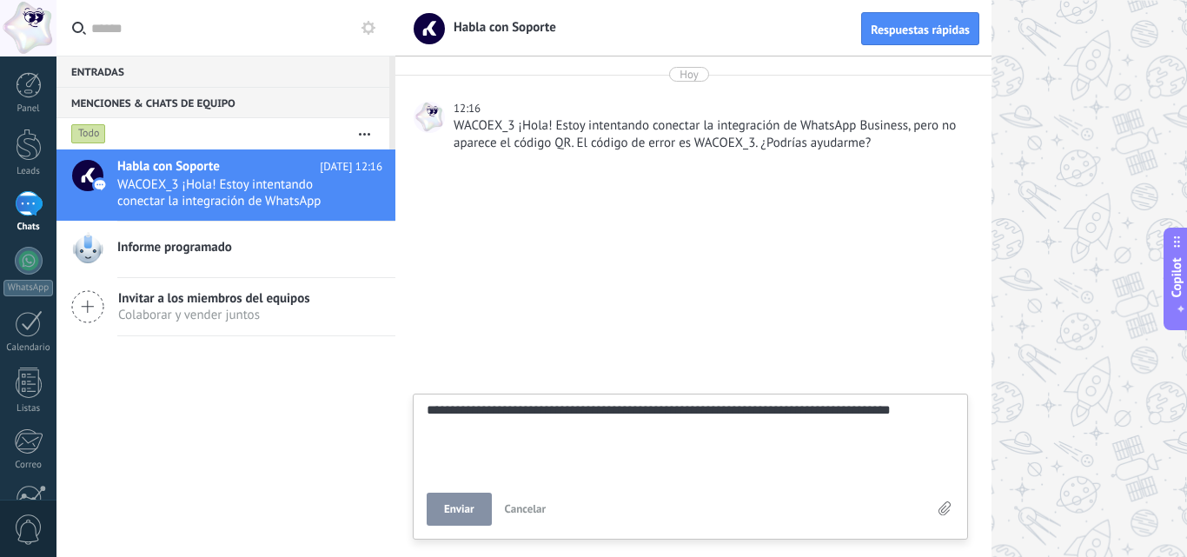
type textarea "**********"
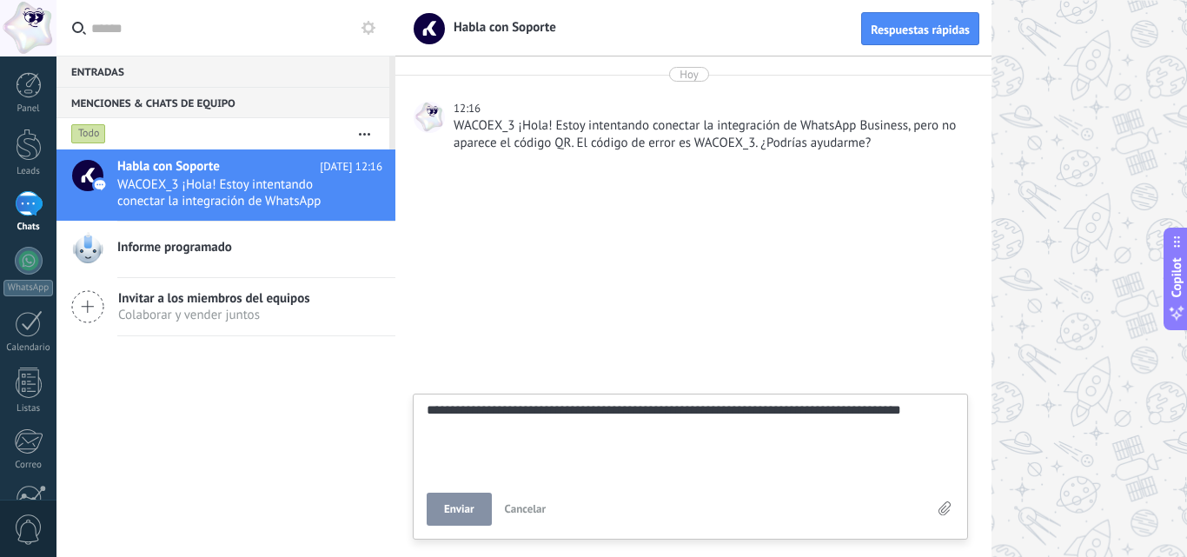
type textarea "**********"
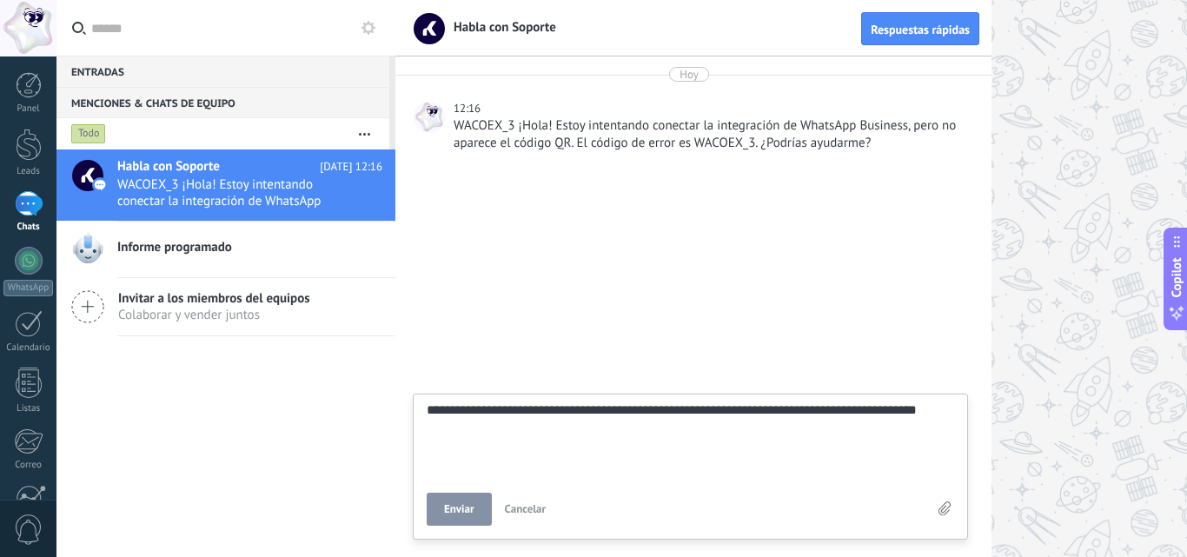
type textarea "**********"
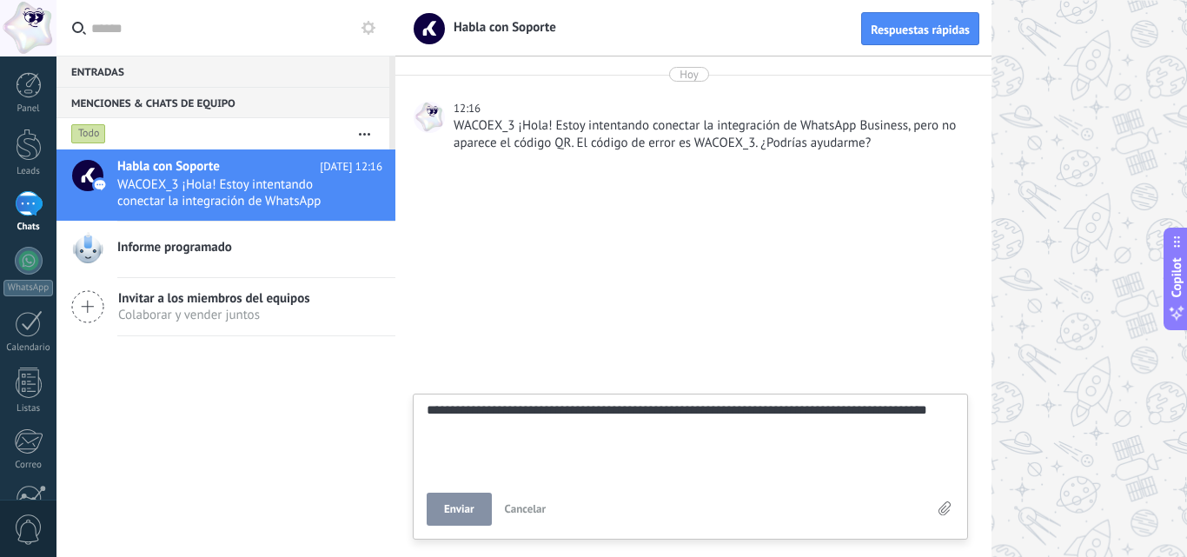
type textarea "**********"
click at [455, 500] on button "Enviar" at bounding box center [459, 509] width 65 height 33
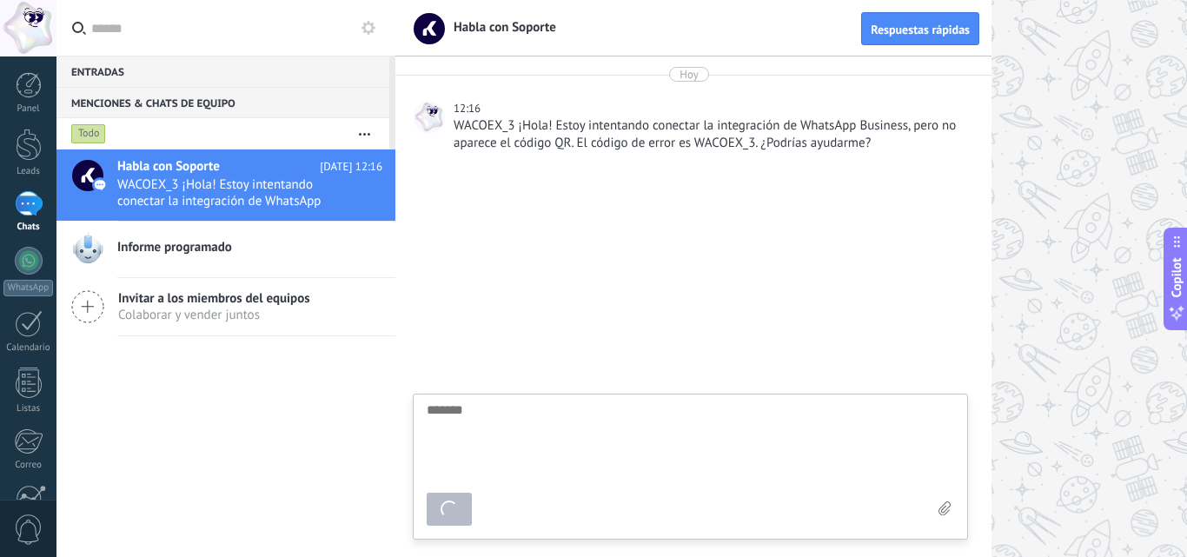
scroll to position [17, 0]
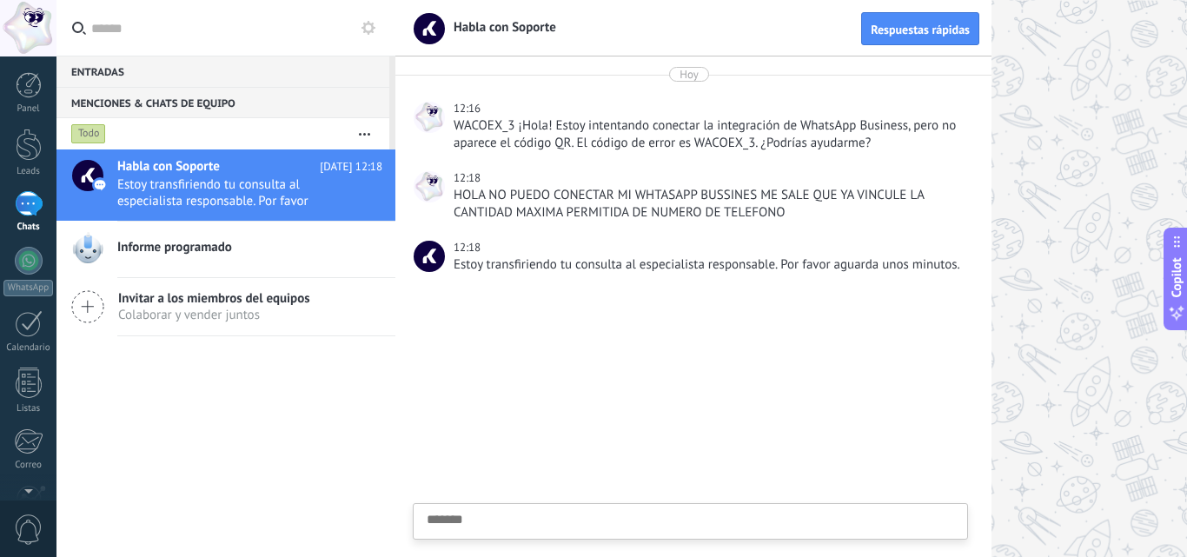
click at [283, 257] on div "Informe programado" at bounding box center [256, 249] width 278 height 38
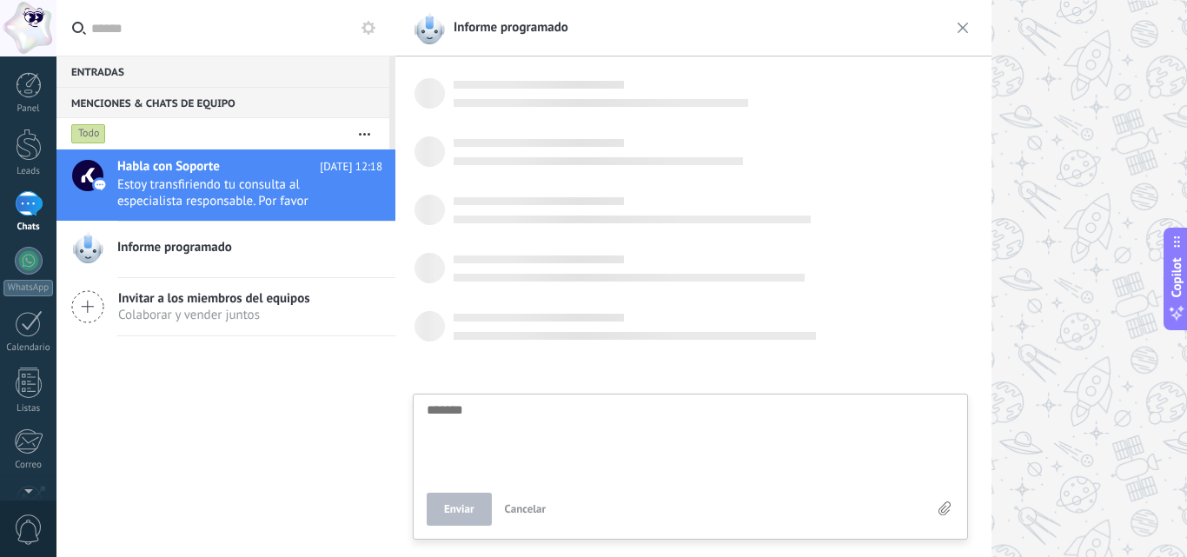
scroll to position [17, 0]
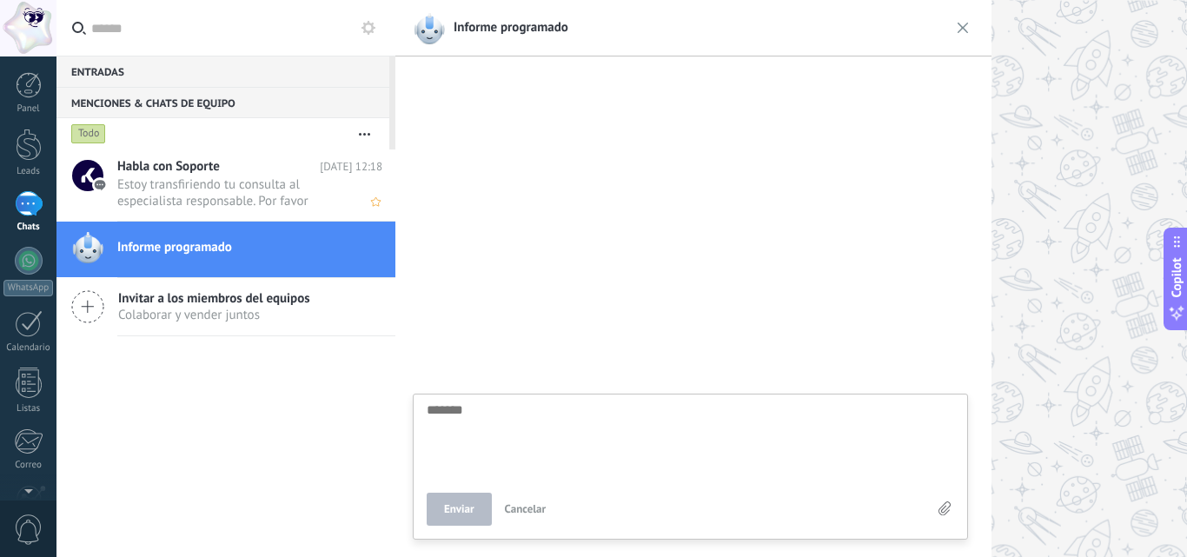
click at [247, 175] on h2 "Habla con Soporte" at bounding box center [218, 166] width 202 height 17
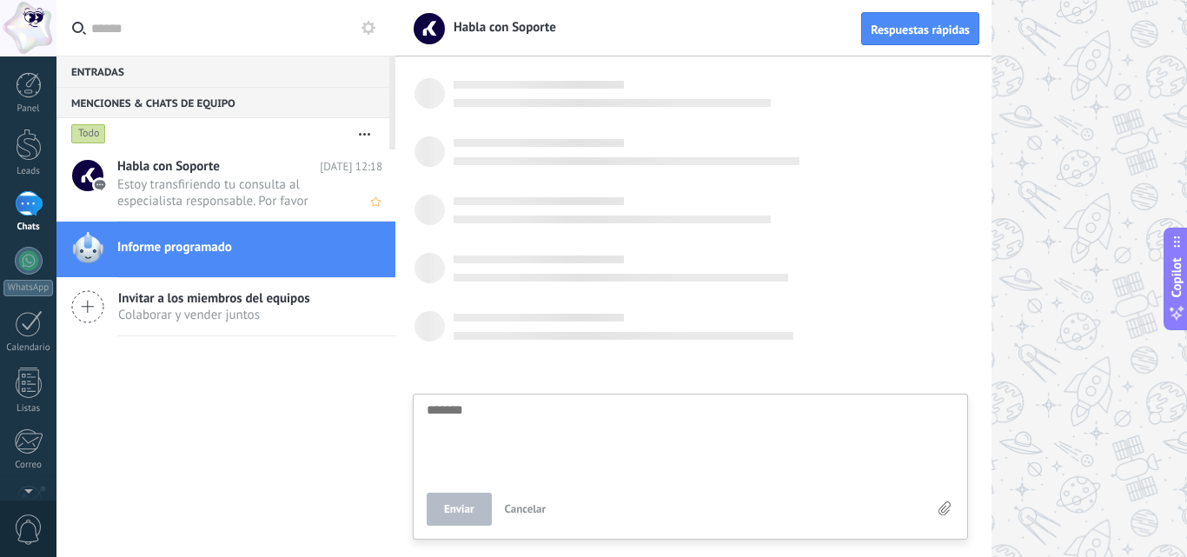
scroll to position [17, 0]
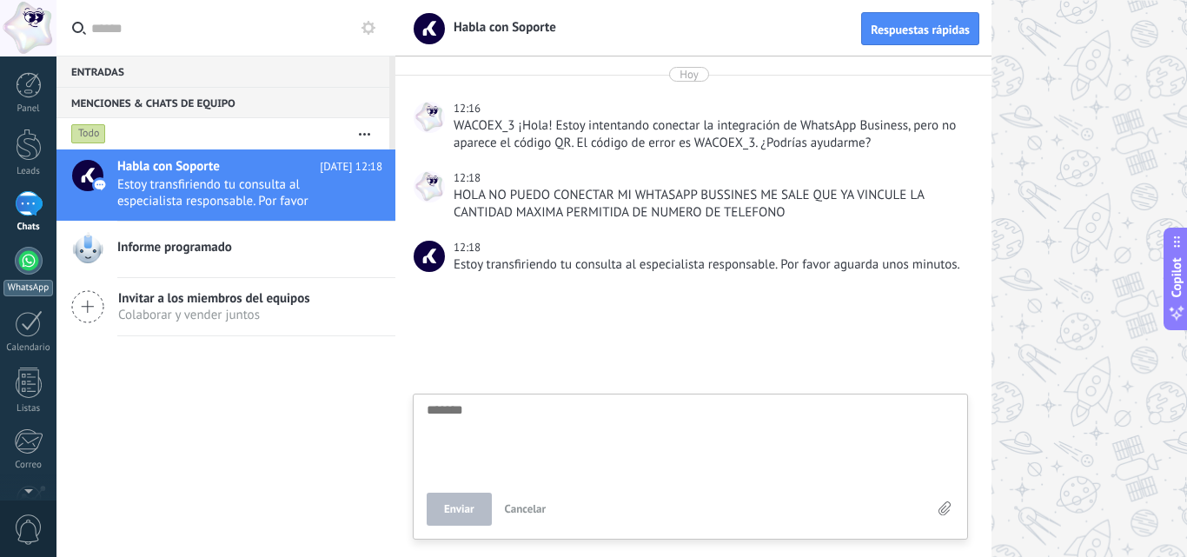
click at [26, 253] on div at bounding box center [29, 261] width 28 height 28
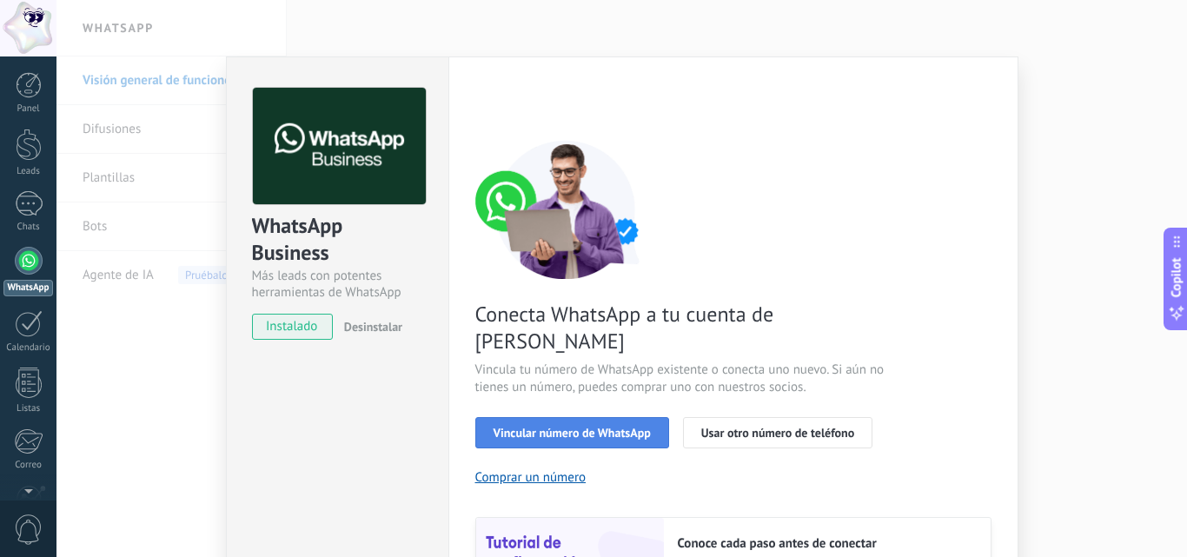
click at [570, 427] on span "Vincular número de WhatsApp" at bounding box center [572, 433] width 157 height 12
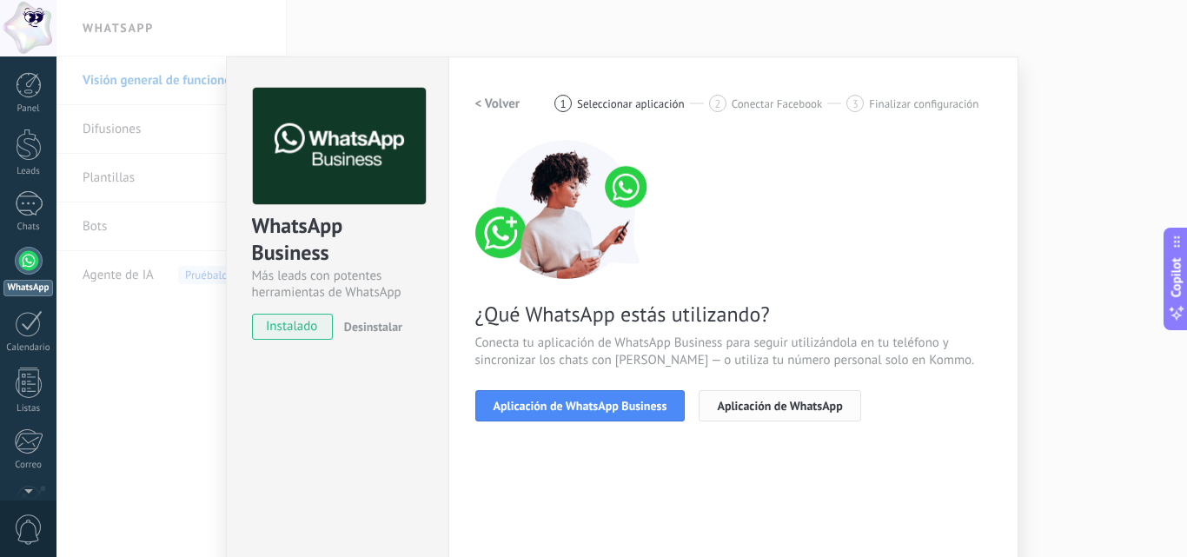
click at [814, 409] on span "Aplicación de WhatsApp" at bounding box center [779, 406] width 125 height 12
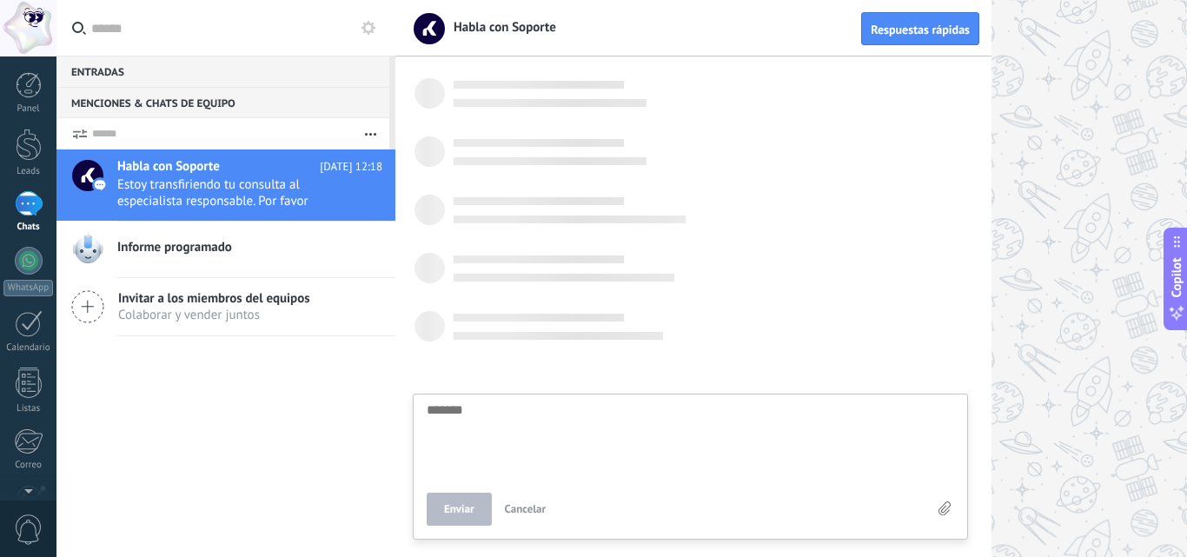
scroll to position [17, 0]
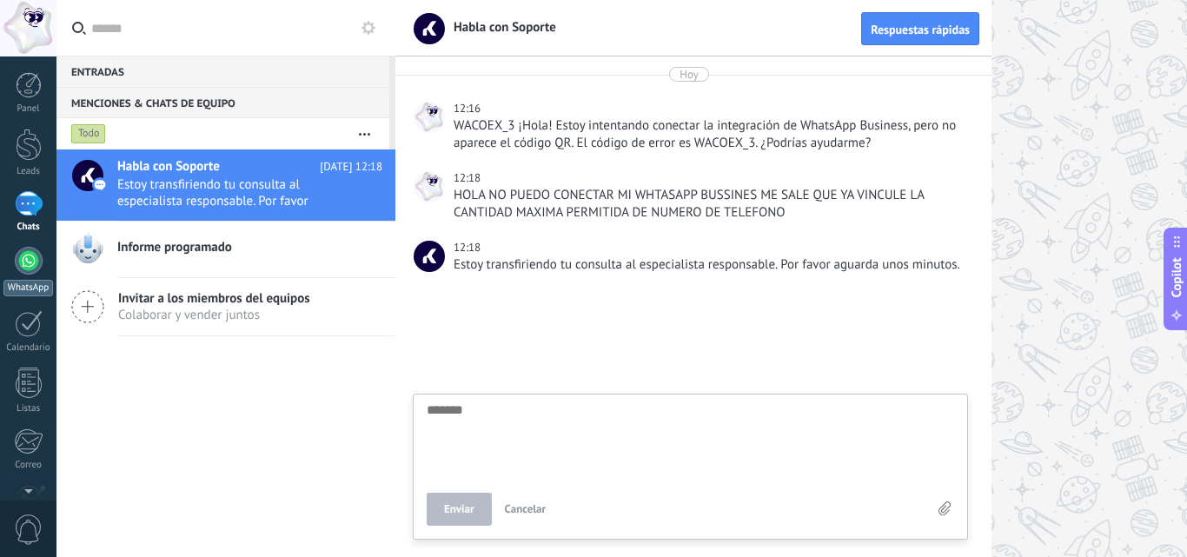
click at [32, 265] on div at bounding box center [29, 261] width 28 height 28
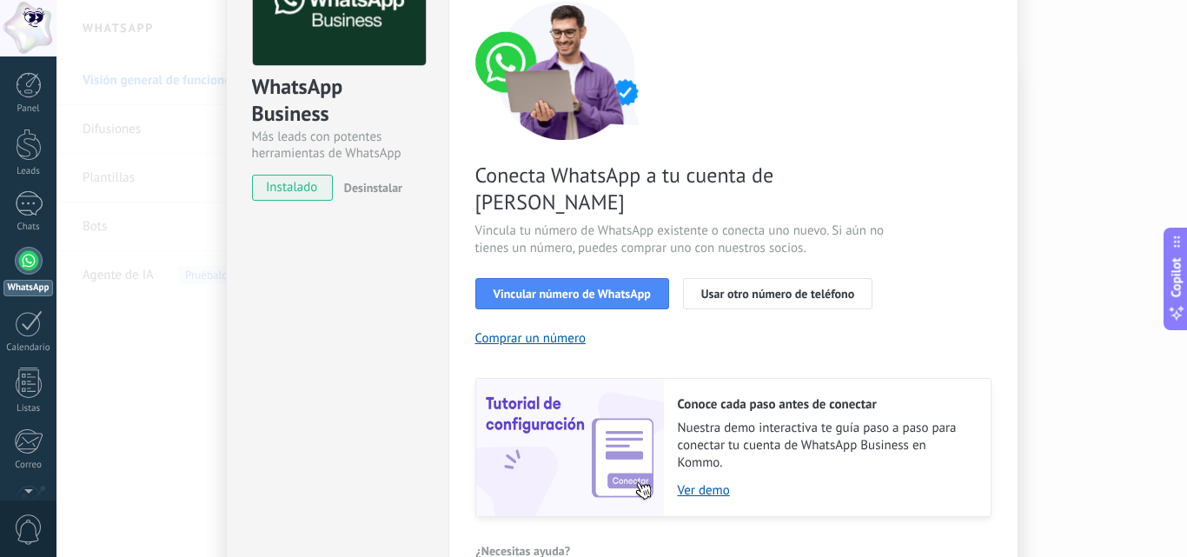
scroll to position [215, 0]
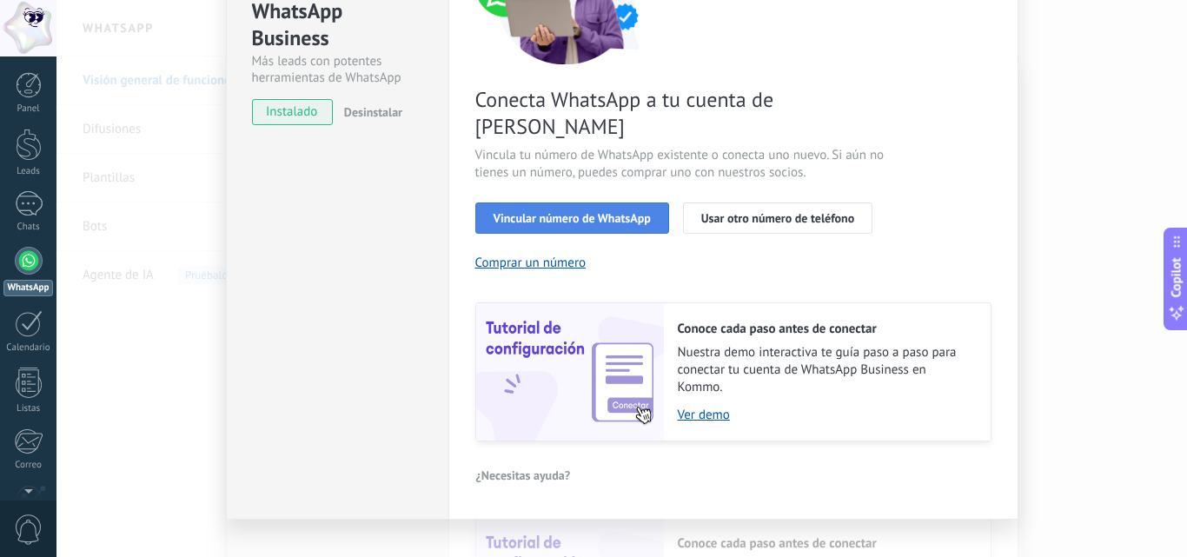
click at [501, 212] on span "Vincular número de WhatsApp" at bounding box center [572, 218] width 157 height 12
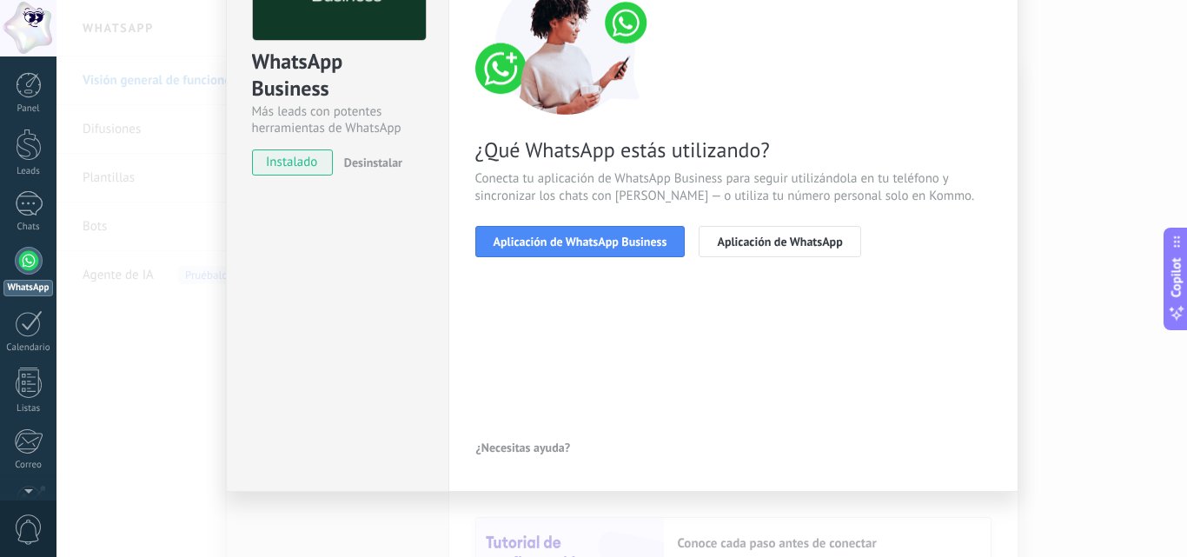
scroll to position [164, 0]
click at [494, 248] on span "Aplicación de WhatsApp Business" at bounding box center [581, 241] width 174 height 12
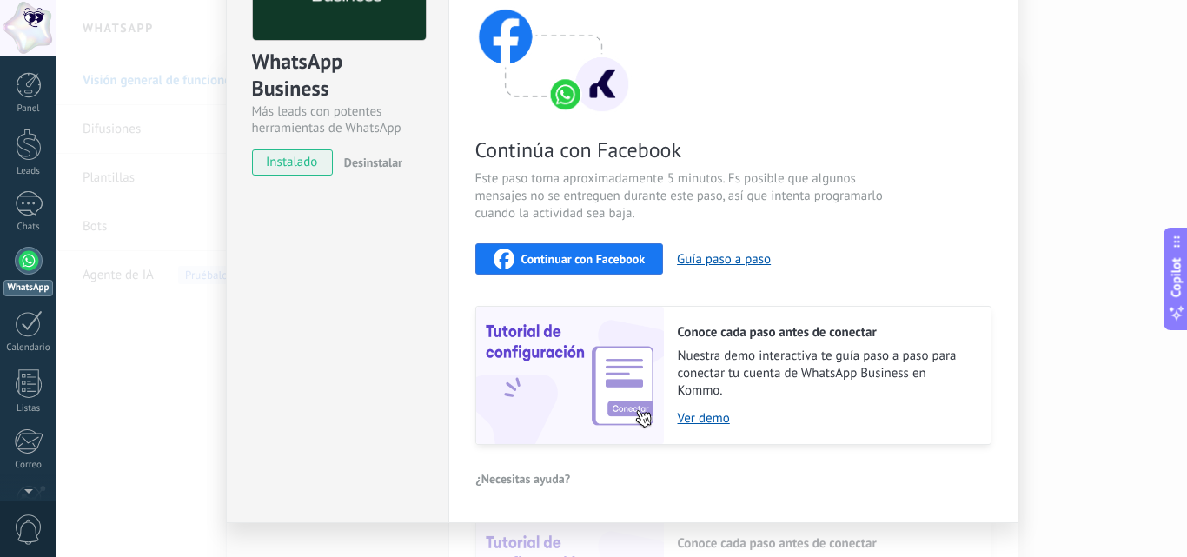
drag, startPoint x: 536, startPoint y: 273, endPoint x: 523, endPoint y: 316, distance: 45.4
click at [522, 324] on div "Continúa con Facebook Este paso toma aproximadamente 5 minutos. Es posible que …" at bounding box center [733, 210] width 516 height 469
click at [521, 262] on span "Continuar con Facebook" at bounding box center [583, 259] width 124 height 12
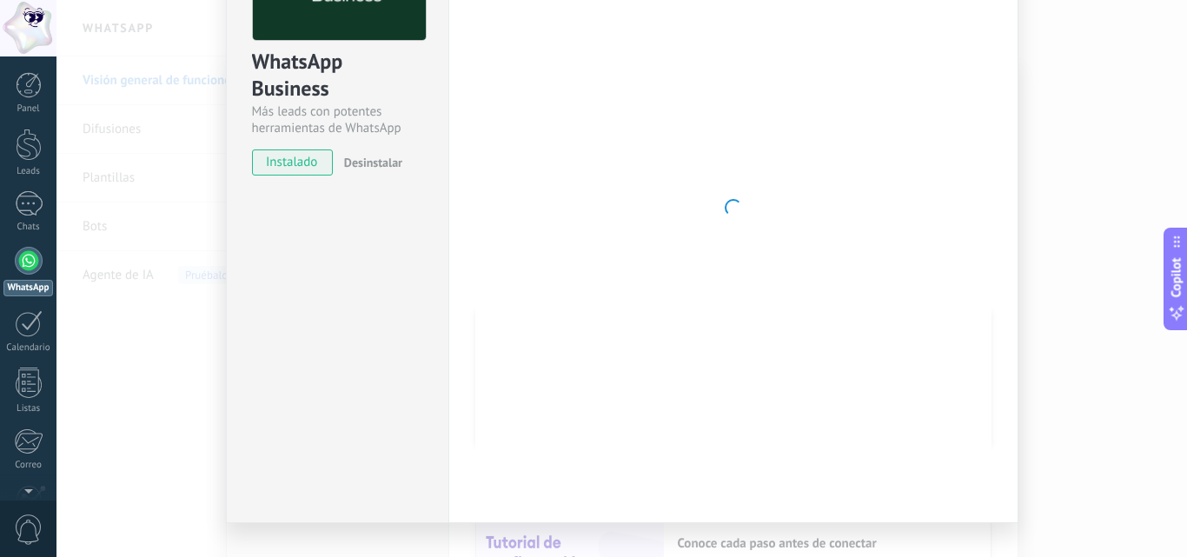
click at [26, 189] on div "Panel Leads 1 Chats WhatsApp Clientes" at bounding box center [28, 369] width 56 height 594
click at [33, 199] on div "1" at bounding box center [29, 203] width 28 height 25
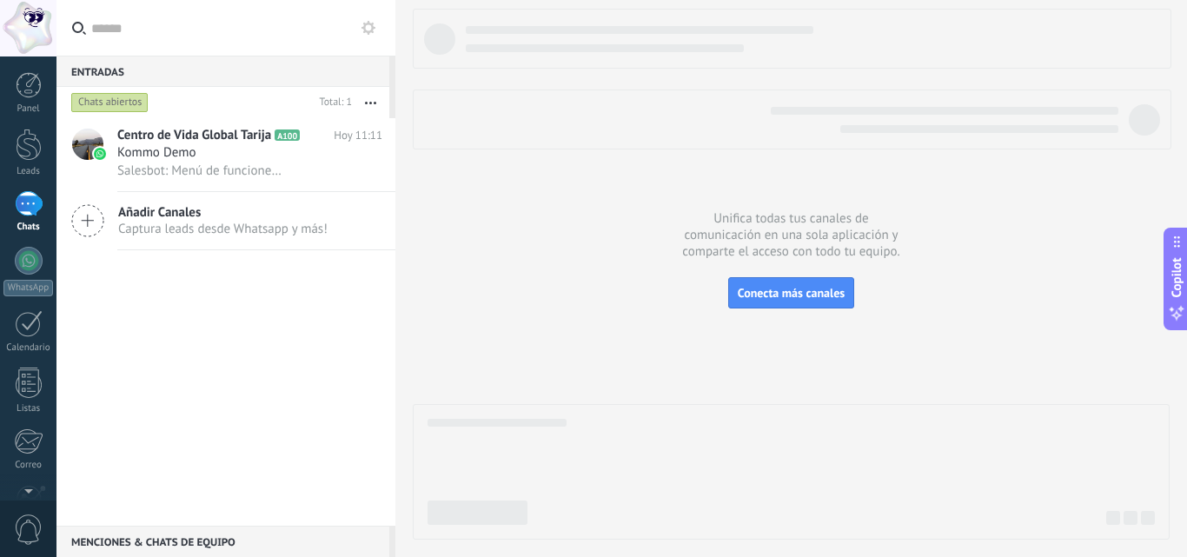
click at [23, 216] on div "1" at bounding box center [29, 203] width 28 height 25
click at [205, 171] on span "Salesbot: Menú de funciones de WhatsApp ¡Desbloquea la mensajería mejorada en W…" at bounding box center [201, 170] width 169 height 17
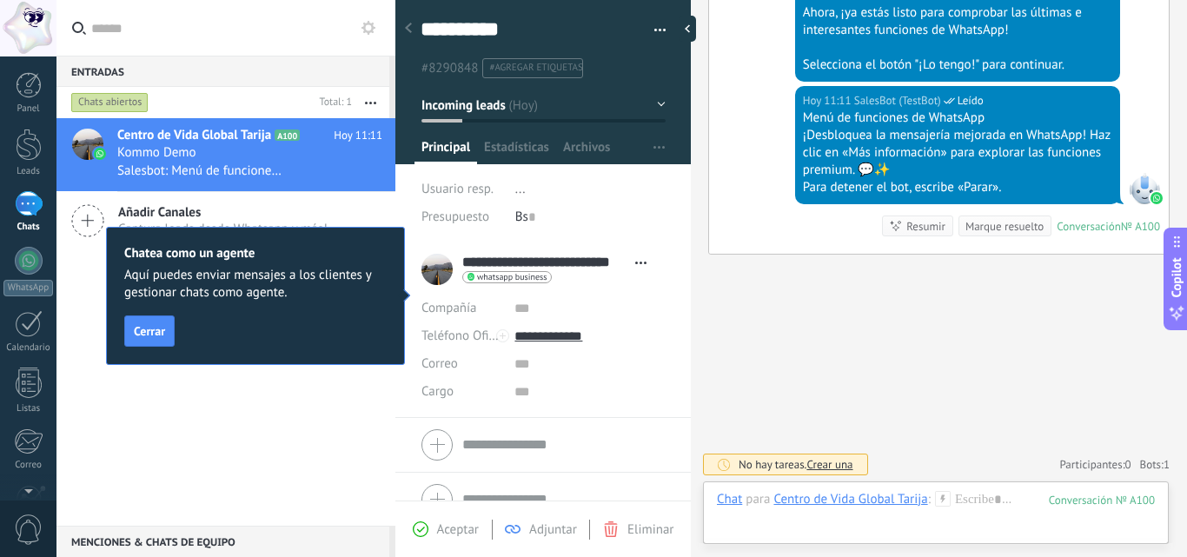
scroll to position [836, 0]
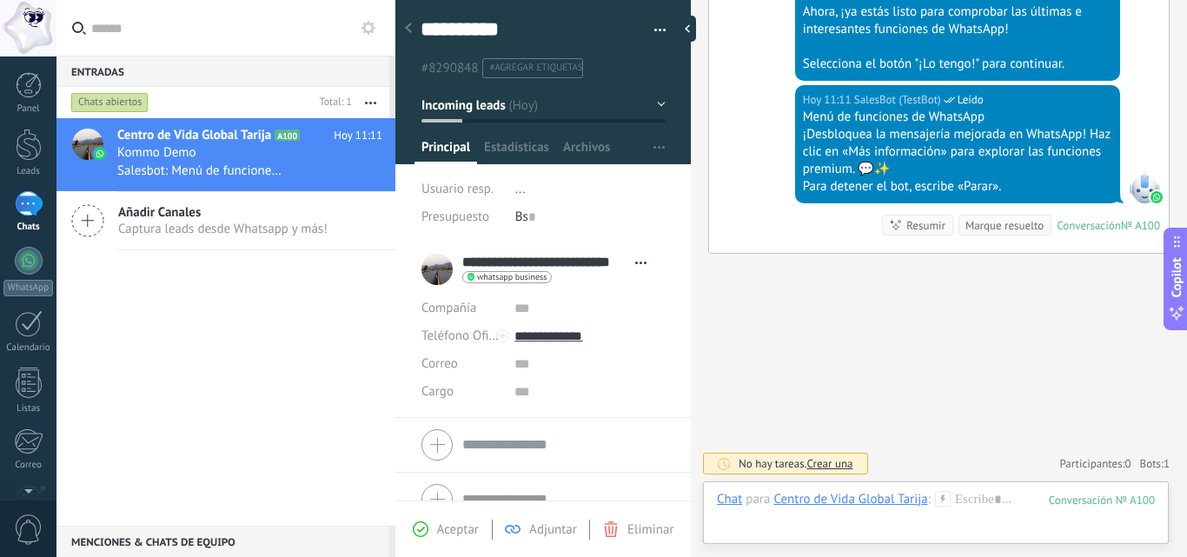
click at [813, 506] on div "Centro de Vida Global Tarija" at bounding box center [850, 499] width 154 height 16
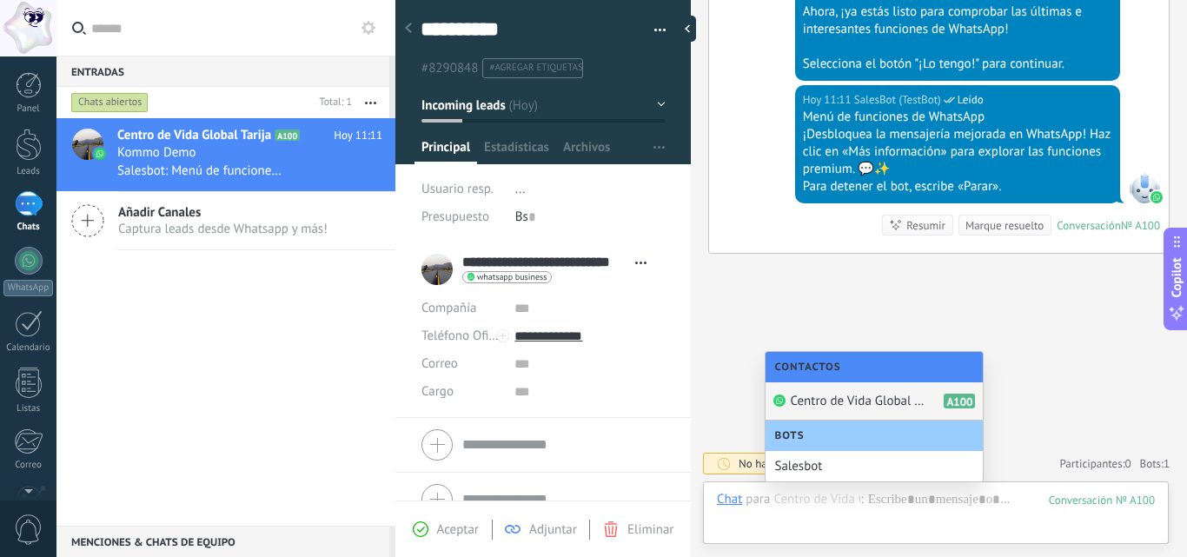
click at [184, 332] on div "Centro de Vida Global Tarija A100 Hoy 11:11 Kommo Demo Salesbot: Menú de funcio…" at bounding box center [225, 322] width 339 height 408
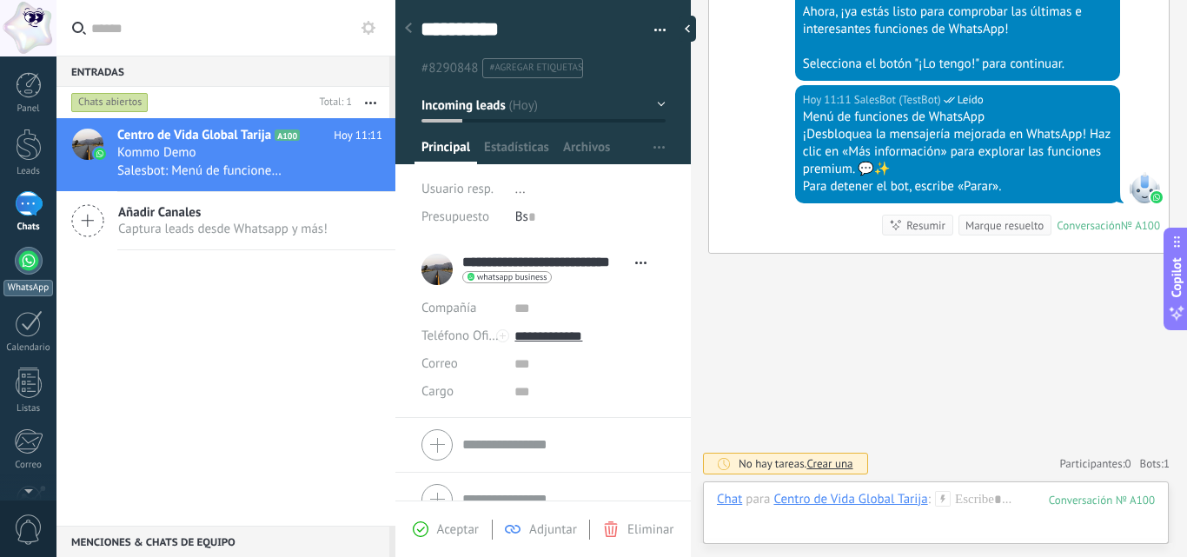
click at [12, 259] on link "WhatsApp" at bounding box center [28, 272] width 56 height 50
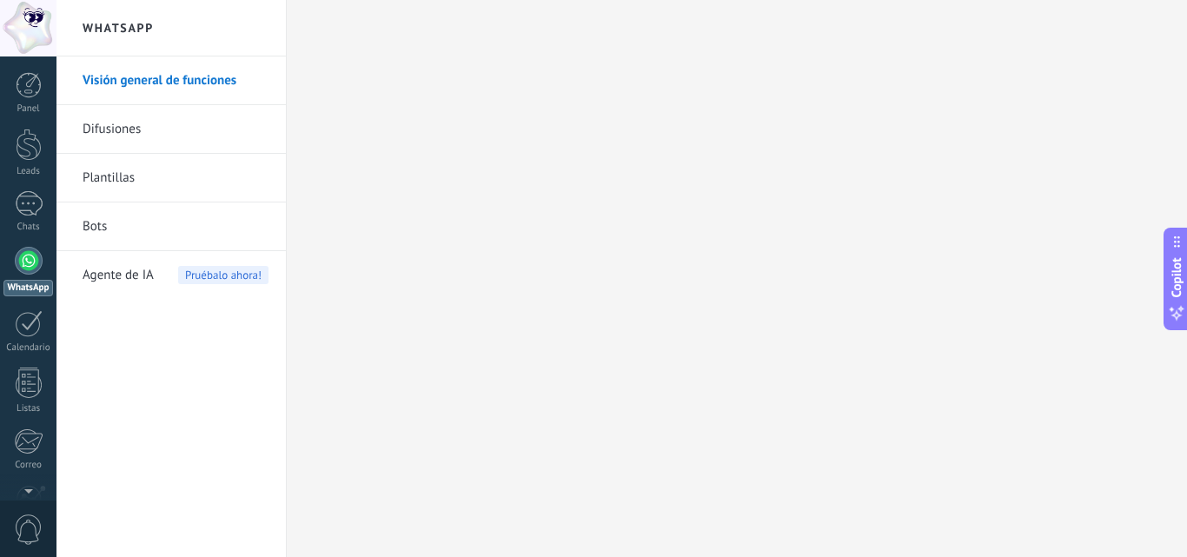
click at [180, 235] on link "Bots" at bounding box center [176, 226] width 186 height 49
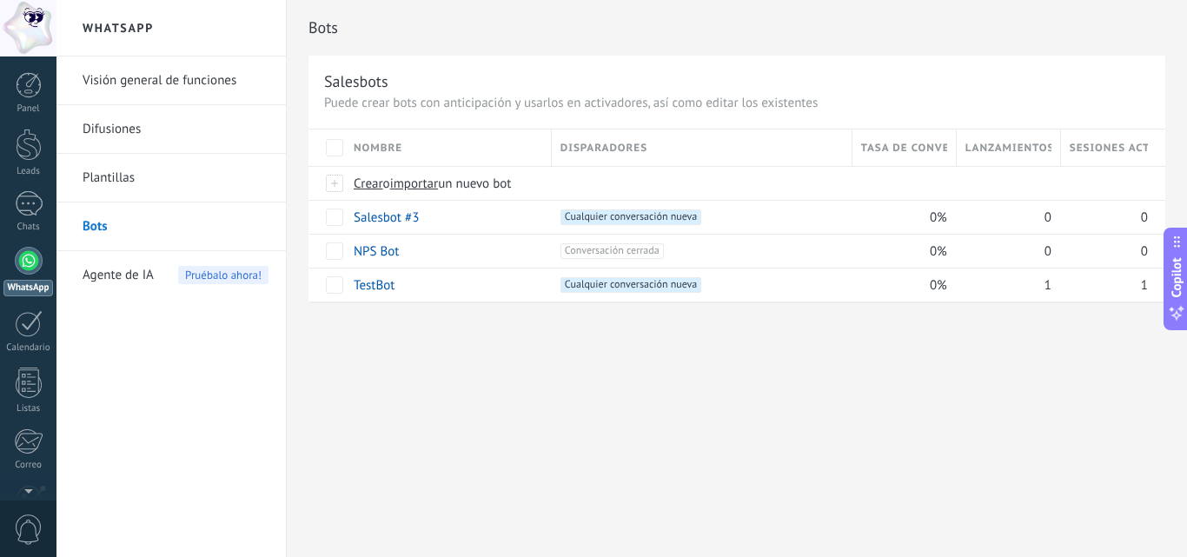
click at [576, 156] on span "Disparadores" at bounding box center [603, 148] width 87 height 17
click at [576, 147] on span "Disparadores" at bounding box center [603, 148] width 87 height 17
click at [437, 219] on span at bounding box center [431, 217] width 17 height 17
click at [694, 216] on span "Cualquier conversación nueva +0" at bounding box center [630, 217] width 141 height 16
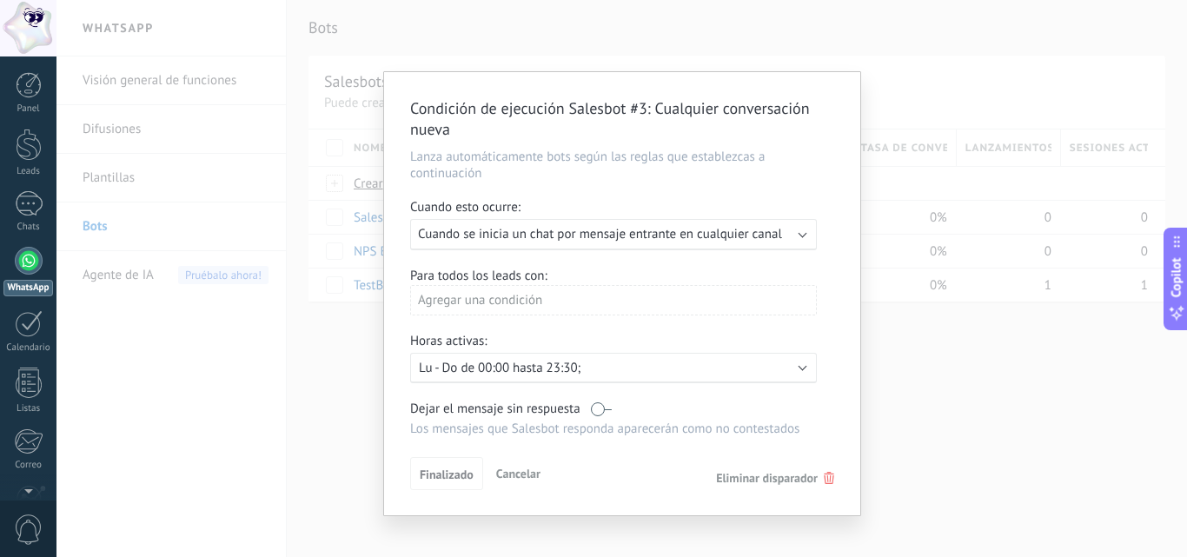
click at [926, 390] on div "Condición de ejecución Salesbot #3 : Cualquier conversación nueva Lanza automát…" at bounding box center [621, 278] width 1130 height 557
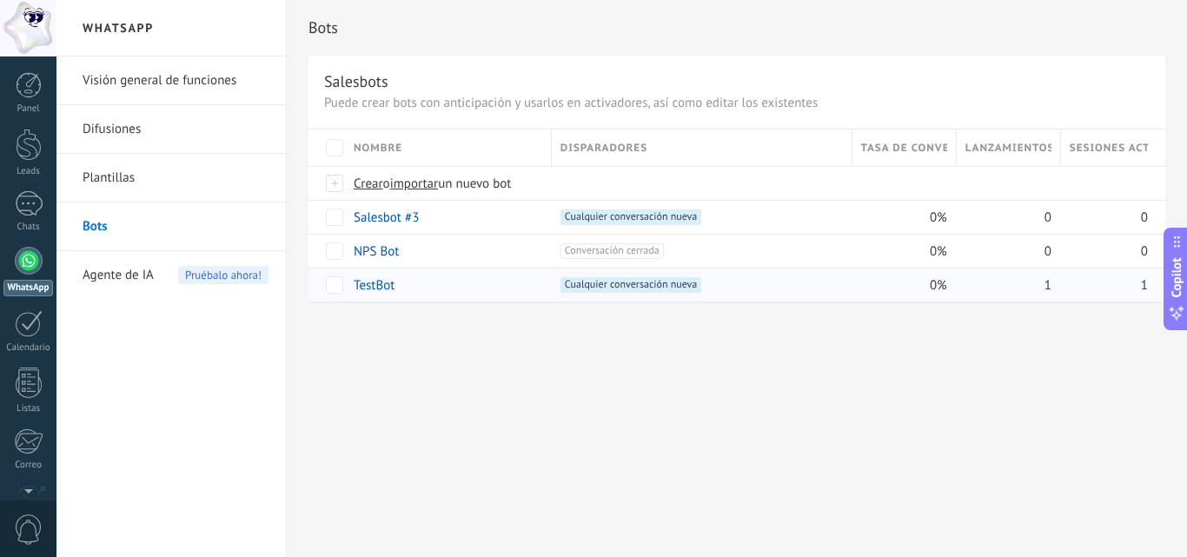
click at [600, 284] on span "Cualquier conversación nueva +0" at bounding box center [630, 285] width 141 height 16
click at [584, 143] on span "Disparadores" at bounding box center [603, 148] width 87 height 17
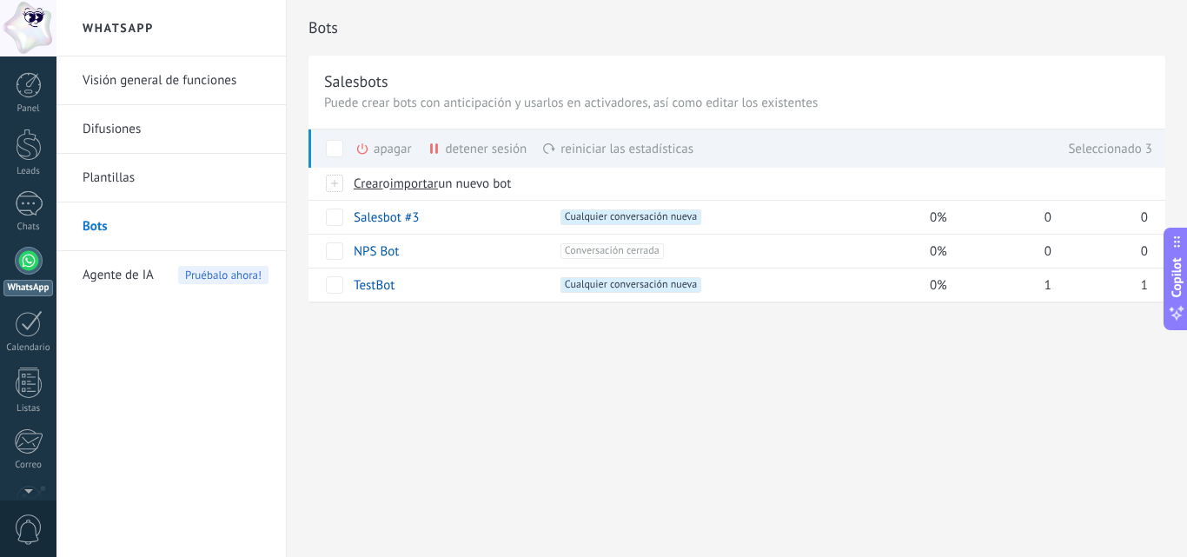
click at [333, 143] on span at bounding box center [334, 148] width 17 height 17
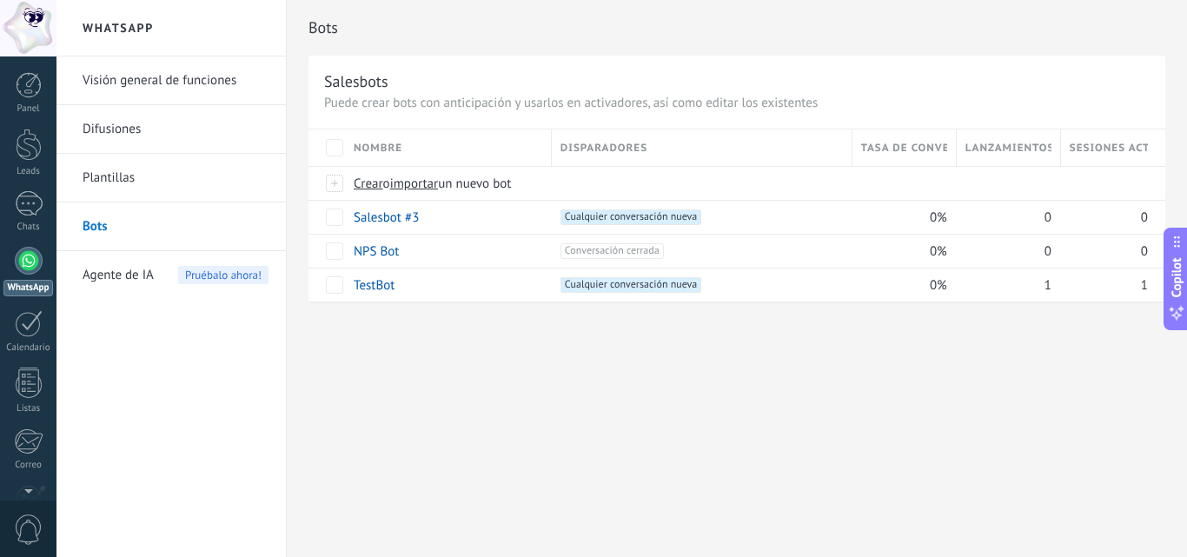
click at [572, 141] on span "Disparadores" at bounding box center [603, 148] width 87 height 17
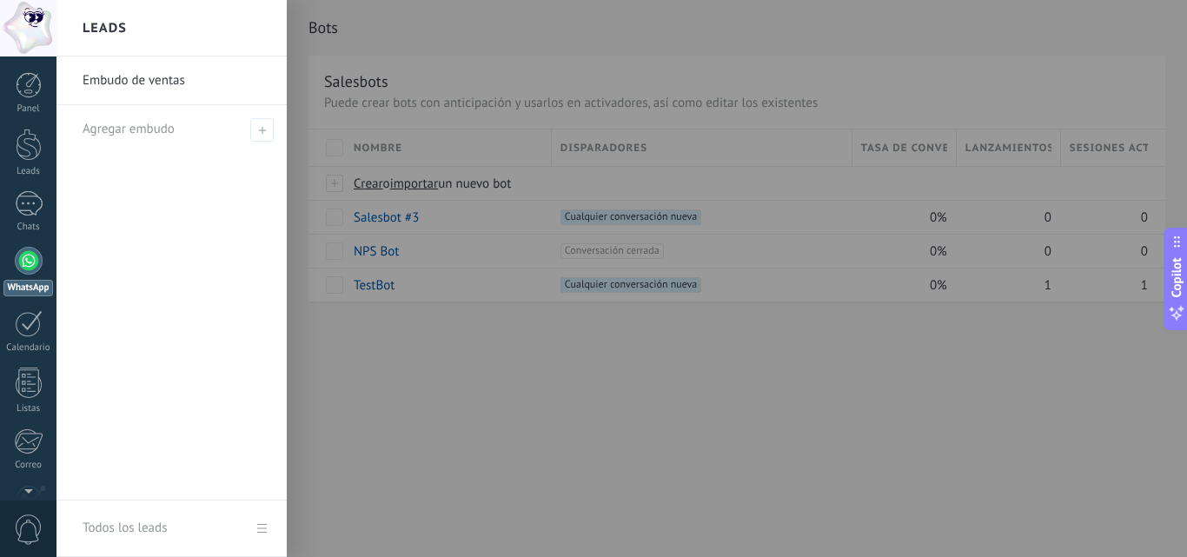
drag, startPoint x: 415, startPoint y: 189, endPoint x: 379, endPoint y: 364, distance: 179.3
click at [379, 364] on body ".abecls-1,.abecls-2{fill-rule:evenodd}.abecls-2{fill:#fff} .abhcls-1{fill:none}…" at bounding box center [593, 278] width 1187 height 557
click at [492, 348] on div at bounding box center [649, 278] width 1187 height 557
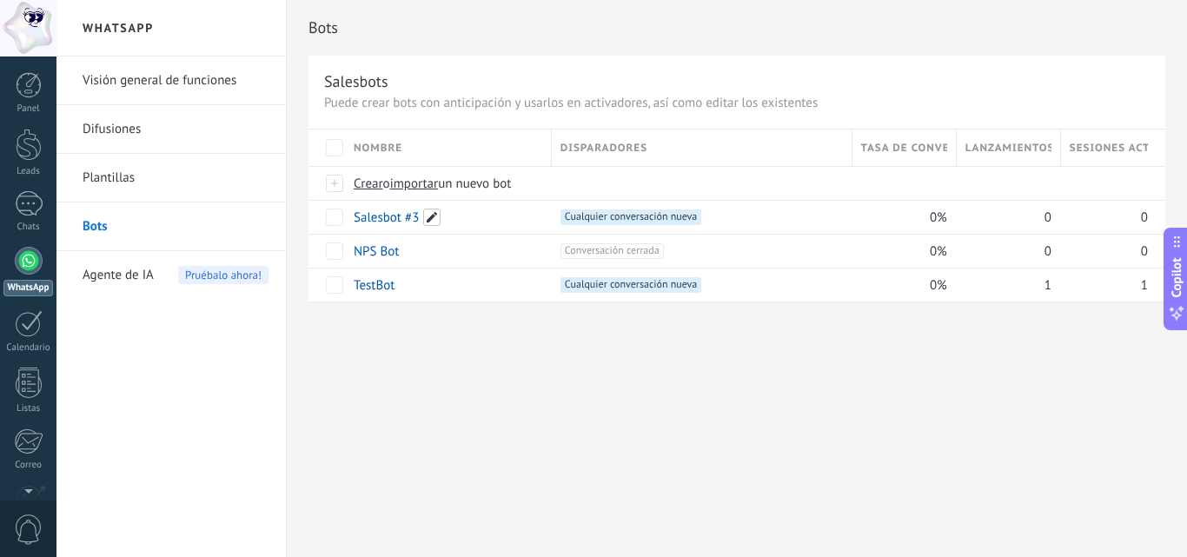
click at [424, 216] on span at bounding box center [431, 217] width 17 height 17
click at [464, 257] on span "Cancelar" at bounding box center [467, 257] width 44 height 16
click at [590, 214] on span "Cualquier conversación nueva +0" at bounding box center [630, 217] width 141 height 16
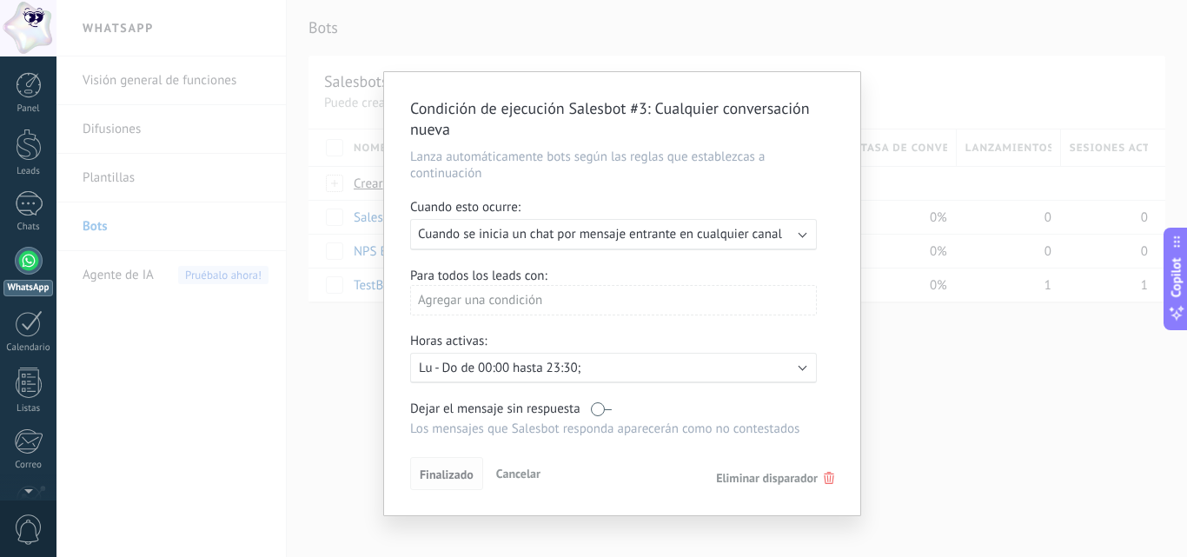
click at [449, 474] on span "Finalizado" at bounding box center [447, 474] width 54 height 12
click at [606, 410] on label at bounding box center [601, 409] width 21 height 17
click at [596, 394] on div "Condición de ejecución Salesbot #3 : Cualquier conversación nueva Lanza automát…" at bounding box center [622, 293] width 476 height 443
click at [602, 413] on label at bounding box center [601, 409] width 21 height 17
click at [441, 474] on span "Finalizado" at bounding box center [447, 474] width 54 height 12
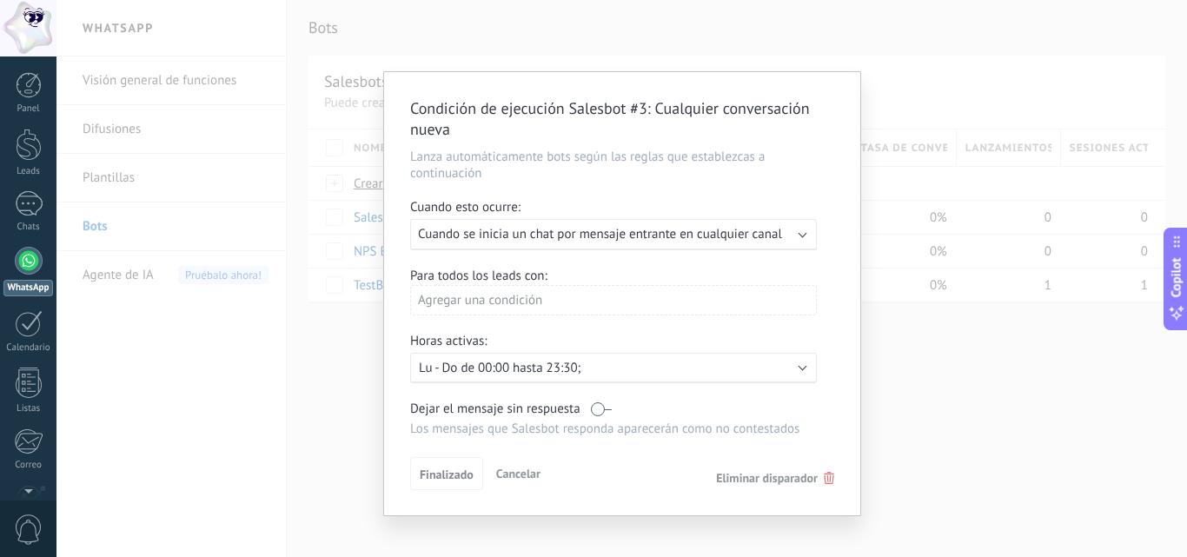
click at [1006, 410] on div "Condición de ejecución Salesbot #3 : Cualquier conversación nueva Lanza automát…" at bounding box center [621, 278] width 1130 height 557
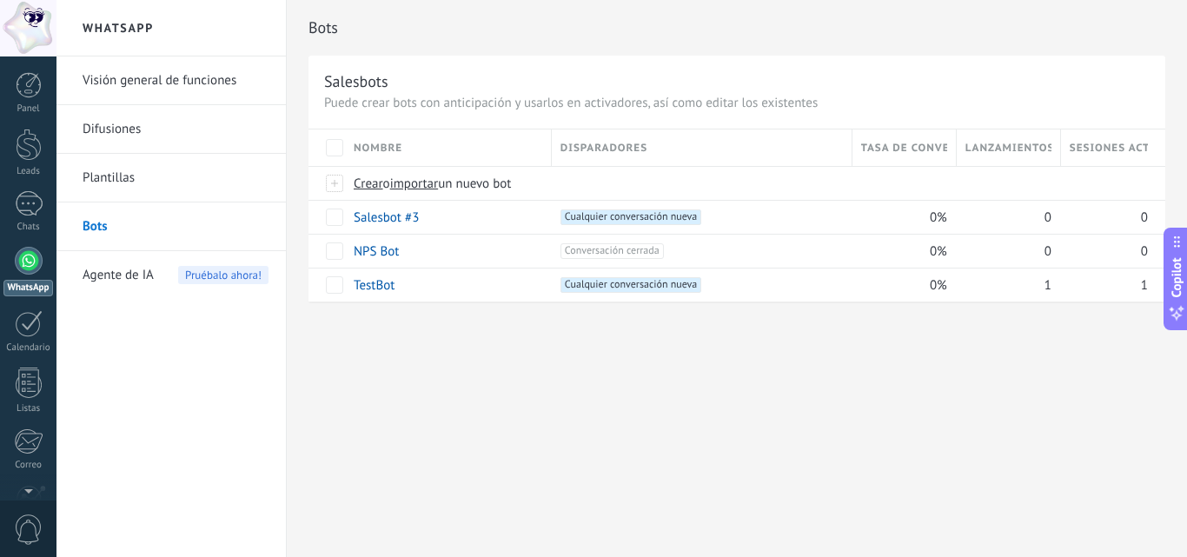
click at [557, 120] on div "Salesbots Puede crear bots con anticipación y usarlos en activadores, así como …" at bounding box center [736, 179] width 857 height 246
click at [572, 149] on span "Disparadores" at bounding box center [603, 148] width 87 height 17
click at [169, 354] on div "Visión general de funciones Difusiones Plantillas Bots Agente de IA Pruébalo ah…" at bounding box center [170, 306] width 229 height 501
click at [191, 222] on link "Bots" at bounding box center [176, 226] width 186 height 49
click at [369, 182] on span "Crear" at bounding box center [369, 184] width 30 height 17
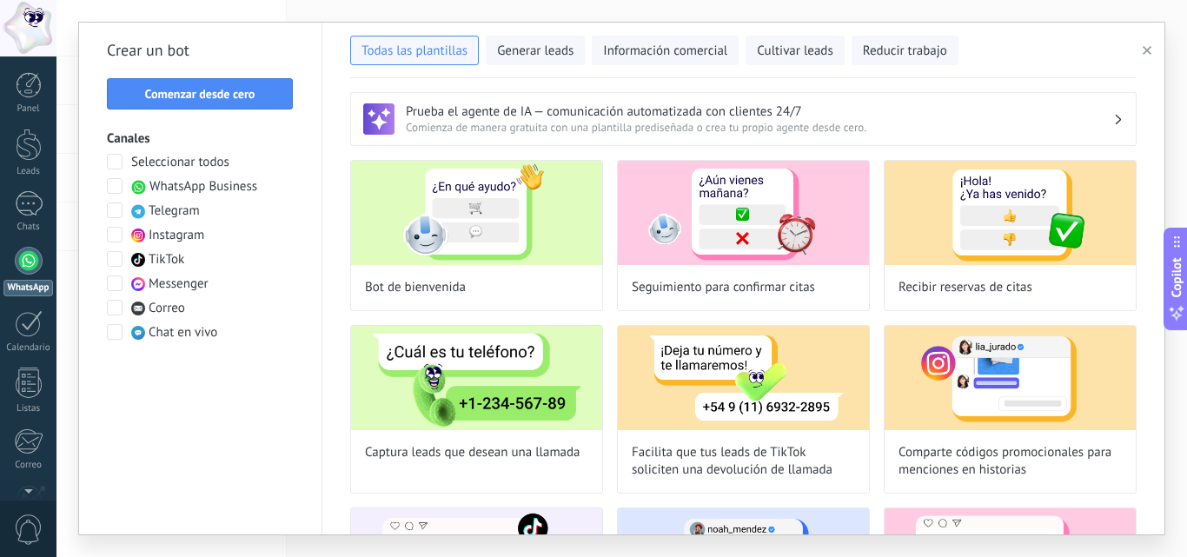
click at [116, 191] on span at bounding box center [115, 186] width 16 height 16
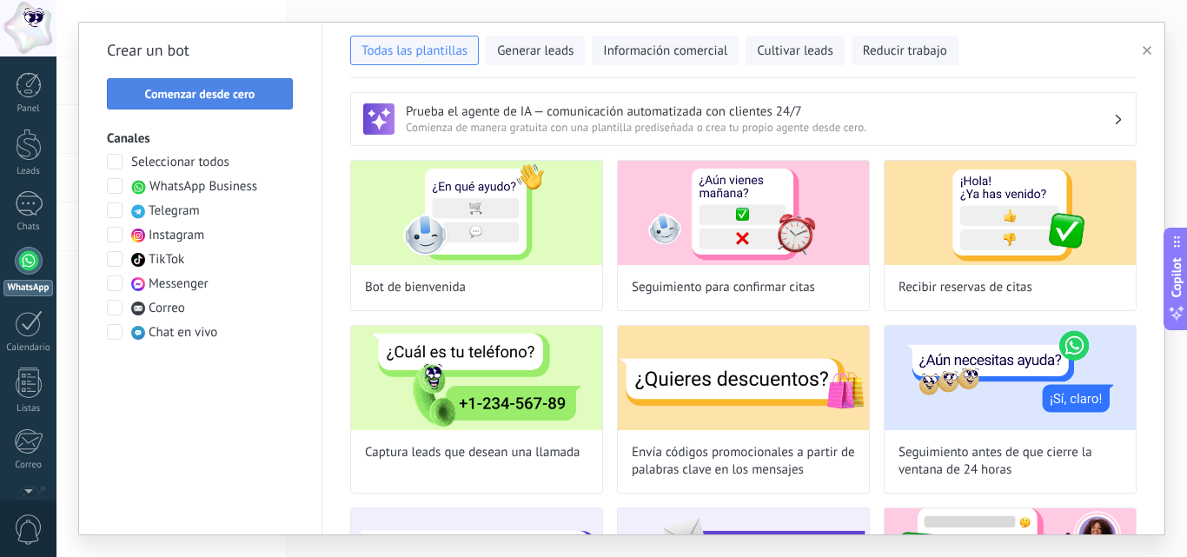
click at [129, 96] on span "Comenzar desde cero" at bounding box center [199, 94] width 167 height 12
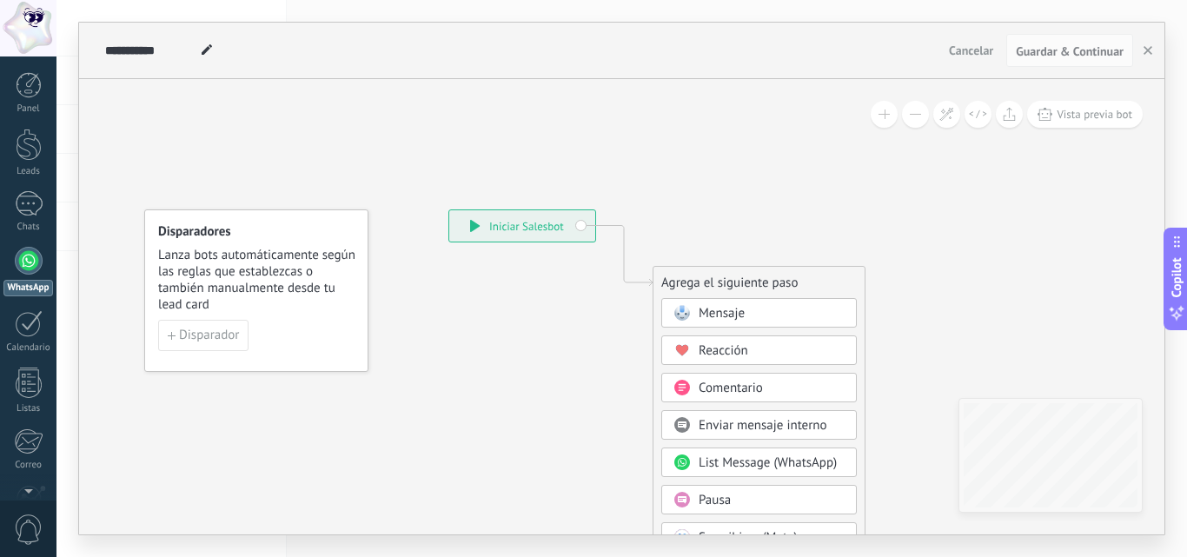
click at [700, 309] on span "Mensaje" at bounding box center [722, 313] width 46 height 17
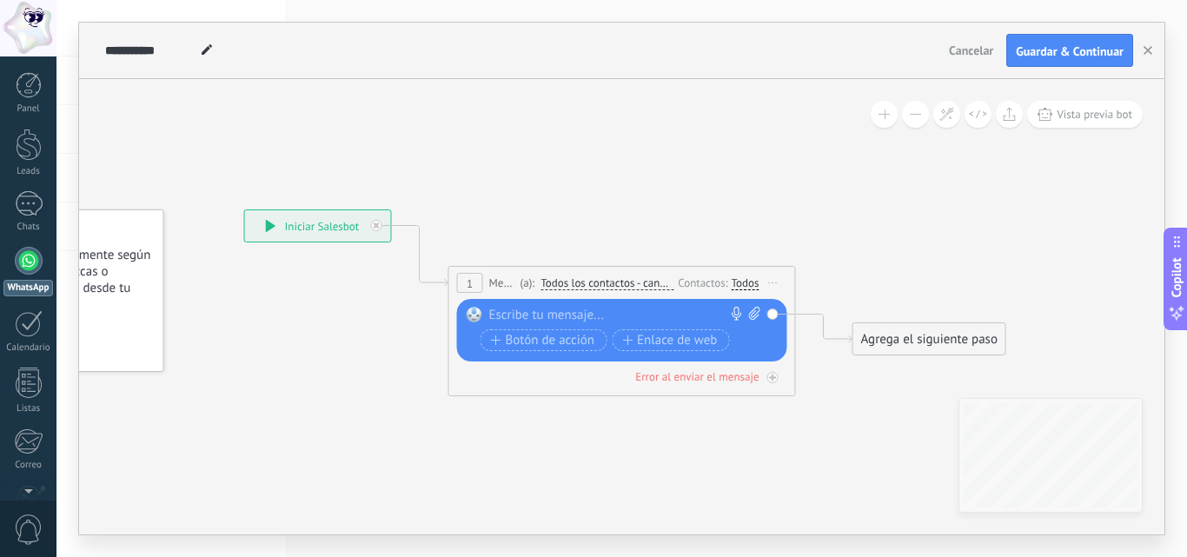
click at [657, 310] on div at bounding box center [618, 315] width 258 height 17
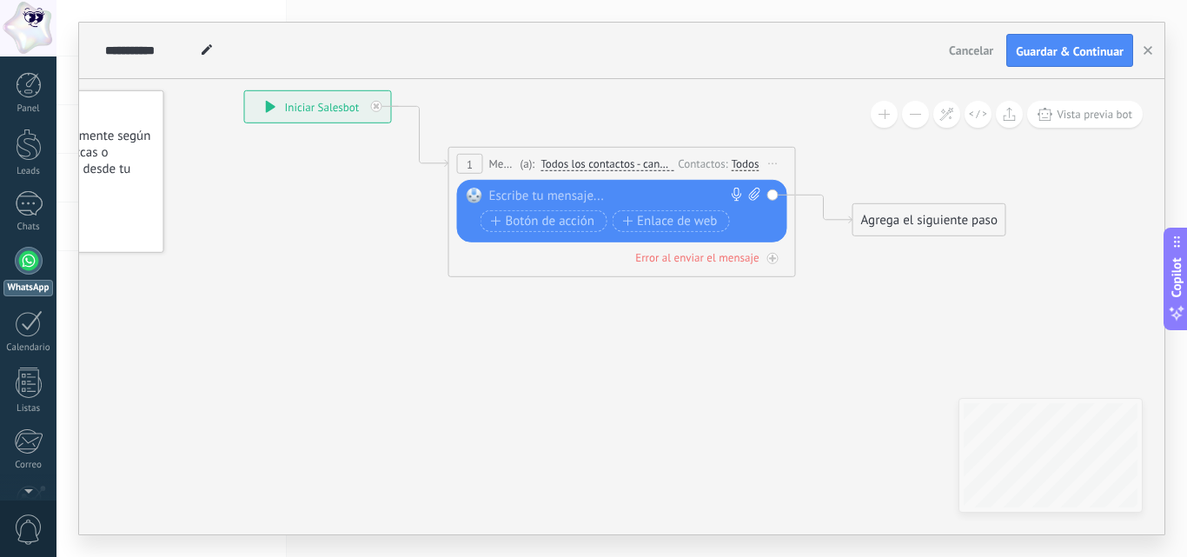
click at [545, 190] on div at bounding box center [618, 196] width 258 height 17
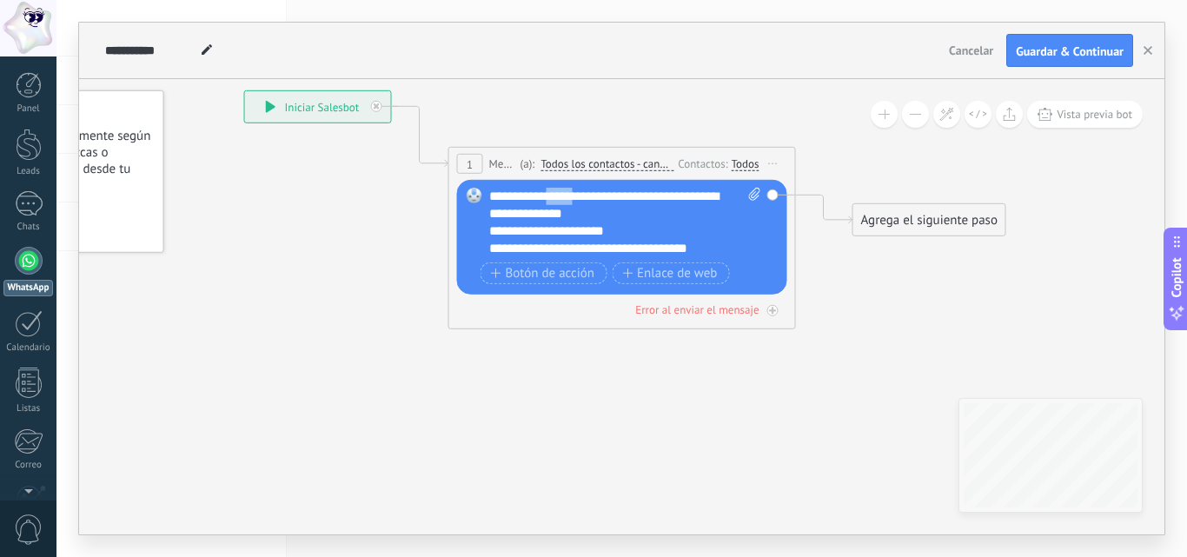
drag, startPoint x: 588, startPoint y: 196, endPoint x: 556, endPoint y: 196, distance: 32.2
click at [556, 196] on div "**********" at bounding box center [625, 223] width 272 height 70
click at [605, 214] on div "**********" at bounding box center [625, 223] width 272 height 70
click at [493, 214] on div "**********" at bounding box center [625, 223] width 272 height 70
click at [579, 275] on span "Botón de acción" at bounding box center [543, 273] width 104 height 14
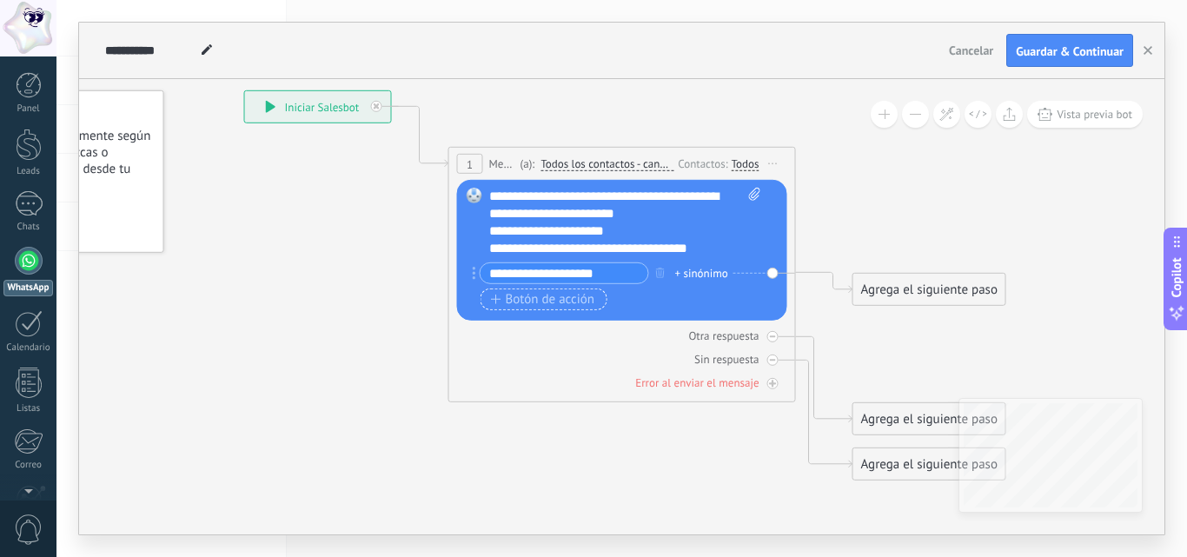
click at [566, 300] on span "Botón de acción" at bounding box center [543, 299] width 104 height 14
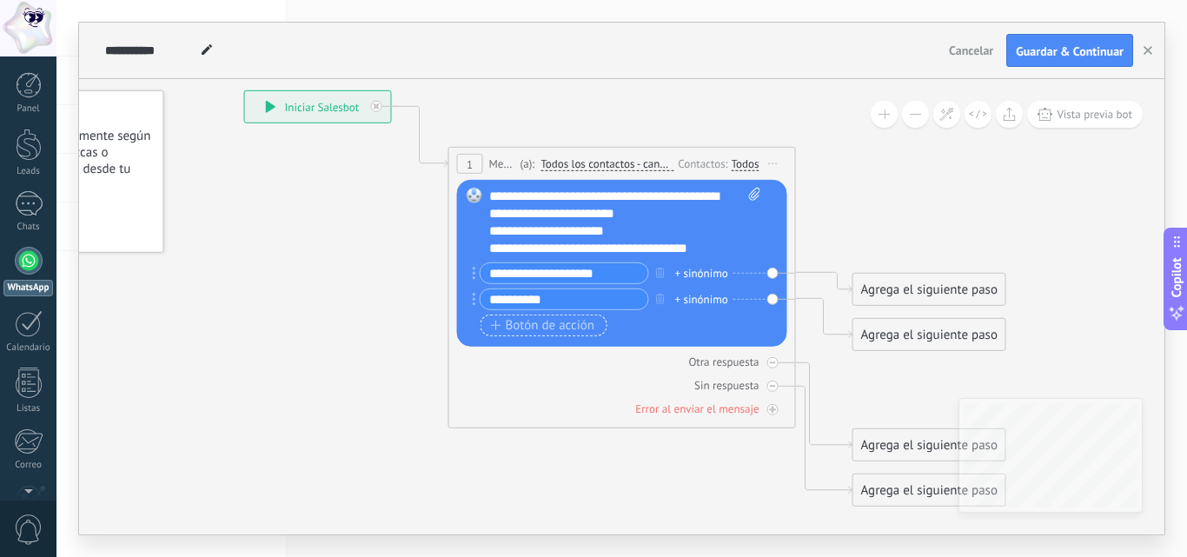
click at [559, 323] on span "Botón de acción" at bounding box center [543, 325] width 104 height 14
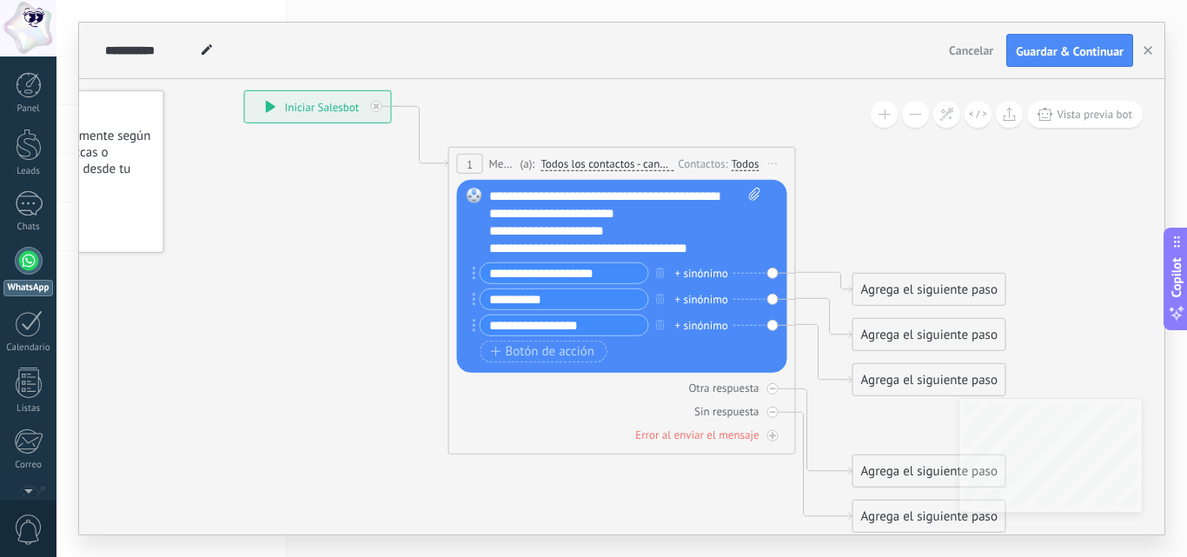
click at [893, 289] on div "Agrega el siguiente paso" at bounding box center [929, 289] width 152 height 29
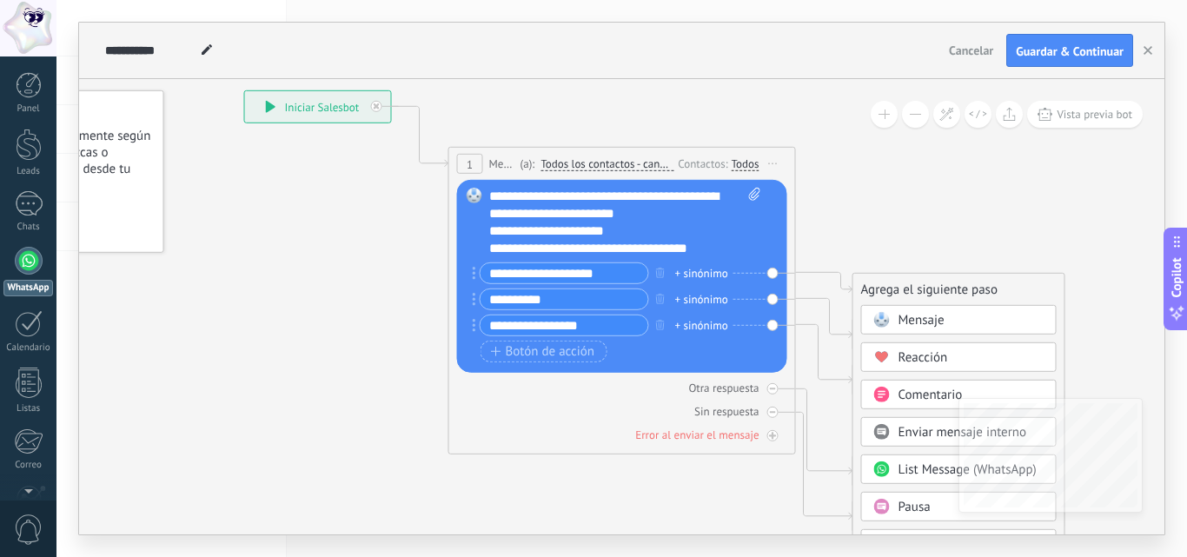
click at [936, 470] on span "List Message (WhatsApp)" at bounding box center [967, 469] width 138 height 17
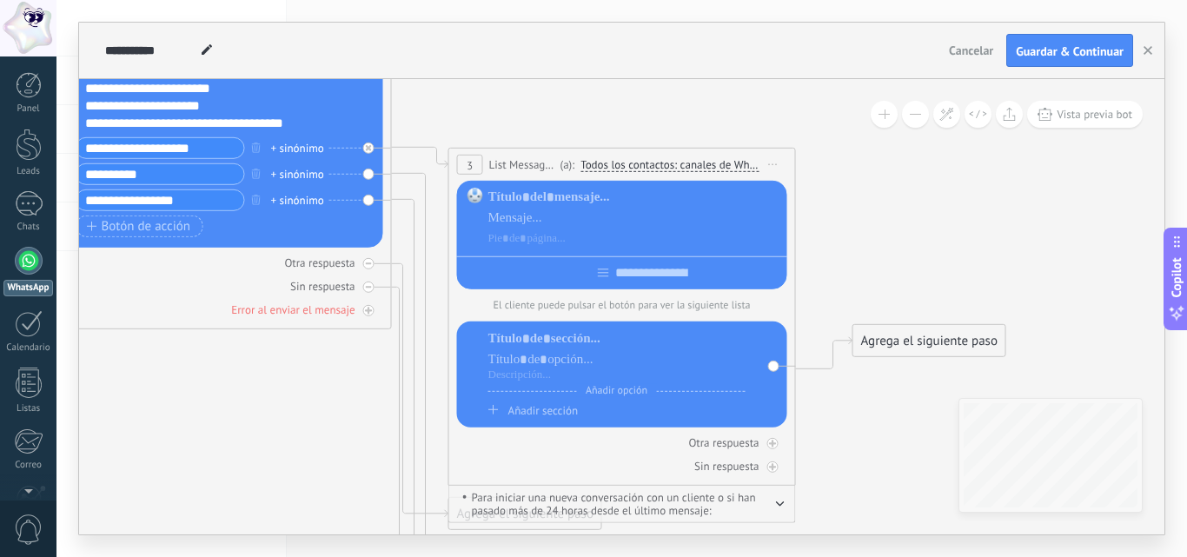
click at [638, 169] on span "Todos los contactos: canales de WhatsApp seleccionados" at bounding box center [669, 165] width 178 height 14
click at [638, 169] on button "Todos los contactos: canales de WhatsApp seleccionados" at bounding box center [704, 164] width 265 height 31
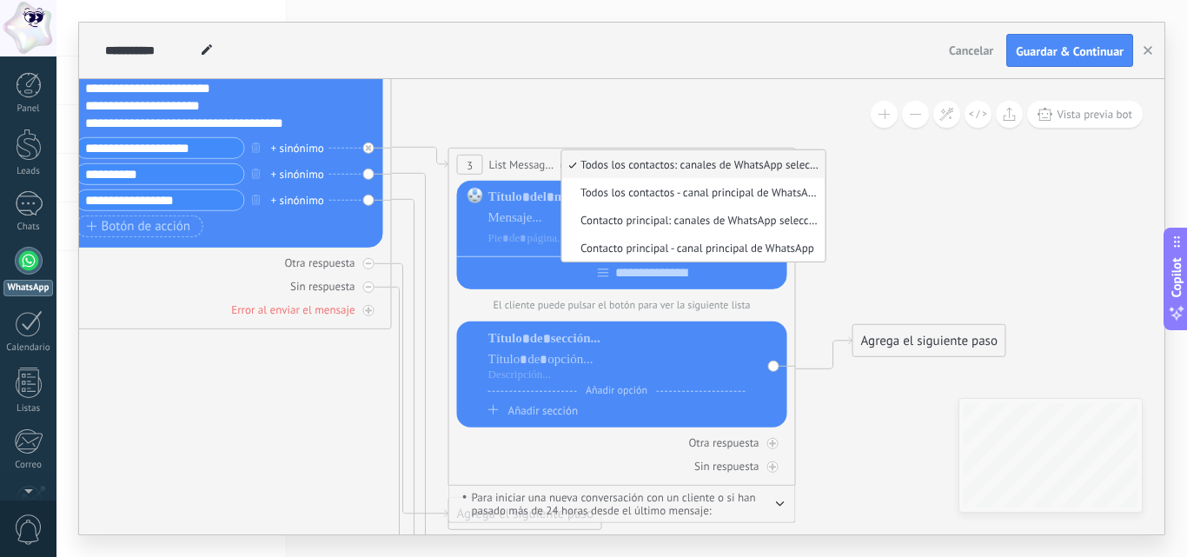
click at [471, 165] on span "3" at bounding box center [470, 164] width 6 height 15
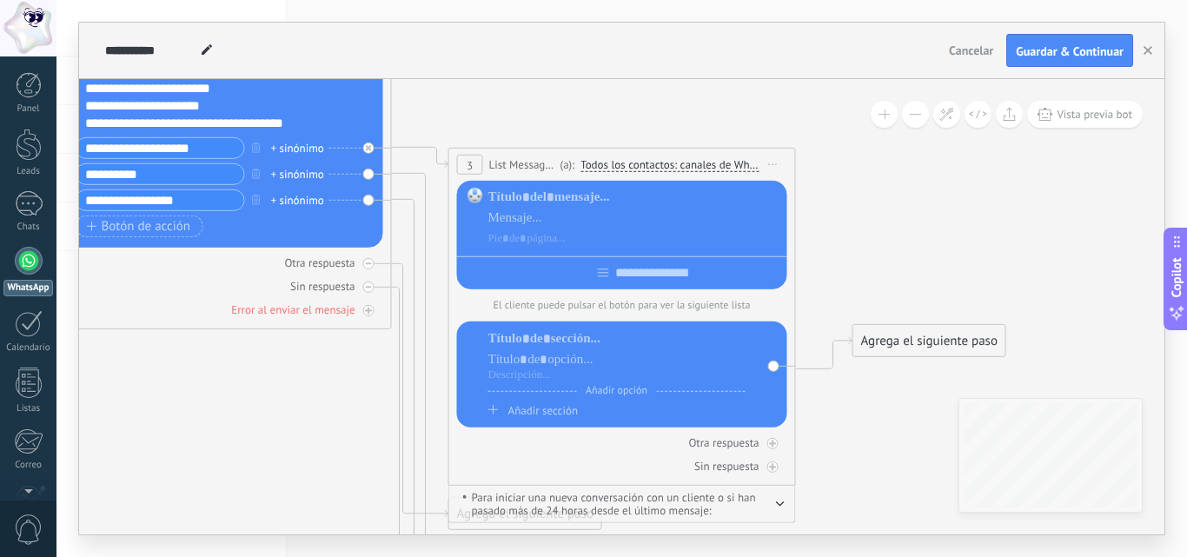
click at [470, 164] on span "3" at bounding box center [470, 164] width 6 height 15
click at [530, 171] on span "List Message (WhatsApp)" at bounding box center [522, 164] width 67 height 17
click at [375, 147] on div at bounding box center [373, 143] width 20 height 21
click at [376, 147] on div "Reemplazar Quitar Convertir a mensaje de voz Arrastre la imagen aquí para adjun…" at bounding box center [218, 151] width 330 height 193
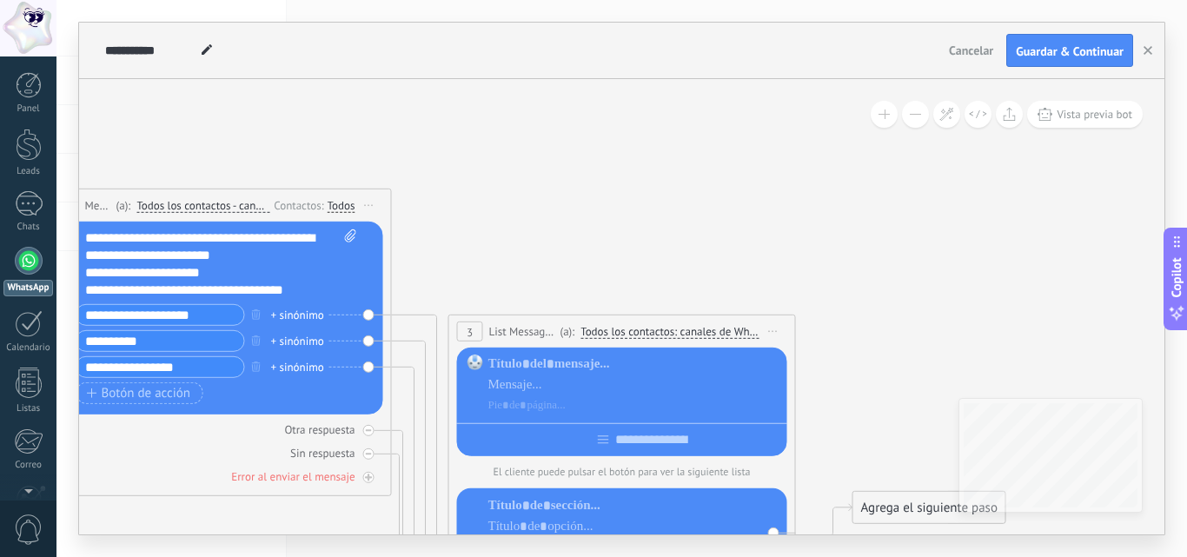
click at [982, 314] on icon at bounding box center [394, 498] width 1976 height 1601
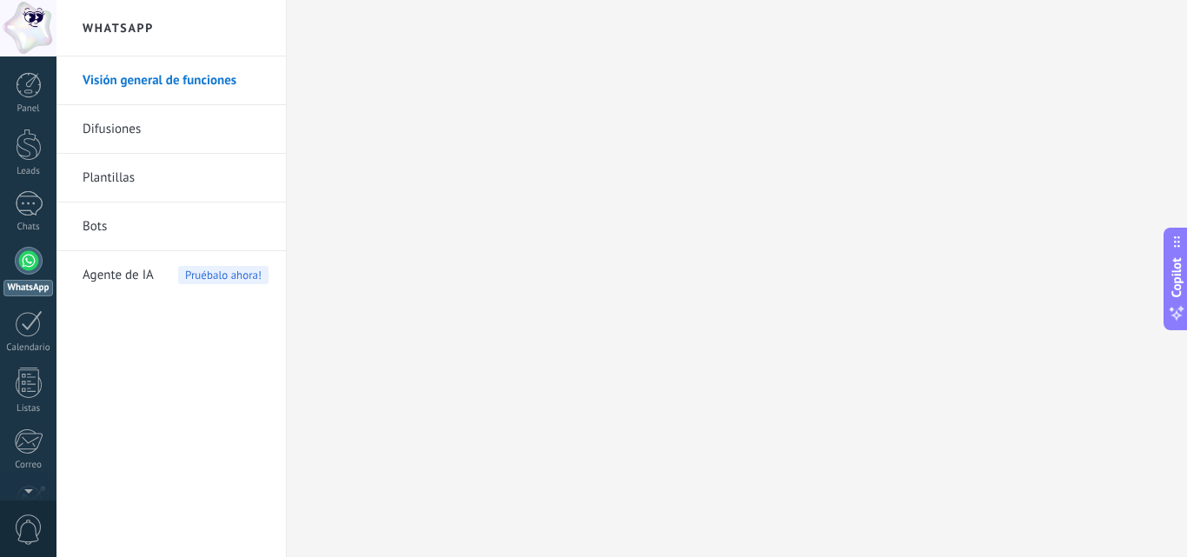
click at [105, 222] on link "Bots" at bounding box center [176, 226] width 186 height 49
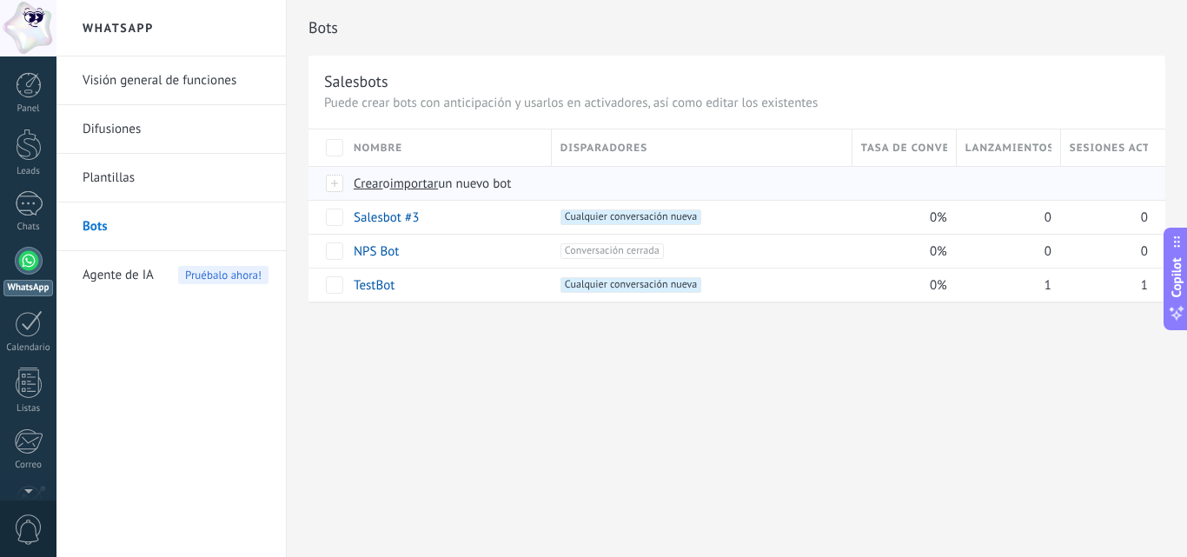
click at [358, 187] on span "Crear" at bounding box center [369, 184] width 30 height 17
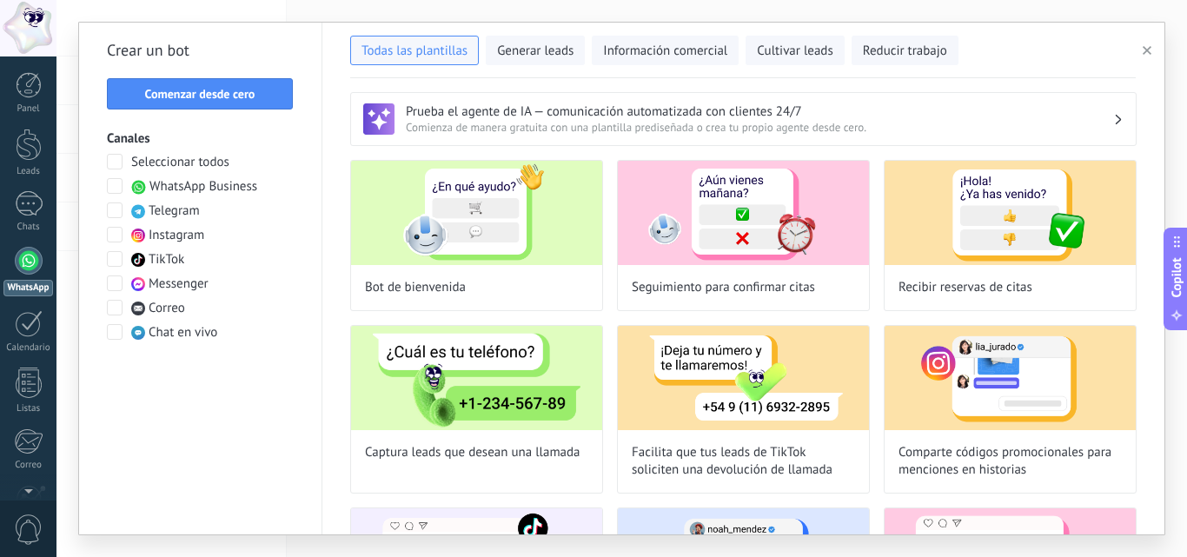
click at [109, 187] on span at bounding box center [115, 186] width 16 height 16
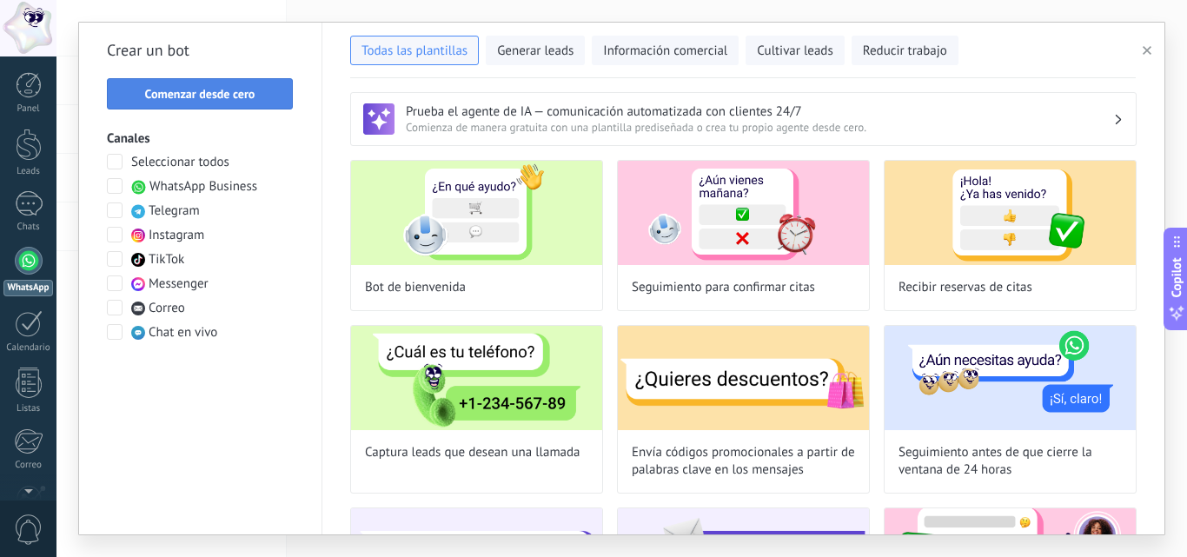
click at [195, 84] on button "Comenzar desde cero" at bounding box center [200, 93] width 186 height 31
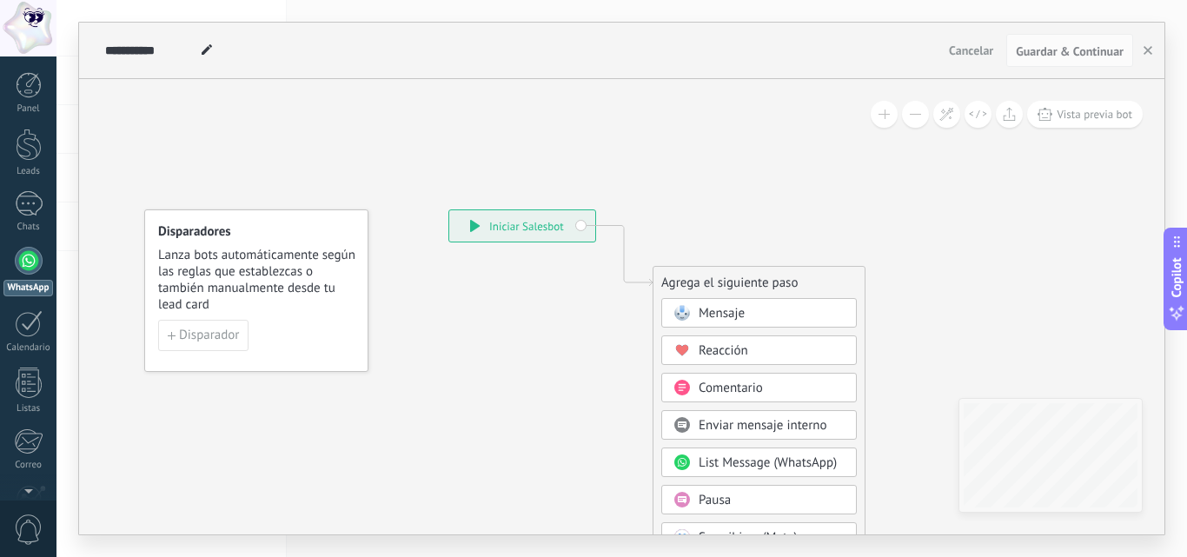
click at [715, 308] on span "Mensaje" at bounding box center [722, 313] width 46 height 17
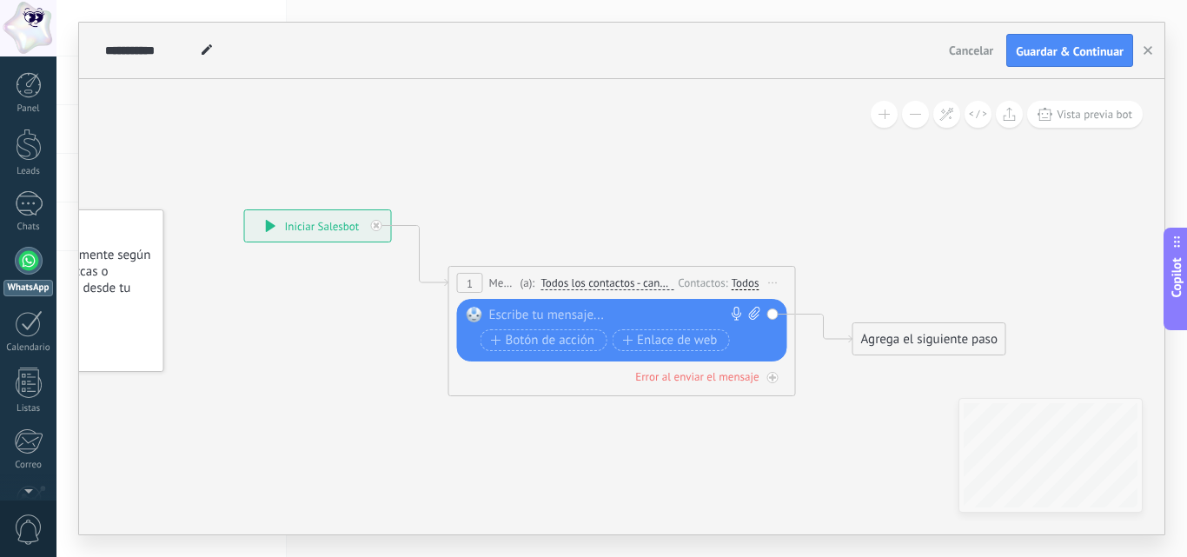
click at [497, 315] on div at bounding box center [618, 315] width 258 height 17
paste div
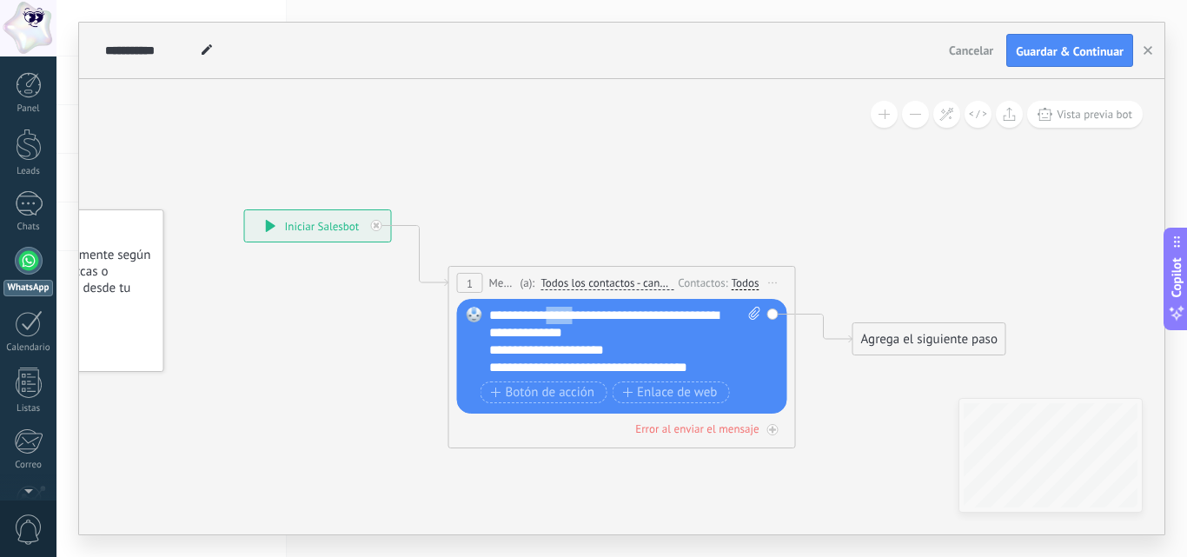
drag, startPoint x: 588, startPoint y: 319, endPoint x: 557, endPoint y: 321, distance: 31.3
click at [557, 321] on div "**********" at bounding box center [625, 342] width 272 height 70
click at [493, 332] on div "**********" at bounding box center [625, 342] width 272 height 70
click at [494, 350] on div "**********" at bounding box center [610, 349] width 242 height 17
click at [531, 358] on div "**********" at bounding box center [610, 349] width 242 height 17
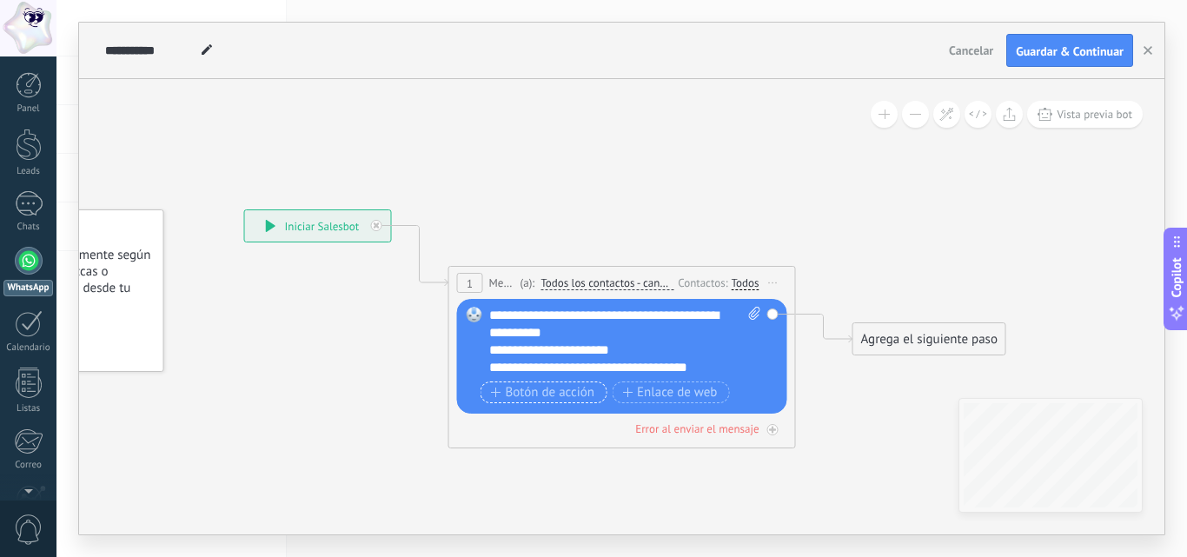
click at [565, 388] on span "Botón de acción" at bounding box center [543, 393] width 104 height 14
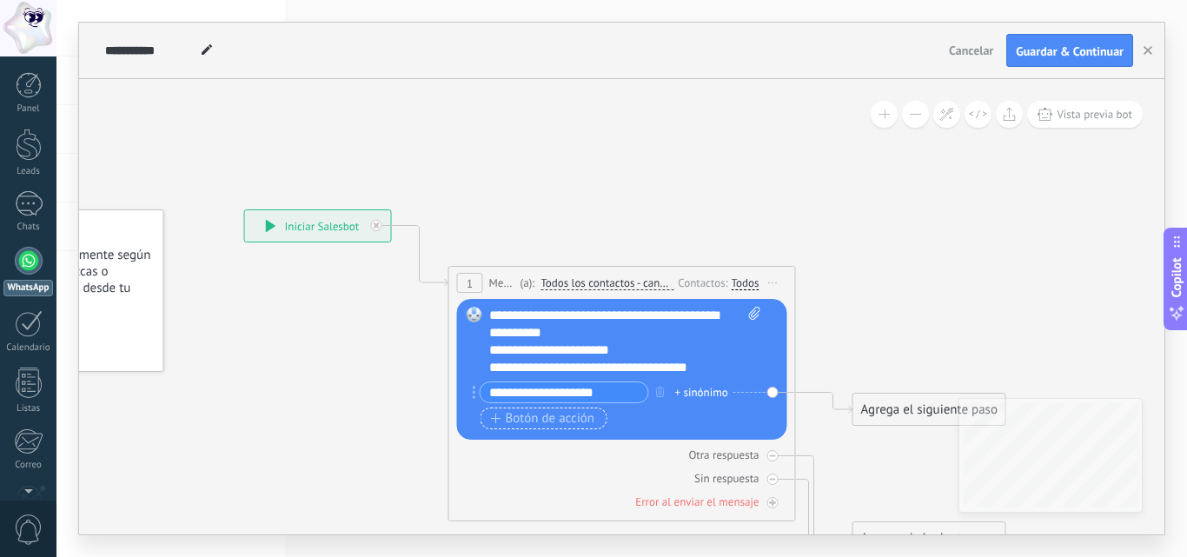
click at [547, 409] on button "Botón de acción" at bounding box center [544, 419] width 127 height 22
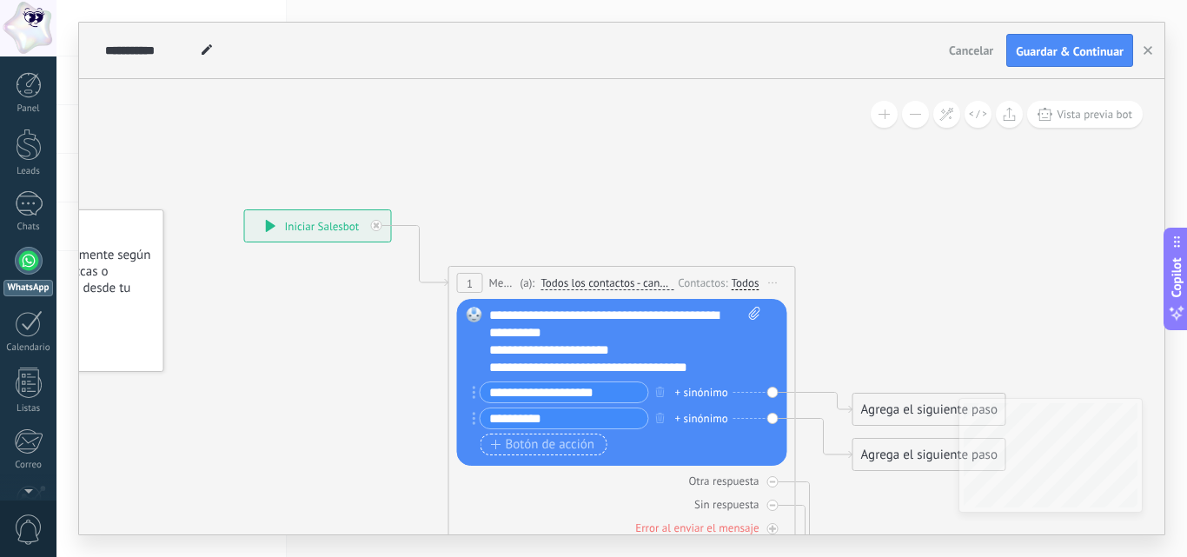
click at [542, 446] on span "Botón de acción" at bounding box center [543, 445] width 104 height 14
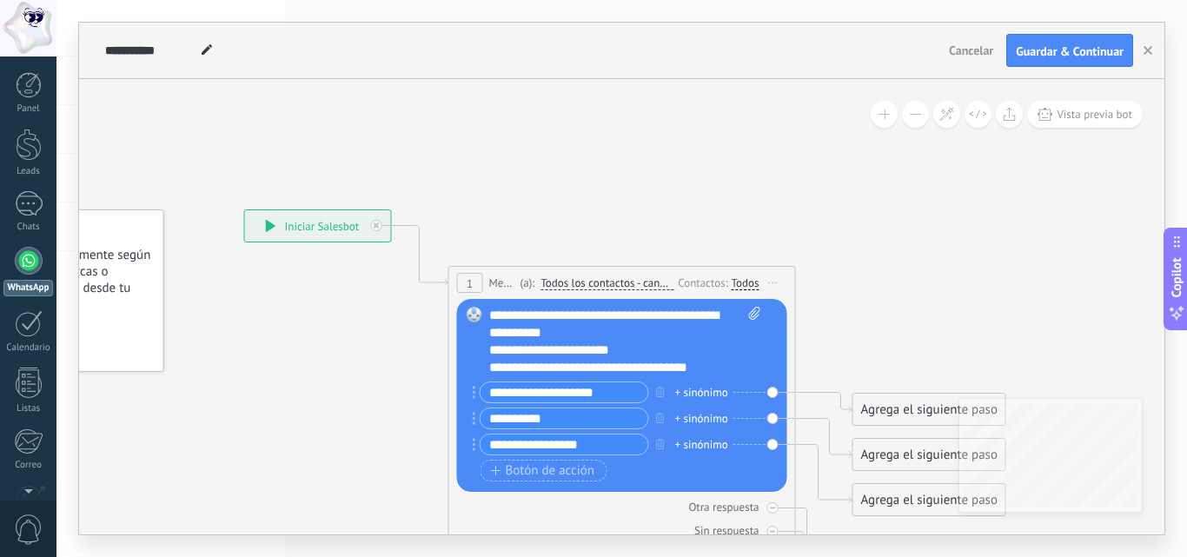
click at [887, 309] on icon at bounding box center [596, 430] width 1572 height 1311
click at [891, 414] on div "Agrega el siguiente paso" at bounding box center [929, 409] width 152 height 29
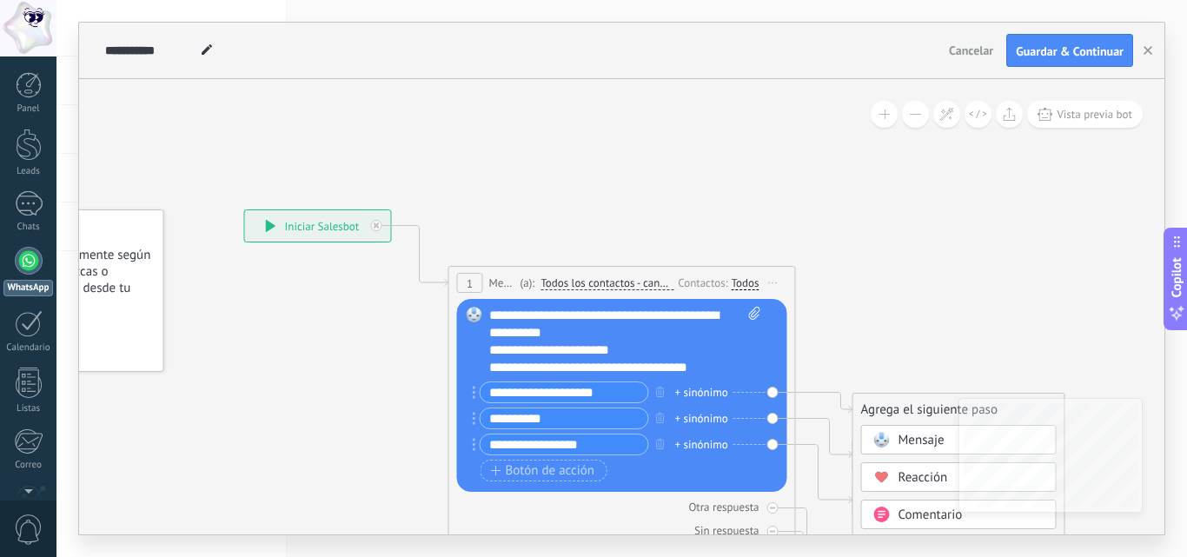
click at [900, 441] on span "Mensaje" at bounding box center [921, 440] width 46 height 17
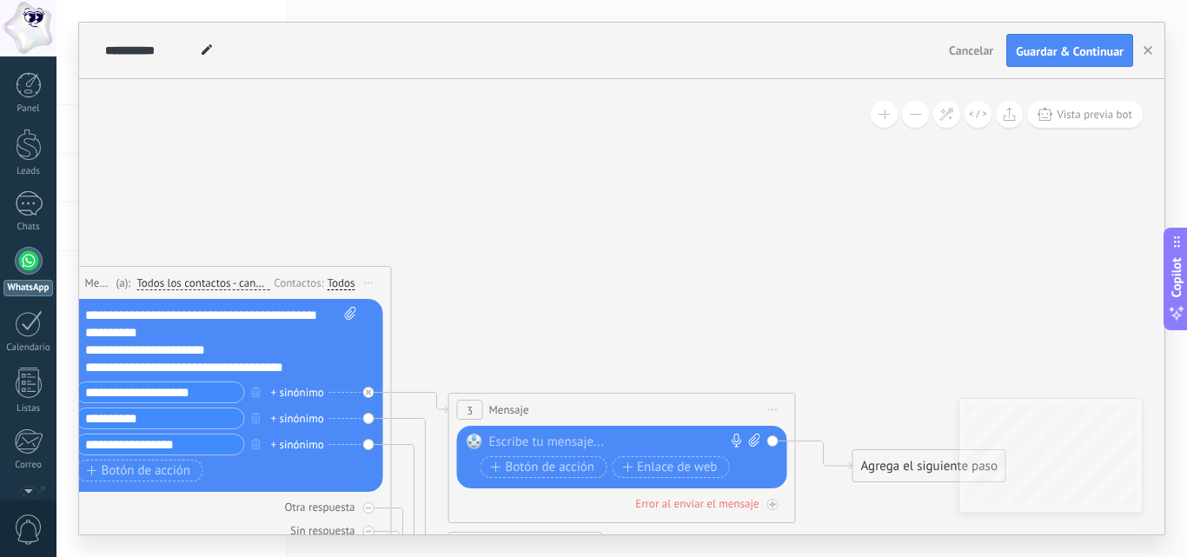
click at [533, 445] on div at bounding box center [618, 442] width 258 height 17
paste div
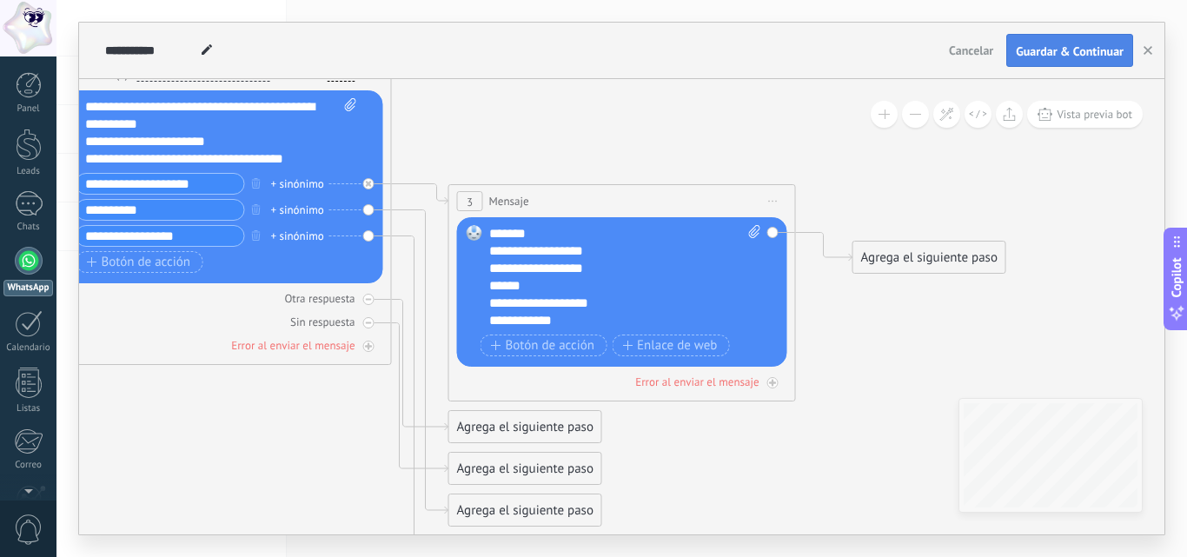
click at [1064, 47] on span "Guardar & Continuar" at bounding box center [1070, 51] width 108 height 12
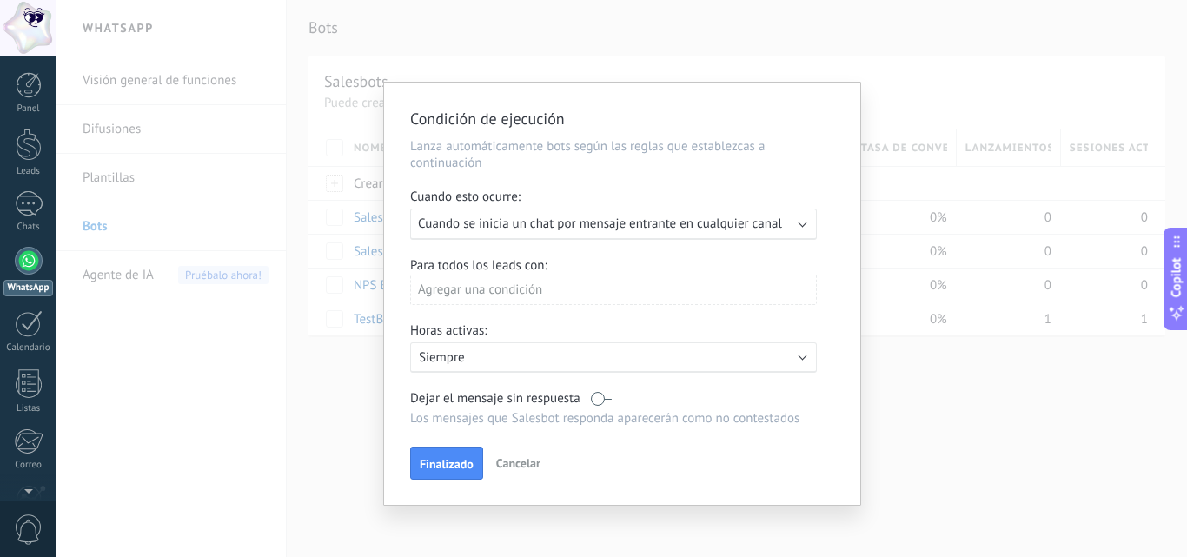
click at [607, 289] on div "Agregar una condición" at bounding box center [613, 290] width 407 height 30
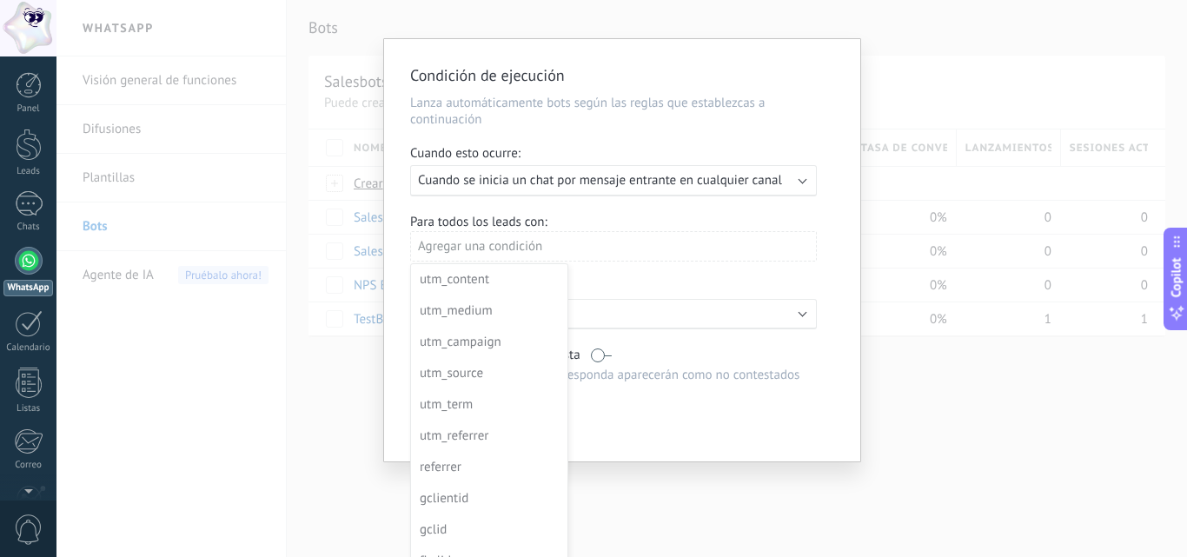
scroll to position [64, 0]
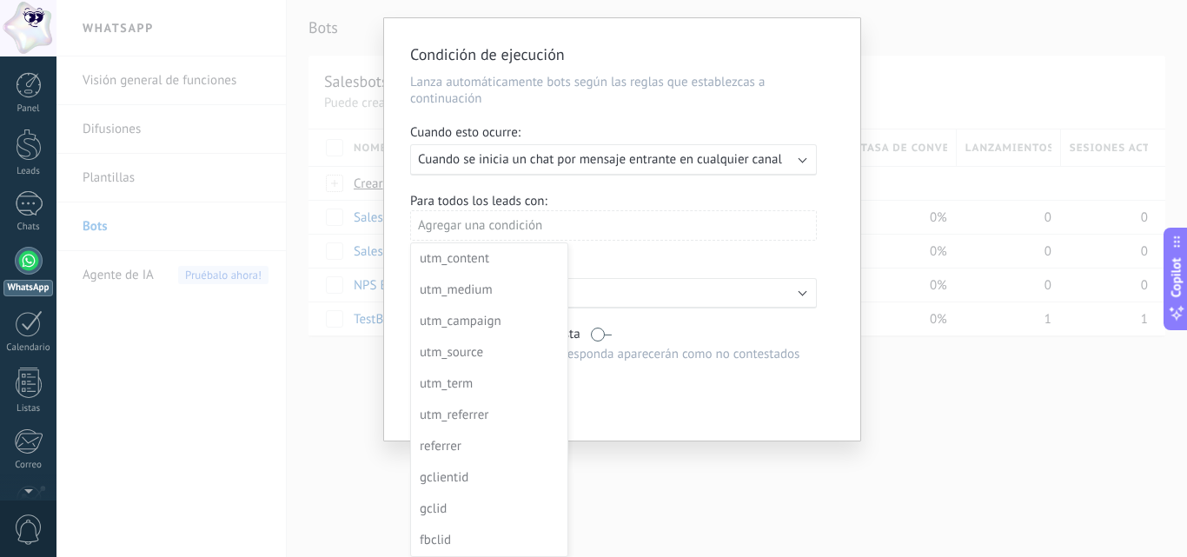
click at [878, 481] on div "Condición de ejecución Lanza automáticamente bots según las reglas que establez…" at bounding box center [621, 278] width 1130 height 557
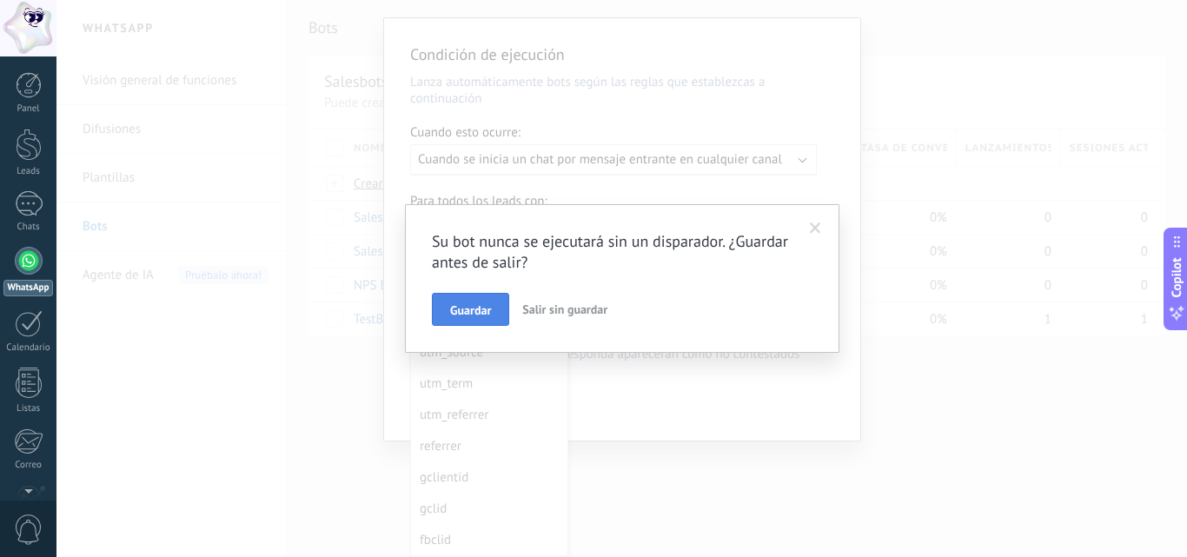
click at [479, 314] on span "Guardar" at bounding box center [470, 310] width 41 height 12
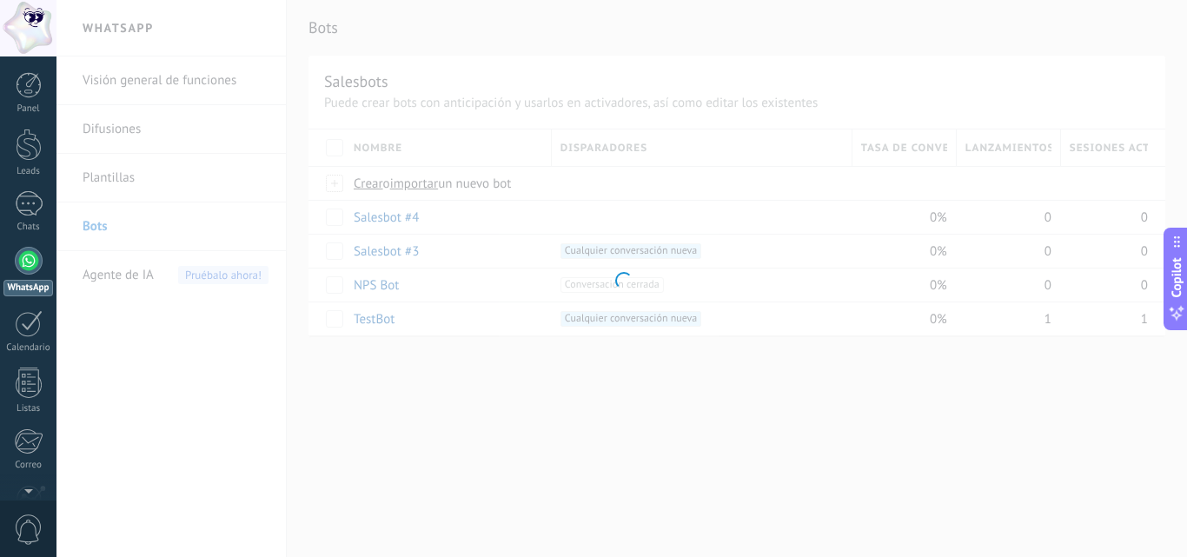
scroll to position [0, 0]
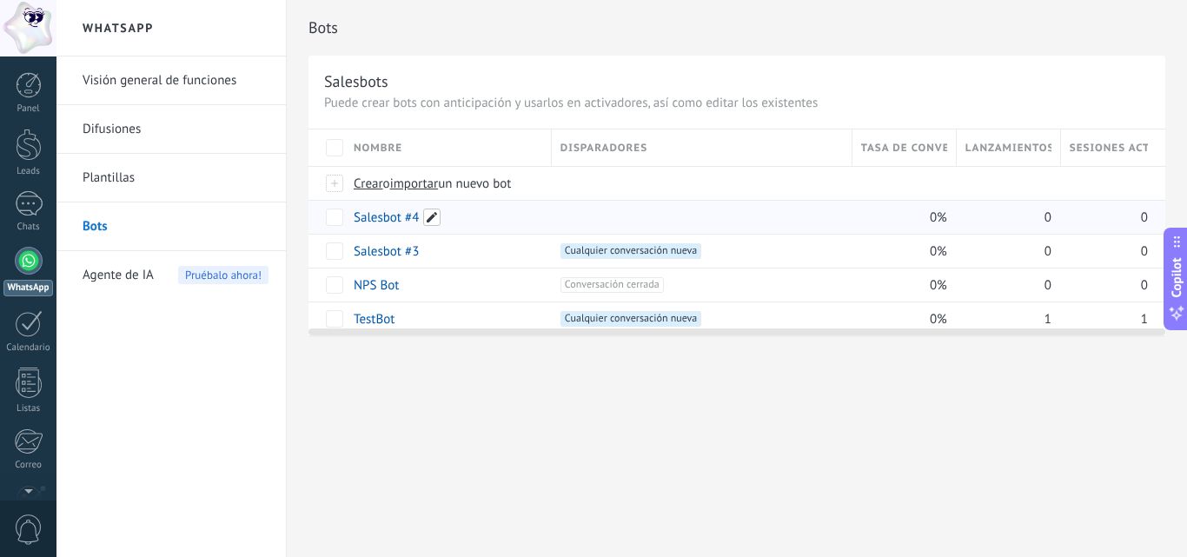
click at [433, 218] on span at bounding box center [431, 217] width 17 height 17
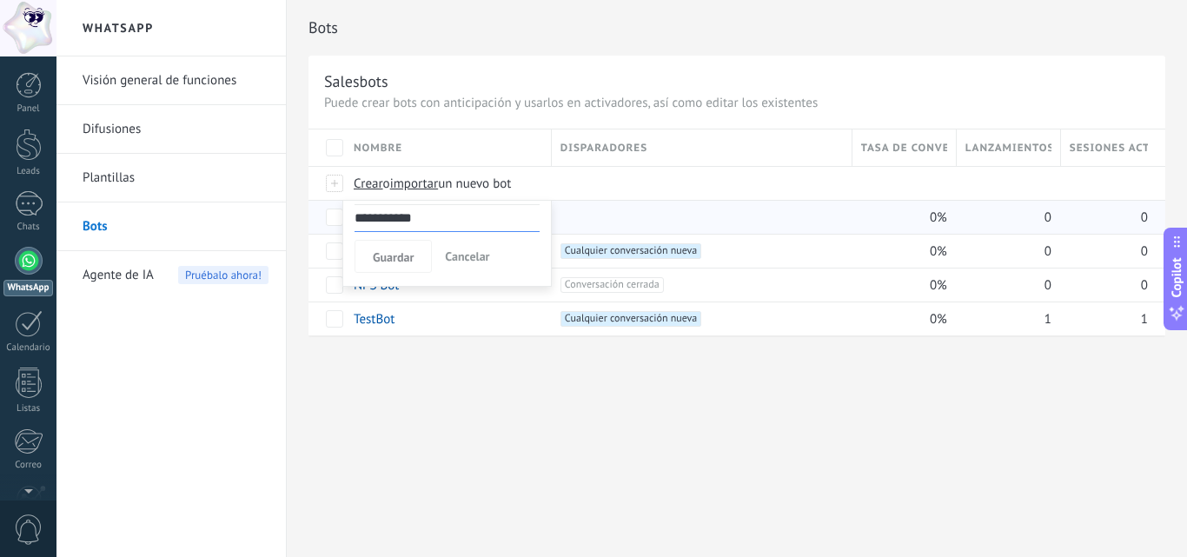
drag, startPoint x: 438, startPoint y: 215, endPoint x: 293, endPoint y: 221, distance: 145.2
click at [295, 224] on div "**********" at bounding box center [737, 186] width 900 height 373
click at [428, 218] on span at bounding box center [431, 217] width 17 height 17
click at [607, 222] on div at bounding box center [701, 217] width 282 height 16
click at [683, 208] on div at bounding box center [698, 217] width 292 height 33
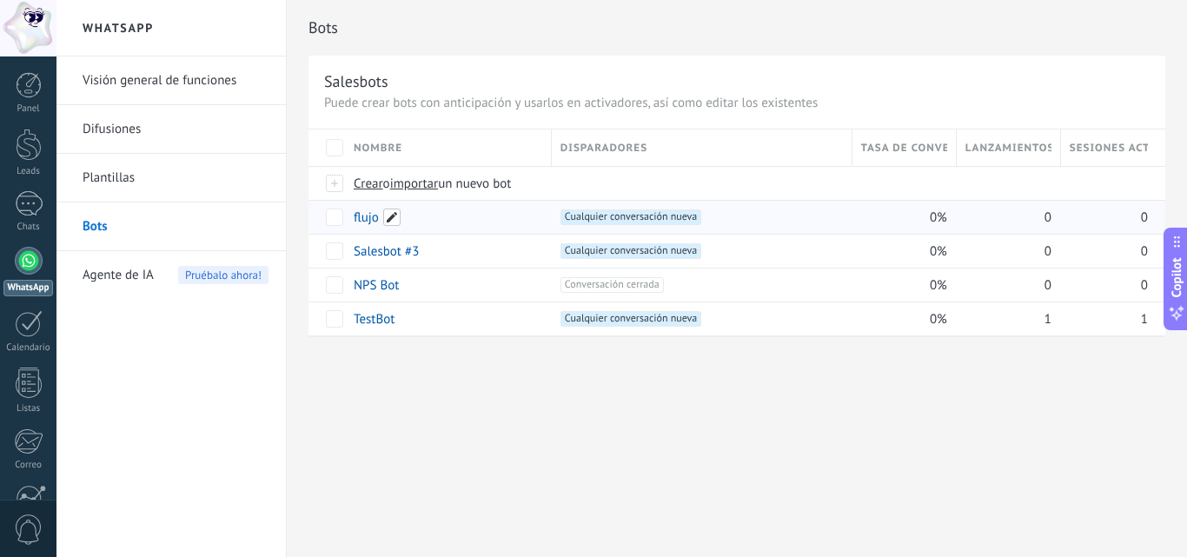
click at [386, 215] on span at bounding box center [391, 217] width 17 height 17
click at [465, 307] on div "TestBot" at bounding box center [444, 318] width 198 height 33
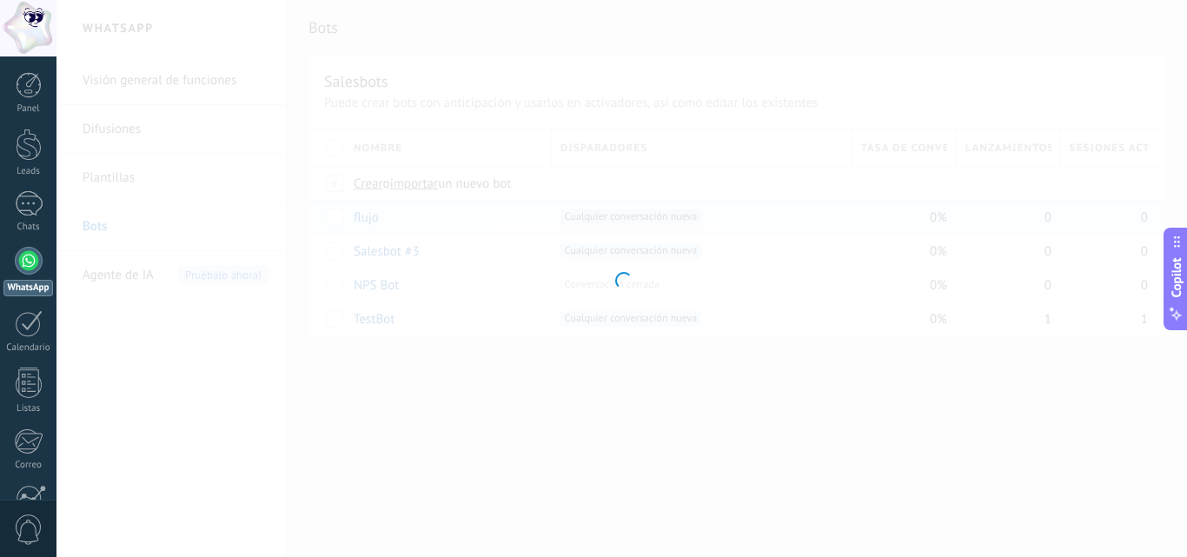
type input "*******"
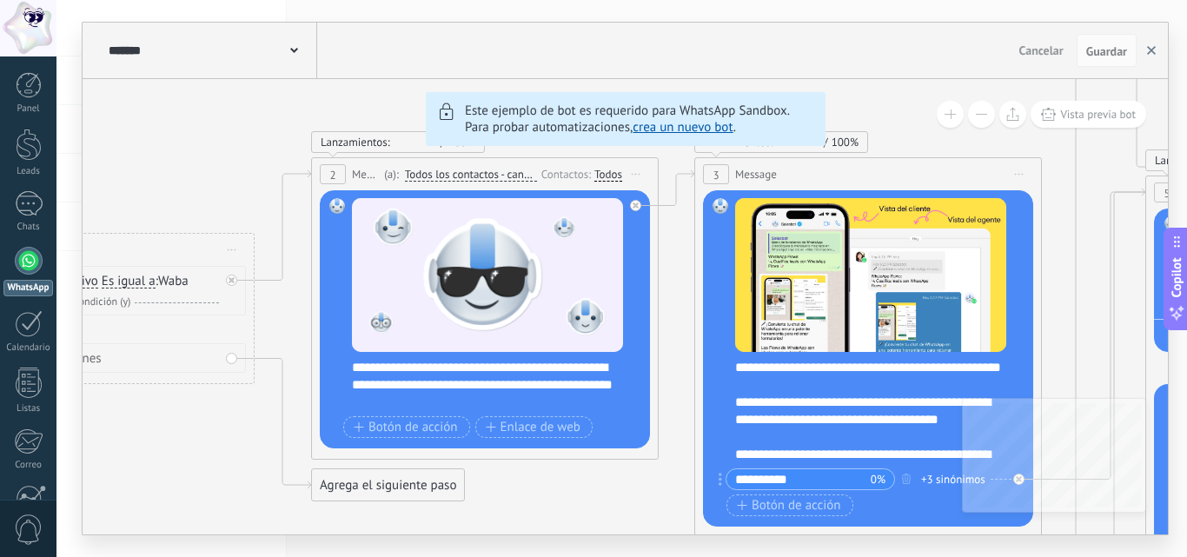
click at [1153, 52] on use "button" at bounding box center [1151, 50] width 9 height 9
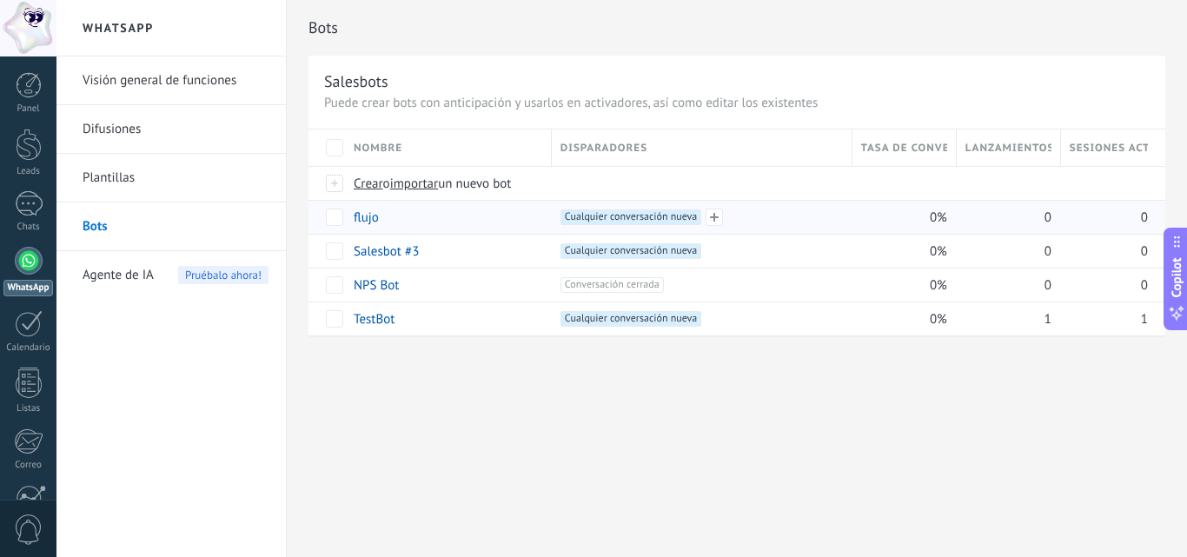
click at [631, 212] on span "Cualquier conversación nueva +0" at bounding box center [630, 217] width 141 height 16
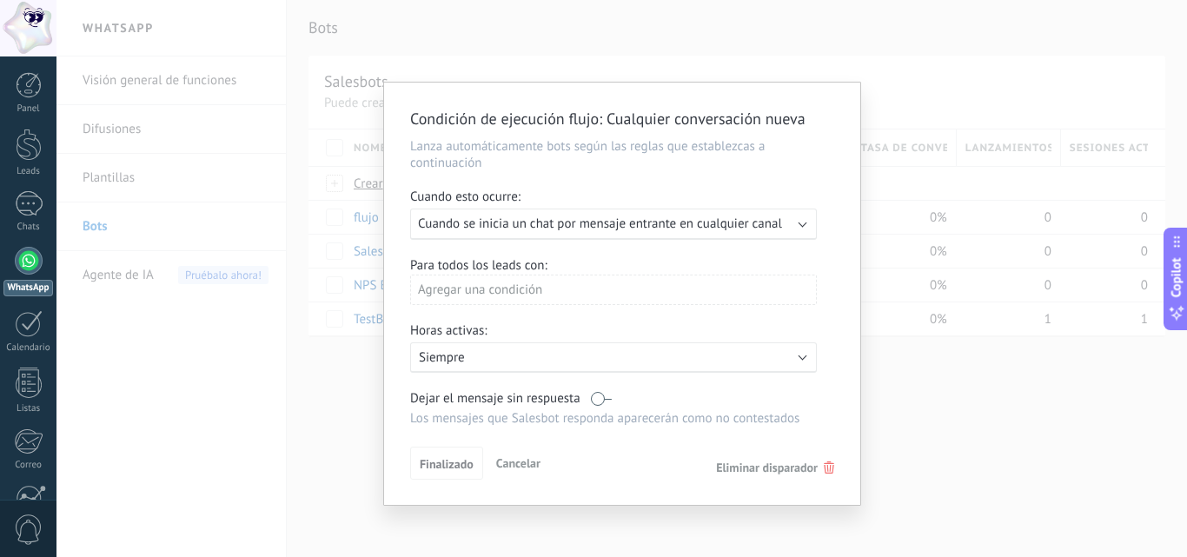
click at [610, 283] on div "Agregar una condición" at bounding box center [613, 290] width 407 height 30
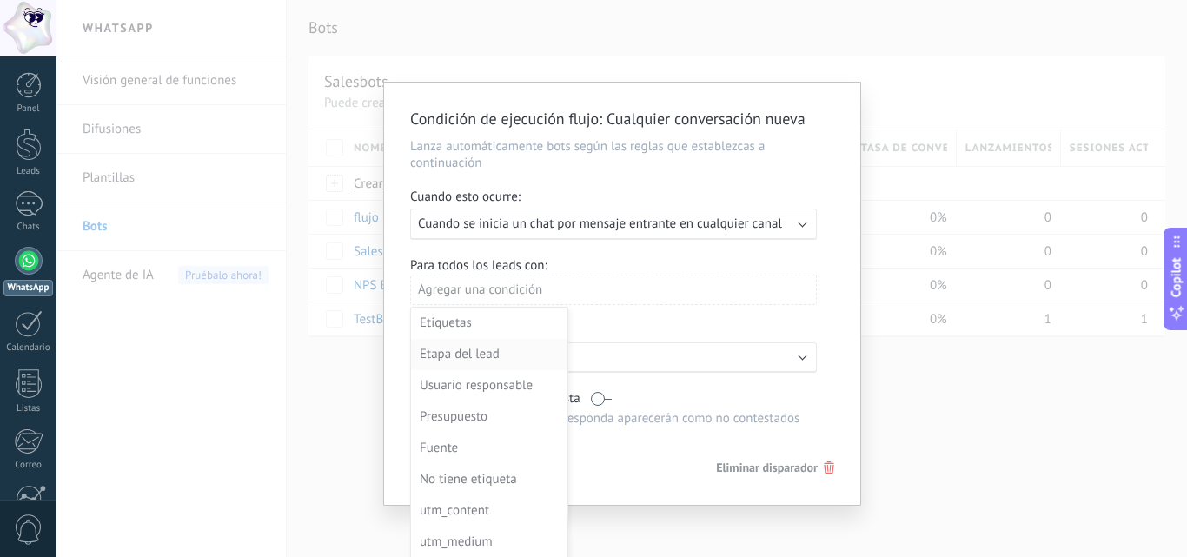
click at [498, 353] on div "Etapa del lead" at bounding box center [488, 354] width 136 height 24
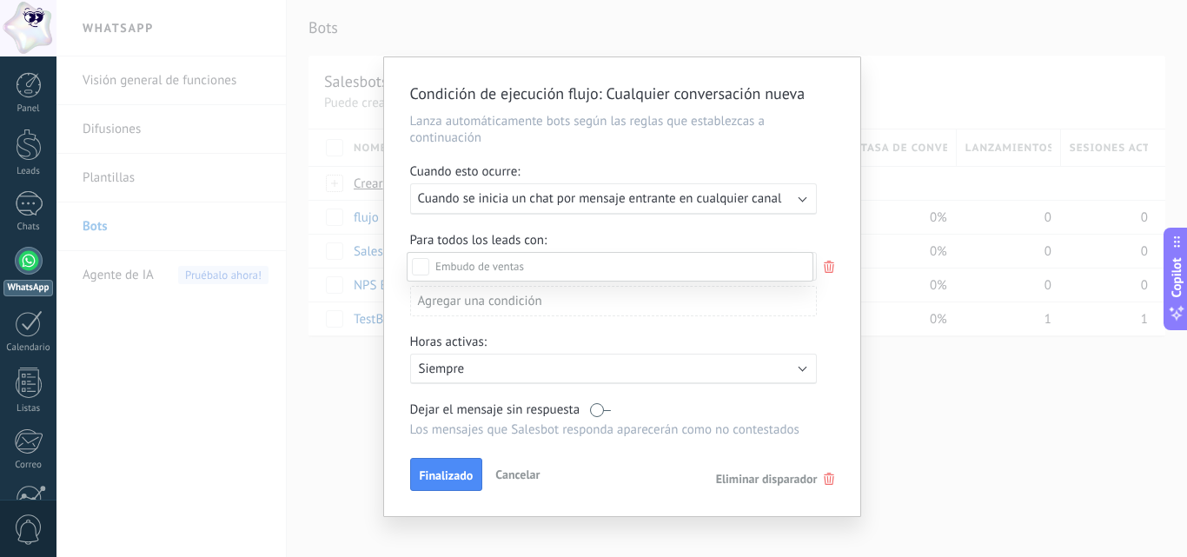
click at [0, 0] on label "Incoming leads" at bounding box center [0, 0] width 0 height 0
click at [0, 0] on label "Contacto inicial" at bounding box center [0, 0] width 0 height 0
click at [447, 481] on div "Incoming leads Contacto inicial Negociación Debate contractual Discusión de con…" at bounding box center [610, 403] width 407 height 302
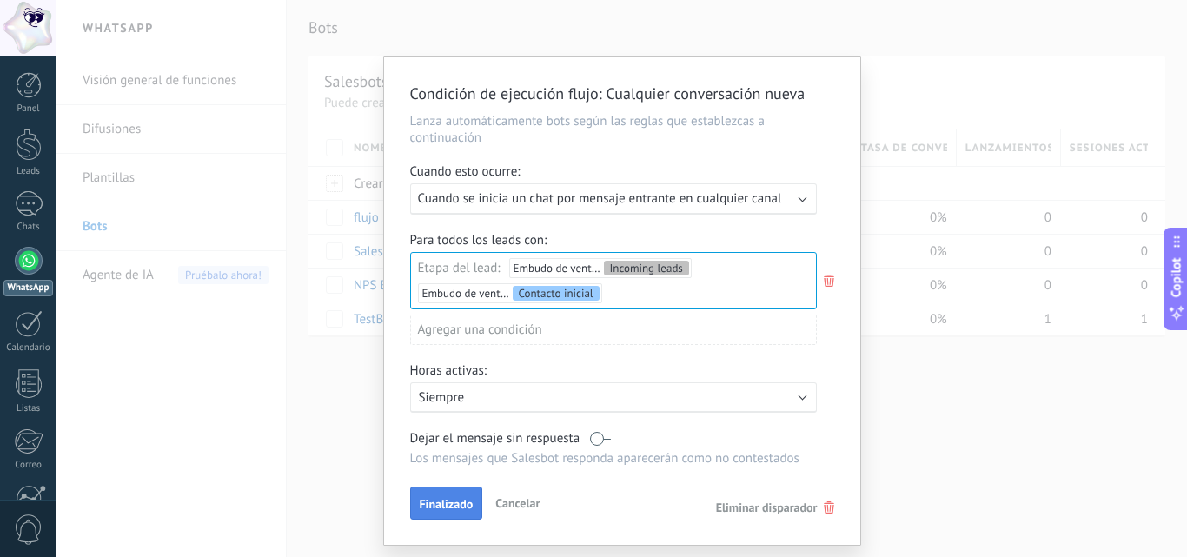
click at [429, 494] on button "Finalizado" at bounding box center [446, 503] width 73 height 33
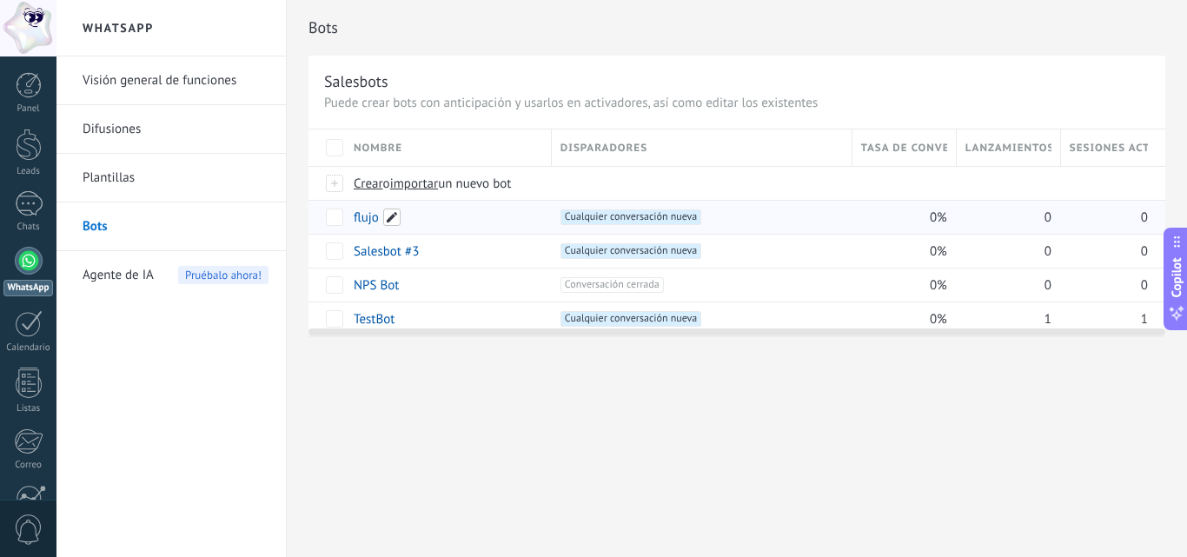
click at [389, 219] on span at bounding box center [391, 217] width 17 height 17
click at [460, 260] on span "Cancelar" at bounding box center [467, 257] width 44 height 16
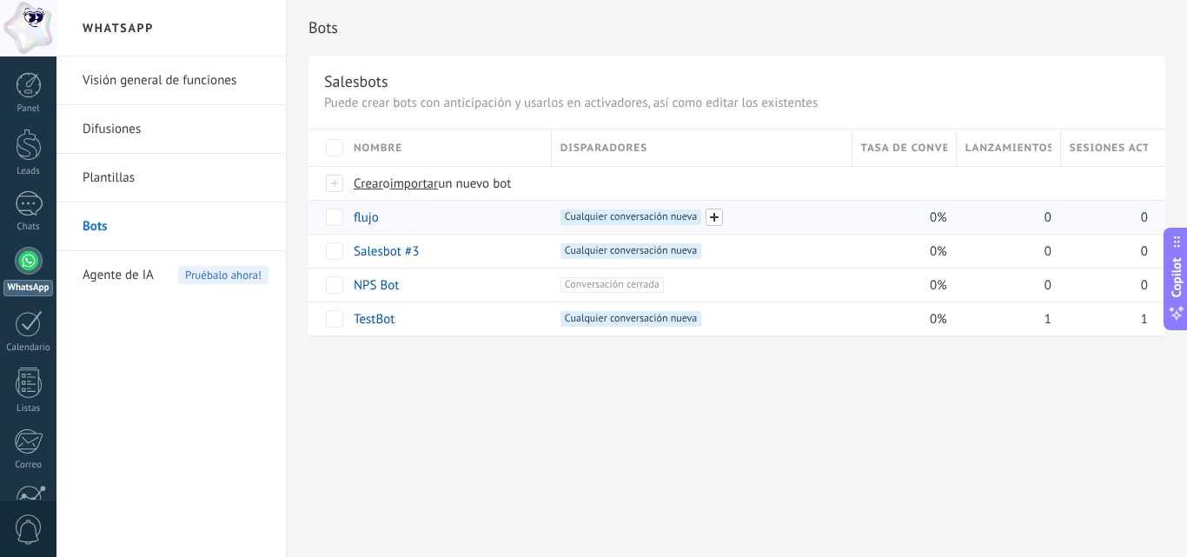
click at [712, 217] on span at bounding box center [714, 217] width 17 height 17
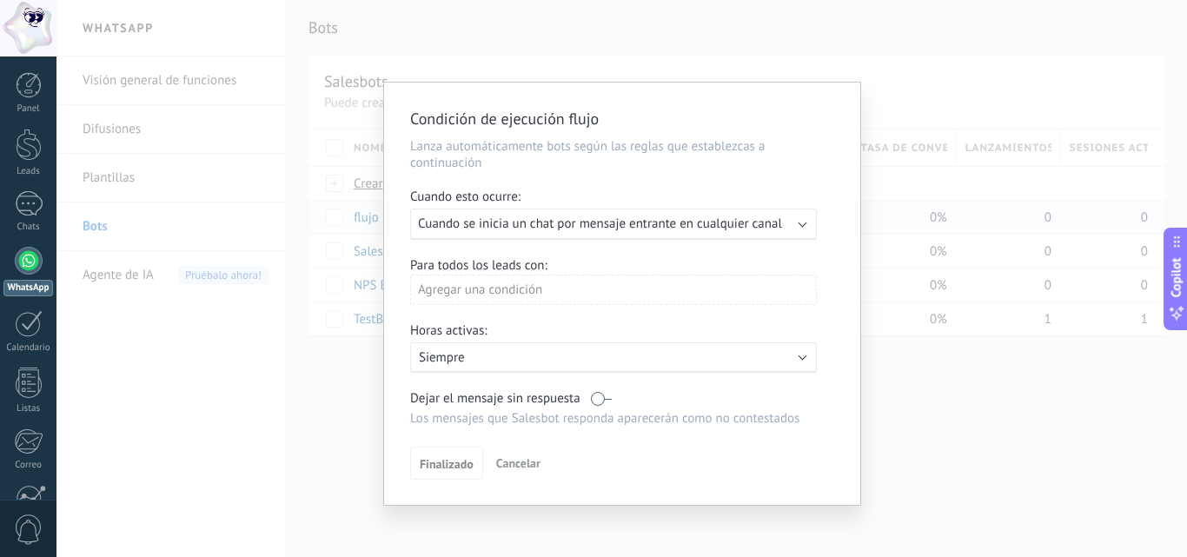
click at [945, 419] on div "Condición de ejecución flujo Lanza automáticamente bots según las reglas que es…" at bounding box center [621, 278] width 1130 height 557
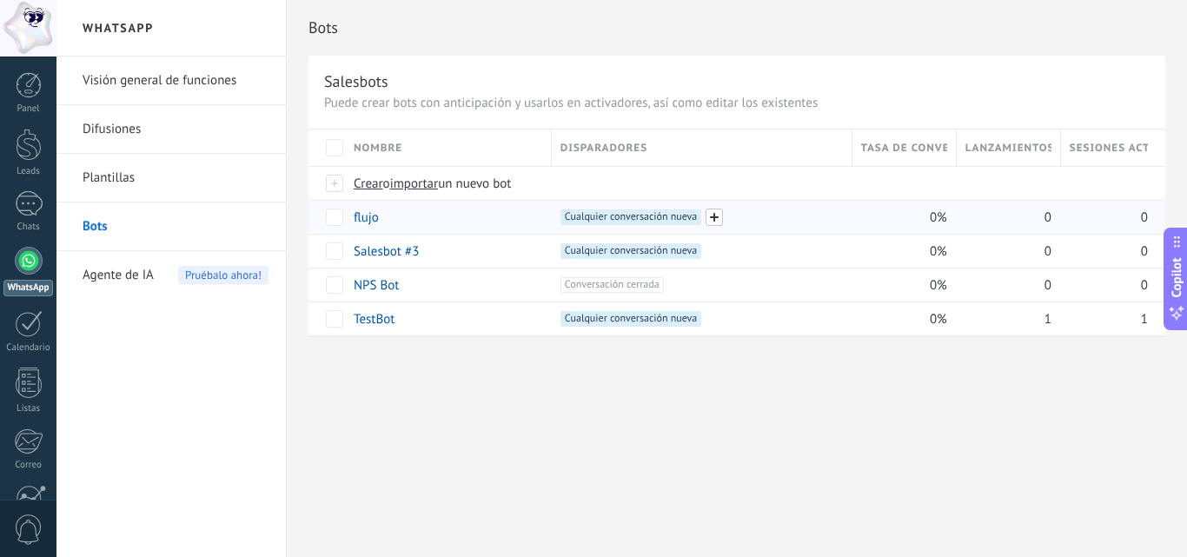
click at [713, 212] on span at bounding box center [714, 217] width 17 height 17
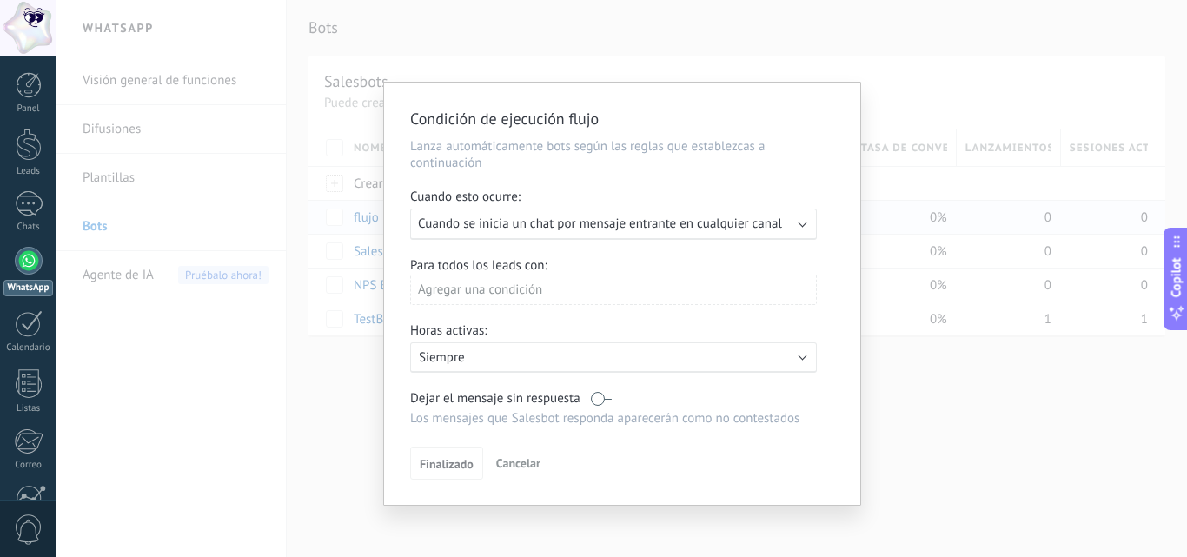
click at [537, 293] on div "Agregar una condición" at bounding box center [613, 290] width 407 height 30
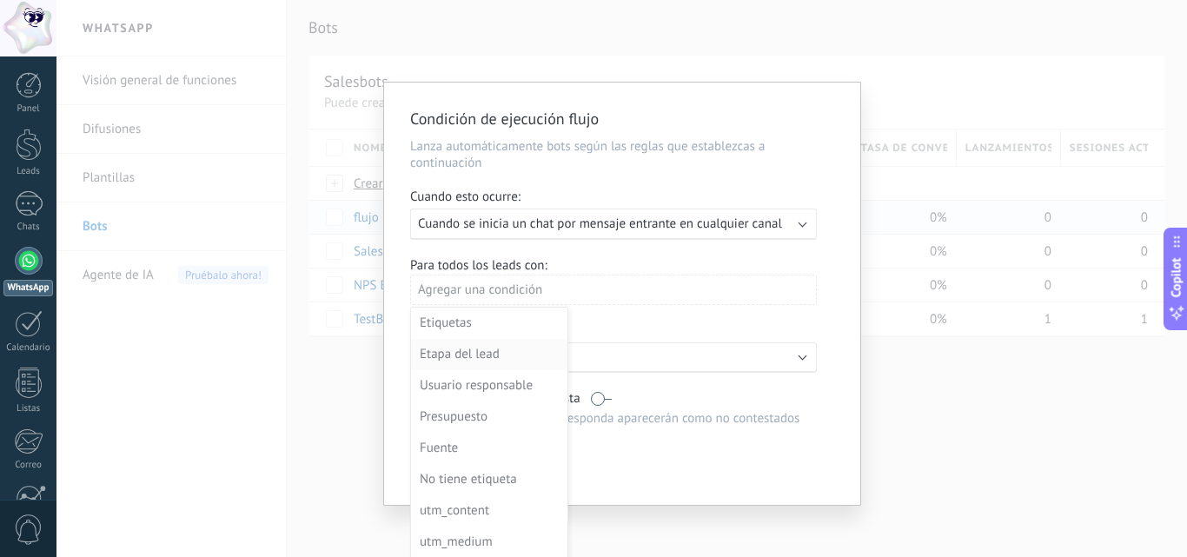
click at [533, 361] on div "Etapa del lead" at bounding box center [488, 354] width 136 height 24
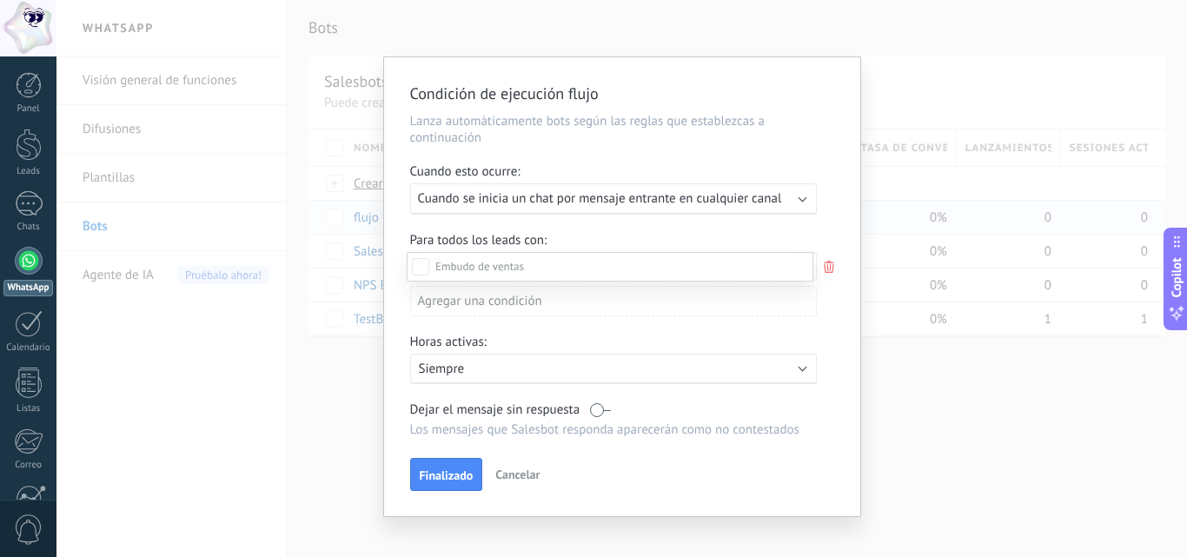
click at [0, 0] on label "Incoming leads" at bounding box center [0, 0] width 0 height 0
click at [0, 0] on div "Contacto inicial" at bounding box center [0, 0] width 0 height 0
click at [452, 480] on div "Incoming leads Contacto inicial Negociación Debate contractual Discusión de con…" at bounding box center [610, 403] width 407 height 302
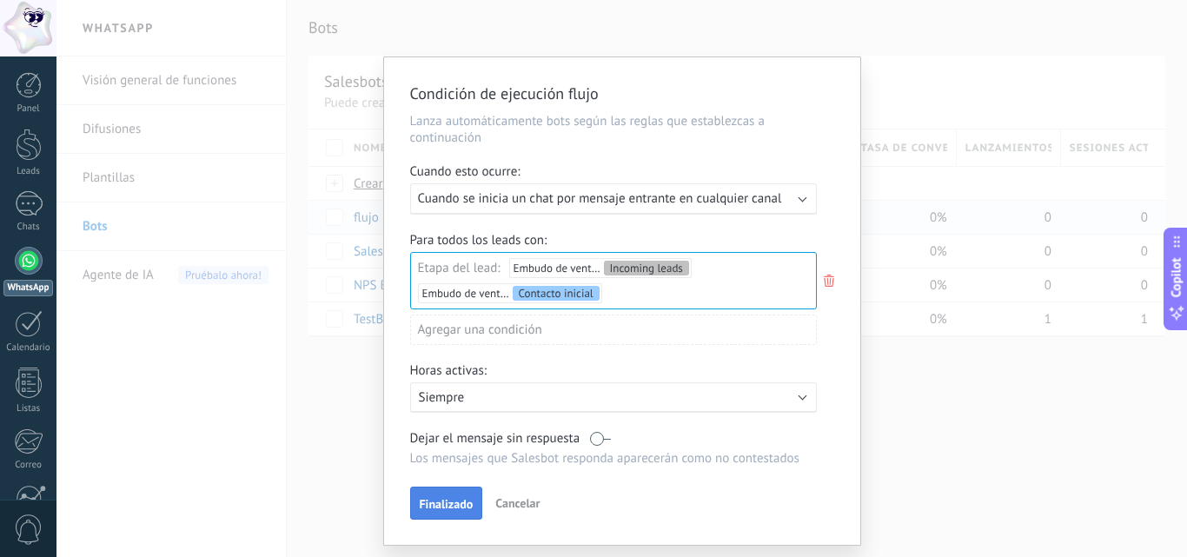
click at [445, 502] on span "Finalizado" at bounding box center [447, 504] width 54 height 12
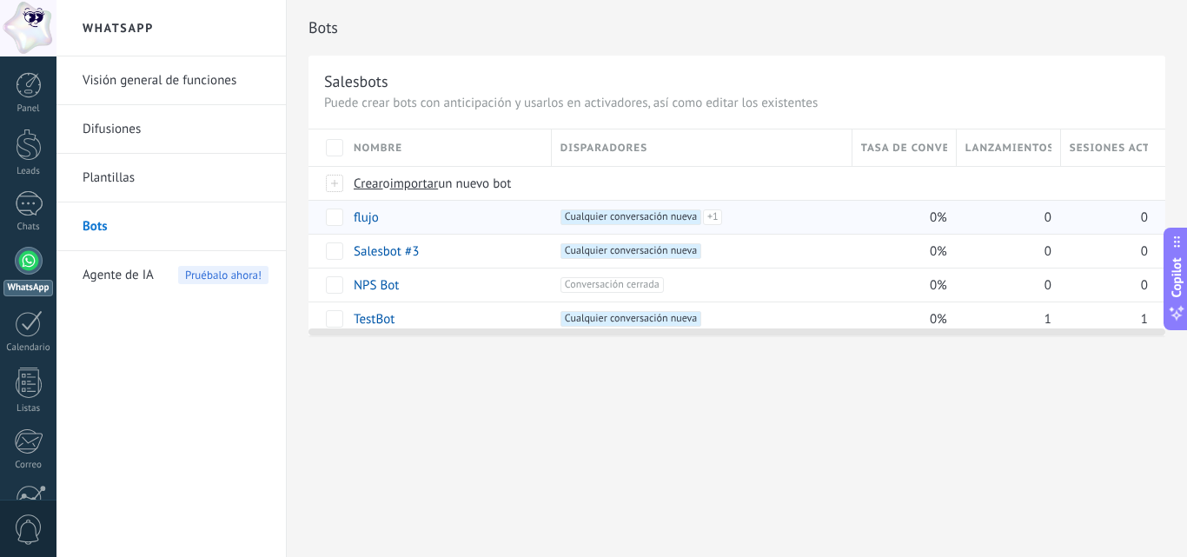
click at [479, 491] on div "Bots Salesbots Puede crear bots con anticipación y usarlos en activadores, así …" at bounding box center [737, 278] width 900 height 557
click at [923, 169] on div "Crear o importar un nuevo bot" at bounding box center [654, 183] width 618 height 33
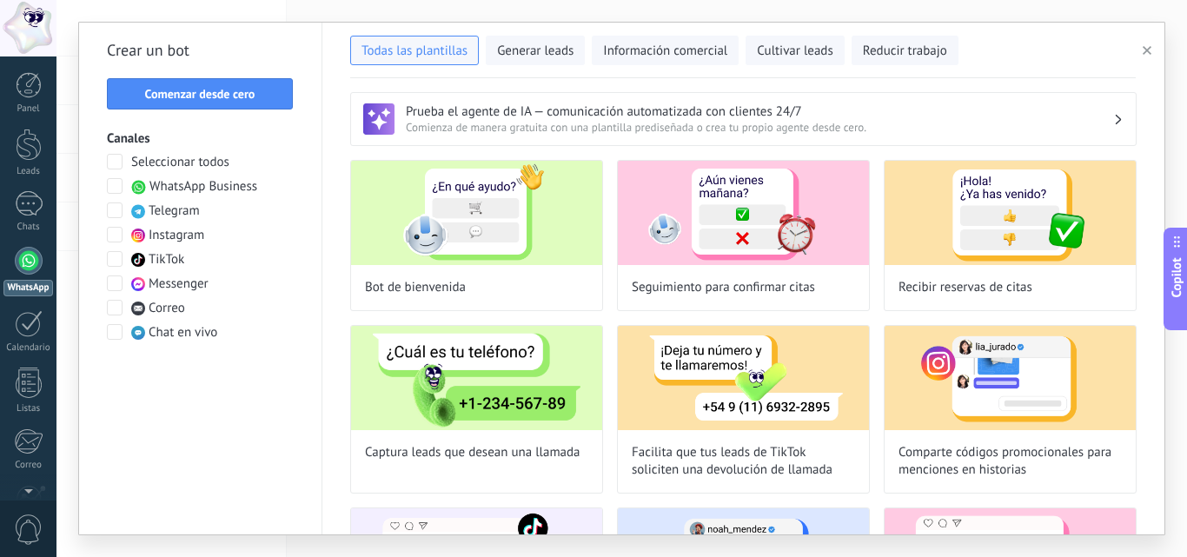
click at [1144, 47] on icon "button" at bounding box center [1147, 50] width 9 height 9
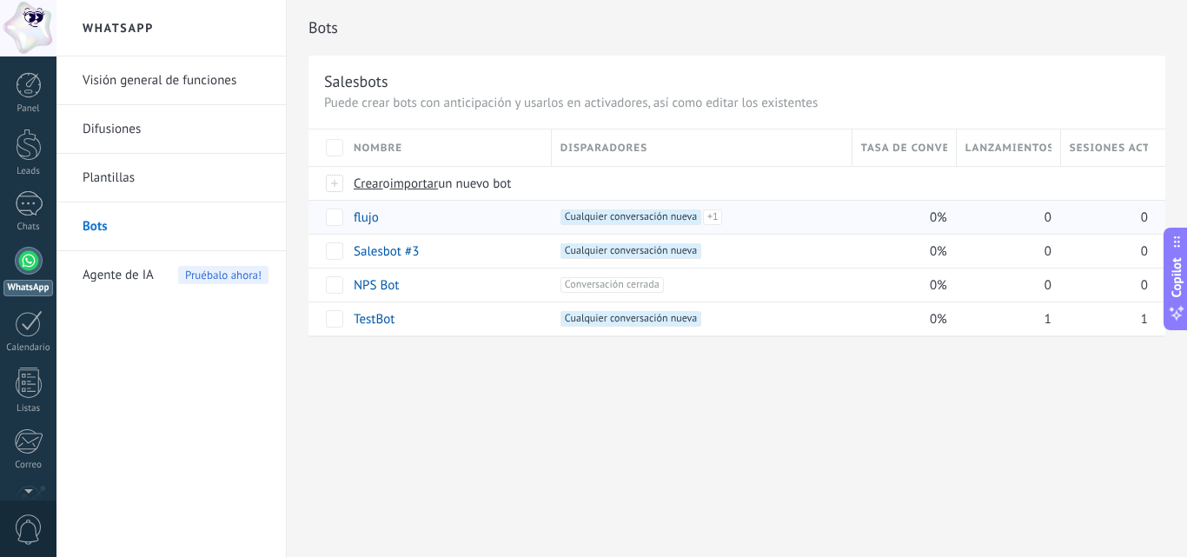
click at [35, 17] on div at bounding box center [28, 28] width 56 height 56
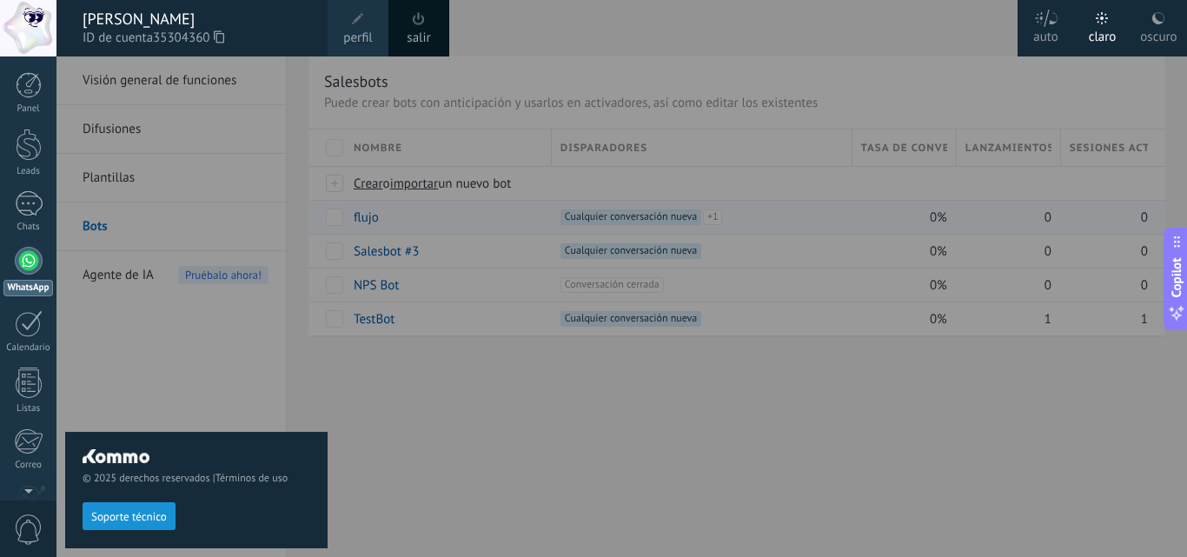
click at [380, 18] on link "perfil" at bounding box center [358, 28] width 61 height 56
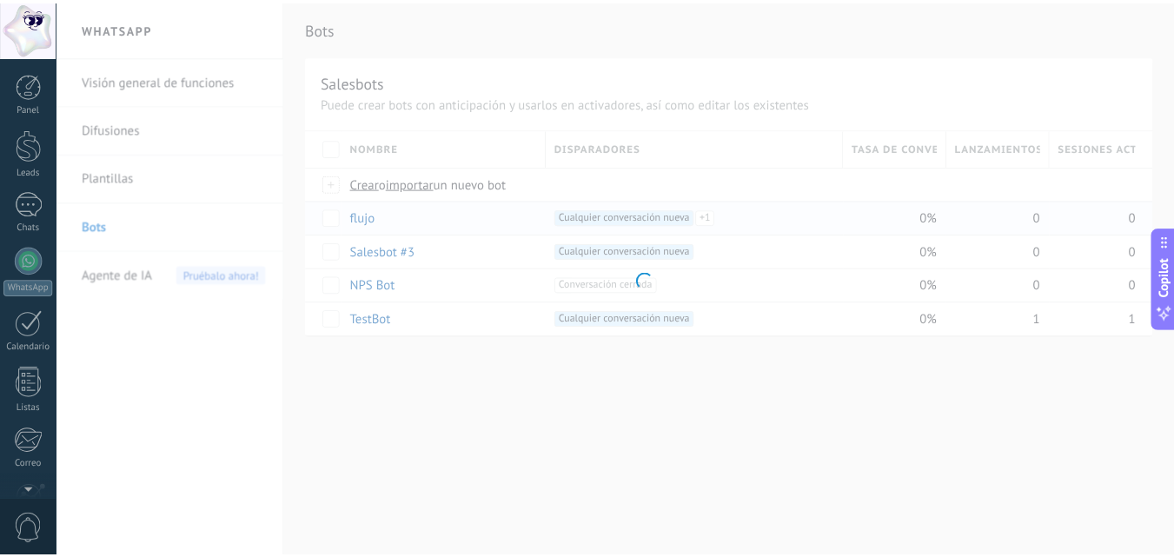
scroll to position [166, 0]
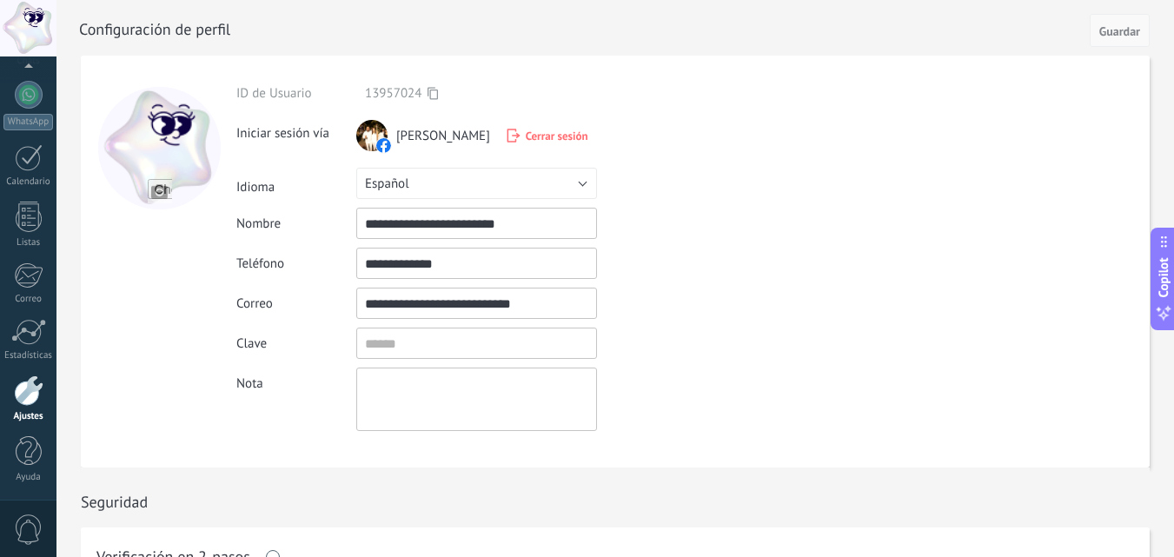
click at [1102, 36] on span "Guardar" at bounding box center [1119, 31] width 41 height 12
click at [1100, 12] on div at bounding box center [634, 28] width 1110 height 56
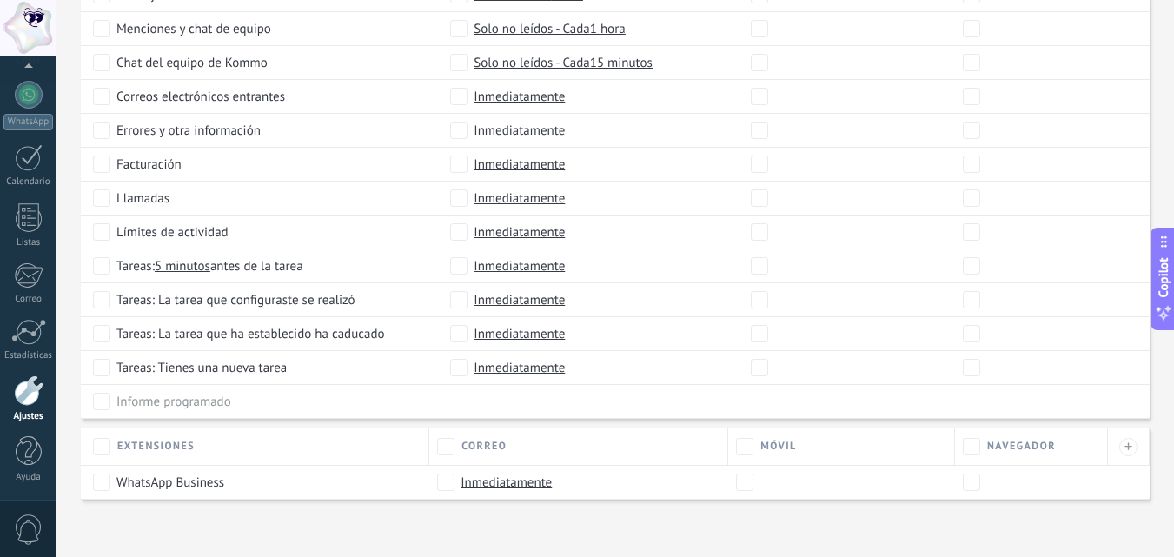
scroll to position [998, 0]
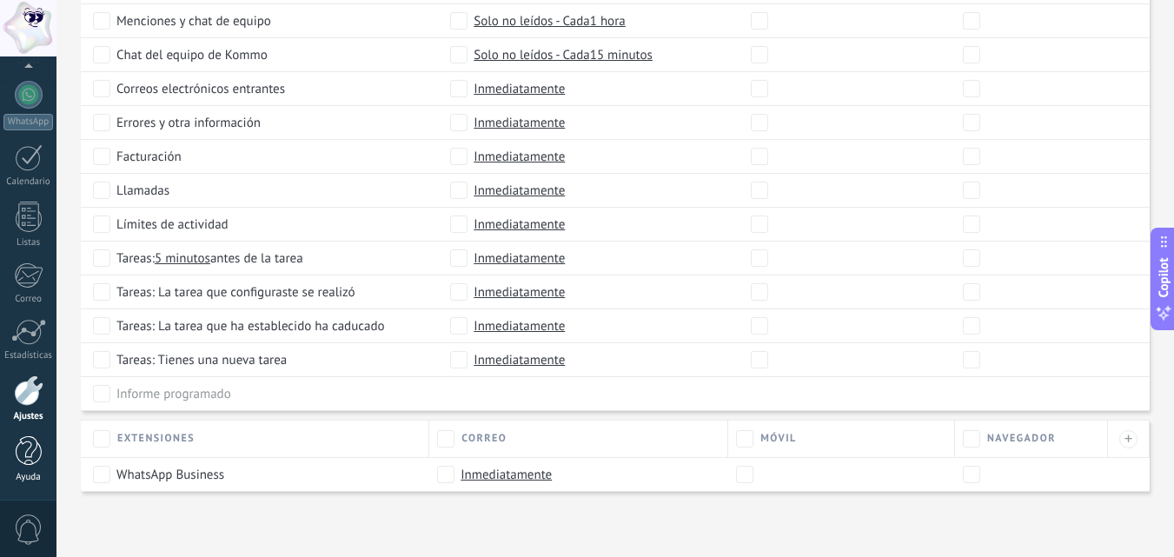
click at [46, 451] on link "Ayuda" at bounding box center [28, 459] width 56 height 47
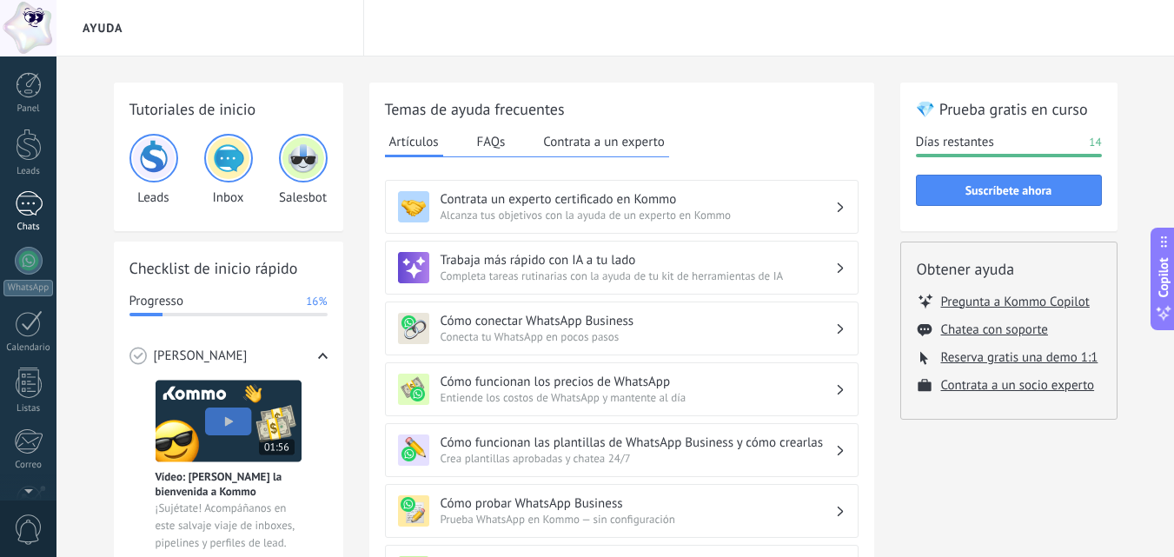
click at [35, 208] on div at bounding box center [29, 203] width 28 height 25
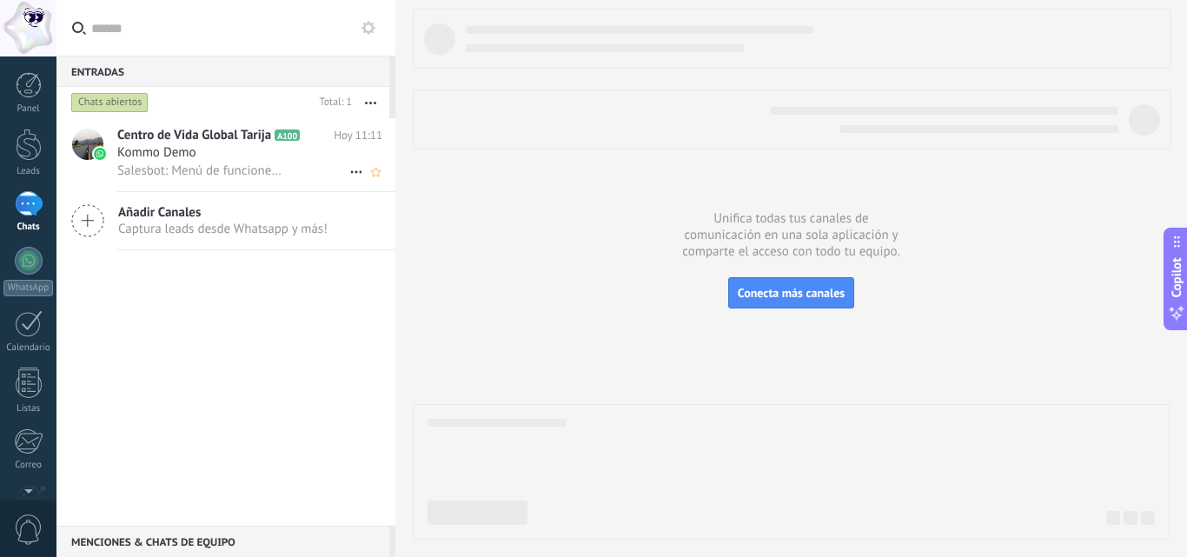
click at [251, 149] on div "Kommo Demo" at bounding box center [249, 152] width 265 height 17
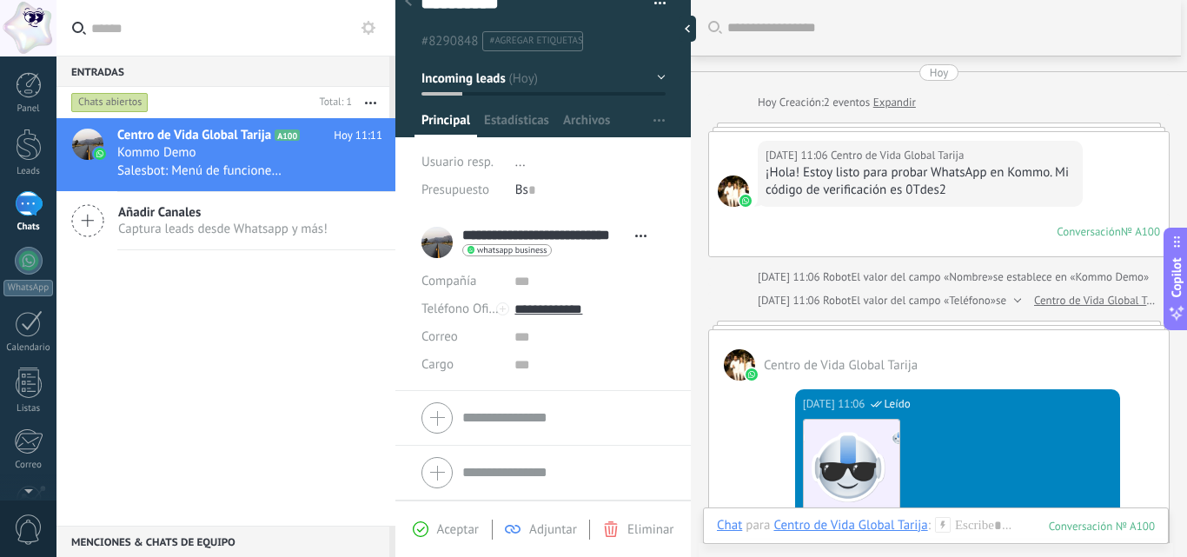
click at [1080, 202] on div "[DATE] 11:06 Centro de Vida Global Tarija ¡Hola! Estoy listo para probar WhatsA…" at bounding box center [939, 194] width 460 height 124
click at [39, 379] on div at bounding box center [29, 383] width 26 height 30
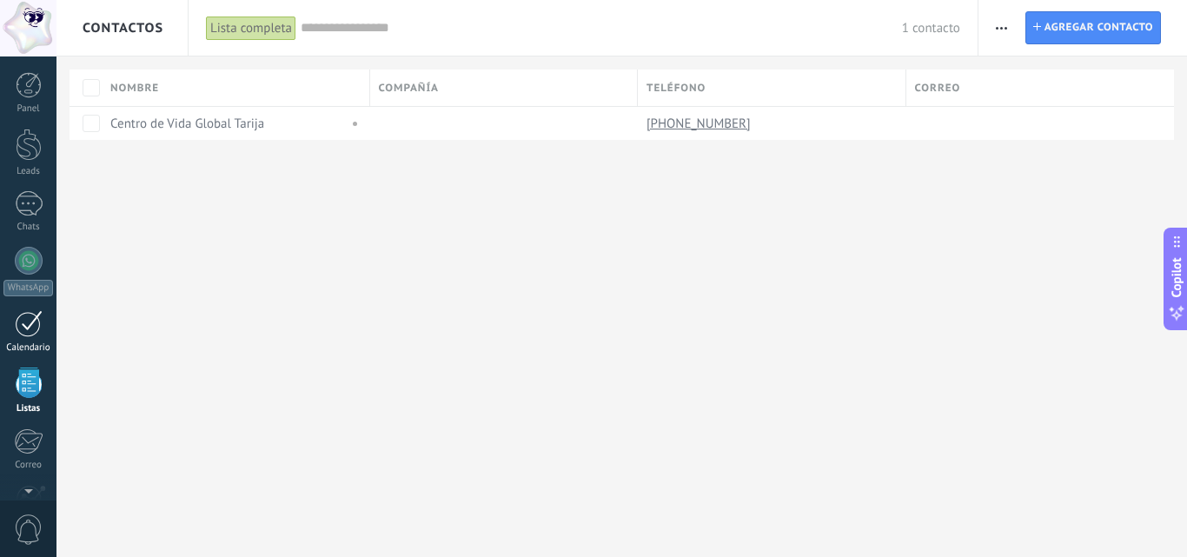
click at [31, 339] on link "Calendario" at bounding box center [28, 331] width 56 height 43
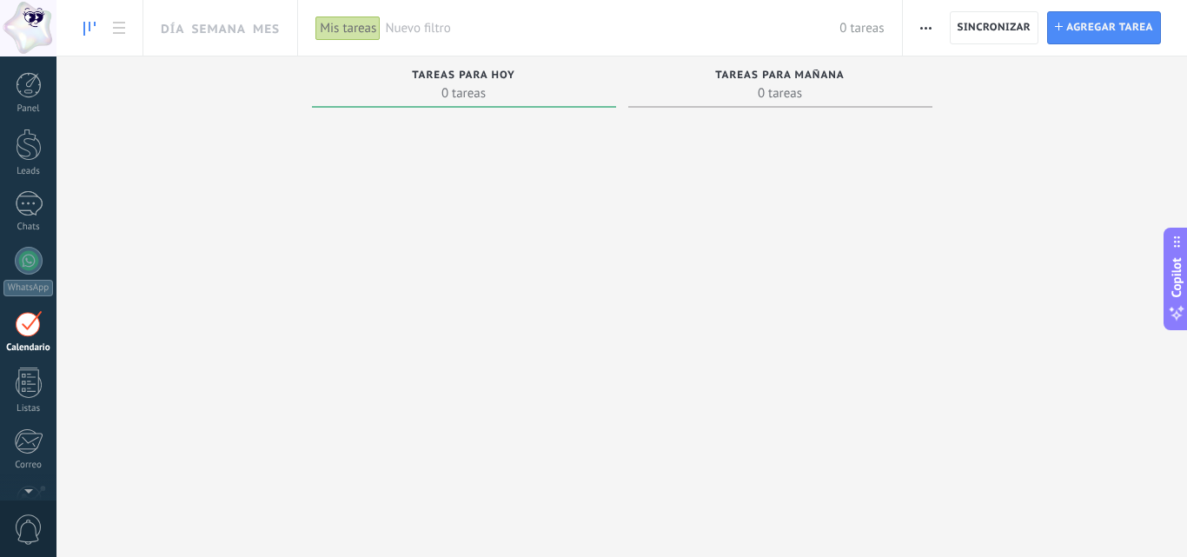
click at [22, 300] on div "Panel Leads Chats WhatsApp Clientes" at bounding box center [28, 369] width 56 height 594
click at [33, 205] on div at bounding box center [29, 203] width 28 height 25
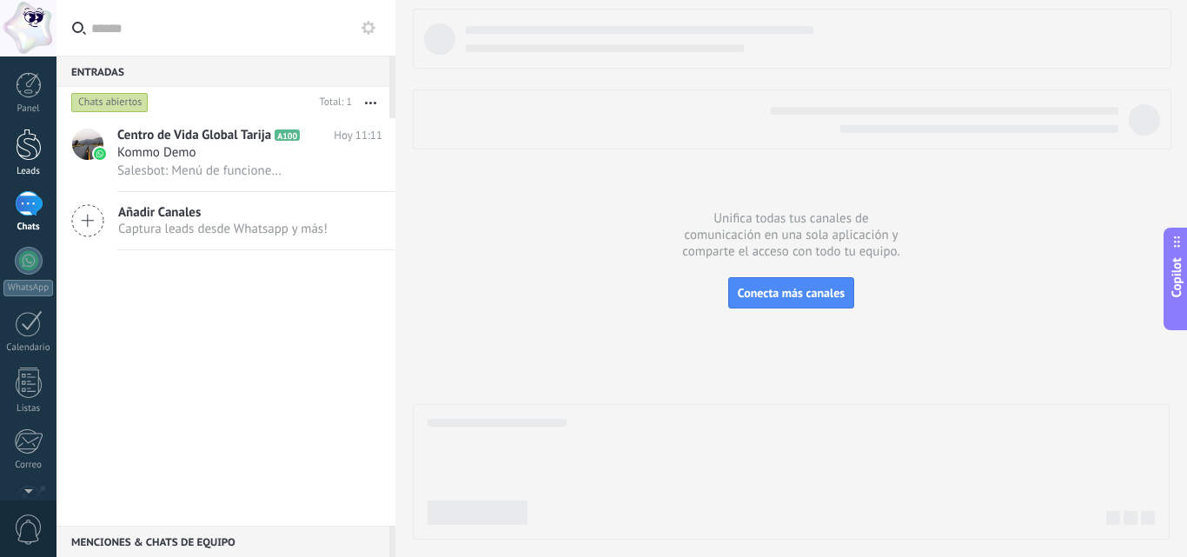
click at [35, 167] on div "Leads" at bounding box center [28, 171] width 50 height 11
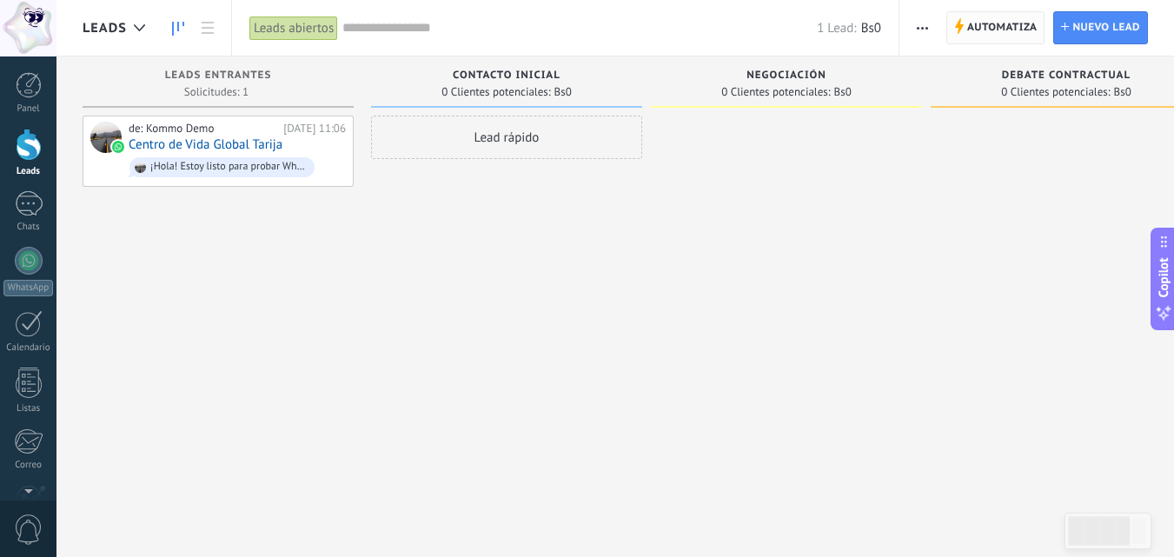
click at [995, 18] on span "Automatiza" at bounding box center [1002, 27] width 70 height 31
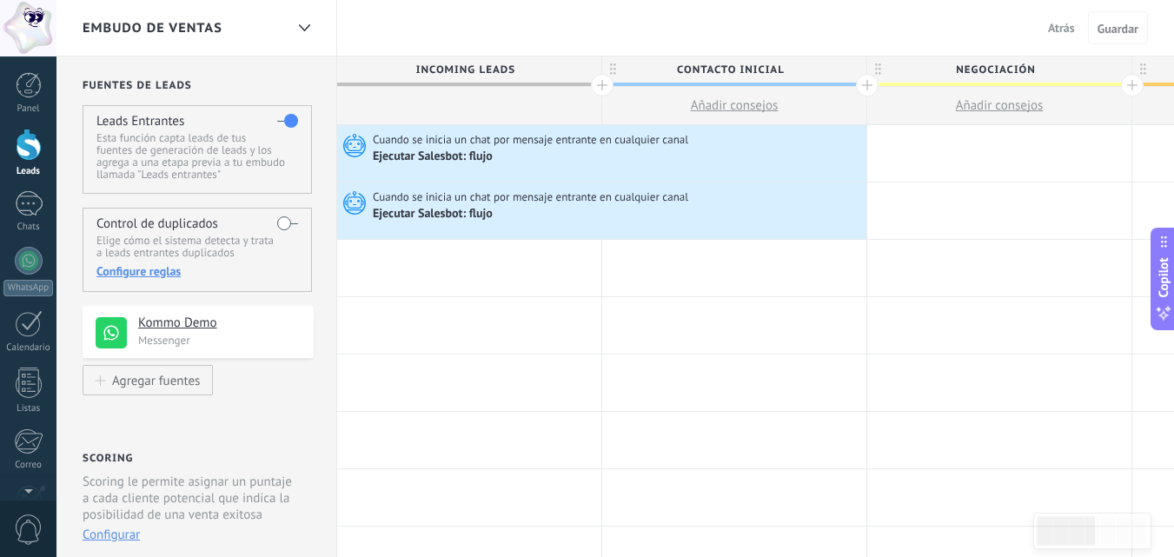
click at [597, 89] on div at bounding box center [602, 85] width 23 height 23
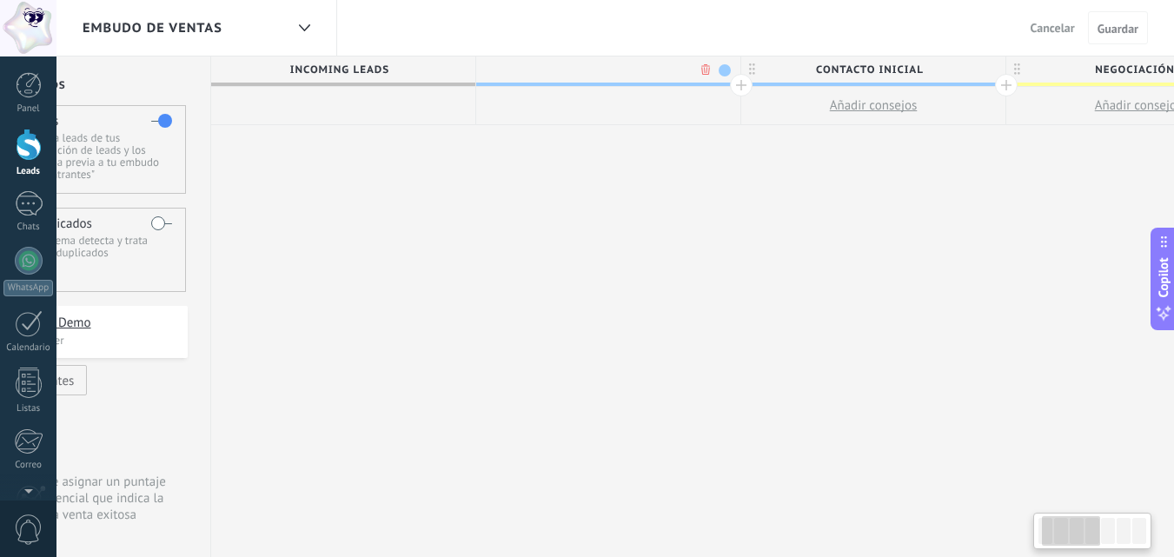
scroll to position [0, 129]
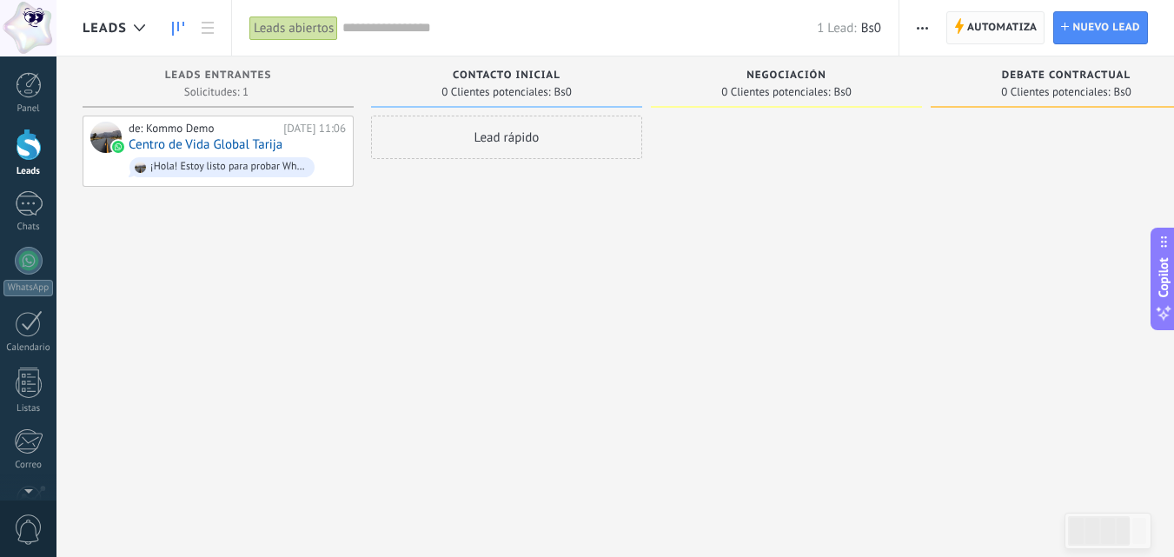
click at [976, 33] on span "Automatiza" at bounding box center [1002, 27] width 70 height 31
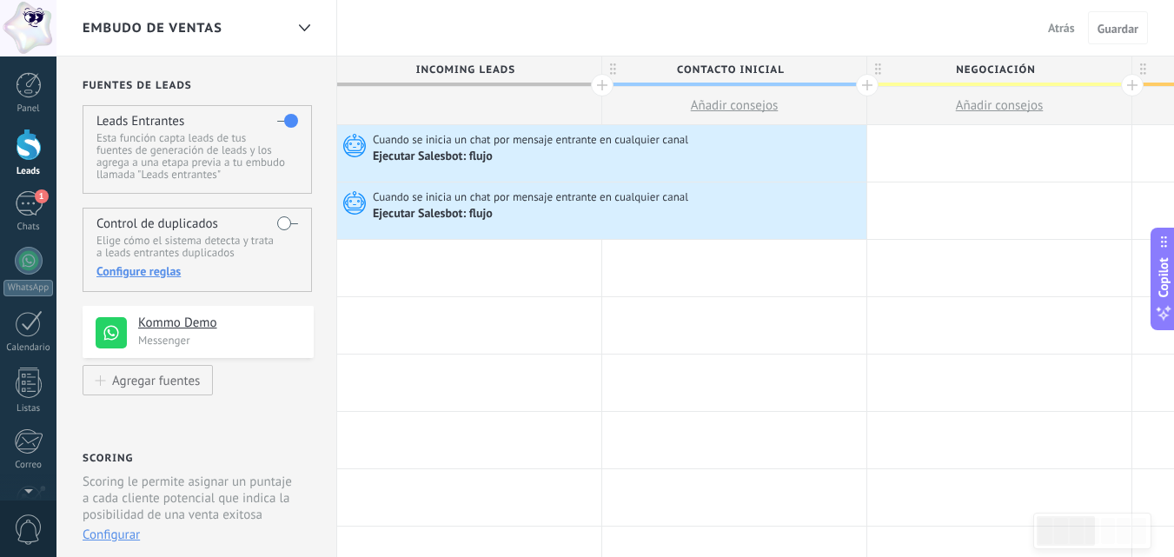
click at [474, 67] on span "Incoming leads" at bounding box center [464, 69] width 255 height 27
click at [436, 139] on span "Cuando se inicia un chat por mensaje entrante en cualquier canal" at bounding box center [532, 140] width 318 height 16
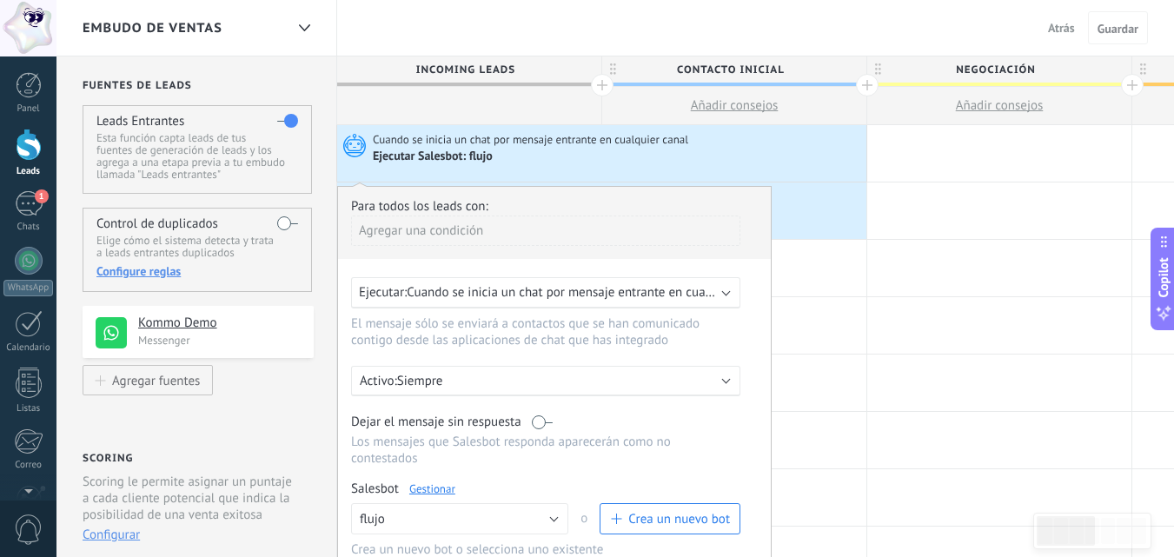
click at [467, 156] on div "Ejecutar Salesbot: flujo" at bounding box center [434, 157] width 123 height 16
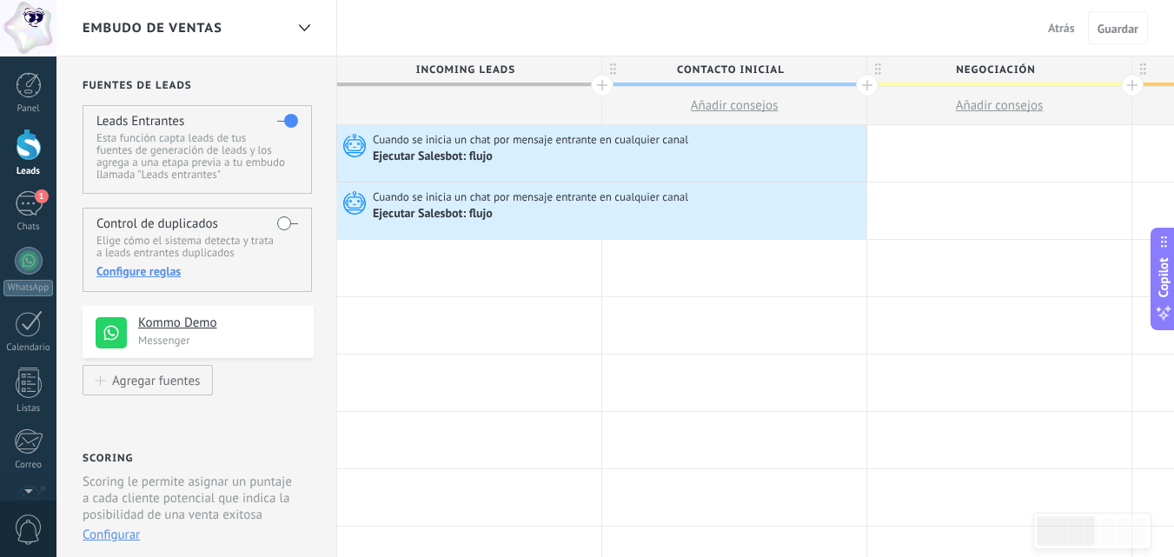
click at [467, 156] on div "Ejecutar Salesbot: flujo" at bounding box center [434, 157] width 123 height 16
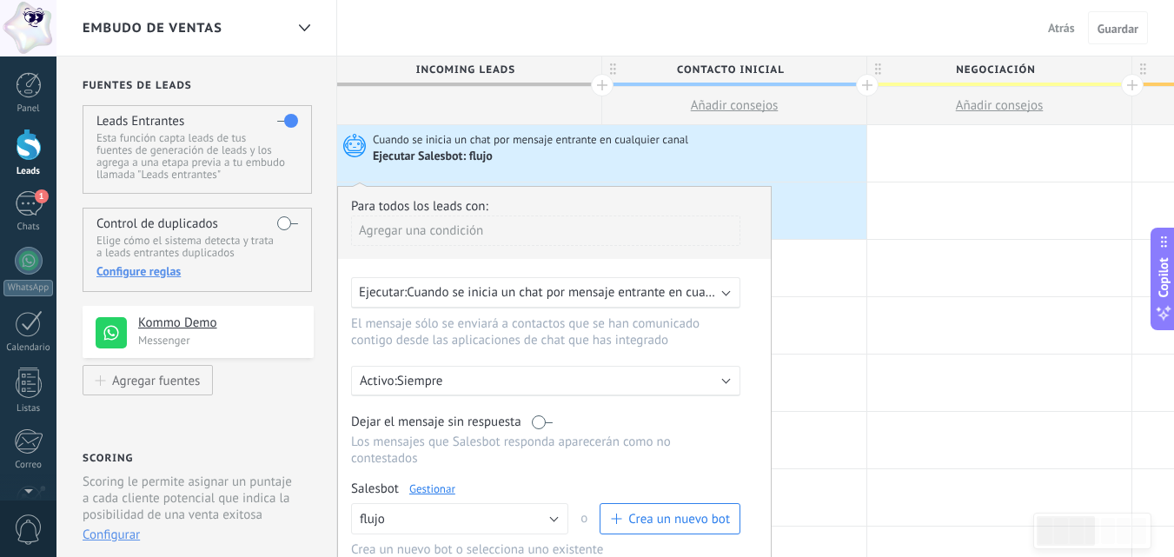
click at [1070, 25] on span "Atrás" at bounding box center [1061, 28] width 27 height 16
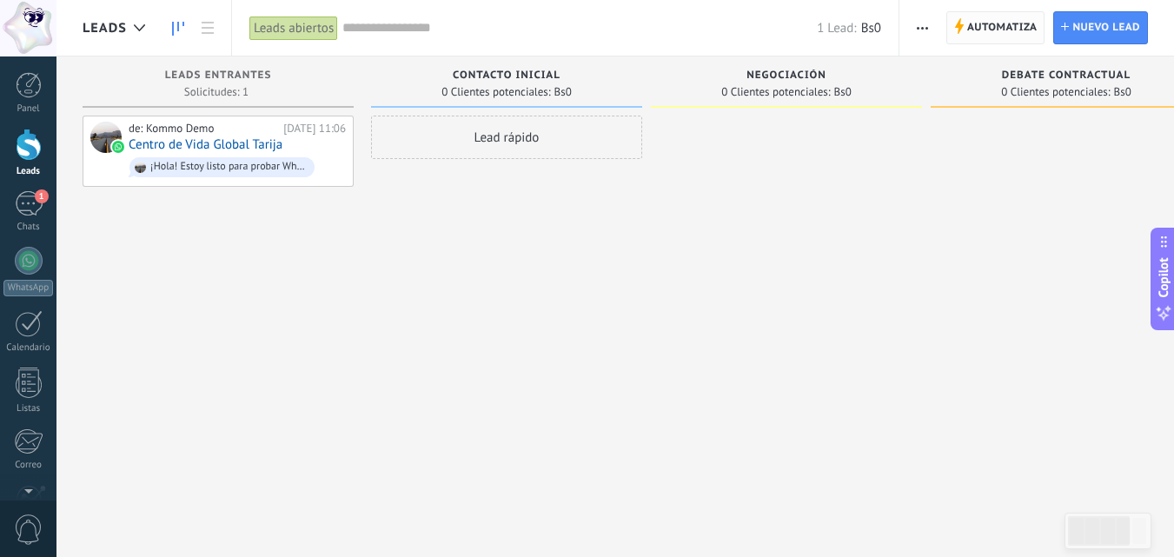
click at [983, 18] on span "Automatiza" at bounding box center [1002, 27] width 70 height 31
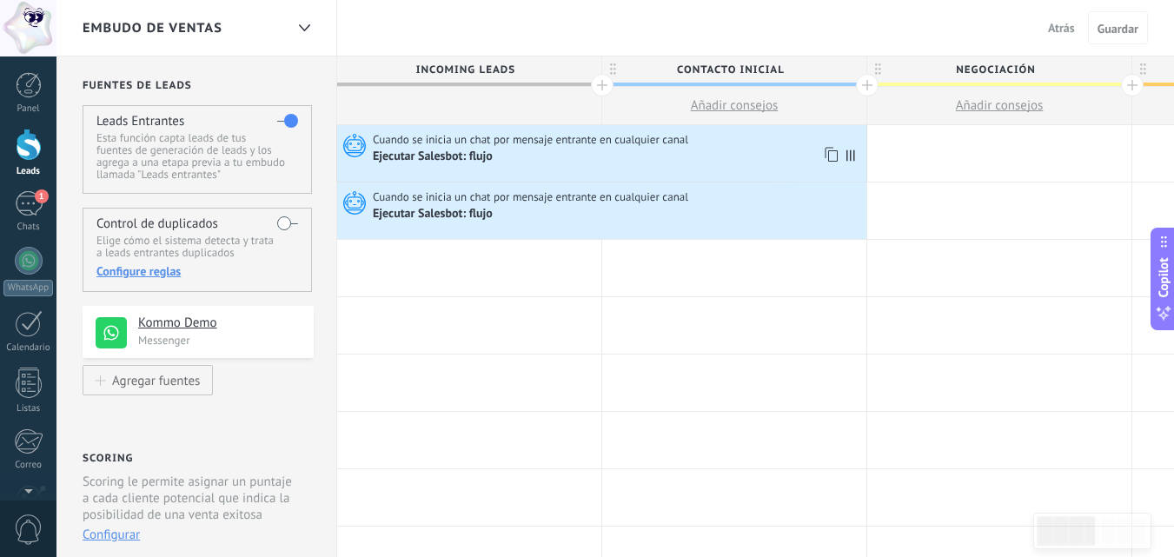
click at [514, 161] on div "Ejecutar Salesbot: flujo" at bounding box center [598, 156] width 450 height 17
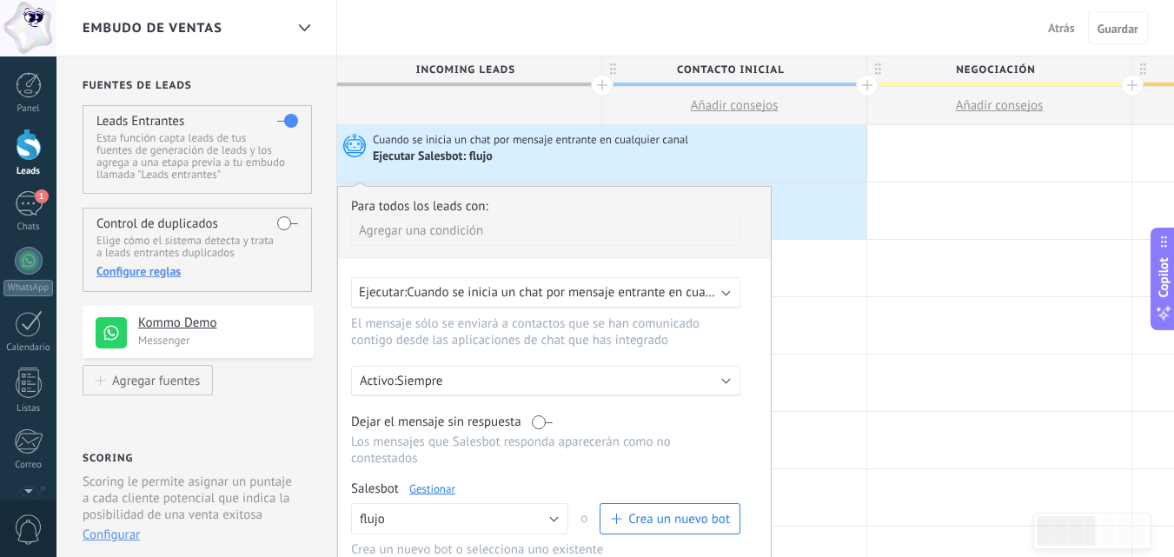
scroll to position [87, 0]
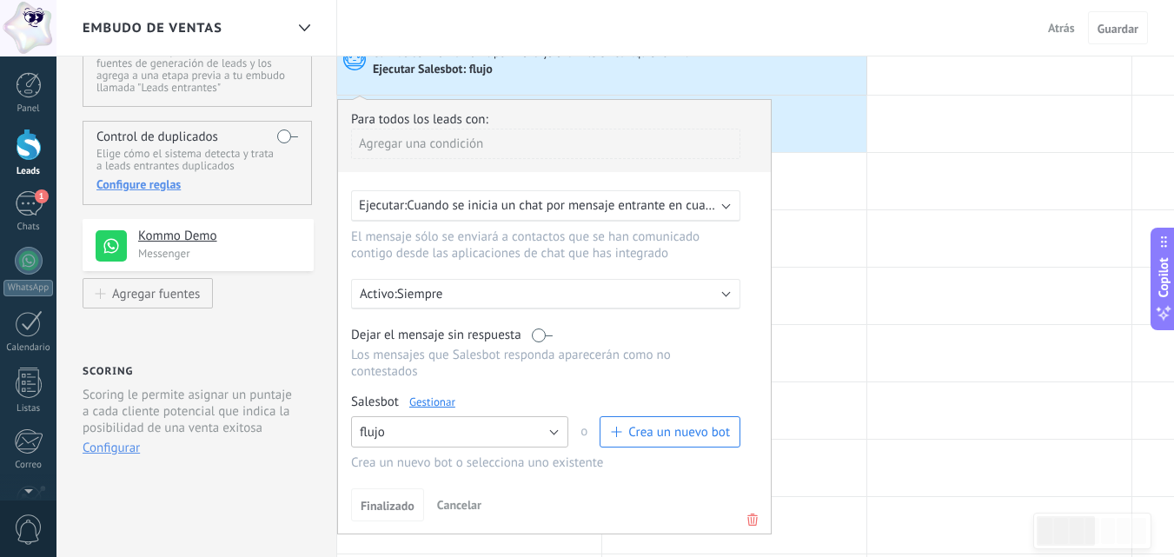
click at [551, 439] on button "flujo" at bounding box center [459, 431] width 217 height 31
click at [529, 454] on span "flujo" at bounding box center [452, 462] width 222 height 17
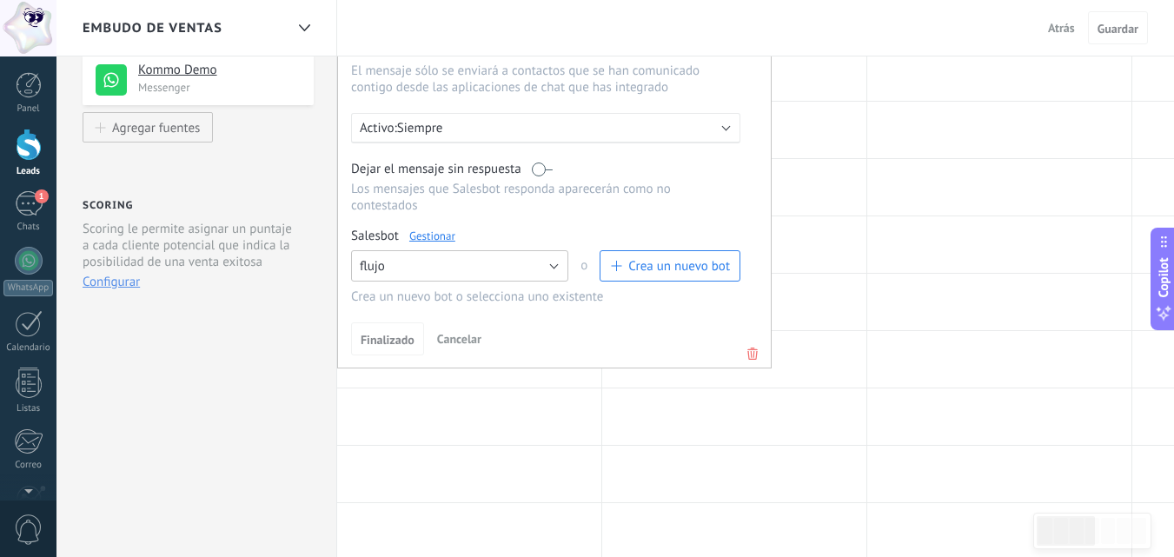
scroll to position [261, 0]
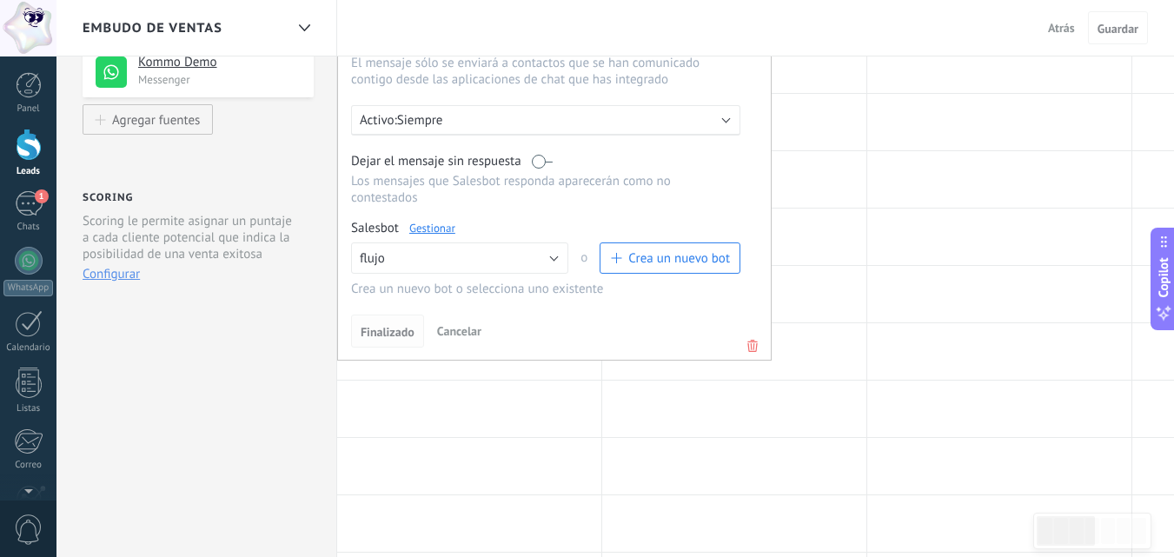
click at [394, 326] on span "Finalizado" at bounding box center [388, 332] width 54 height 12
click at [401, 333] on span "Finalizado" at bounding box center [388, 332] width 54 height 12
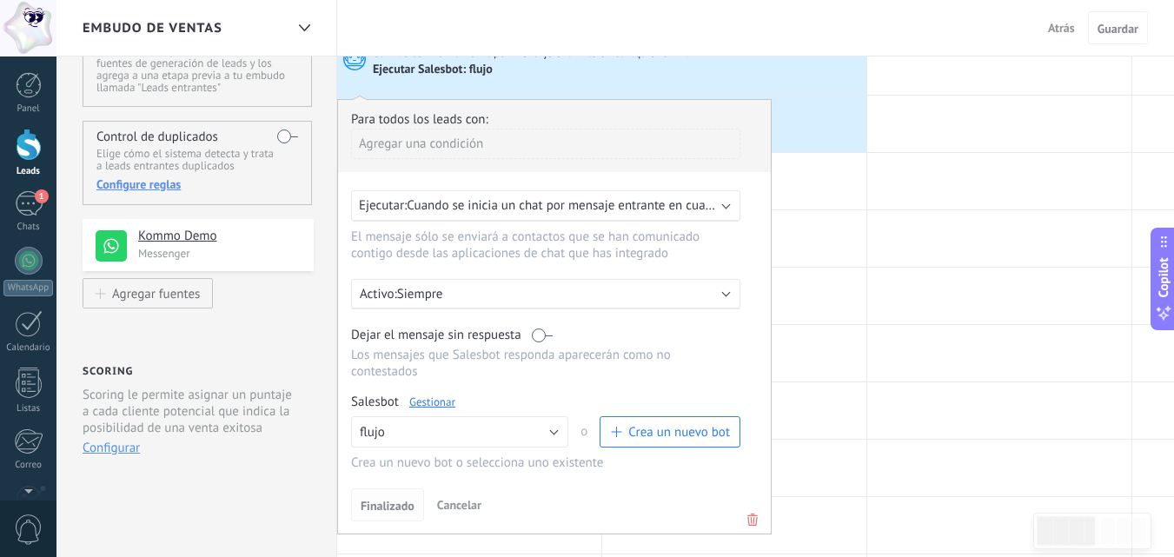
scroll to position [174, 0]
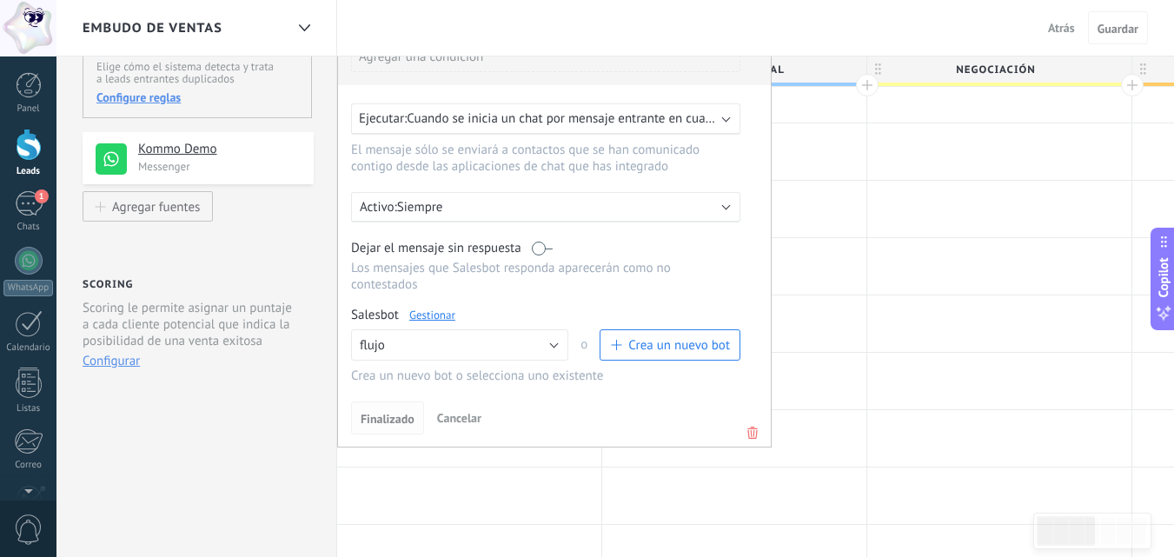
click at [384, 416] on span "Finalizado" at bounding box center [388, 419] width 54 height 12
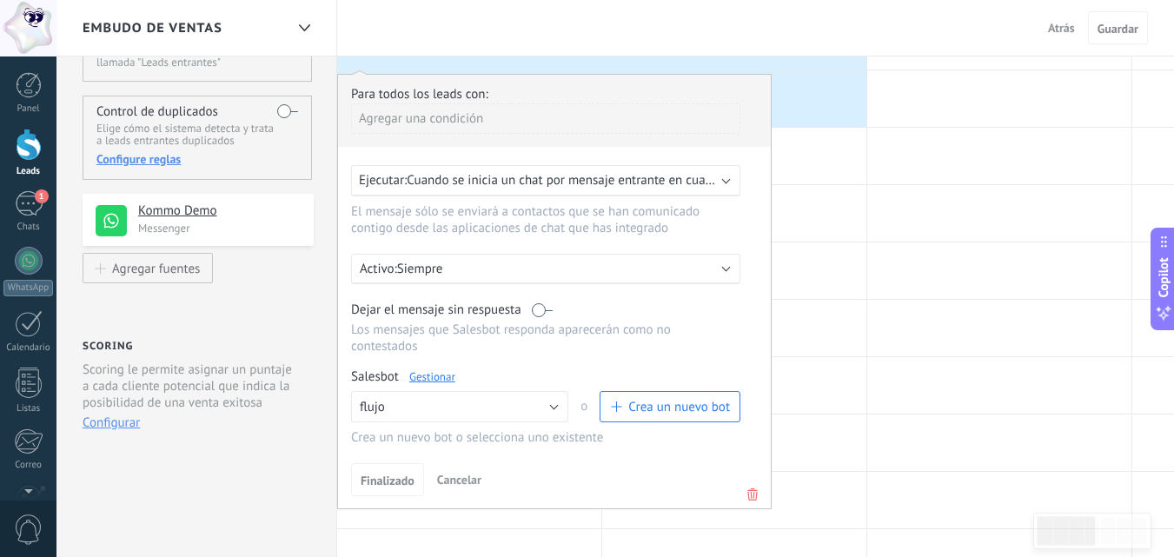
scroll to position [0, 0]
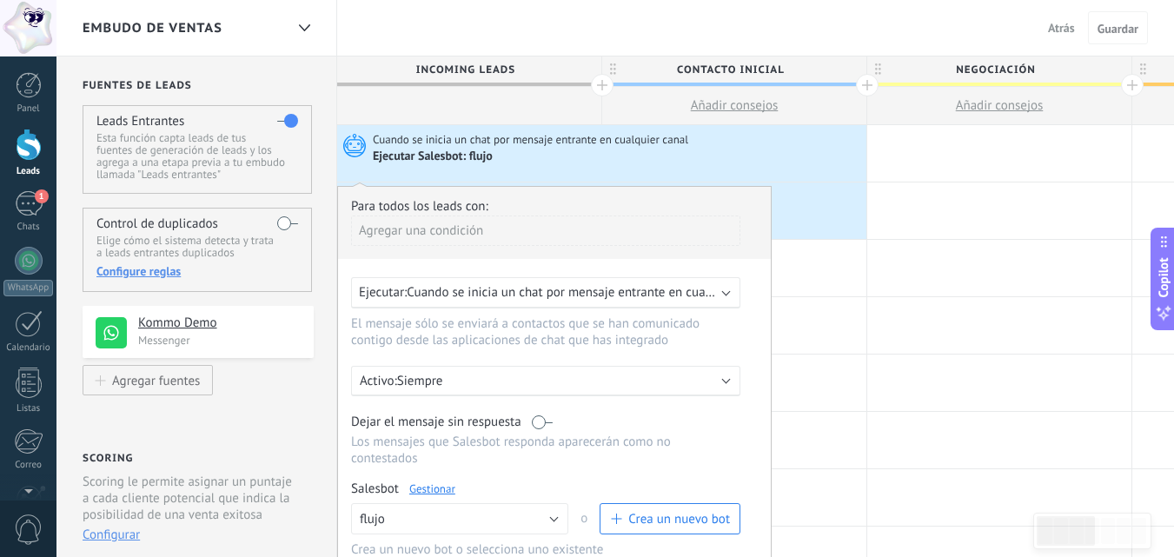
click at [540, 176] on div "Cuando se inicia un chat por mensaje entrante en cualquier canal Ejecutar Sales…" at bounding box center [601, 153] width 529 height 56
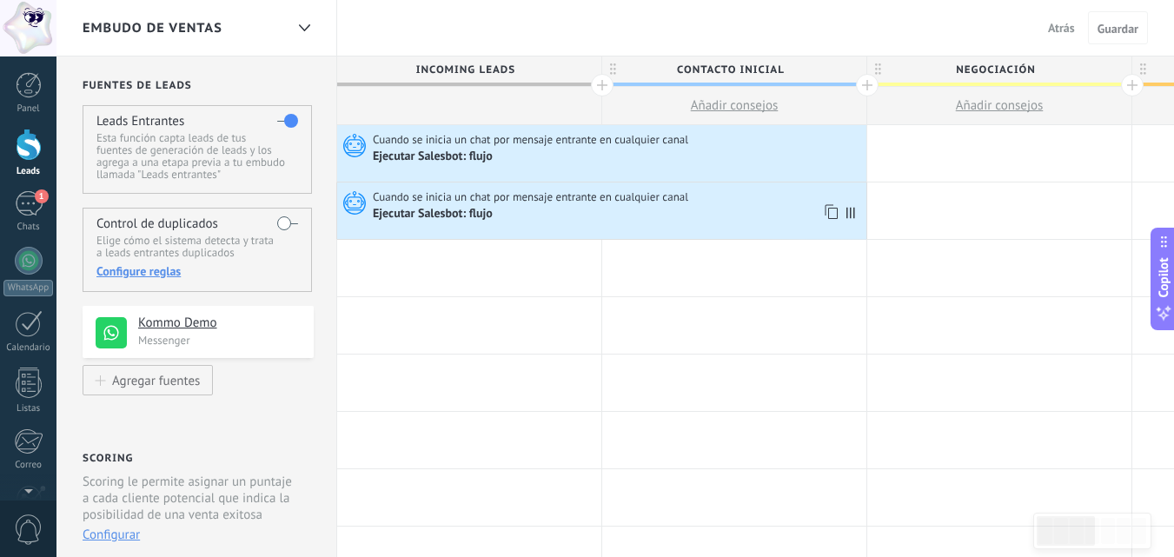
click at [575, 222] on div "Ejecutar Salesbot: flujo" at bounding box center [598, 213] width 450 height 17
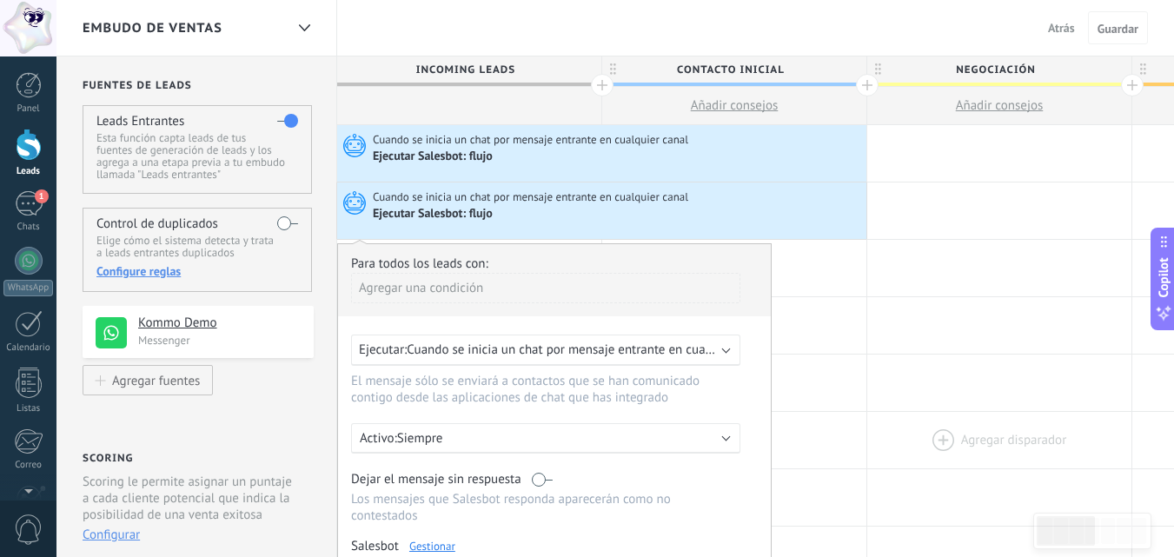
drag, startPoint x: 575, startPoint y: 222, endPoint x: 1090, endPoint y: 414, distance: 549.1
click at [1090, 414] on div at bounding box center [999, 440] width 264 height 56
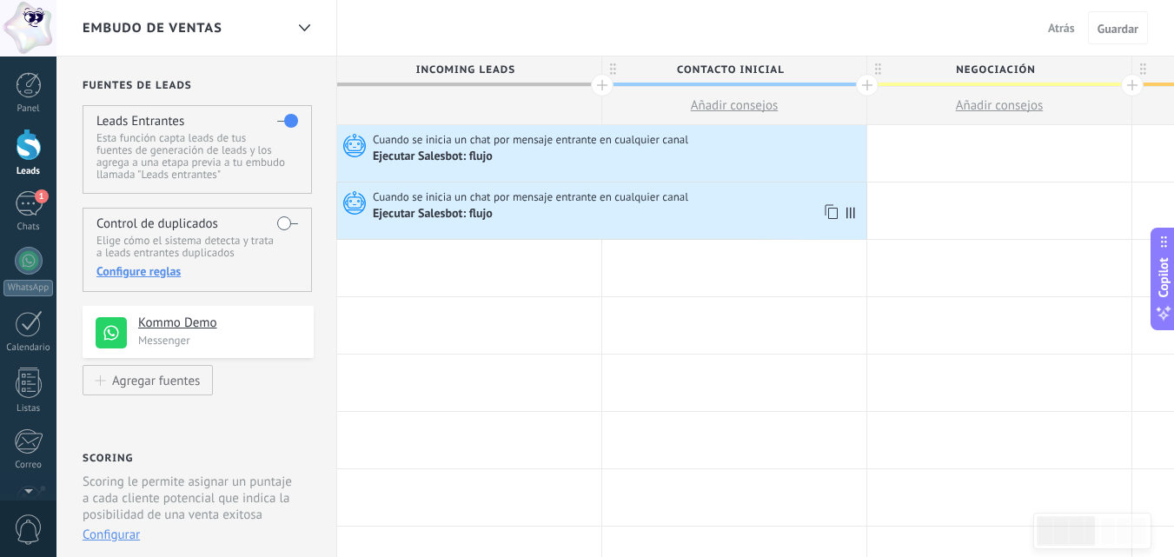
click at [428, 222] on div "Ejecutar Salesbot: flujo" at bounding box center [434, 215] width 123 height 16
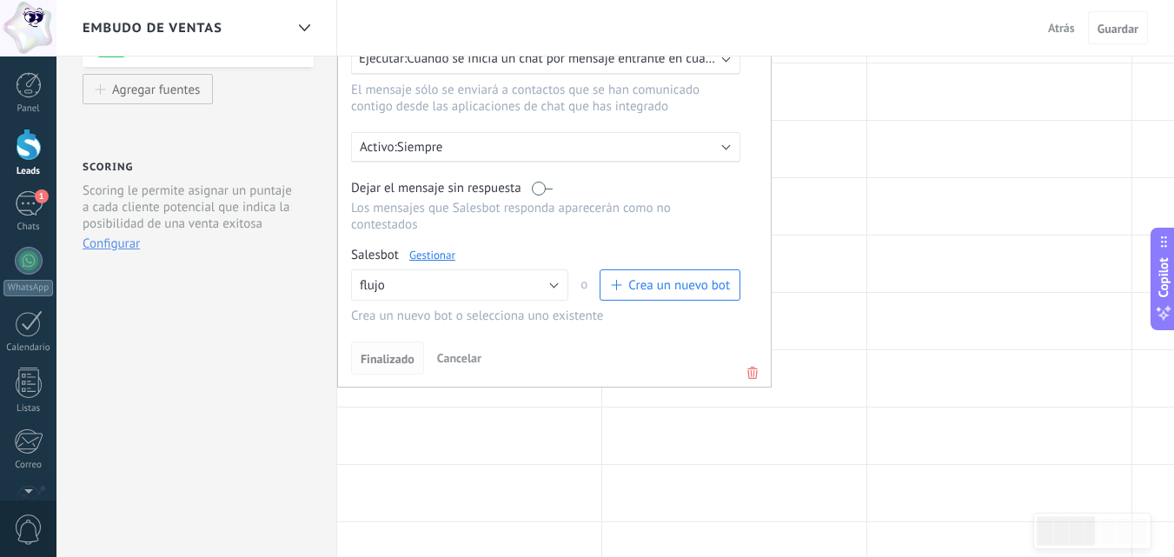
scroll to position [261, 0]
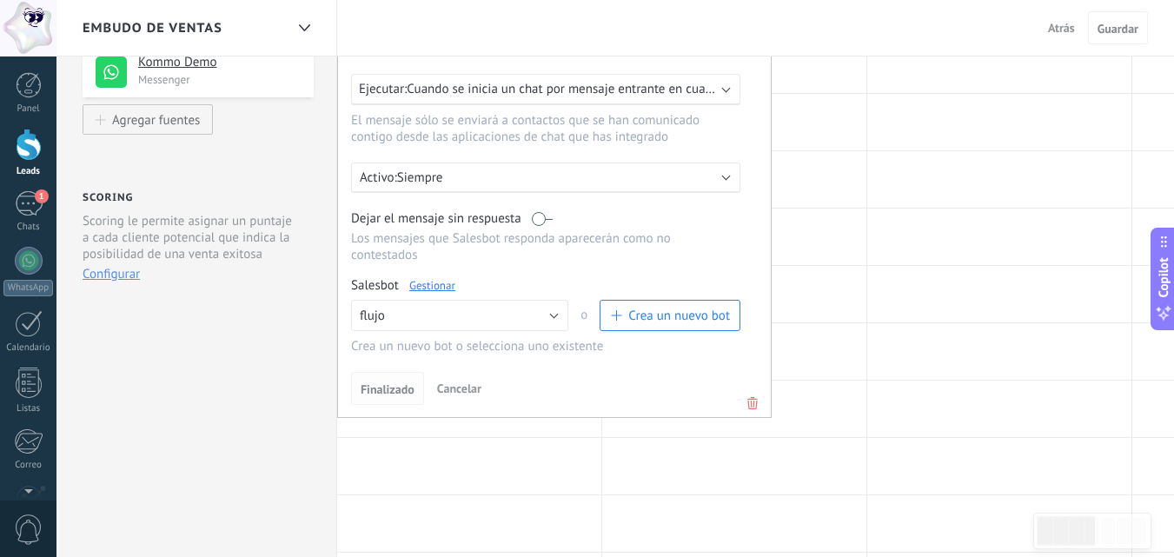
click at [392, 372] on button "Finalizado" at bounding box center [387, 388] width 73 height 33
click at [397, 391] on span "Finalizado" at bounding box center [388, 389] width 54 height 12
click at [398, 391] on span "Finalizado" at bounding box center [388, 389] width 54 height 12
click at [530, 462] on div at bounding box center [469, 466] width 264 height 56
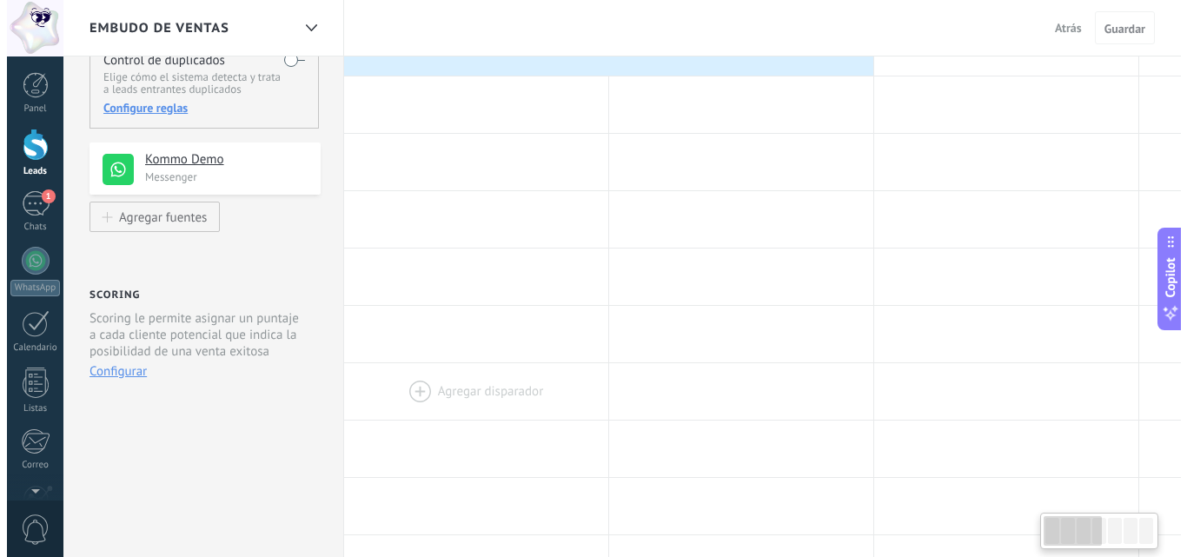
scroll to position [0, 0]
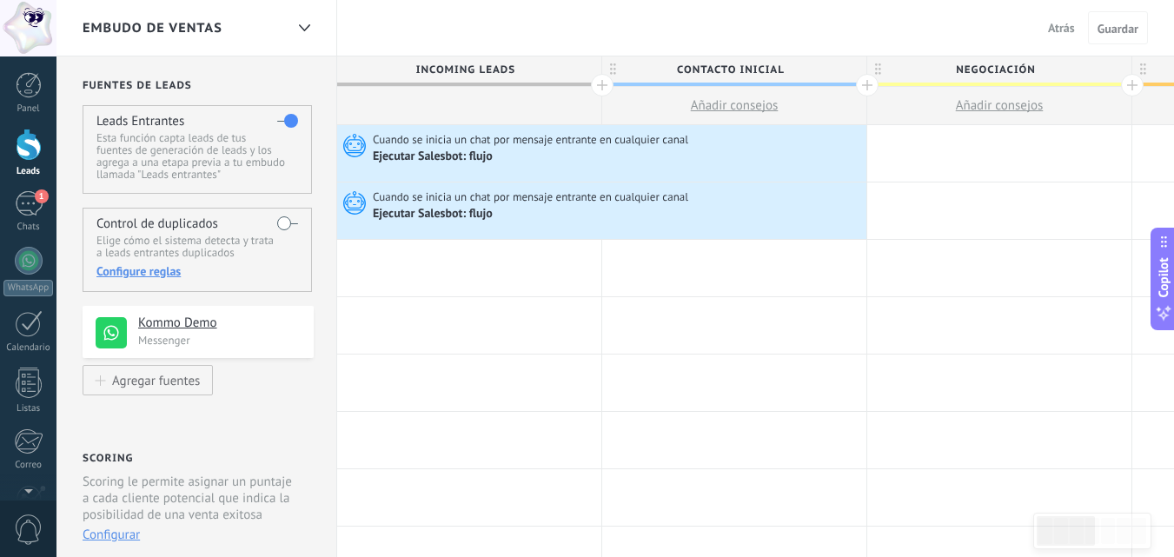
click at [112, 333] on use at bounding box center [111, 332] width 31 height 31
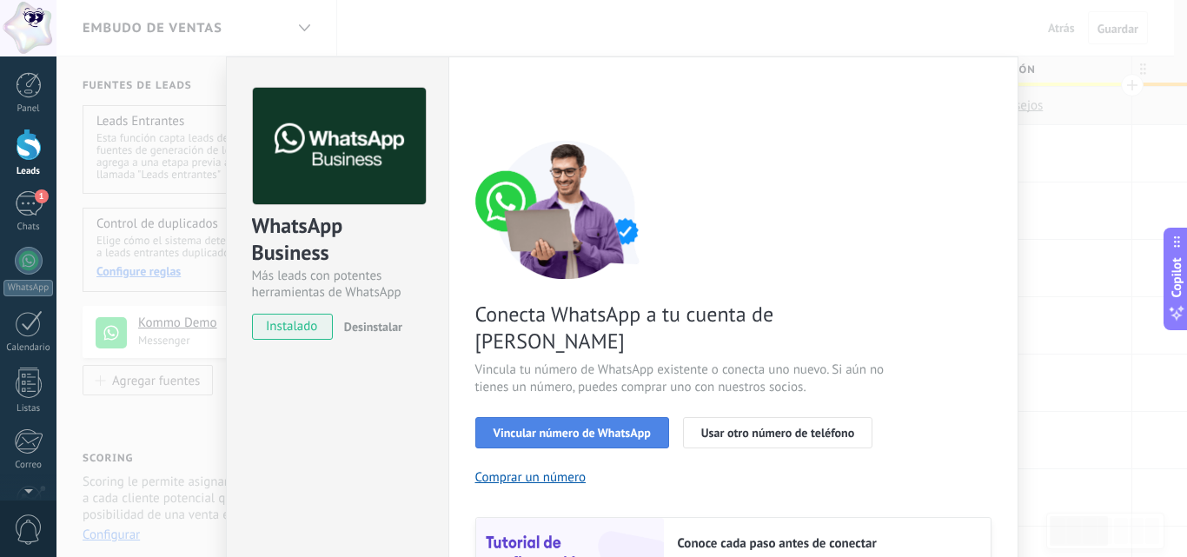
click at [564, 417] on button "Vincular número de WhatsApp" at bounding box center [572, 432] width 194 height 31
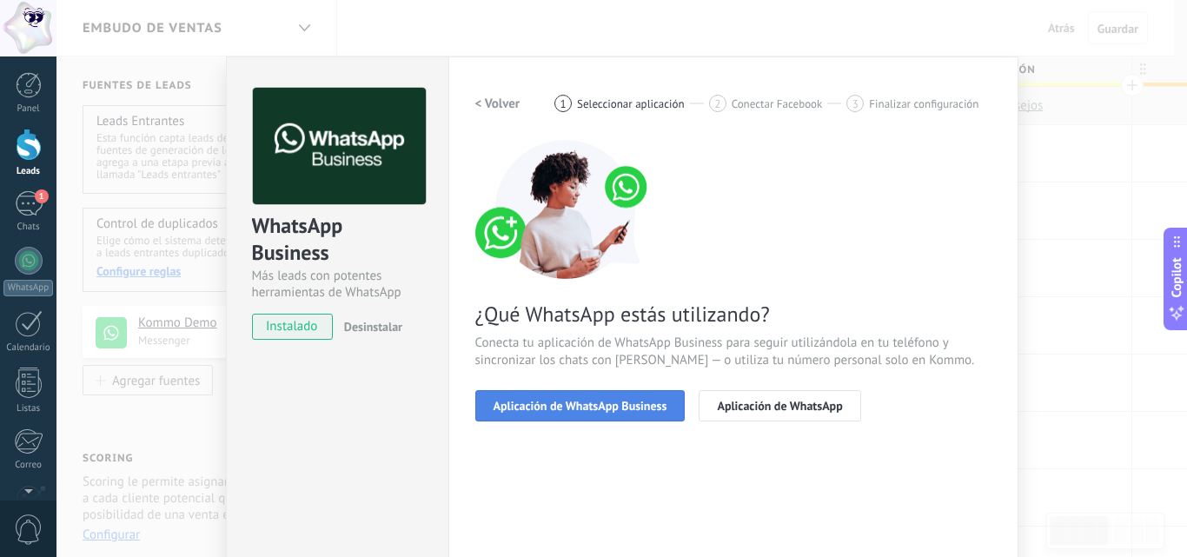
click at [547, 401] on span "Aplicación de WhatsApp Business" at bounding box center [581, 406] width 174 height 12
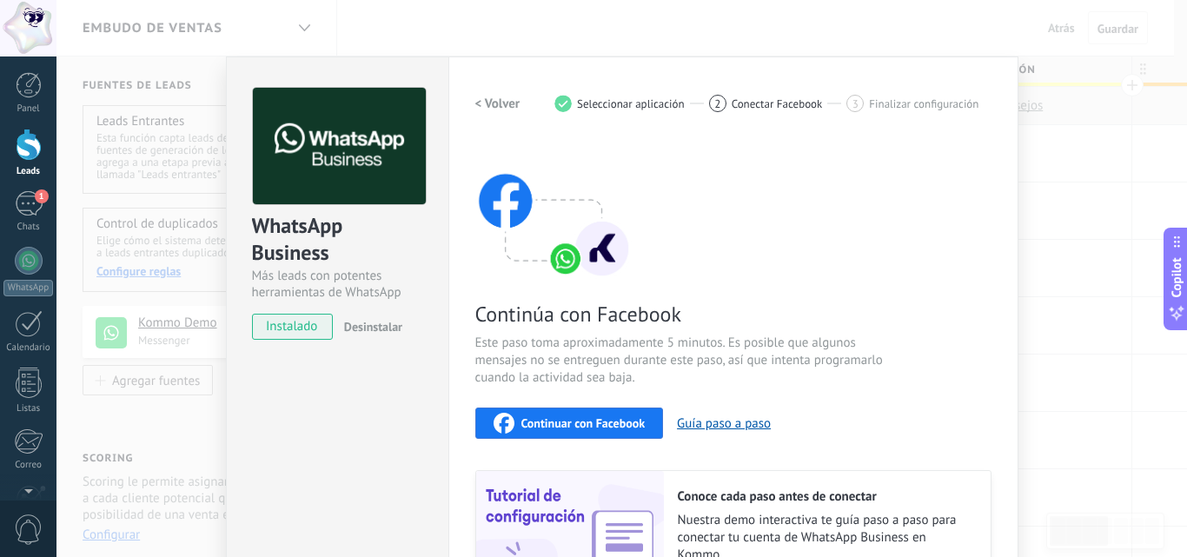
click at [545, 417] on span "Continuar con Facebook" at bounding box center [583, 423] width 124 height 12
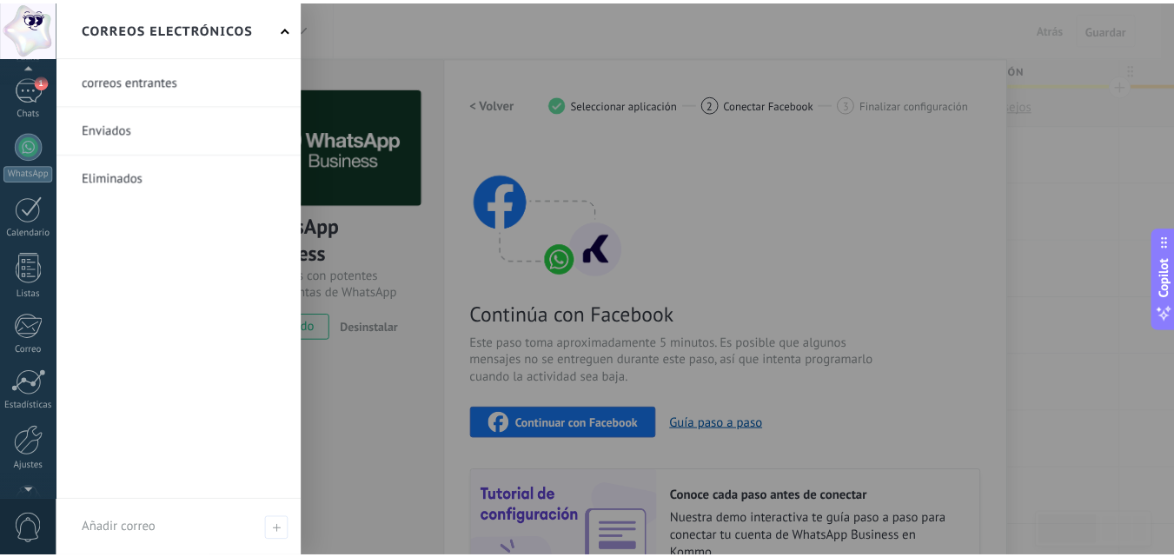
scroll to position [166, 0]
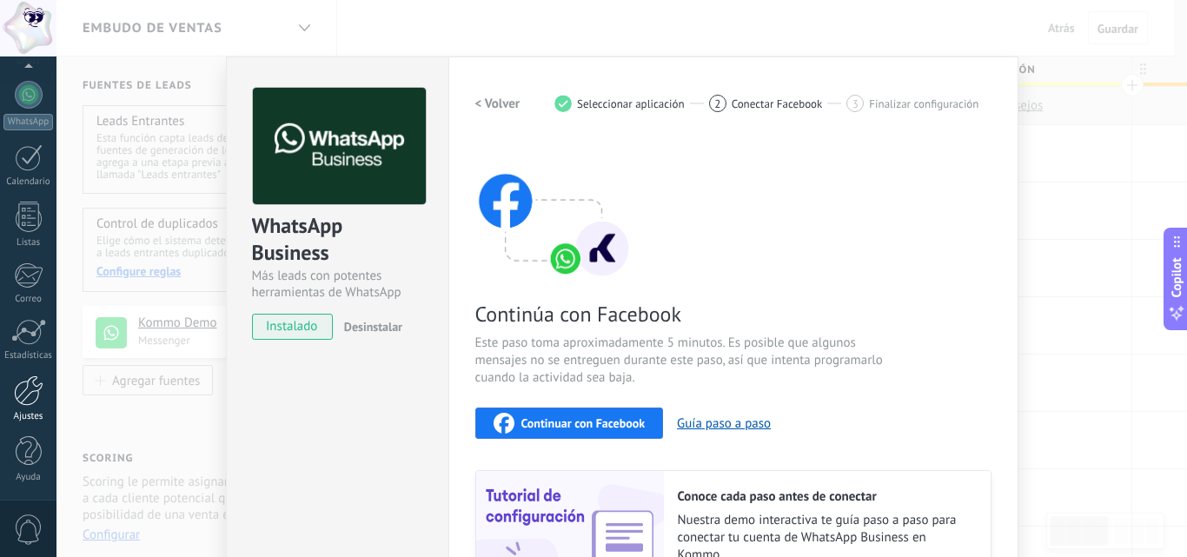
click at [35, 385] on div at bounding box center [29, 390] width 30 height 30
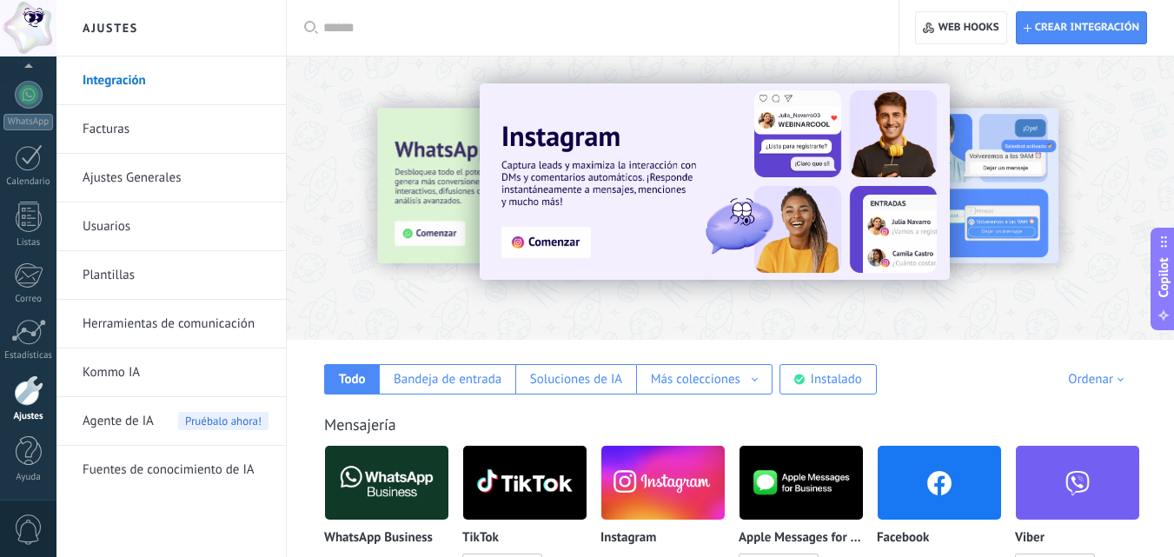
click at [32, 393] on div at bounding box center [29, 390] width 30 height 30
click at [36, 38] on div at bounding box center [28, 28] width 56 height 56
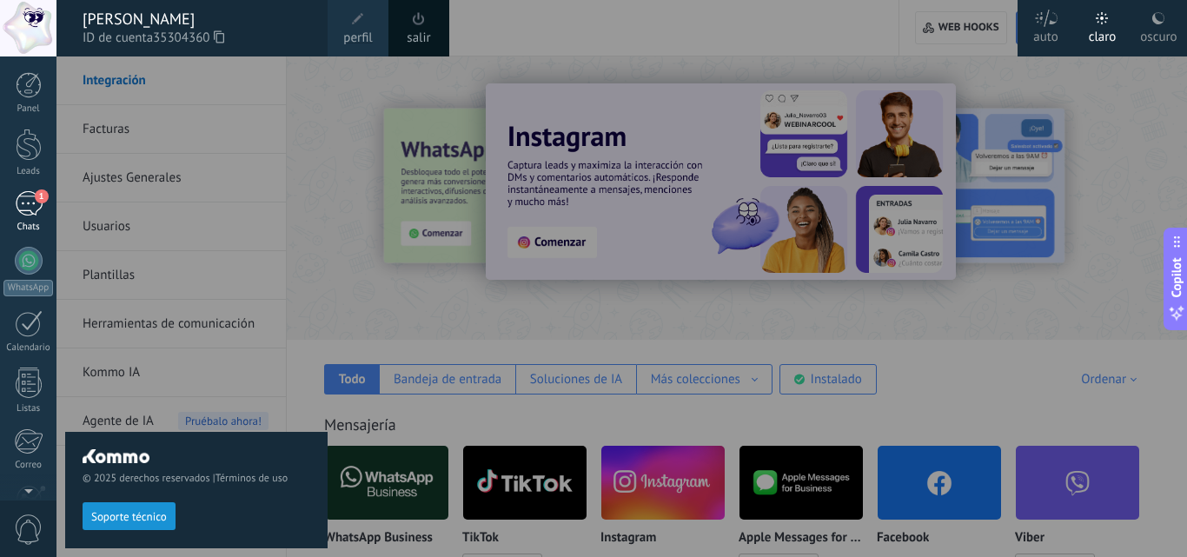
click at [19, 197] on div "1" at bounding box center [29, 203] width 28 height 25
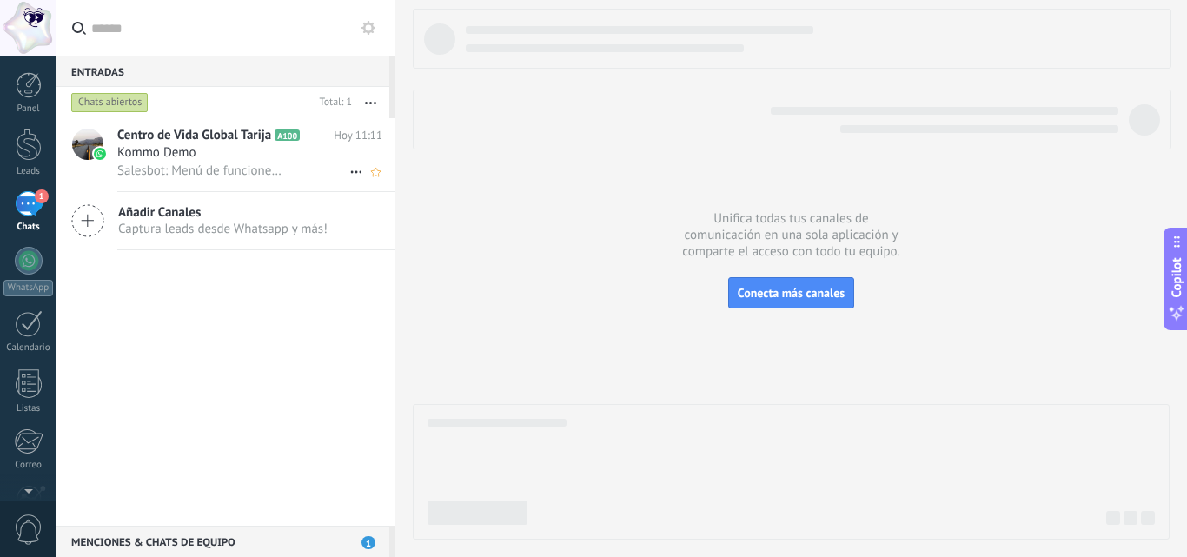
click at [258, 172] on span "Salesbot: Menú de funciones de WhatsApp ¡Desbloquea la mensajería mejorada en W…" at bounding box center [201, 170] width 169 height 17
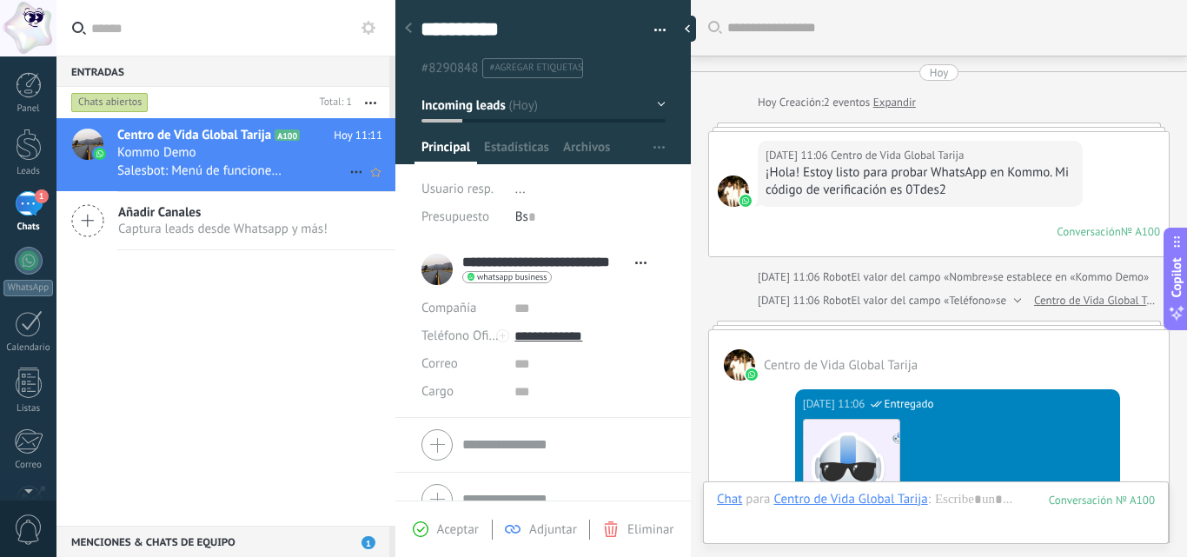
scroll to position [836, 0]
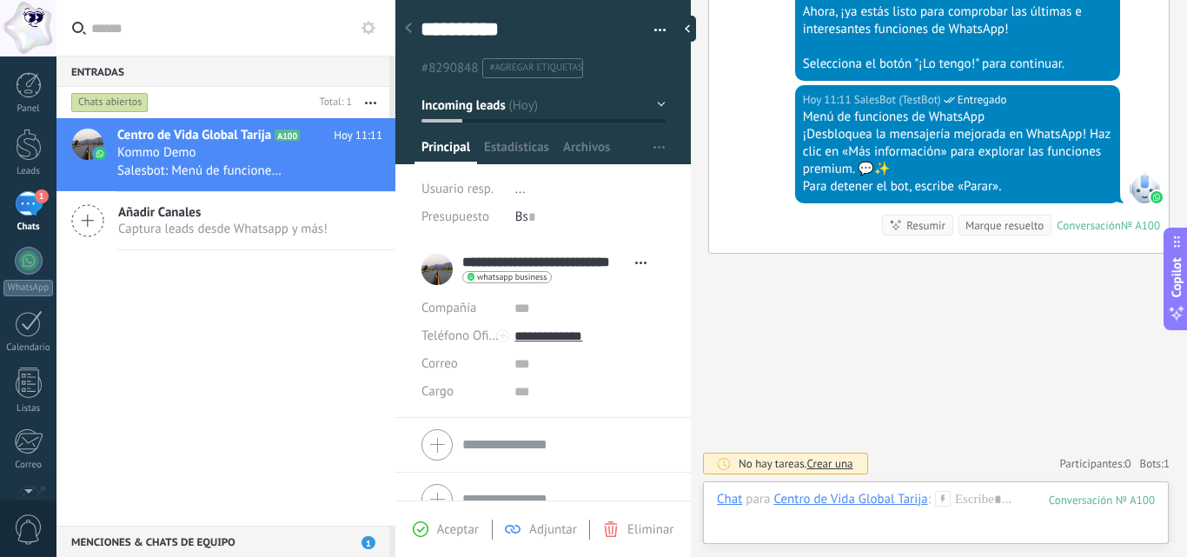
click at [453, 529] on span "Aceptar" at bounding box center [458, 529] width 42 height 17
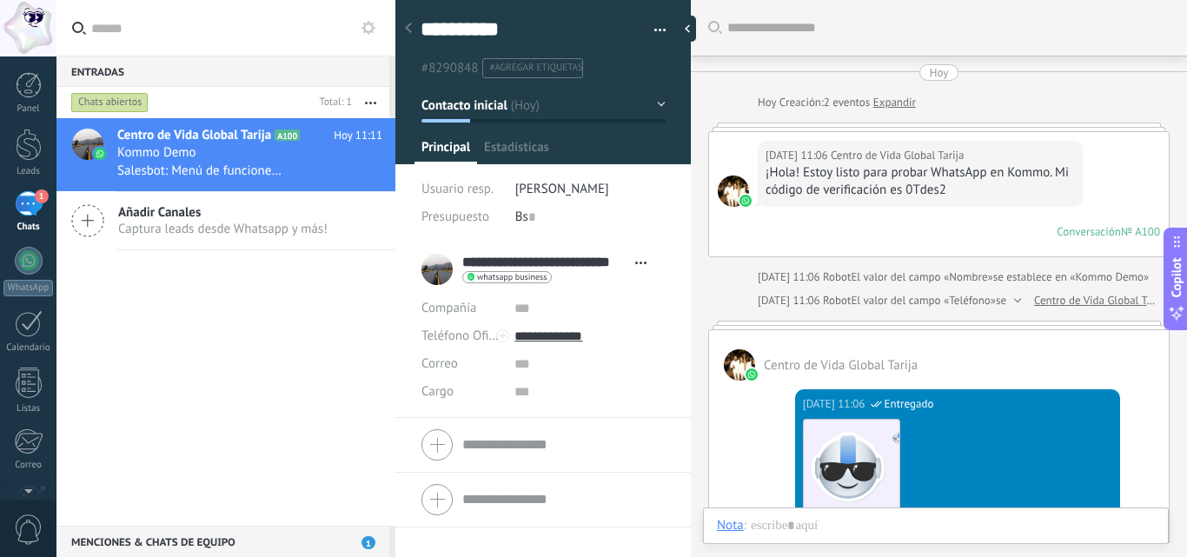
scroll to position [726, 0]
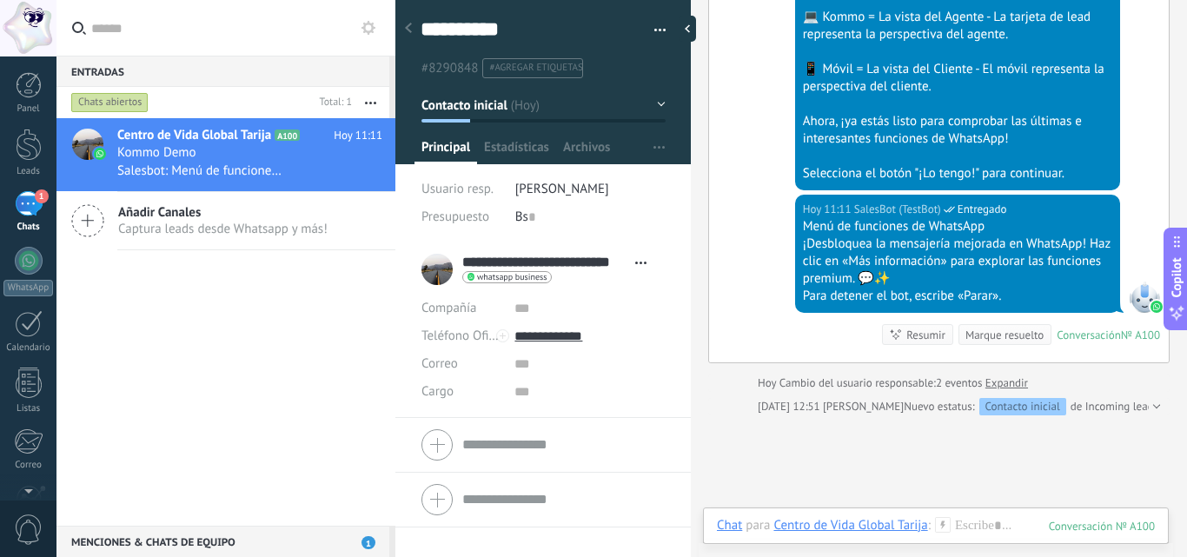
click at [28, 198] on div "1" at bounding box center [29, 203] width 28 height 25
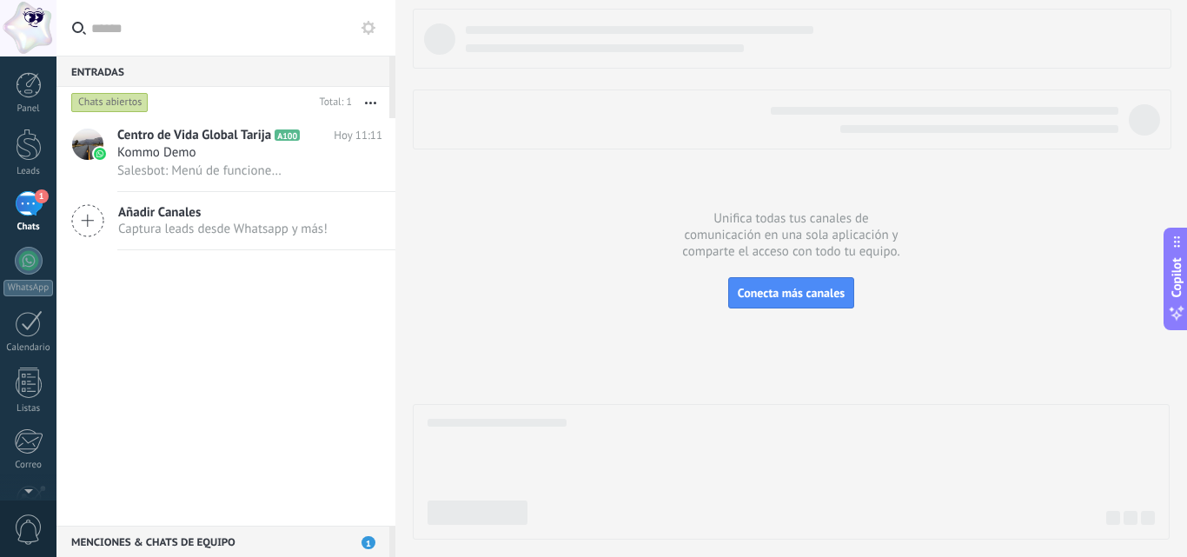
click at [368, 28] on icon at bounding box center [368, 28] width 14 height 14
click at [163, 36] on input "text" at bounding box center [236, 28] width 290 height 56
click at [252, 544] on div "Menciones & Chats de equipo 1" at bounding box center [222, 541] width 333 height 31
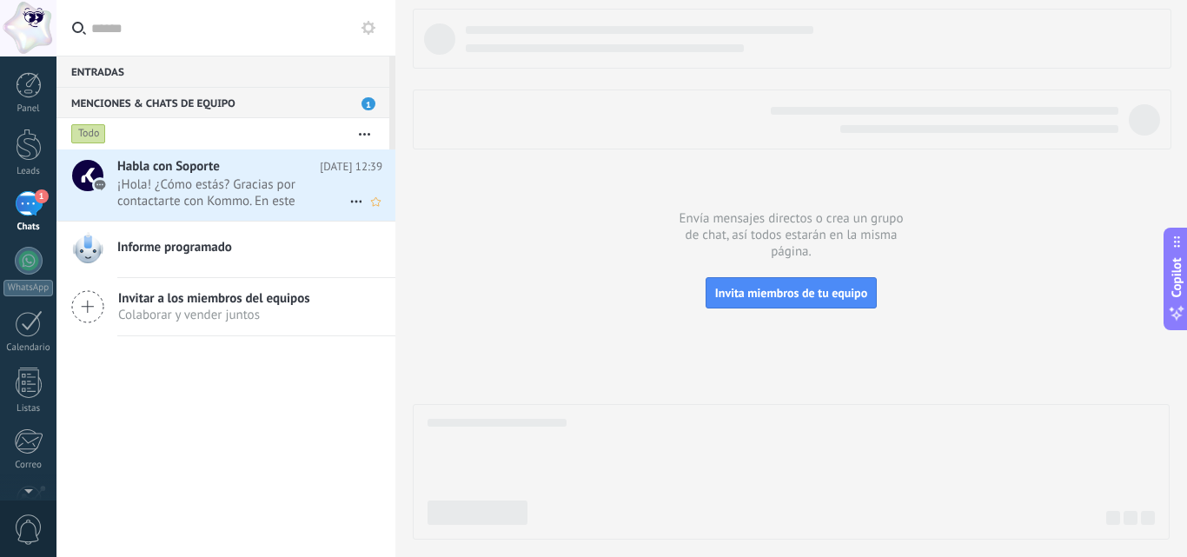
click at [254, 186] on span "¡Hola! ¿Cómo estás? Gracias por contactarte con Kommo. En este momento estás ha…" at bounding box center [233, 192] width 232 height 33
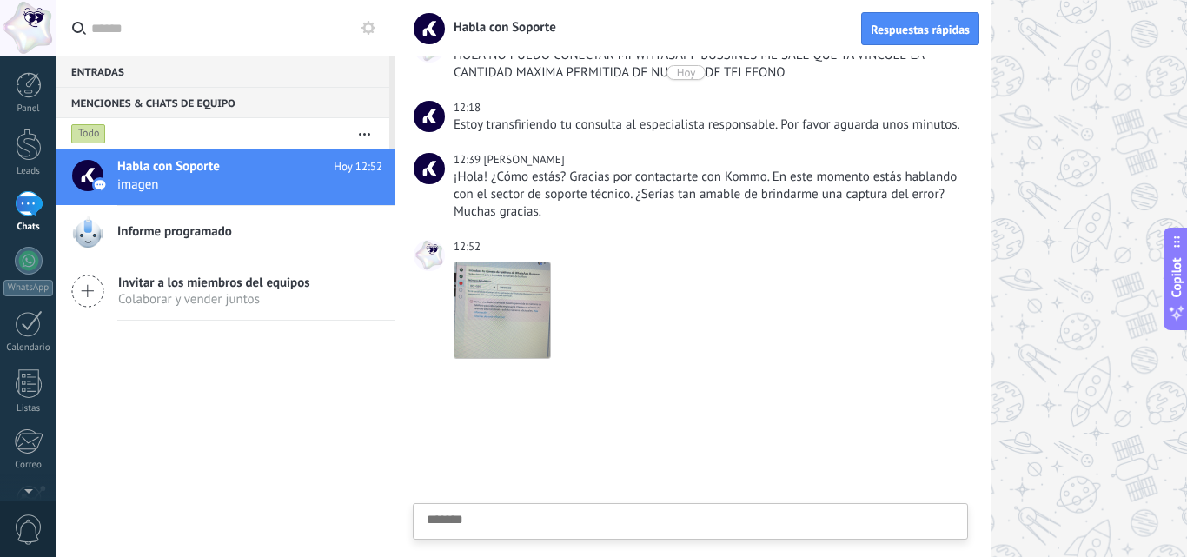
scroll to position [169, 0]
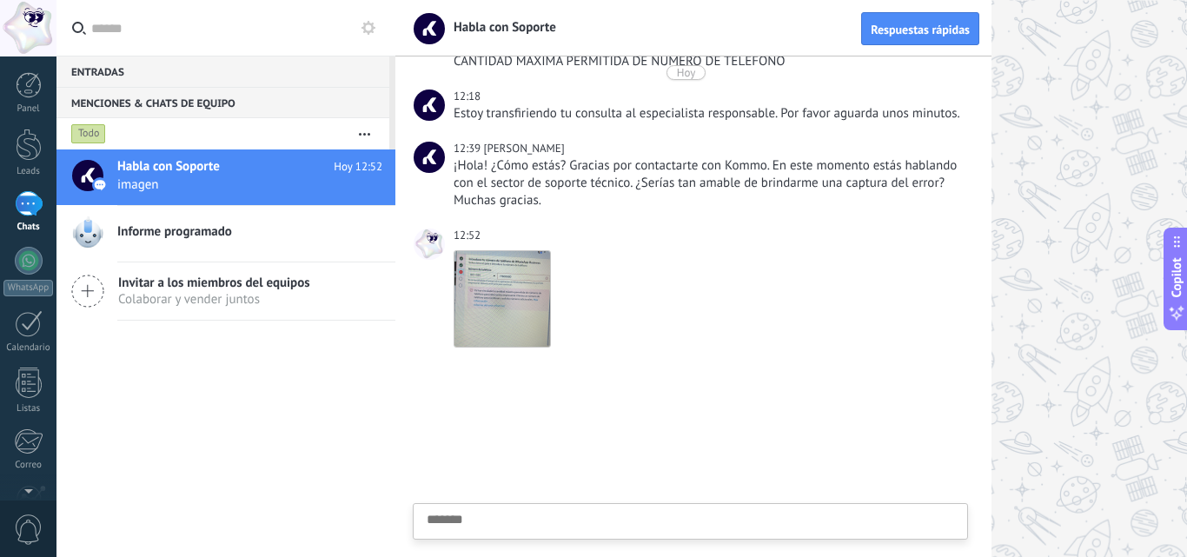
click at [535, 524] on textarea at bounding box center [690, 548] width 527 height 71
type textarea "*"
type textarea "**"
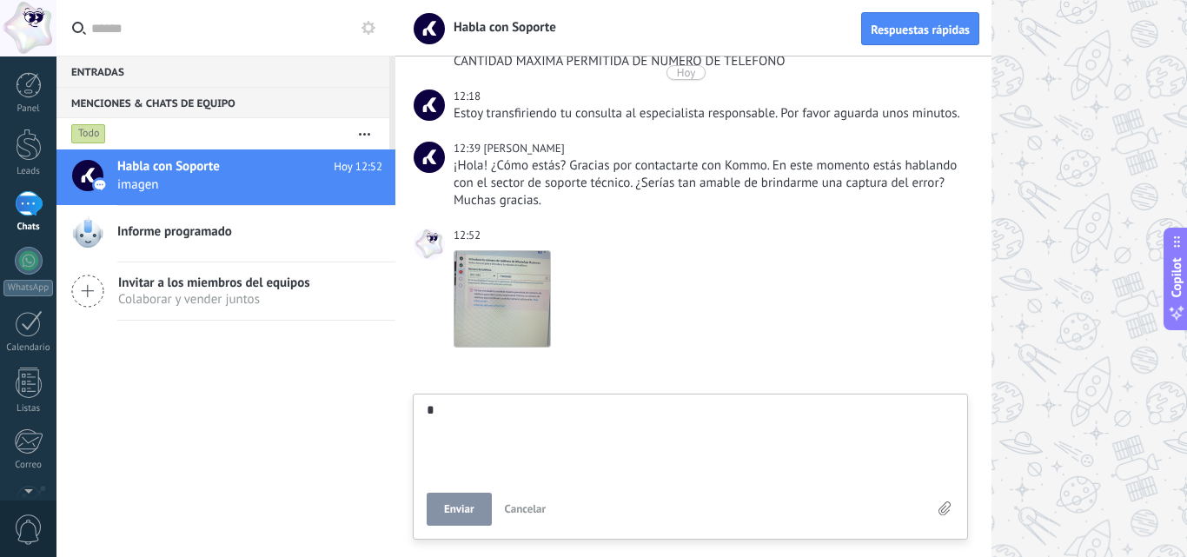
type textarea "**"
type textarea "****"
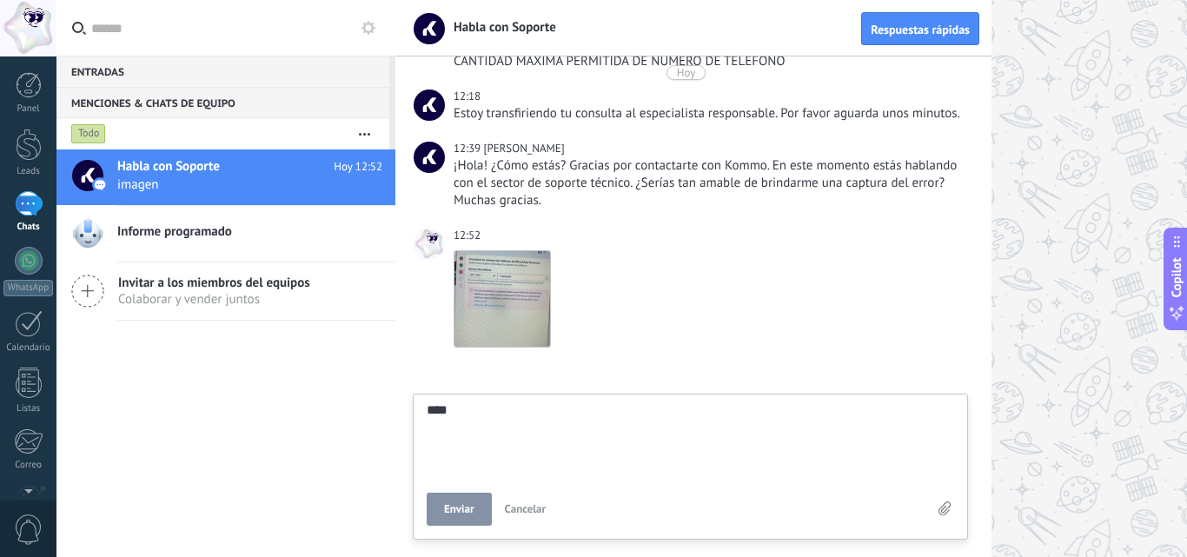
type textarea "*****"
type textarea "*******"
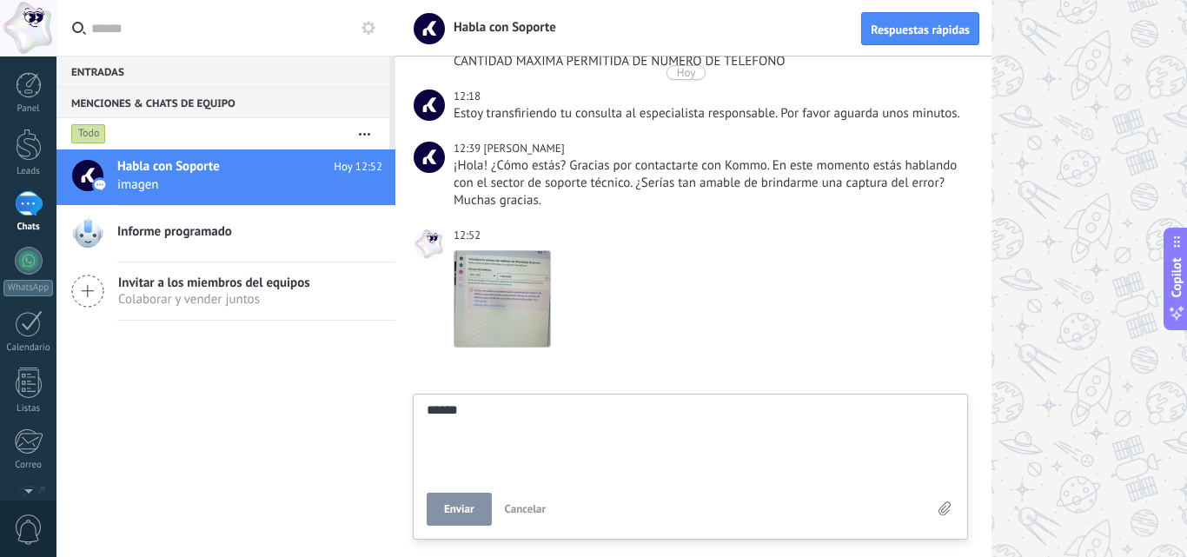
type textarea "*******"
type textarea "********"
type textarea "*********"
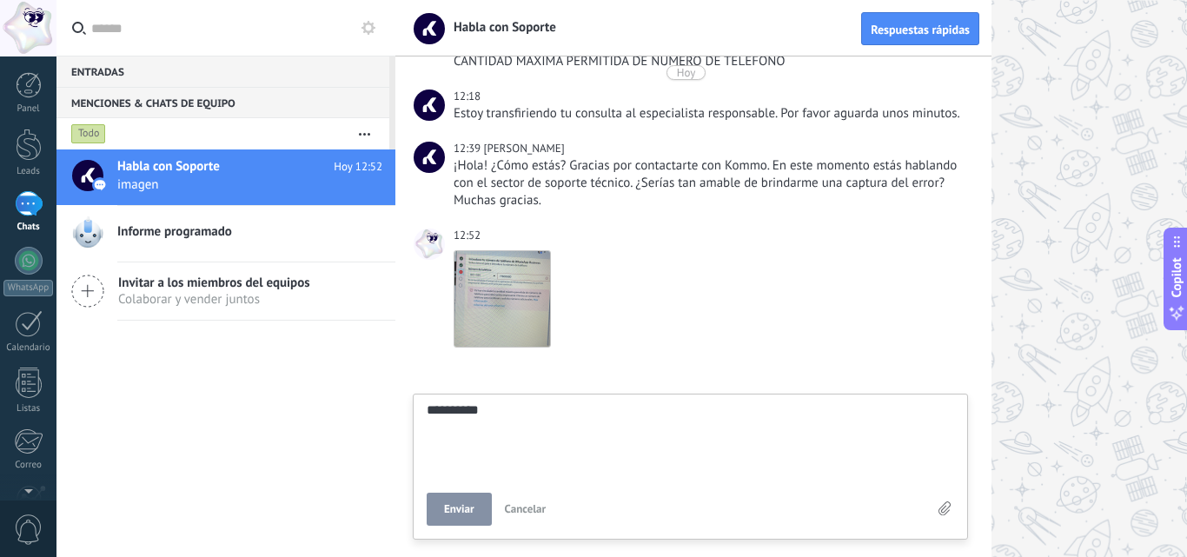
type textarea "**********"
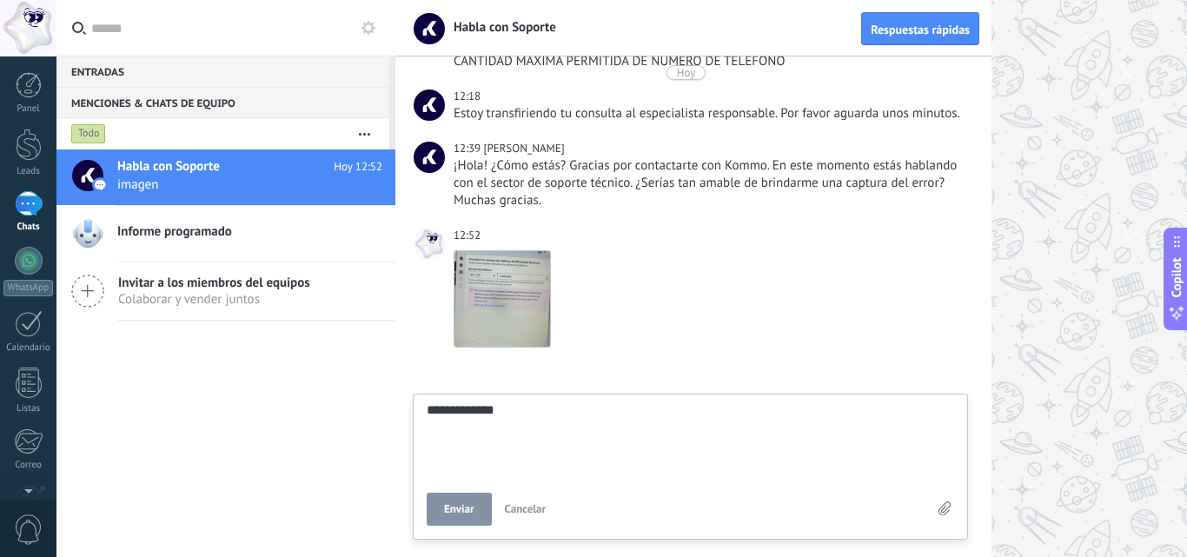
type textarea "**********"
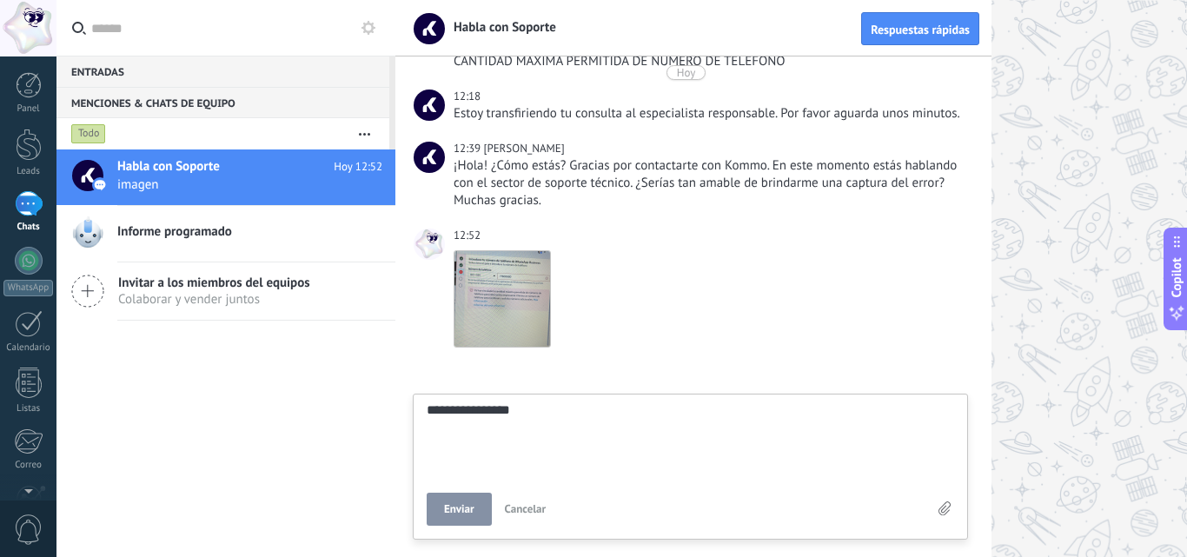
type textarea "**********"
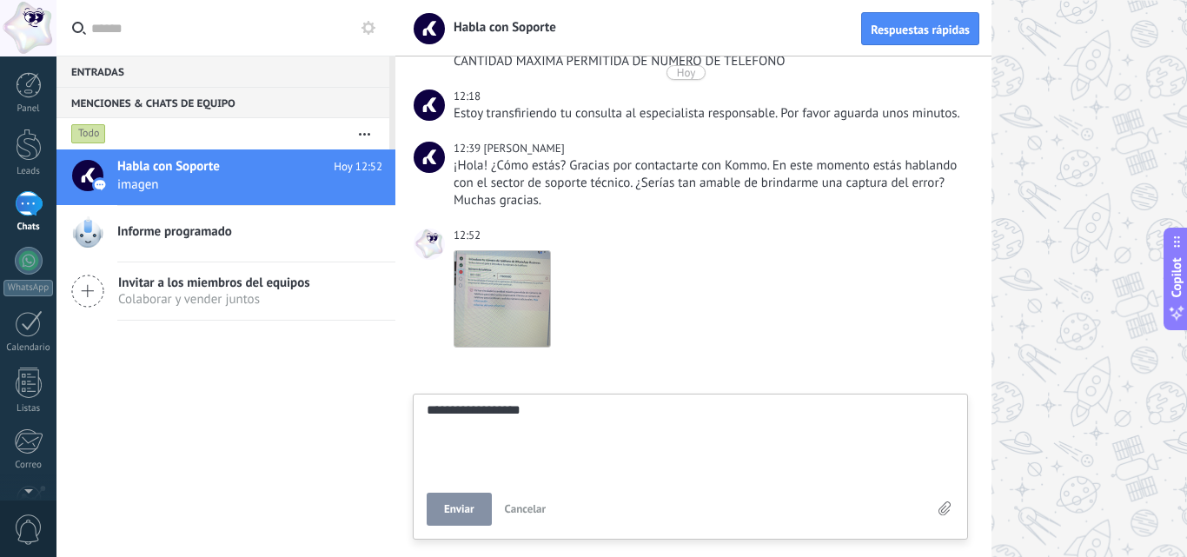
click at [461, 511] on span "Enviar" at bounding box center [459, 509] width 30 height 12
type textarea "*******"
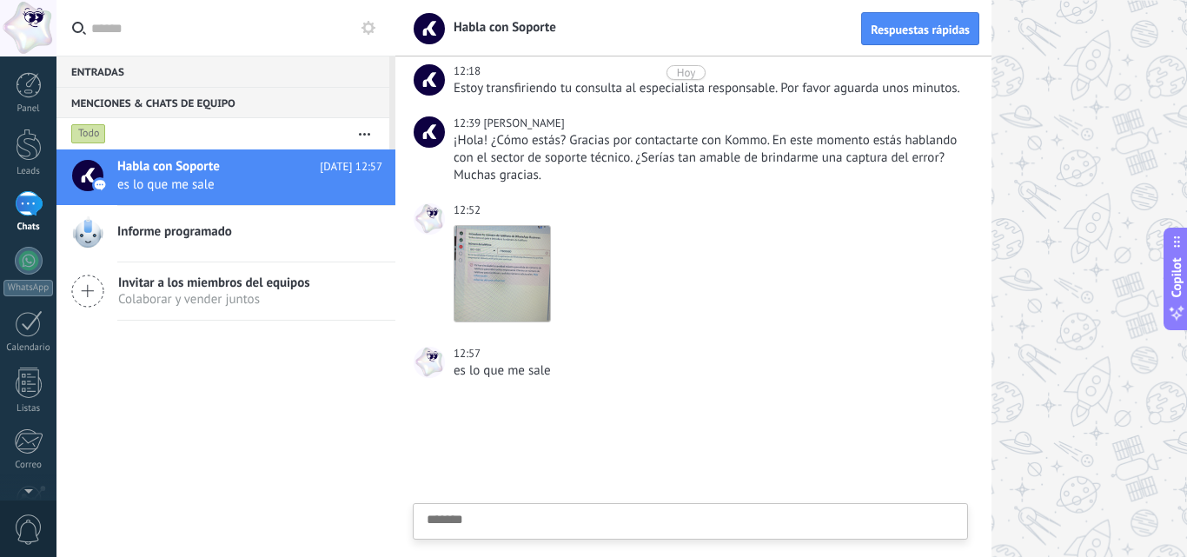
scroll to position [221, 0]
